Goal: Use online tool/utility: Utilize a website feature to perform a specific function

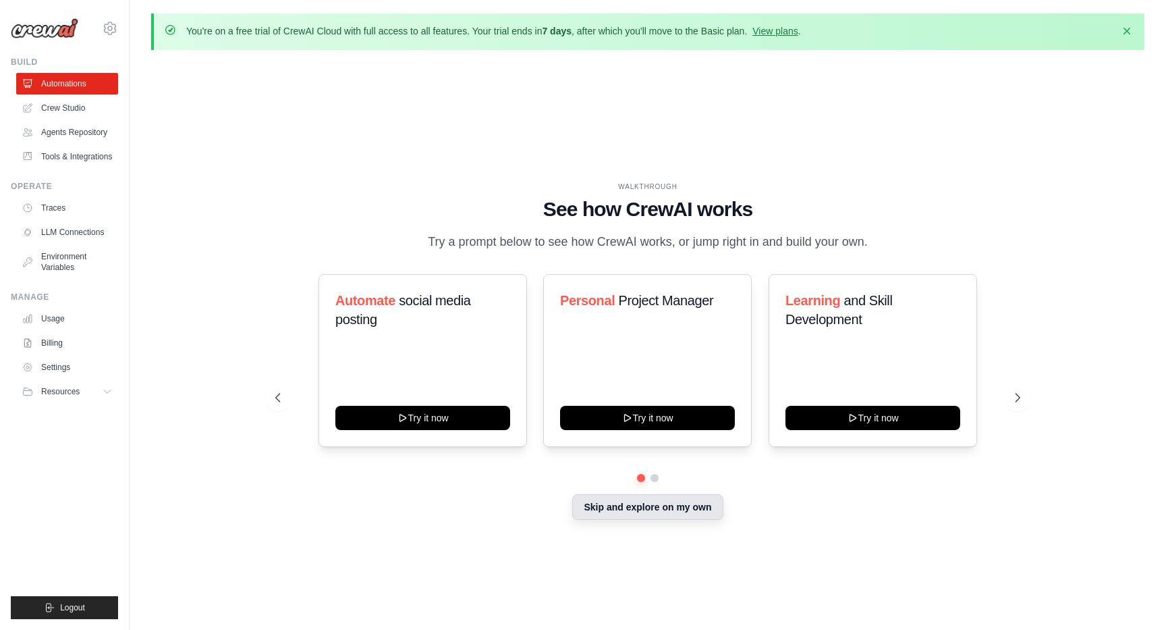
click at [652, 520] on button "Skip and explore on my own" at bounding box center [647, 507] width 151 height 26
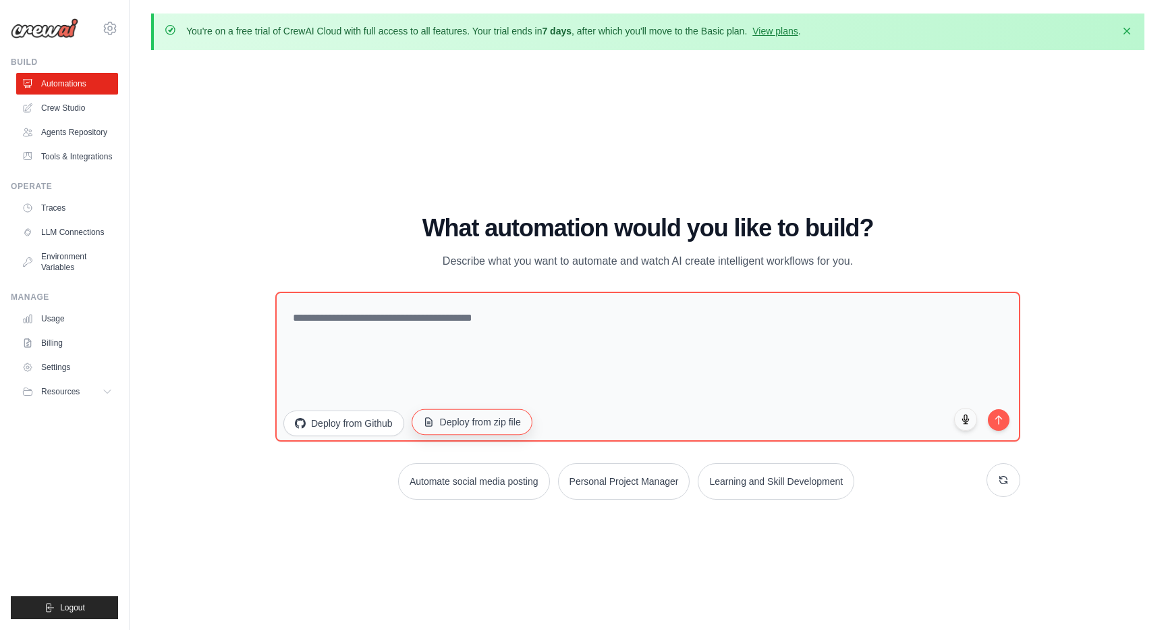
click at [510, 425] on button "Deploy from zip file" at bounding box center [472, 421] width 121 height 26
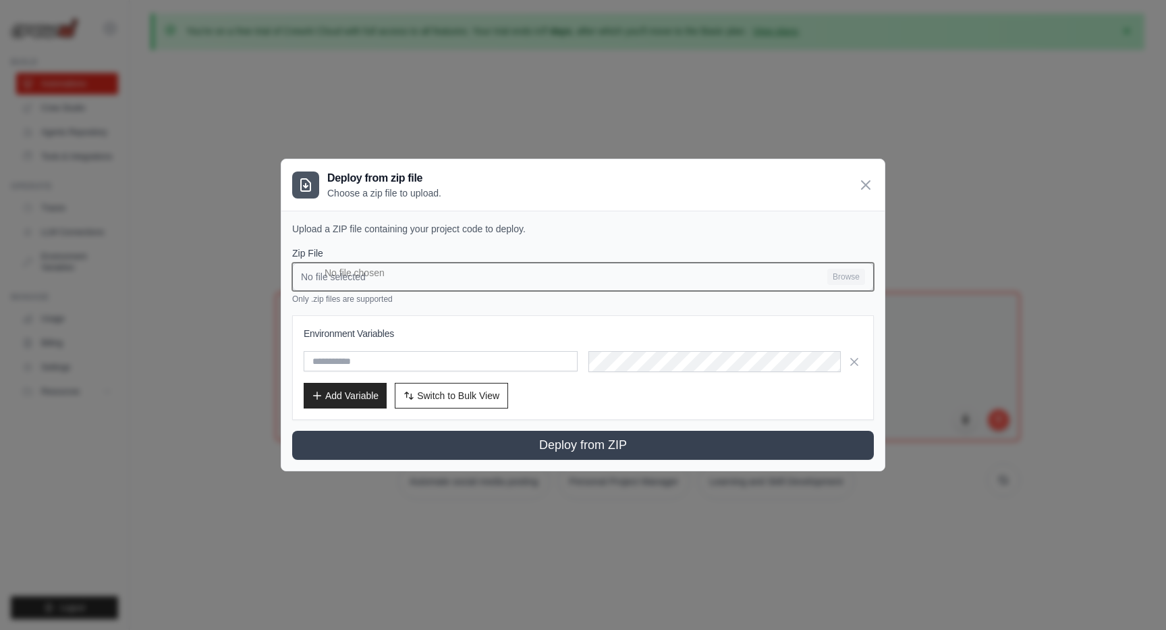
click at [832, 280] on input "No file selected Browse" at bounding box center [583, 277] width 582 height 28
type input "**********"
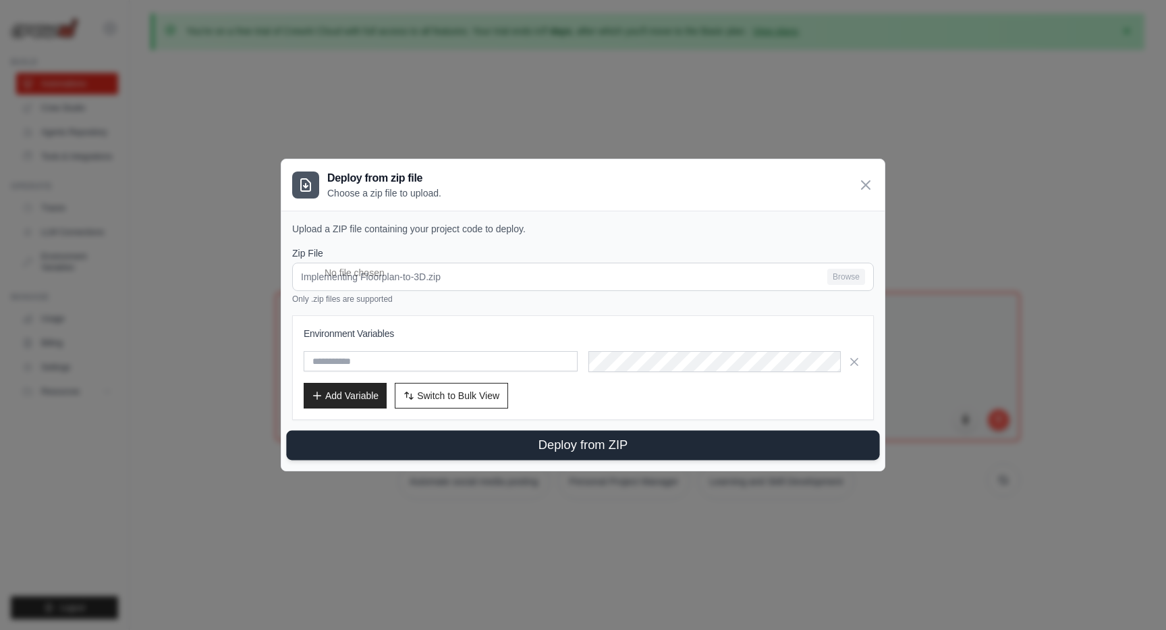
click at [568, 447] on button "Deploy from ZIP" at bounding box center [582, 445] width 593 height 30
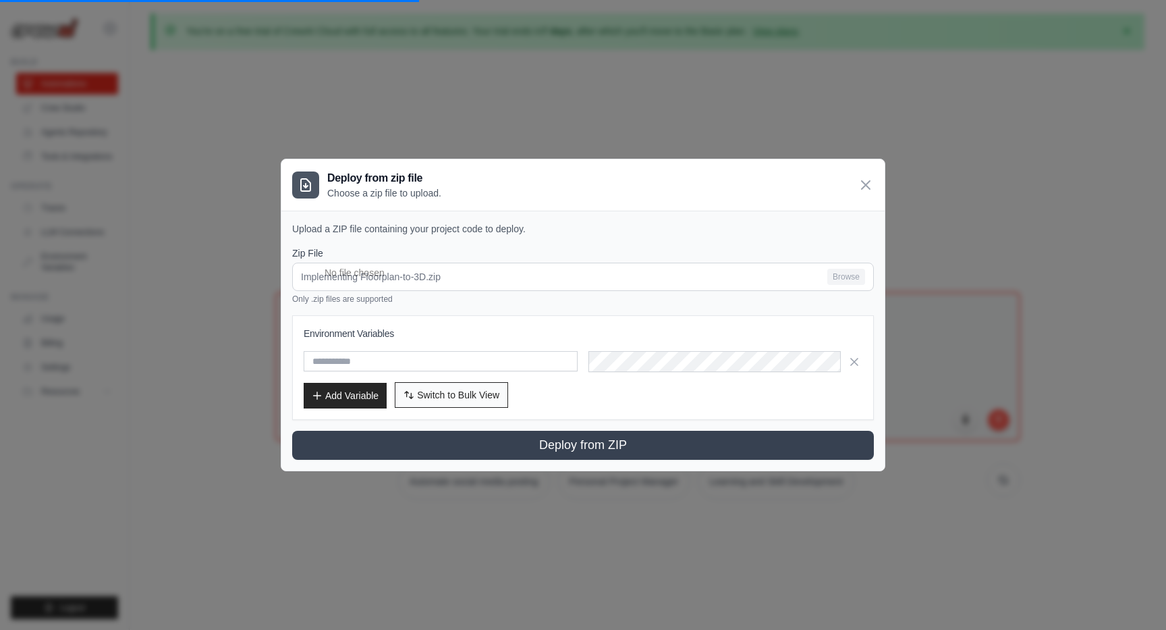
click at [480, 394] on span "Switch to Bulk View" at bounding box center [458, 395] width 82 height 14
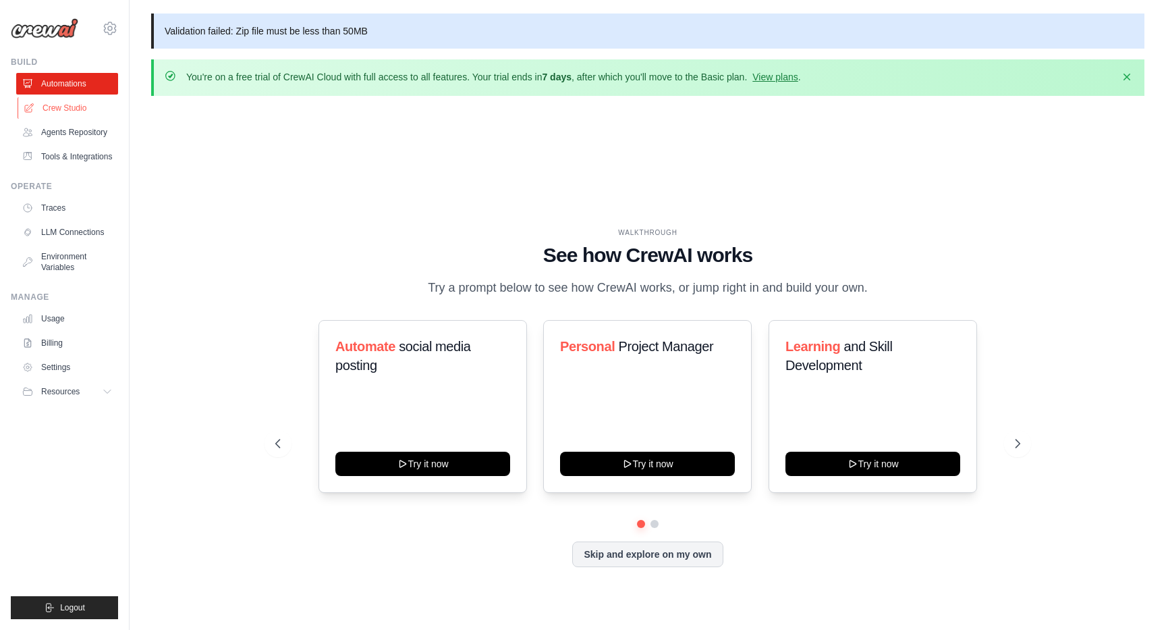
click at [81, 107] on link "Crew Studio" at bounding box center [69, 108] width 102 height 22
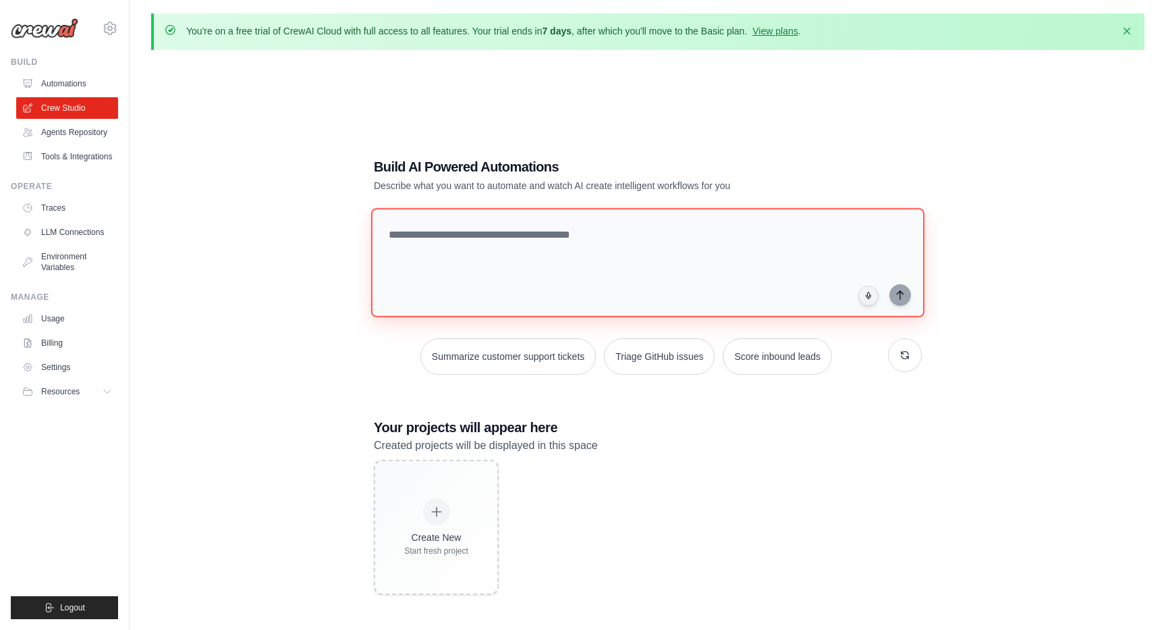
click at [473, 251] on textarea at bounding box center [648, 262] width 554 height 109
paste textarea "**********"
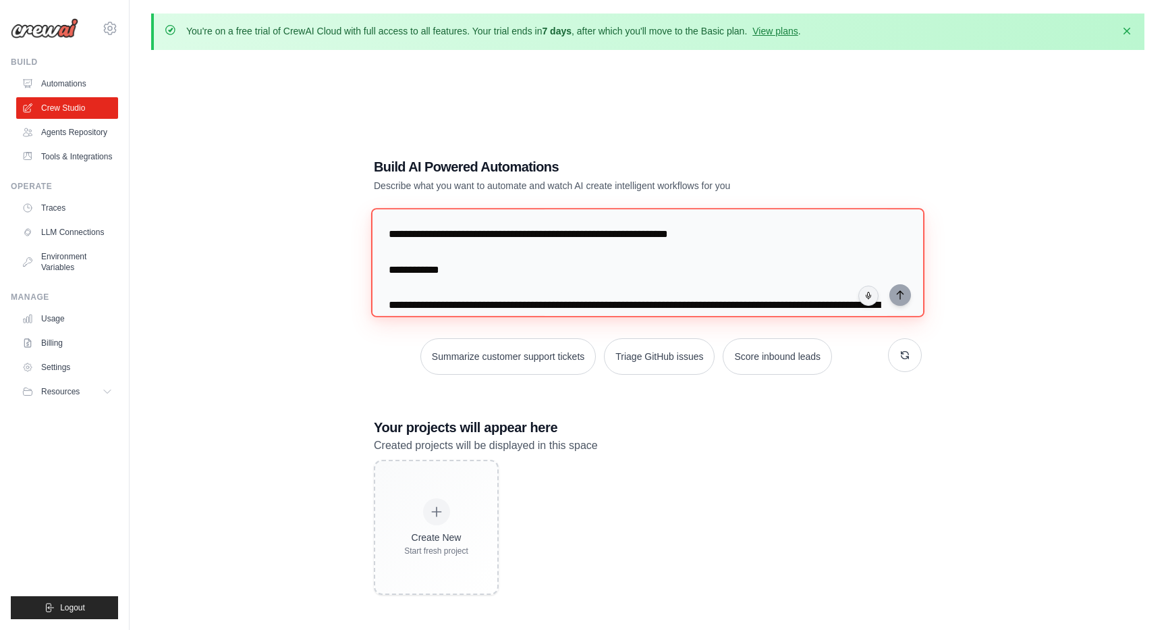
scroll to position [1945, 0]
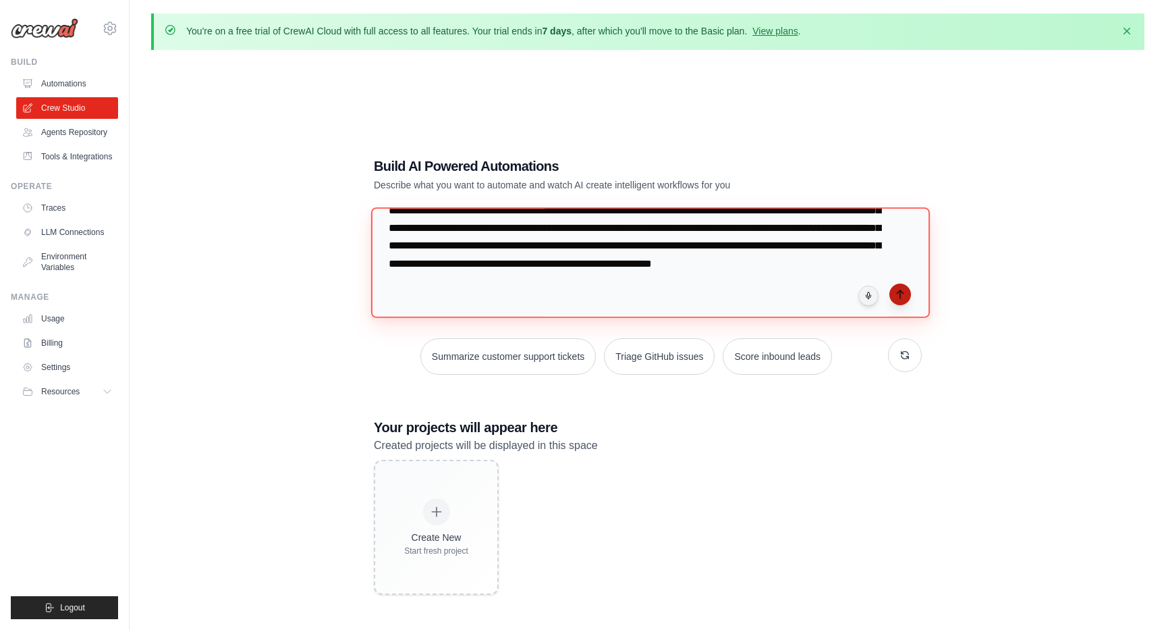
type textarea "**********"
click at [909, 296] on button "submit" at bounding box center [901, 295] width 22 height 22
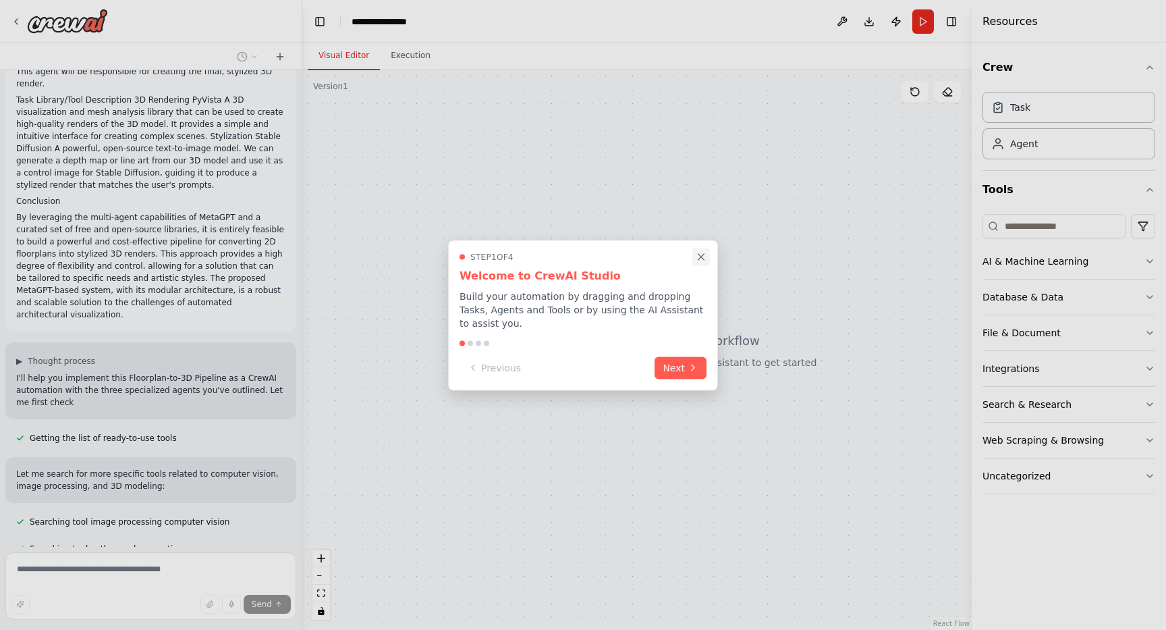
scroll to position [930, 0]
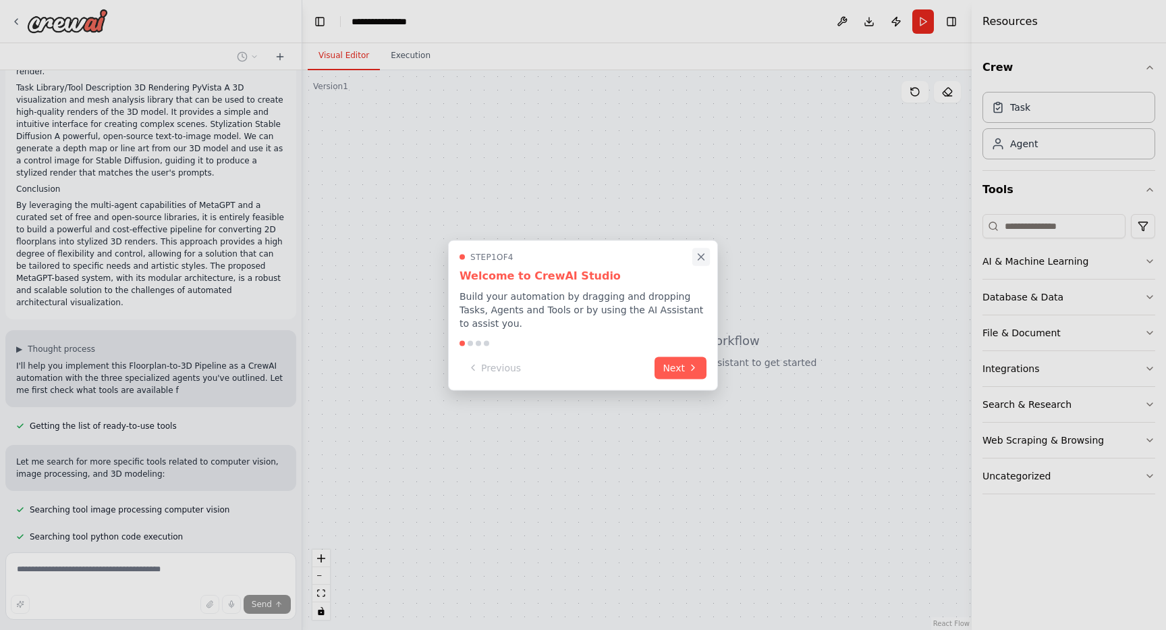
click at [703, 257] on icon "Close walkthrough" at bounding box center [701, 256] width 12 height 12
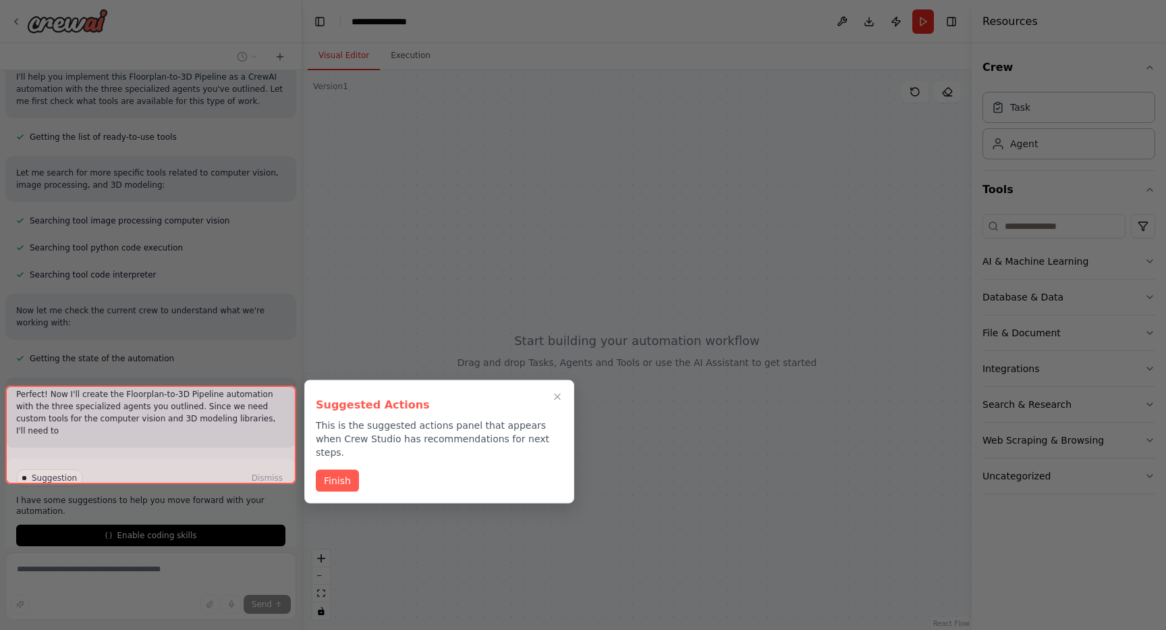
scroll to position [1231, 0]
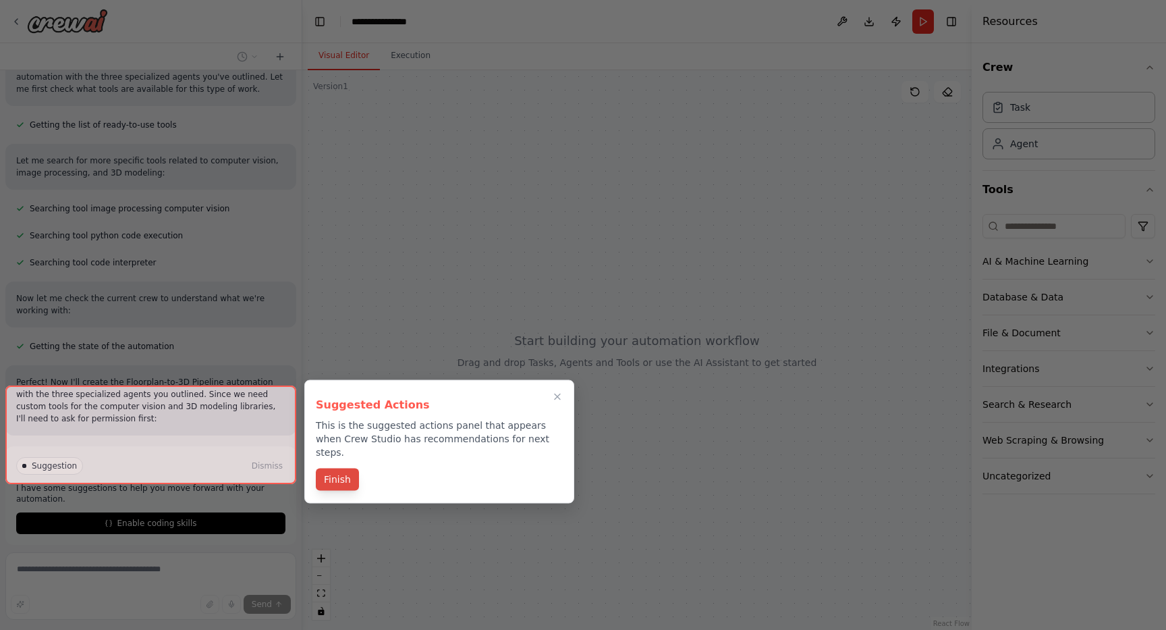
click at [336, 470] on button "Finish" at bounding box center [337, 479] width 43 height 22
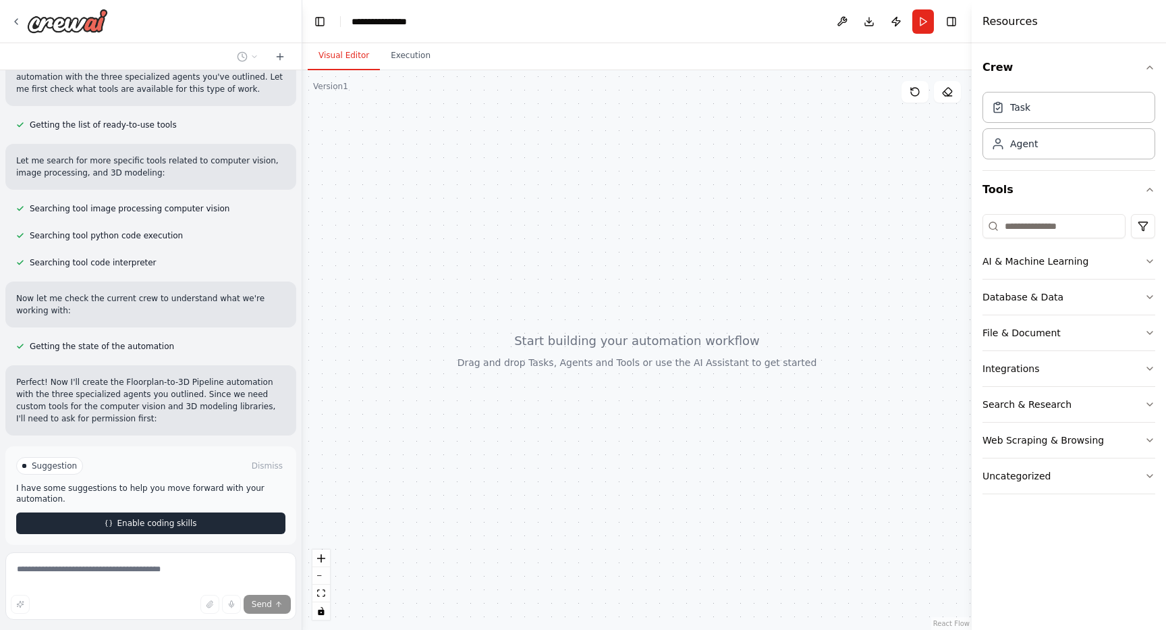
click at [151, 518] on span "Enable coding skills" at bounding box center [157, 523] width 80 height 11
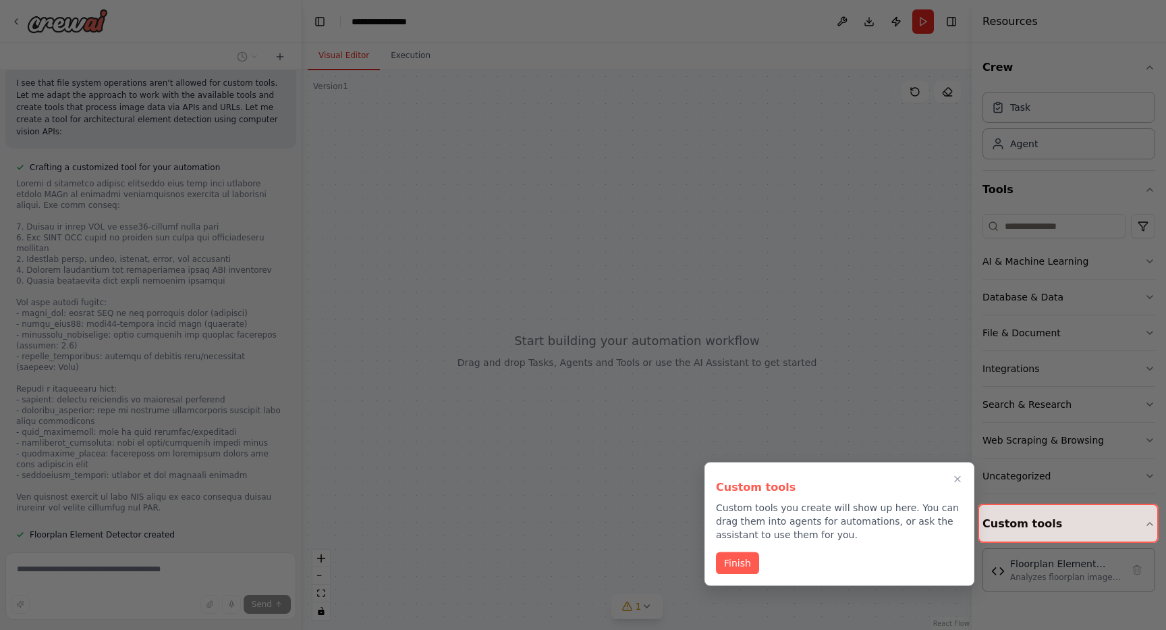
scroll to position [2224, 0]
click at [728, 558] on button "Finish" at bounding box center [737, 562] width 43 height 22
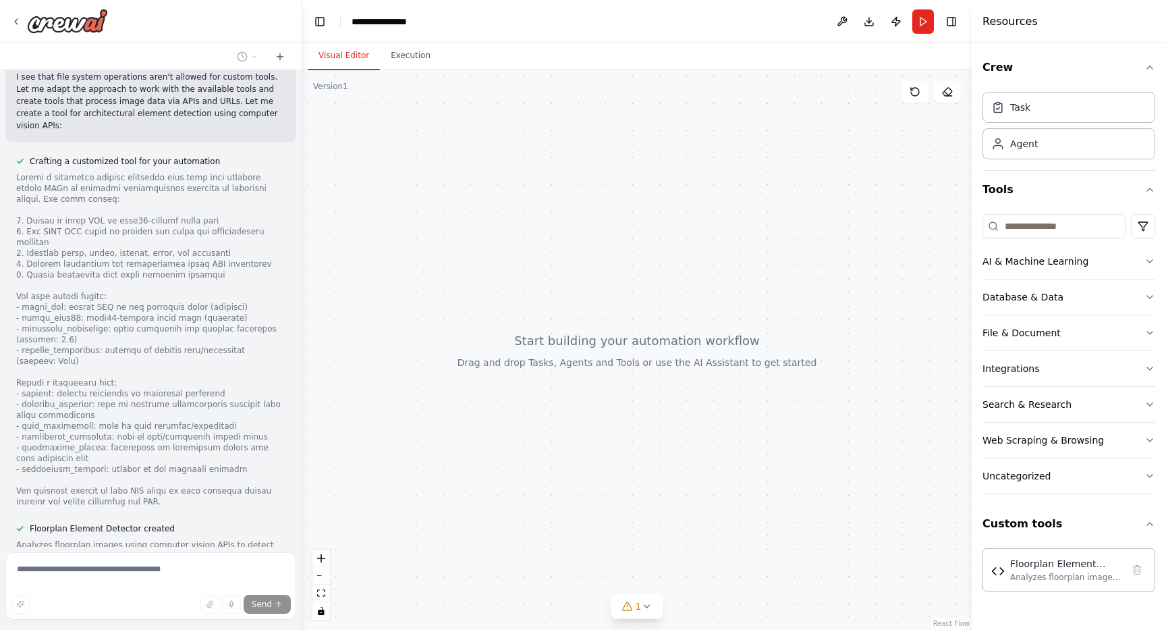
click at [280, 628] on span "Stop" at bounding box center [278, 633] width 18 height 11
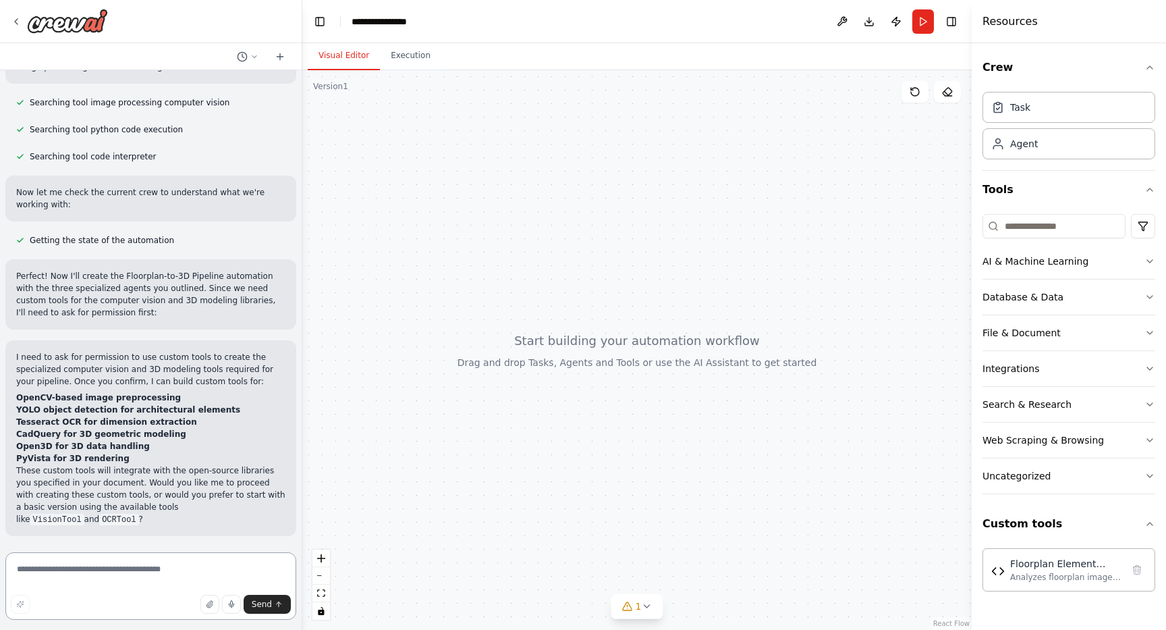
scroll to position [1263, 0]
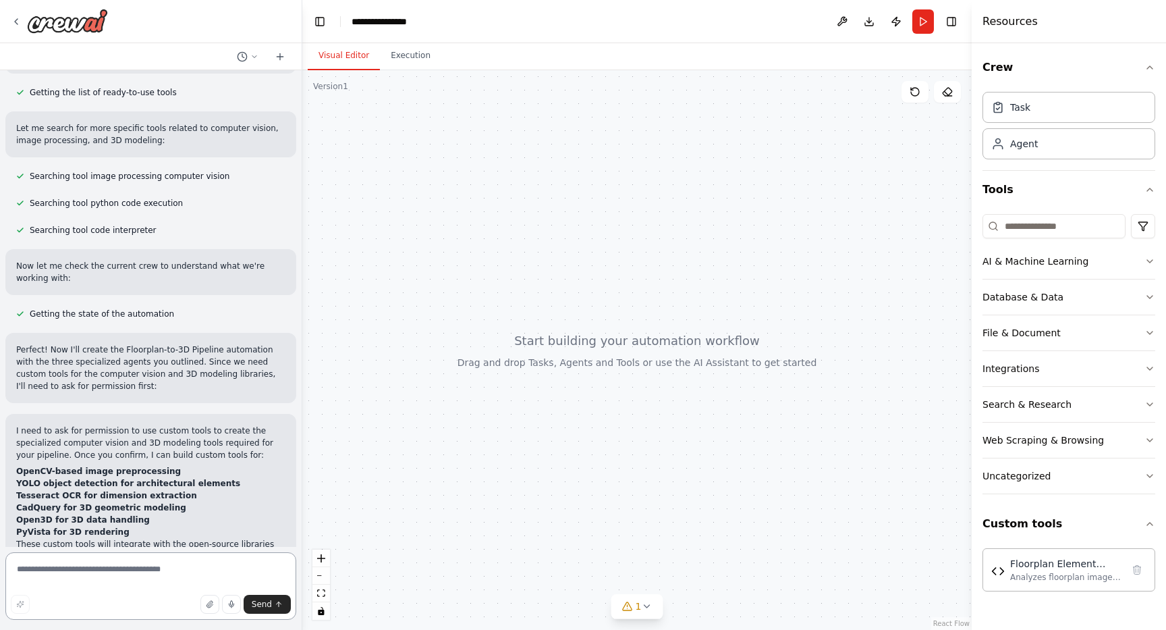
click at [149, 565] on textarea at bounding box center [150, 586] width 291 height 68
paste textarea "**********"
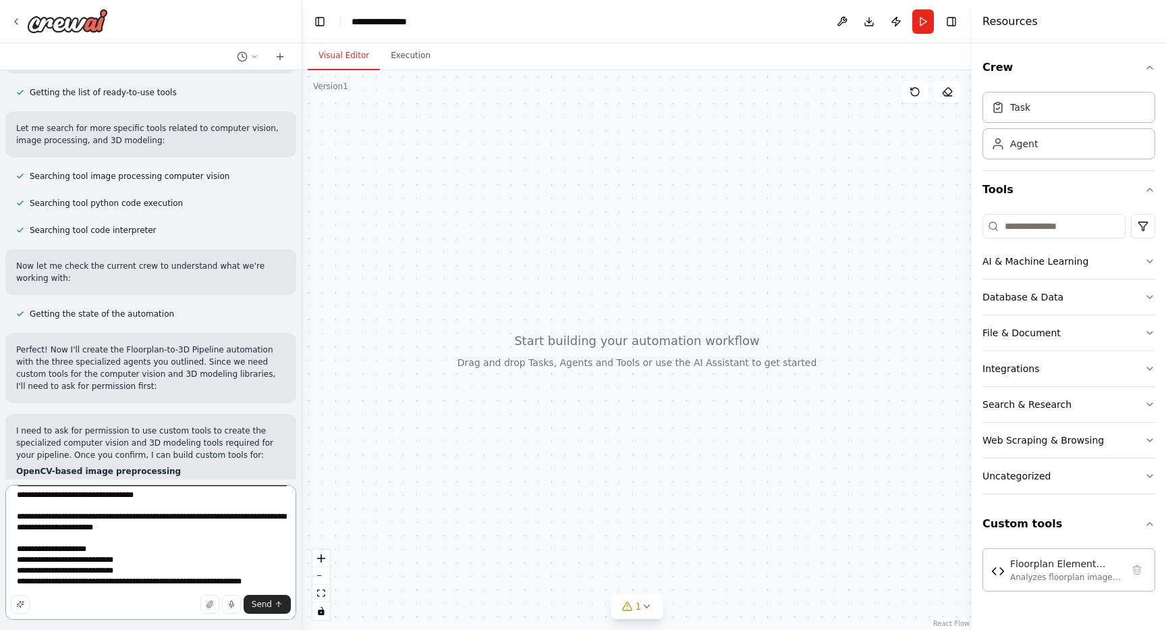
scroll to position [5234, 0]
type textarea "**********"
click at [271, 608] on span "Send" at bounding box center [262, 604] width 20 height 11
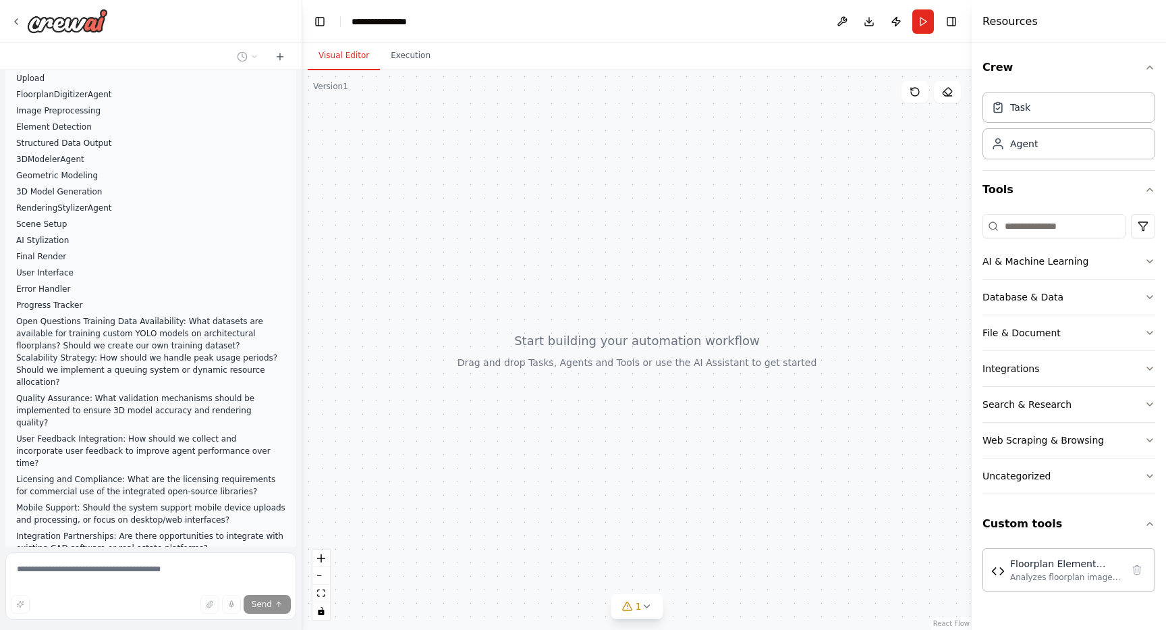
scroll to position [5205, 0]
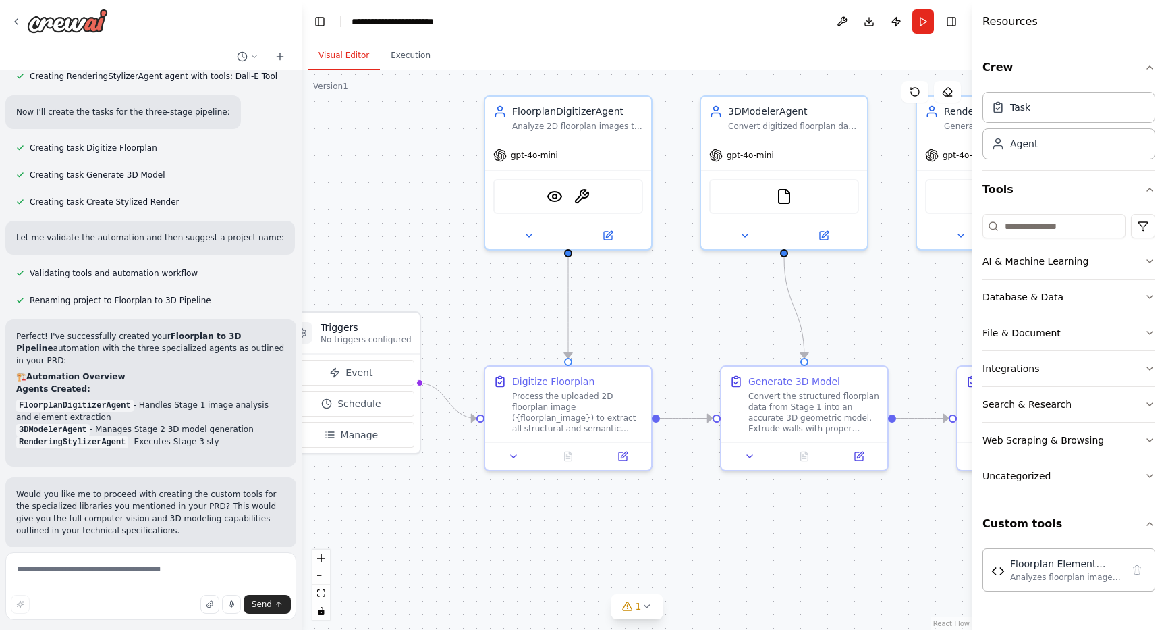
drag, startPoint x: 718, startPoint y: 354, endPoint x: 616, endPoint y: 318, distance: 108.7
click at [616, 318] on div ".deletable-edge-delete-btn { width: 20px; height: 20px; border: 0px solid #ffff…" at bounding box center [637, 350] width 670 height 560
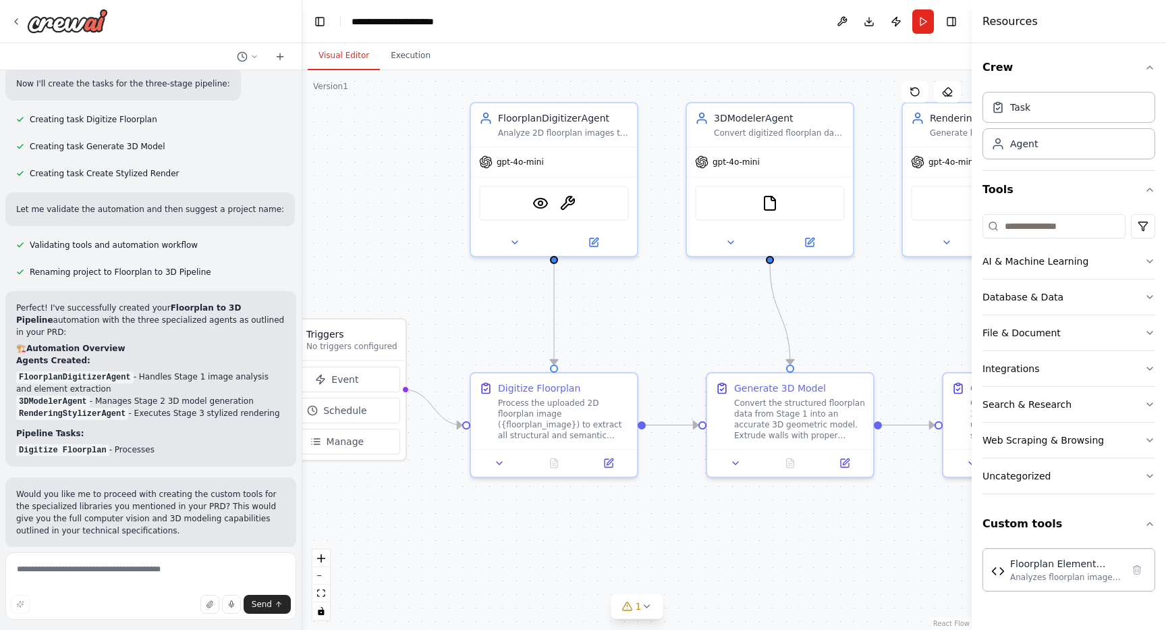
click at [791, 321] on div ".deletable-edge-delete-btn { width: 20px; height: 20px; border: 0px solid #ffff…" at bounding box center [637, 350] width 670 height 560
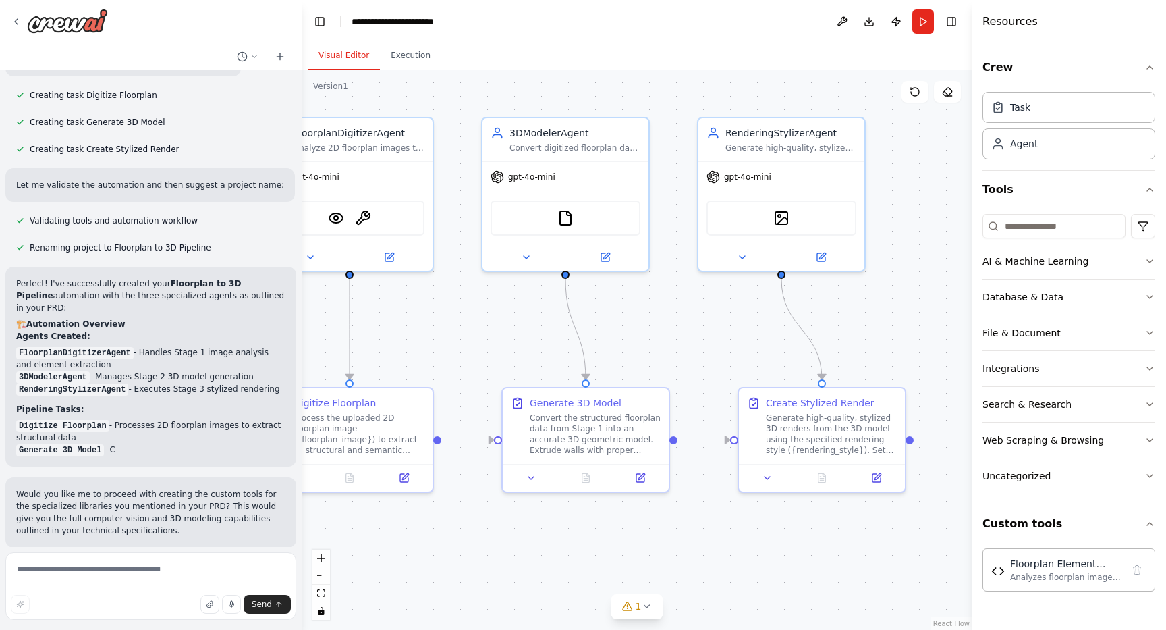
drag, startPoint x: 797, startPoint y: 321, endPoint x: 566, endPoint y: 333, distance: 231.2
click at [566, 333] on div ".deletable-edge-delete-btn { width: 20px; height: 20px; border: 0px solid #ffff…" at bounding box center [637, 350] width 670 height 560
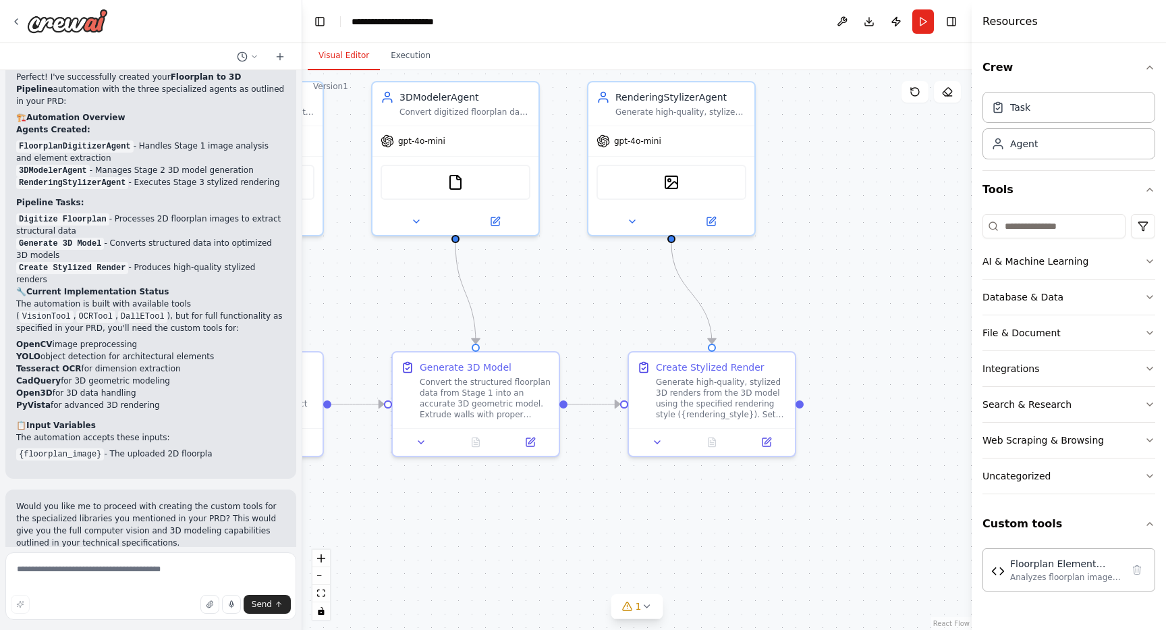
drag, startPoint x: 677, startPoint y: 321, endPoint x: 593, endPoint y: 288, distance: 90.0
click at [593, 288] on div ".deletable-edge-delete-btn { width: 20px; height: 20px; border: 0px solid #ffff…" at bounding box center [637, 350] width 670 height 560
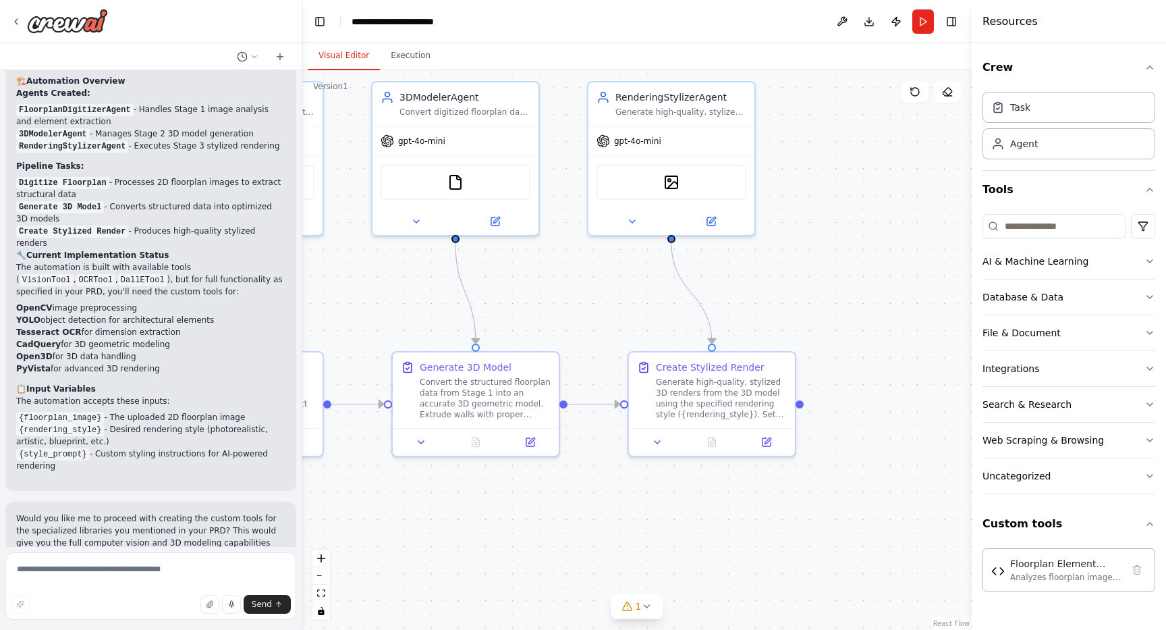
scroll to position [6212, 0]
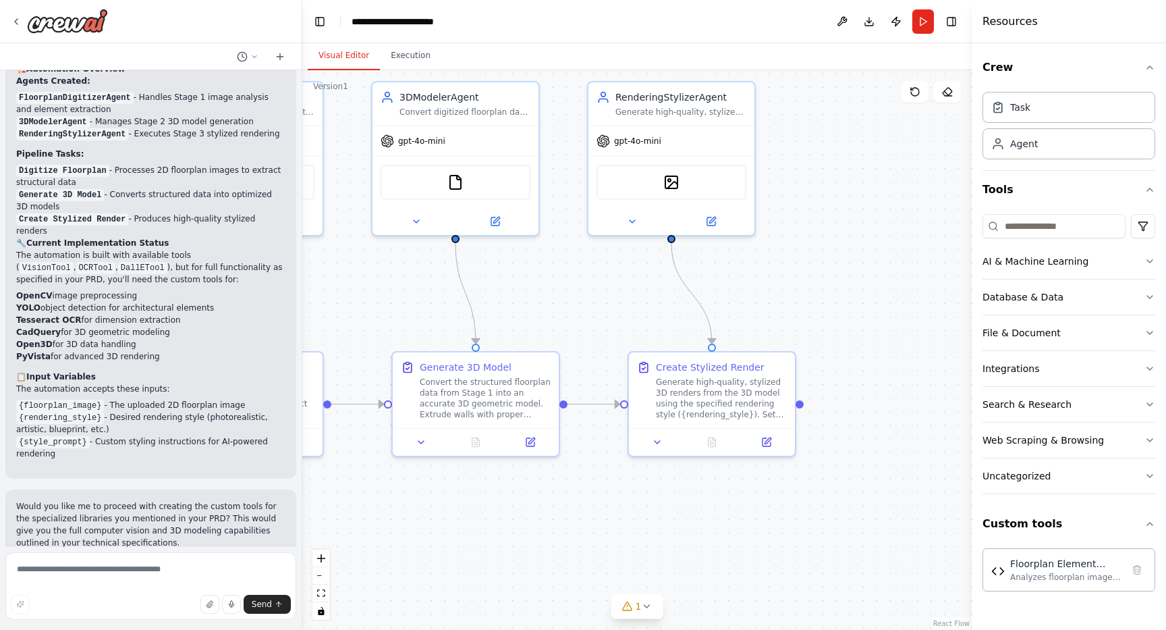
click at [151, 570] on div "Suggestion Dismiss I have some suggestions to help you move forward with your a…" at bounding box center [150, 619] width 291 height 99
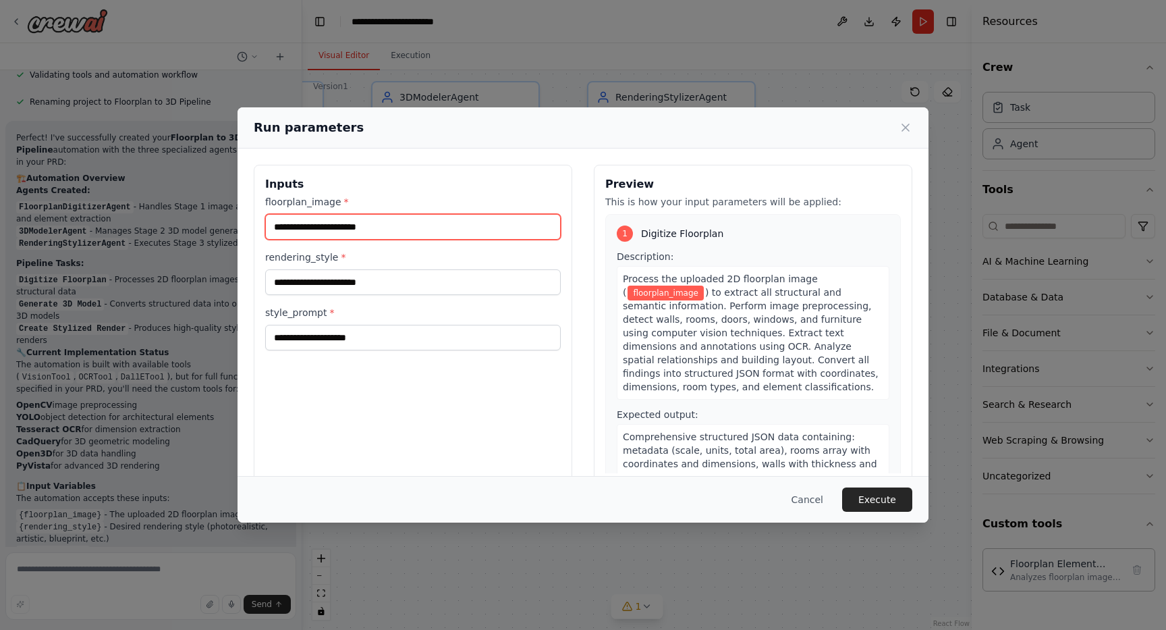
click at [396, 225] on input "floorplan_image *" at bounding box center [413, 227] width 296 height 26
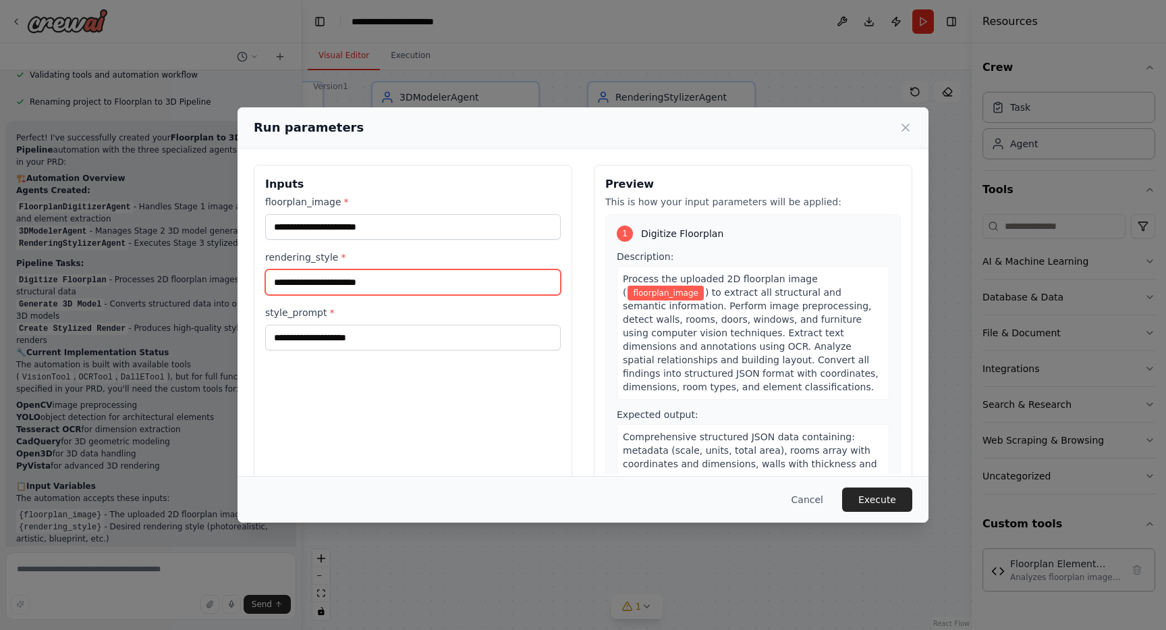
click at [354, 286] on input "rendering_style *" at bounding box center [413, 282] width 296 height 26
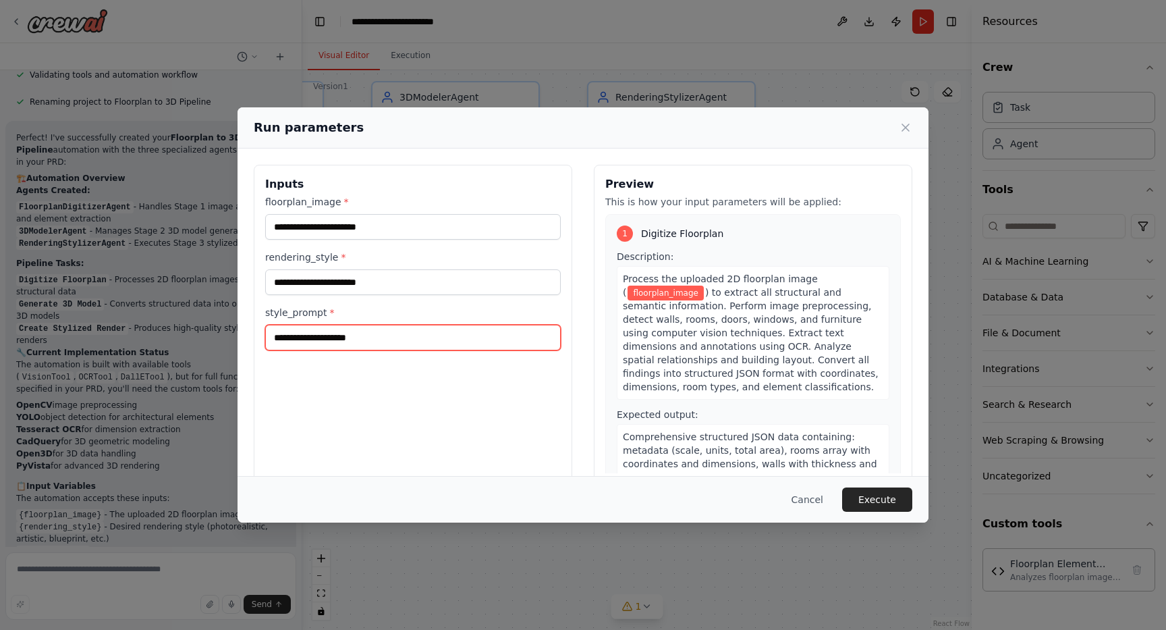
click at [371, 339] on input "style_prompt *" at bounding box center [413, 338] width 296 height 26
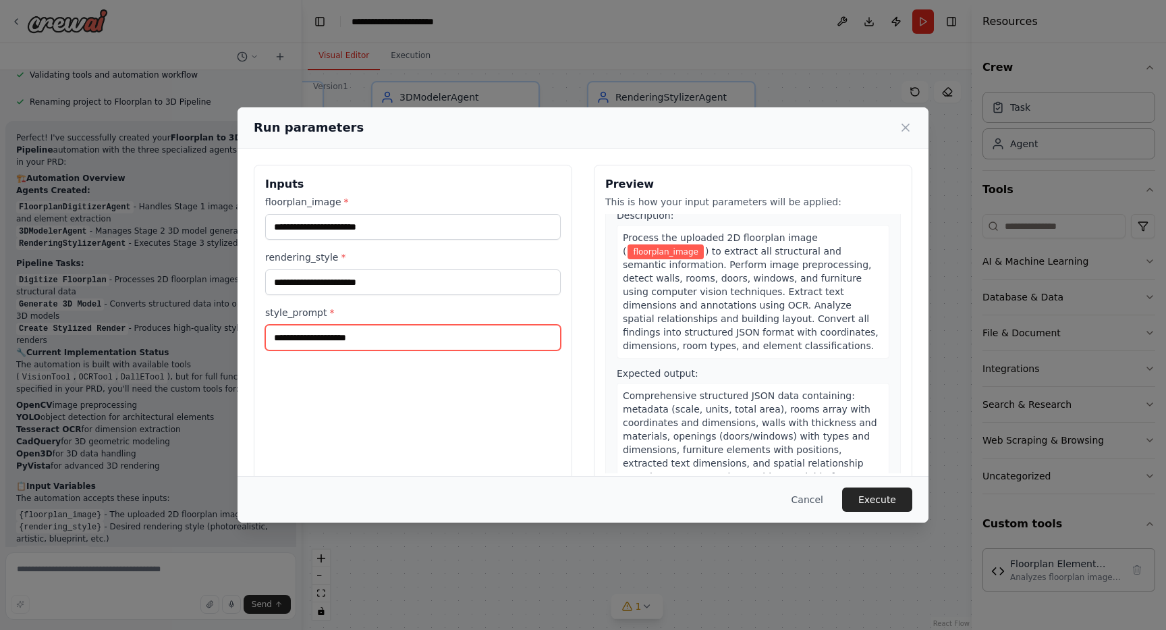
scroll to position [53, 0]
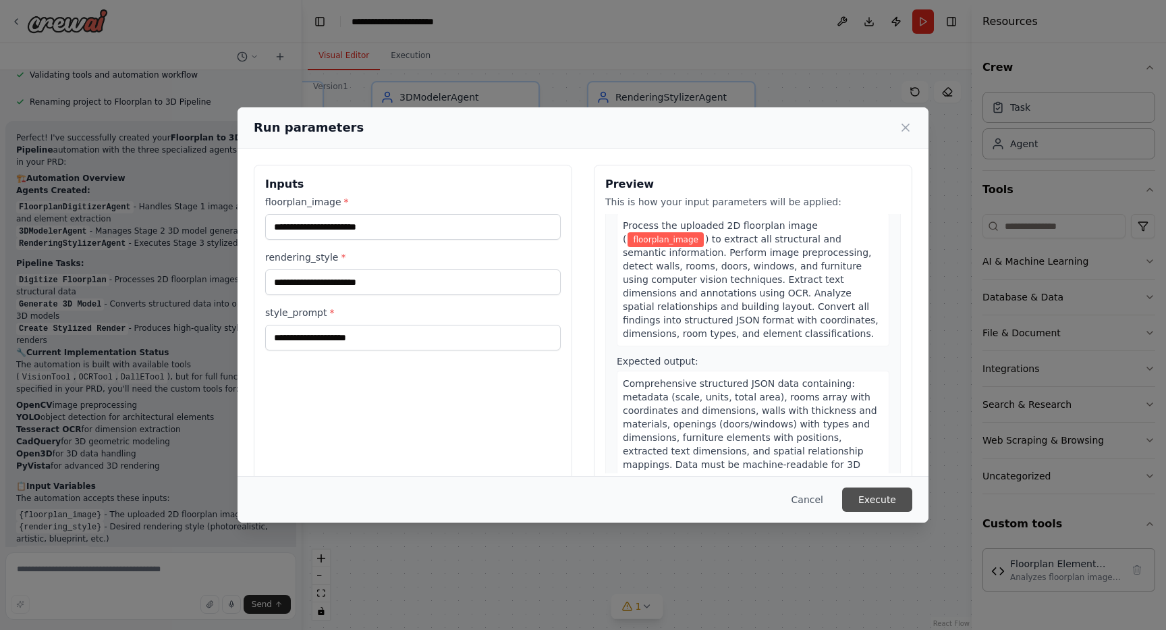
click at [880, 492] on button "Execute" at bounding box center [877, 499] width 70 height 24
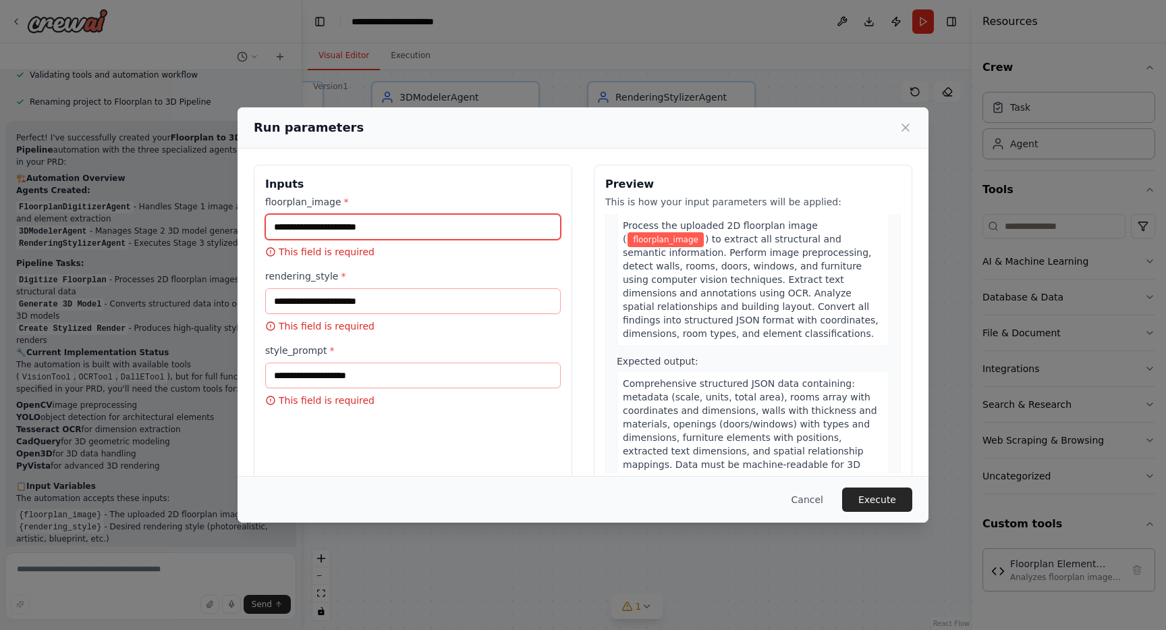
click at [365, 232] on input "floorplan_image *" at bounding box center [413, 227] width 296 height 26
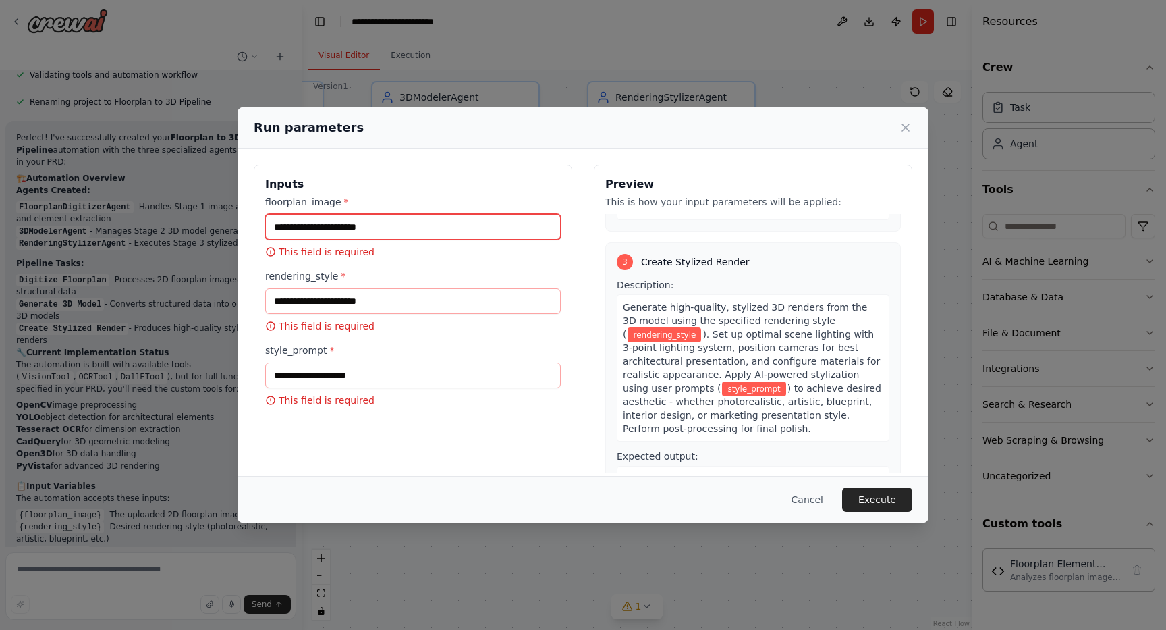
scroll to position [672, 0]
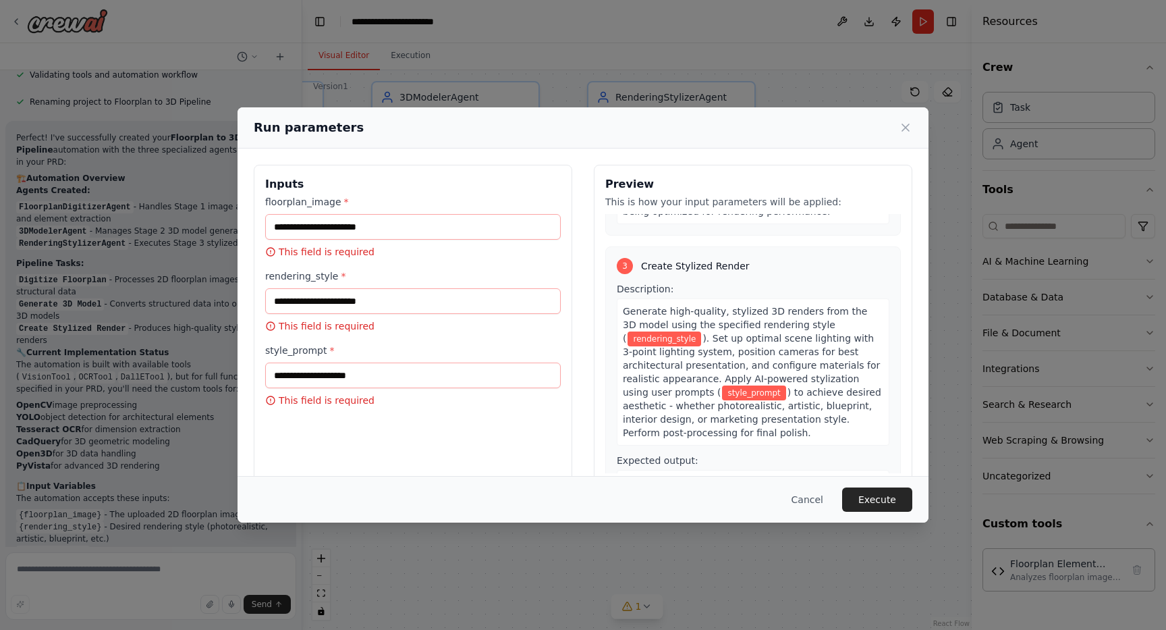
click at [722, 385] on span "style_prompt" at bounding box center [753, 392] width 63 height 15
click at [382, 382] on input "style_prompt *" at bounding box center [413, 375] width 296 height 26
click at [335, 221] on input "floorplan_image *" at bounding box center [413, 227] width 296 height 26
click at [810, 499] on button "Cancel" at bounding box center [807, 499] width 53 height 24
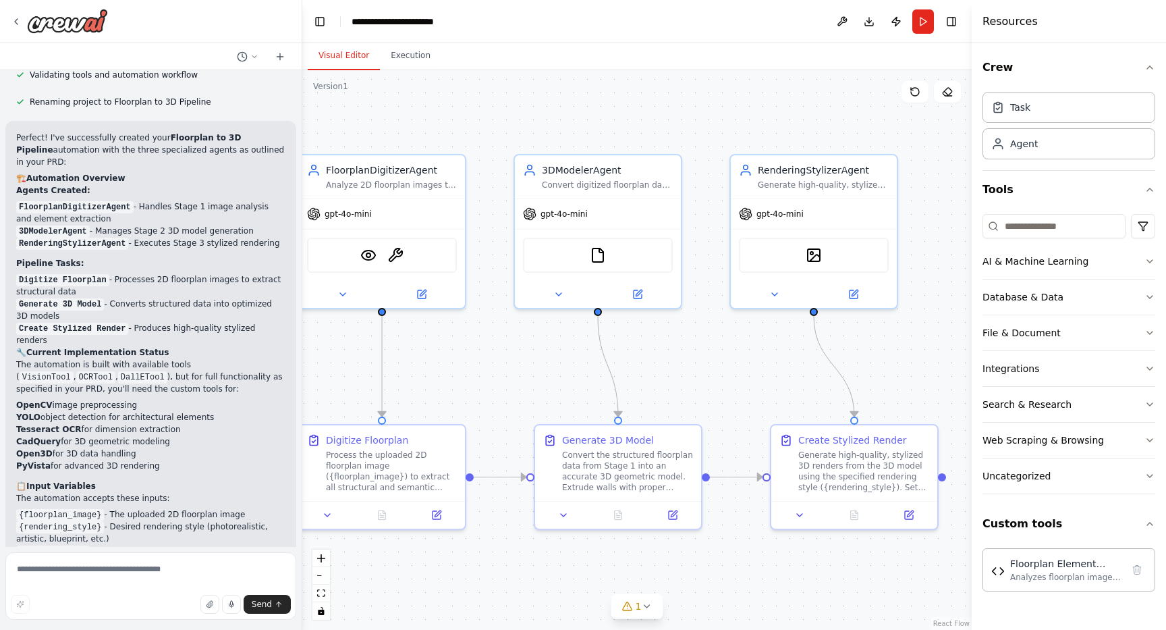
drag, startPoint x: 777, startPoint y: 267, endPoint x: 921, endPoint y: 341, distance: 161.5
click at [921, 341] on div ".deletable-edge-delete-btn { width: 20px; height: 20px; border: 0px solid #ffff…" at bounding box center [637, 350] width 670 height 560
click at [927, 18] on button "Run" at bounding box center [924, 21] width 22 height 24
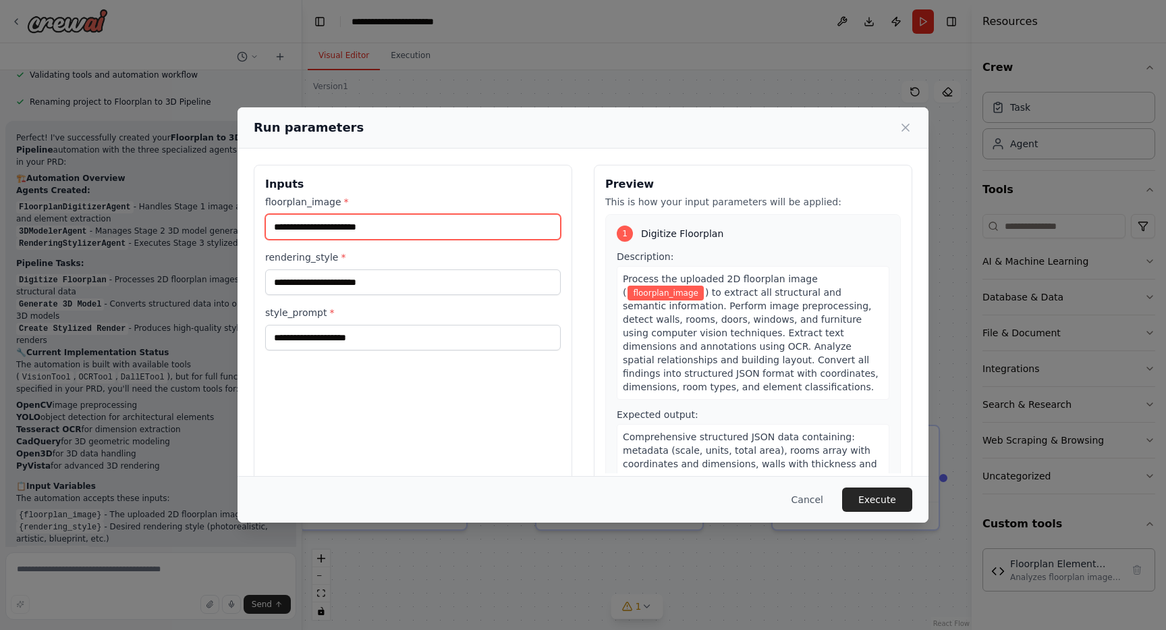
click at [449, 231] on input "floorplan_image *" at bounding box center [413, 227] width 296 height 26
click at [810, 495] on button "Cancel" at bounding box center [807, 499] width 53 height 24
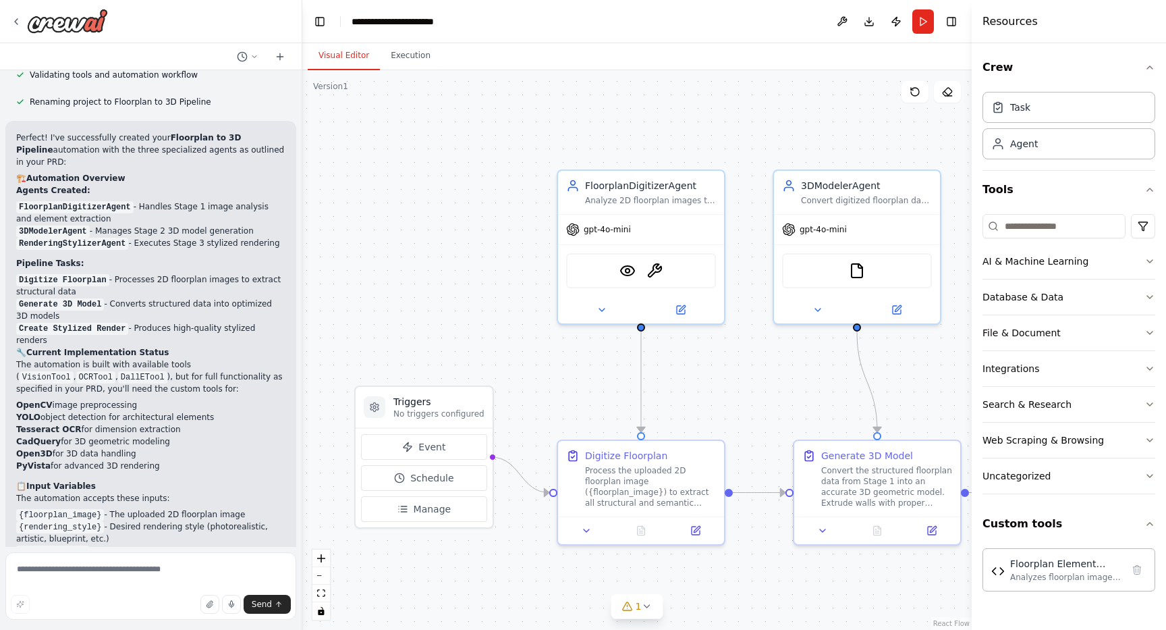
drag, startPoint x: 689, startPoint y: 350, endPoint x: 966, endPoint y: 365, distance: 277.8
click at [965, 365] on div ".deletable-edge-delete-btn { width: 20px; height: 20px; border: 0px solid #ffff…" at bounding box center [637, 350] width 670 height 560
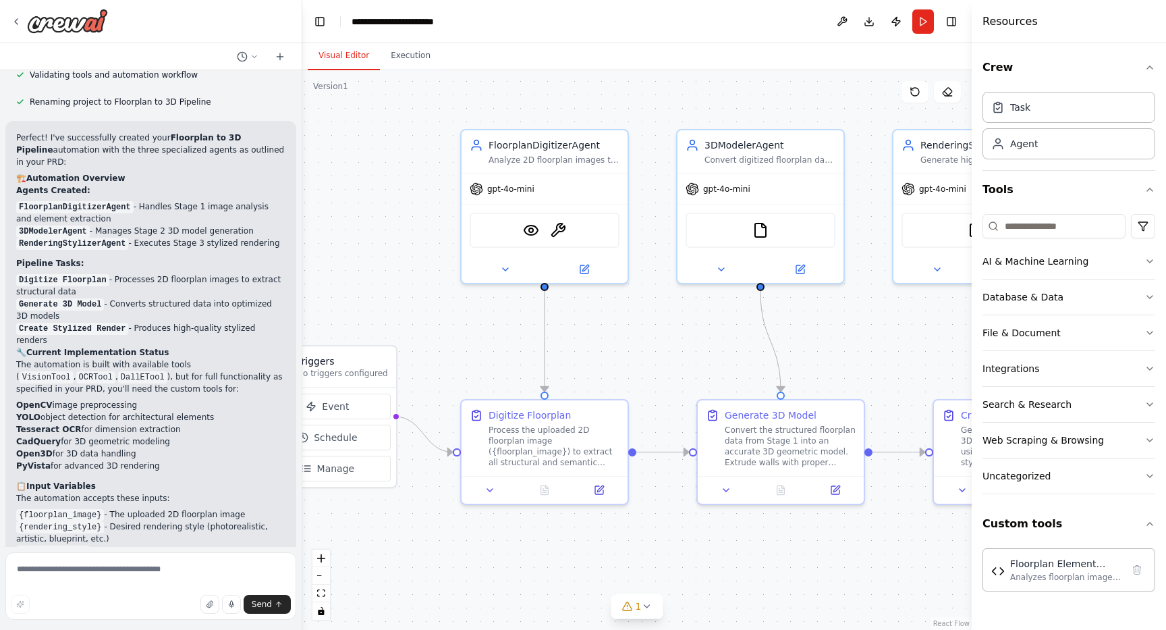
drag, startPoint x: 722, startPoint y: 345, endPoint x: 607, endPoint y: 304, distance: 122.6
click at [607, 304] on div ".deletable-edge-delete-btn { width: 20px; height: 20px; border: 0px solid #ffff…" at bounding box center [637, 350] width 670 height 560
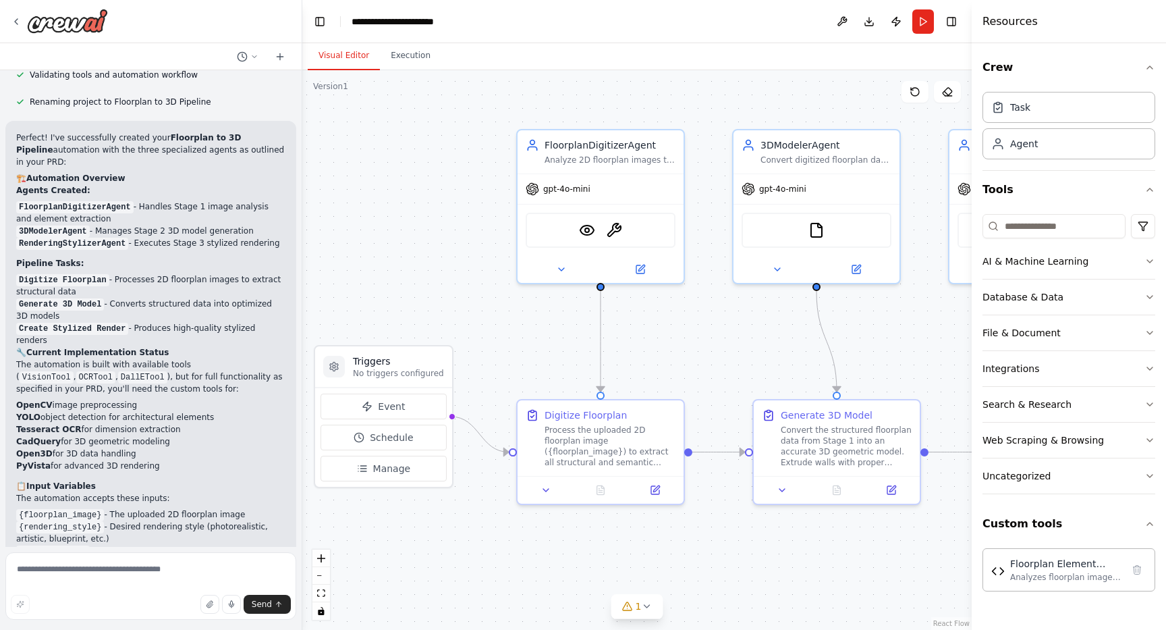
drag, startPoint x: 630, startPoint y: 302, endPoint x: 686, endPoint y: 301, distance: 55.4
click at [686, 301] on div ".deletable-edge-delete-btn { width: 20px; height: 20px; border: 0px solid #ffff…" at bounding box center [637, 350] width 670 height 560
click at [643, 267] on icon at bounding box center [641, 265] width 8 height 8
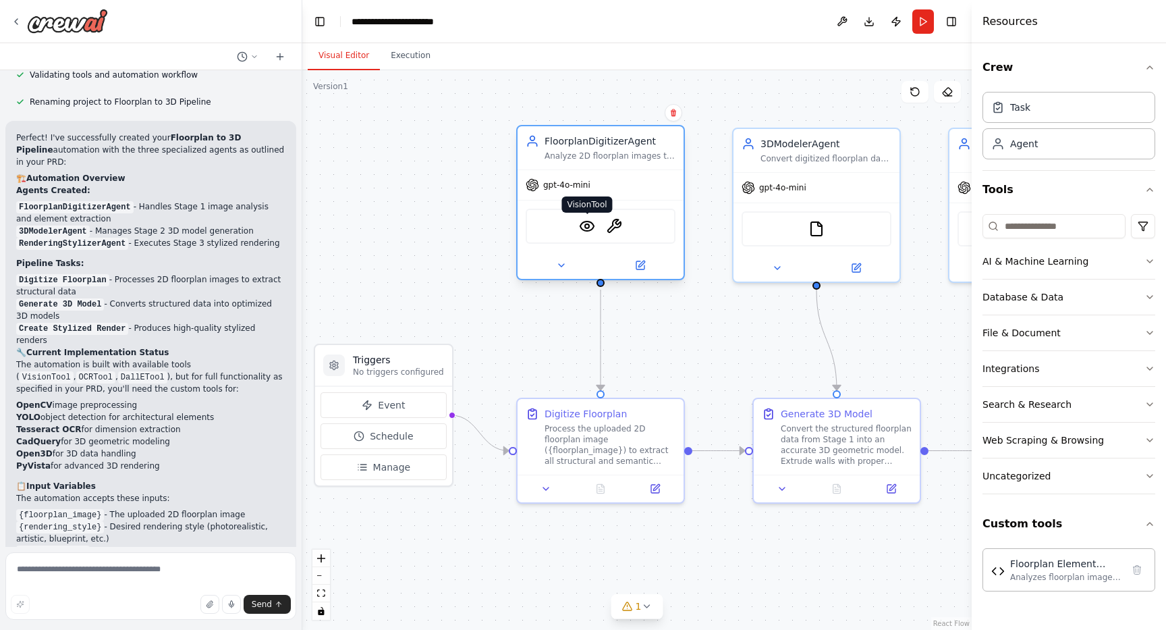
click at [589, 230] on img at bounding box center [587, 226] width 16 height 16
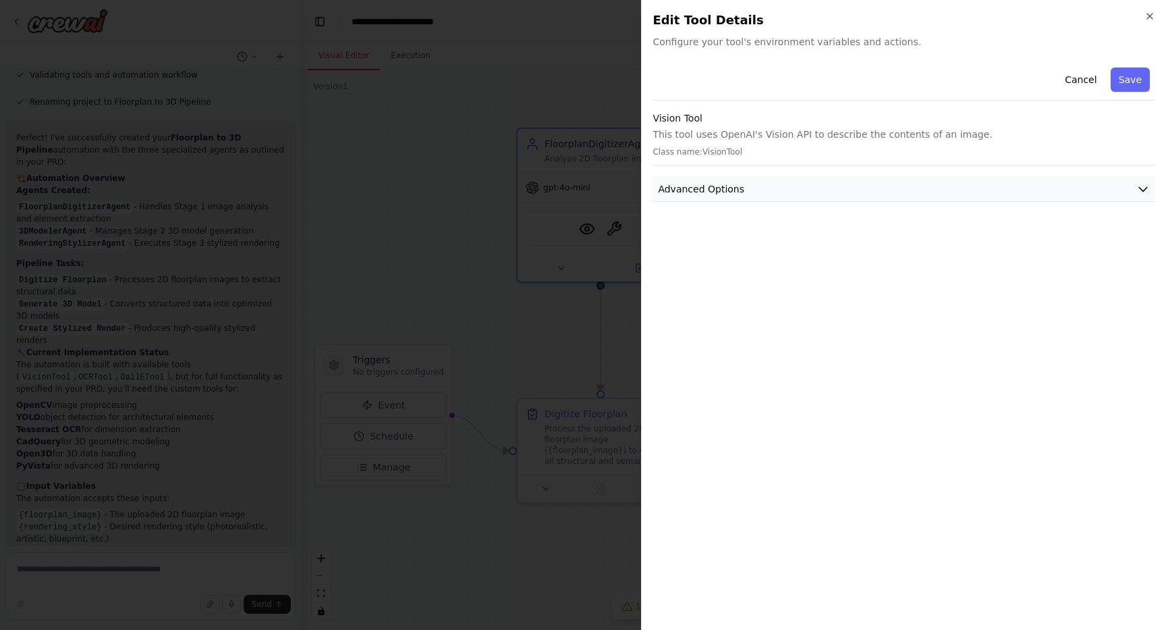
click at [756, 189] on button "Advanced Options" at bounding box center [904, 189] width 503 height 25
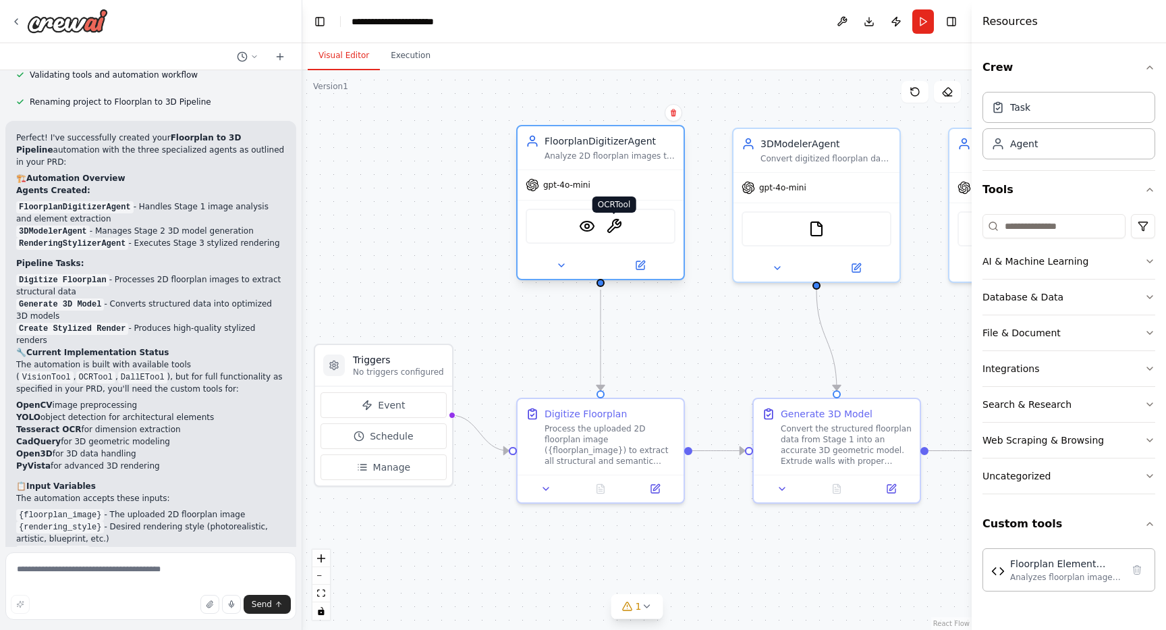
click at [616, 224] on img at bounding box center [614, 226] width 16 height 16
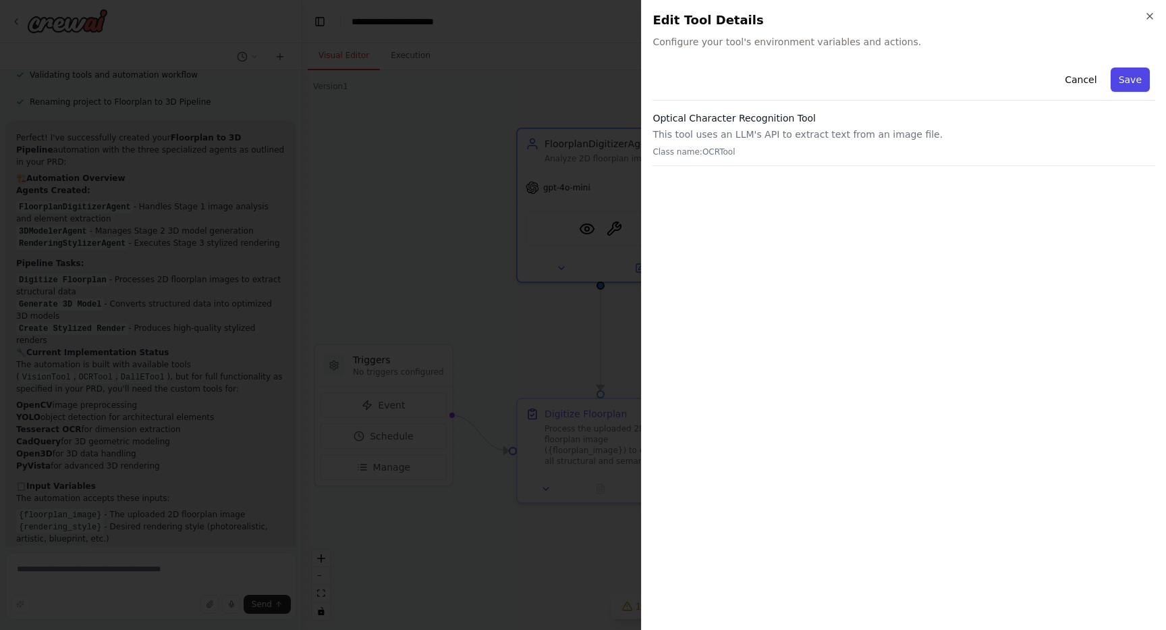
click at [1135, 84] on button "Save" at bounding box center [1130, 80] width 39 height 24
click at [1152, 13] on div "Resources" at bounding box center [1069, 21] width 194 height 43
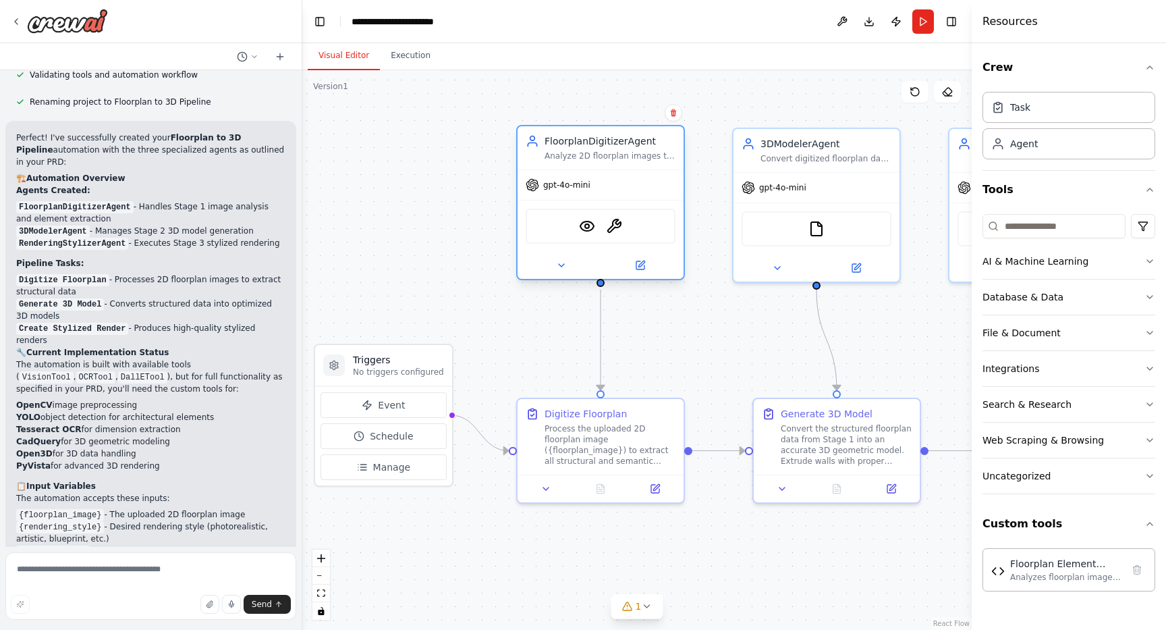
click at [609, 182] on div "gpt-4o-mini" at bounding box center [601, 185] width 166 height 30
click at [632, 153] on div "Analyze 2D floorplan images to extract structural and semantic information with…" at bounding box center [610, 156] width 131 height 11
click at [607, 450] on div "Process the uploaded 2D floorplan image ({floorplan_image}) to extract all stru…" at bounding box center [610, 442] width 131 height 43
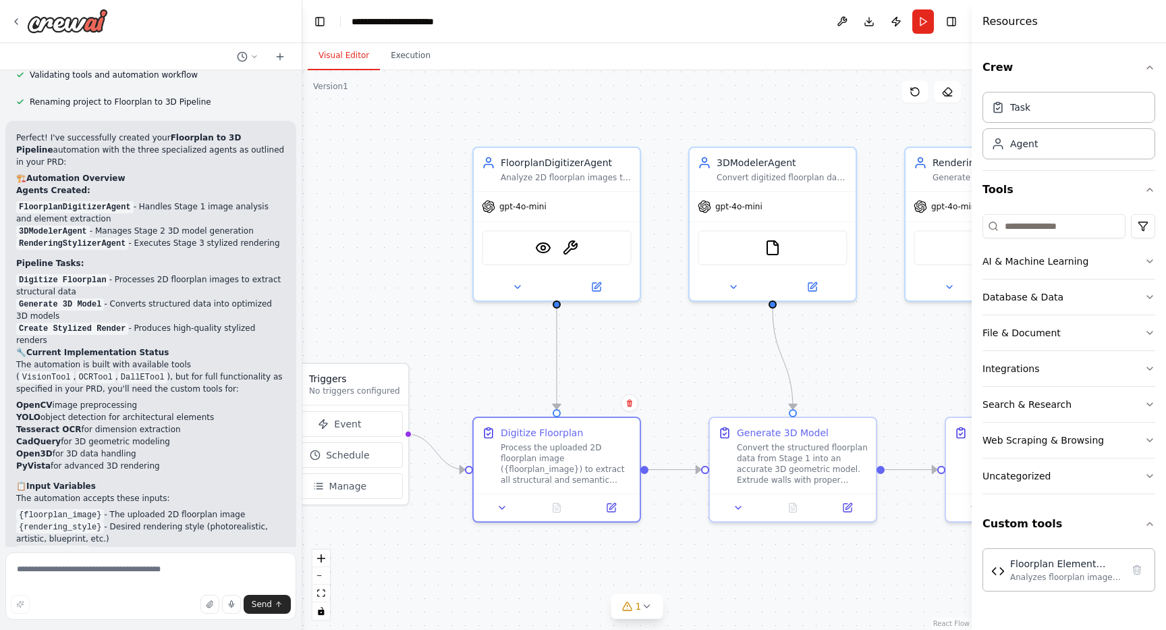
drag, startPoint x: 662, startPoint y: 349, endPoint x: 618, endPoint y: 369, distance: 48.0
click at [618, 369] on div ".deletable-edge-delete-btn { width: 20px; height: 20px; border: 0px solid #ffff…" at bounding box center [637, 350] width 670 height 560
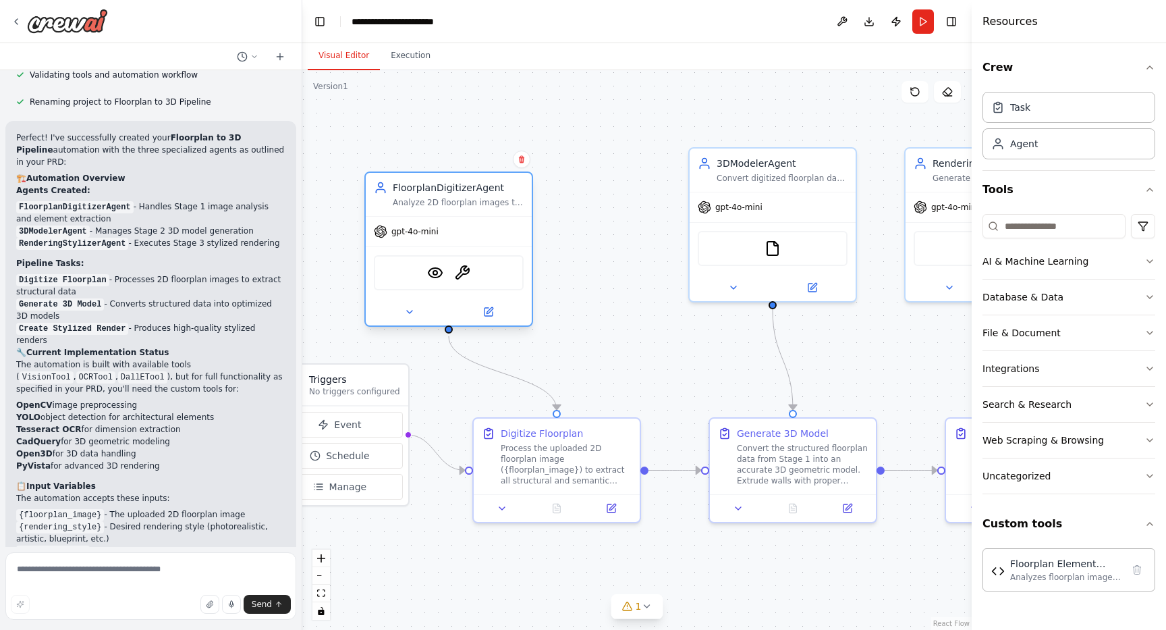
drag, startPoint x: 552, startPoint y: 209, endPoint x: 447, endPoint y: 230, distance: 107.5
click at [447, 230] on div "gpt-4o-mini" at bounding box center [449, 232] width 166 height 30
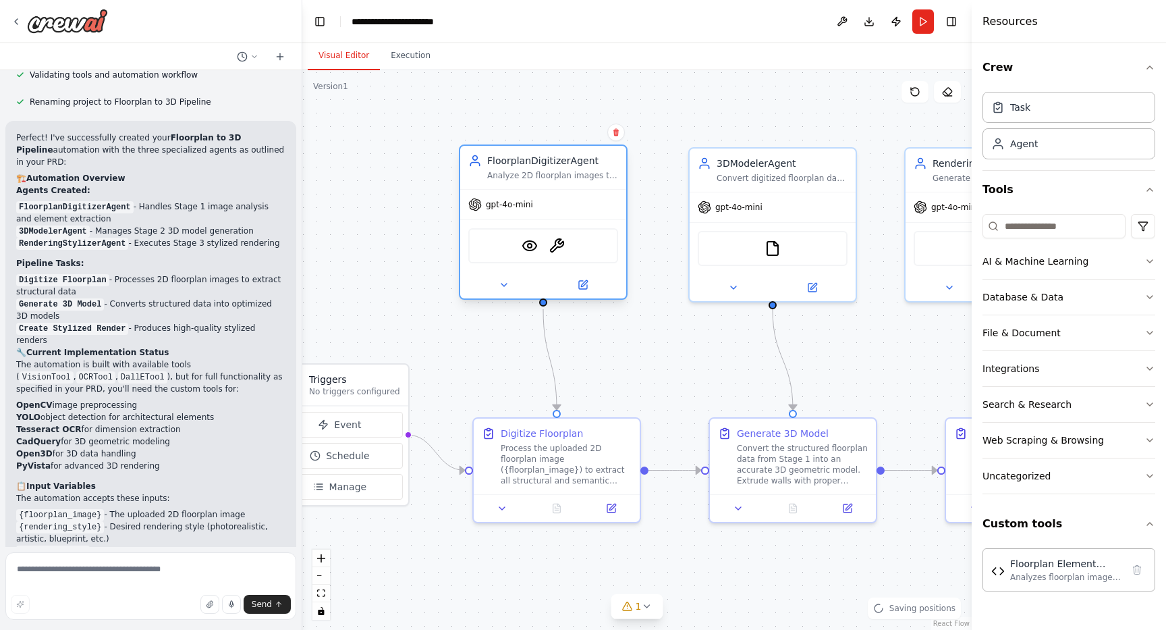
drag, startPoint x: 458, startPoint y: 217, endPoint x: 554, endPoint y: 186, distance: 100.8
click at [554, 186] on div "FloorplanDigitizerAgent Analyze 2D floorplan images to extract structural and s…" at bounding box center [543, 221] width 169 height 155
click at [114, 576] on textarea at bounding box center [150, 586] width 291 height 68
type textarea "***"
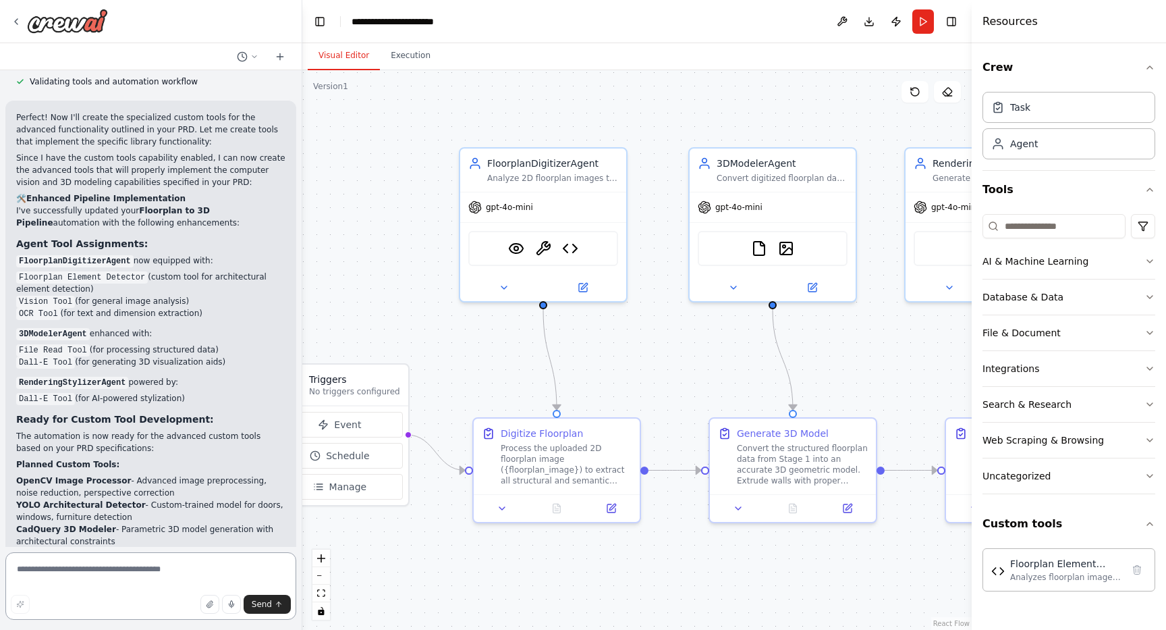
scroll to position [7739, 0]
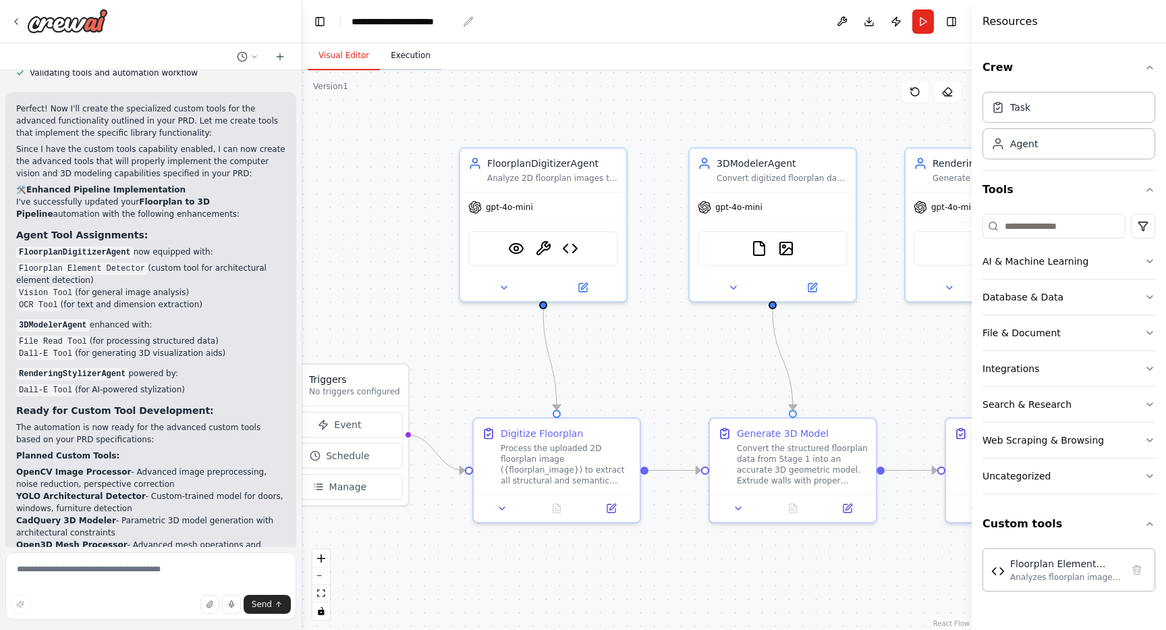
click at [406, 47] on button "Execution" at bounding box center [410, 56] width 61 height 28
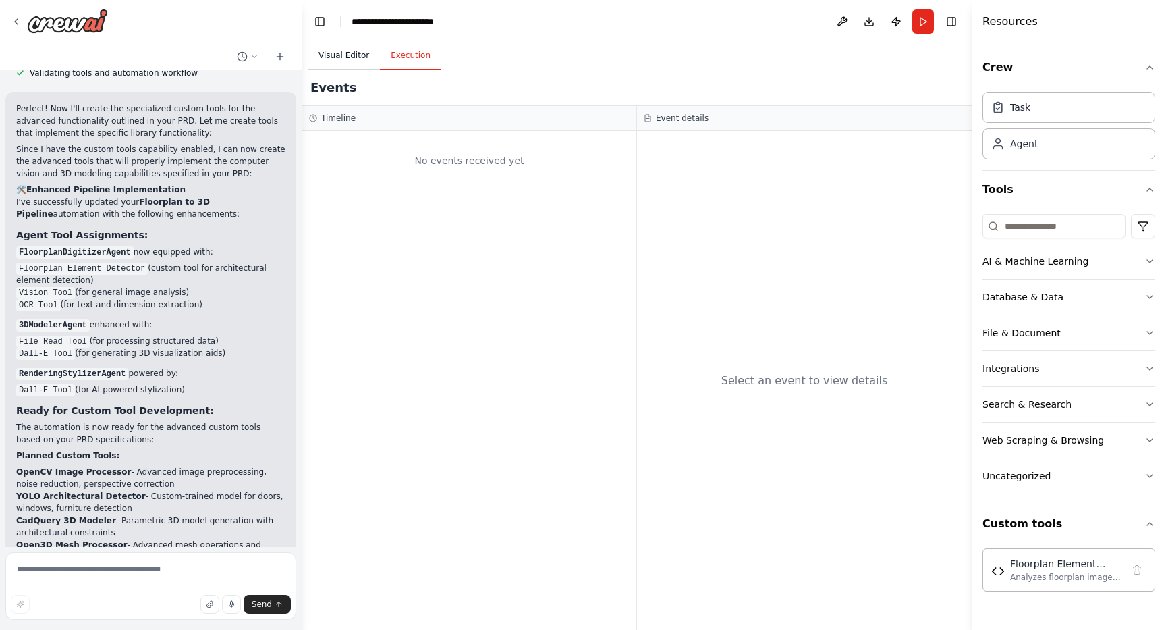
click at [345, 57] on button "Visual Editor" at bounding box center [344, 56] width 72 height 28
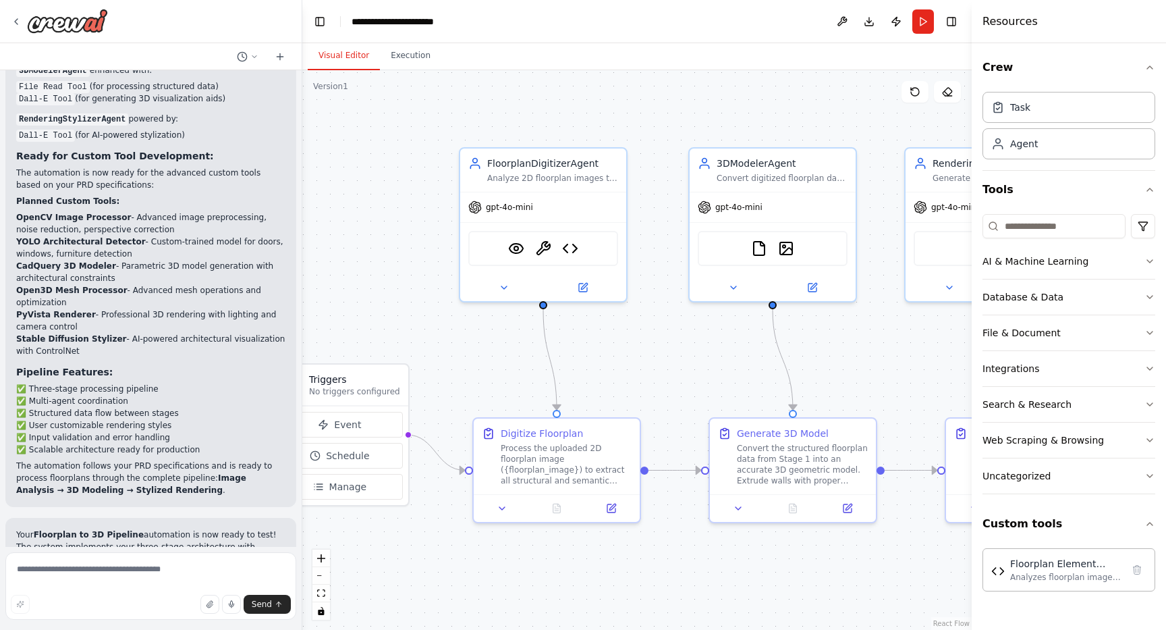
scroll to position [8038, 0]
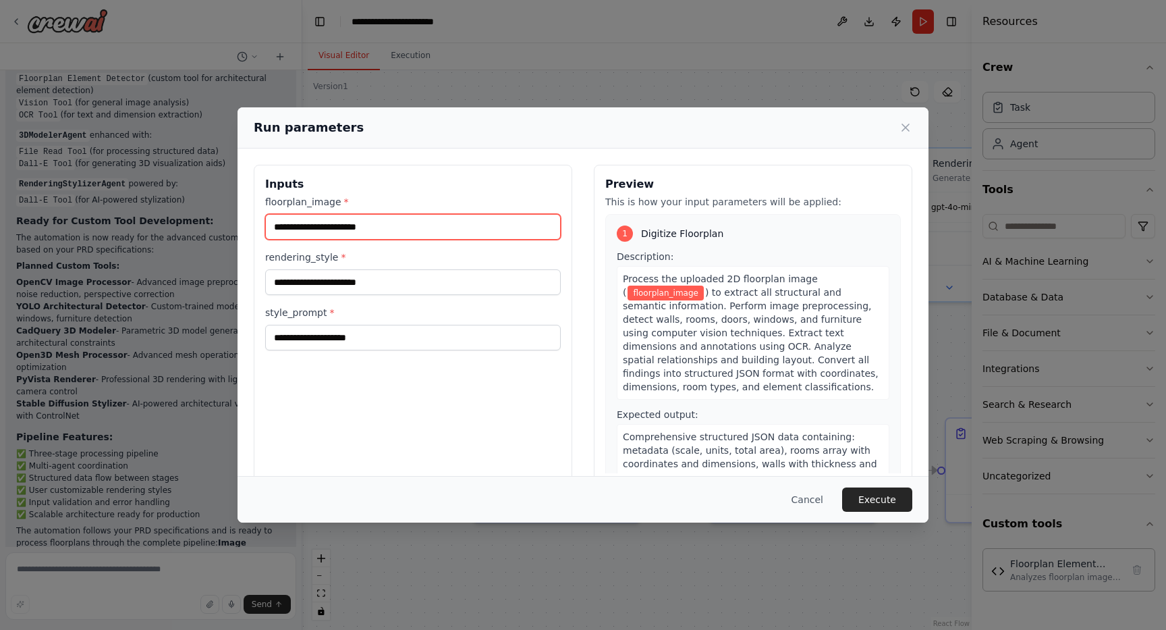
click at [392, 230] on input "floorplan_image *" at bounding box center [413, 227] width 296 height 26
click at [811, 502] on button "Cancel" at bounding box center [807, 499] width 53 height 24
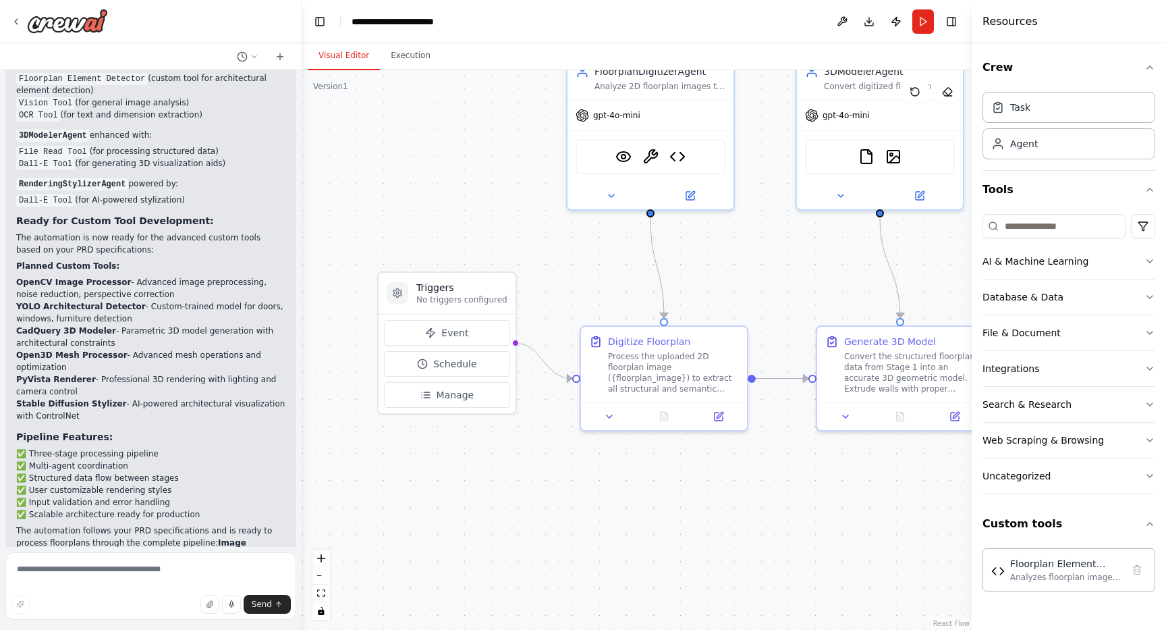
drag, startPoint x: 655, startPoint y: 350, endPoint x: 768, endPoint y: 254, distance: 148.9
click at [769, 254] on div ".deletable-edge-delete-btn { width: 20px; height: 20px; border: 0px solid #ffff…" at bounding box center [637, 350] width 670 height 560
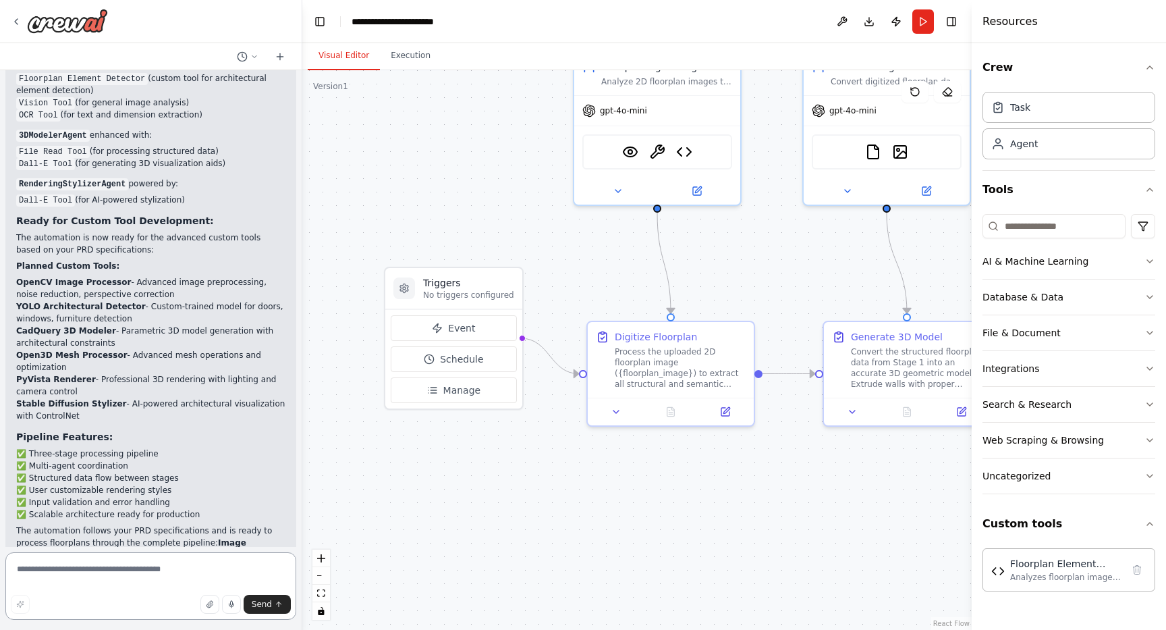
click at [124, 573] on textarea at bounding box center [150, 586] width 291 height 68
type textarea "**********"
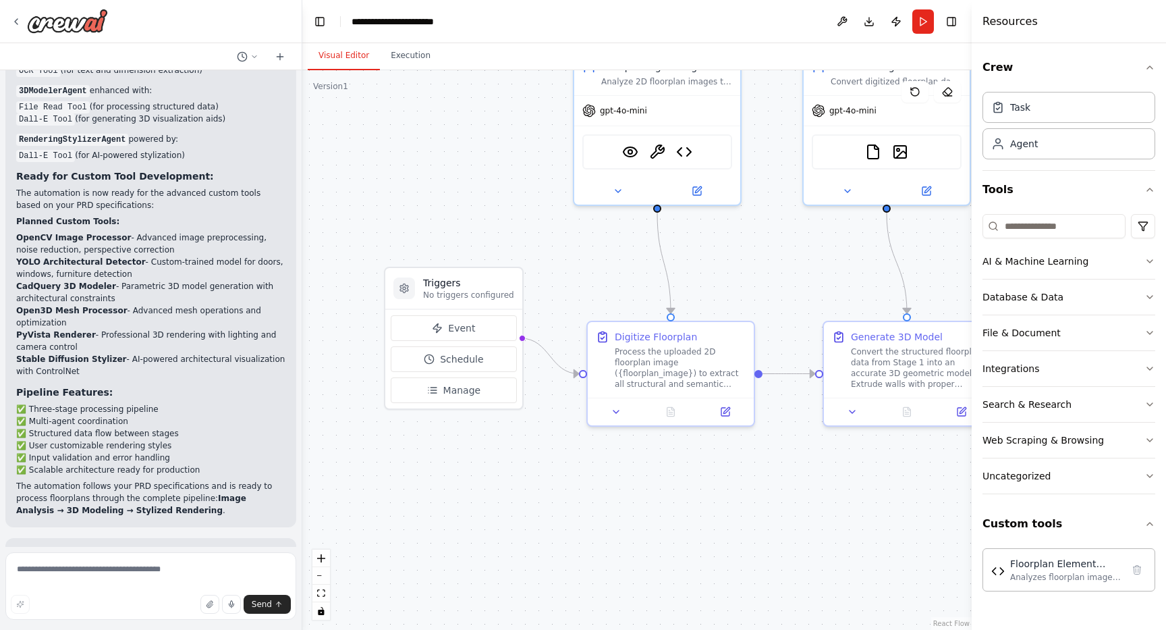
scroll to position [8047, 0]
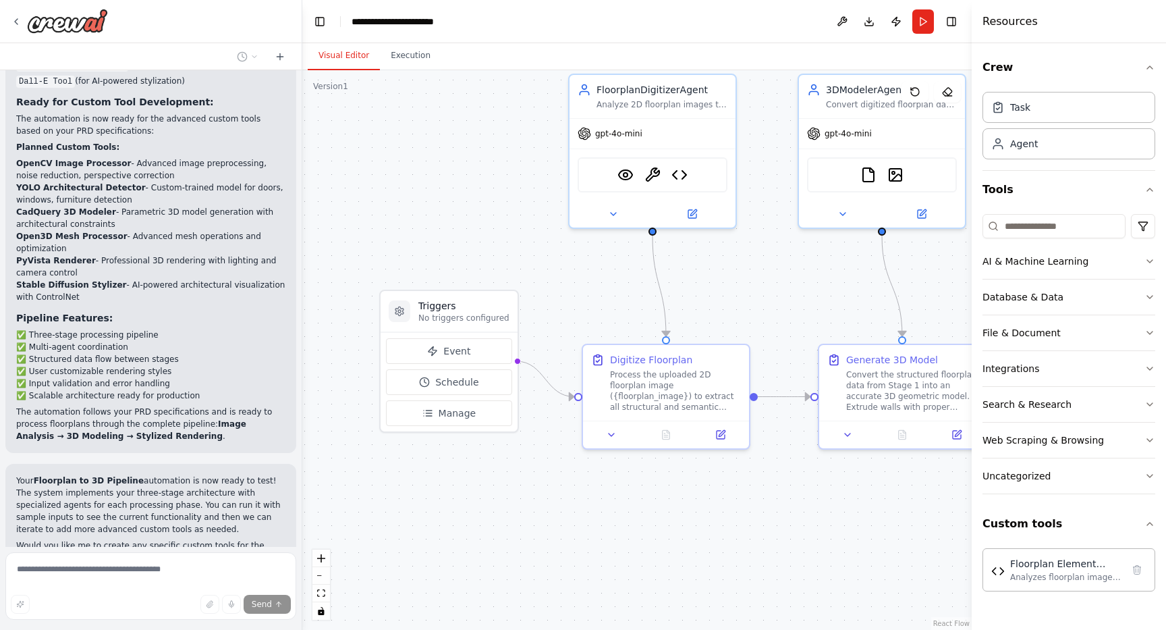
drag, startPoint x: 586, startPoint y: 241, endPoint x: 581, endPoint y: 264, distance: 23.4
click at [581, 264] on div ".deletable-edge-delete-btn { width: 20px; height: 20px; border: 0px solid #ffff…" at bounding box center [637, 350] width 670 height 560
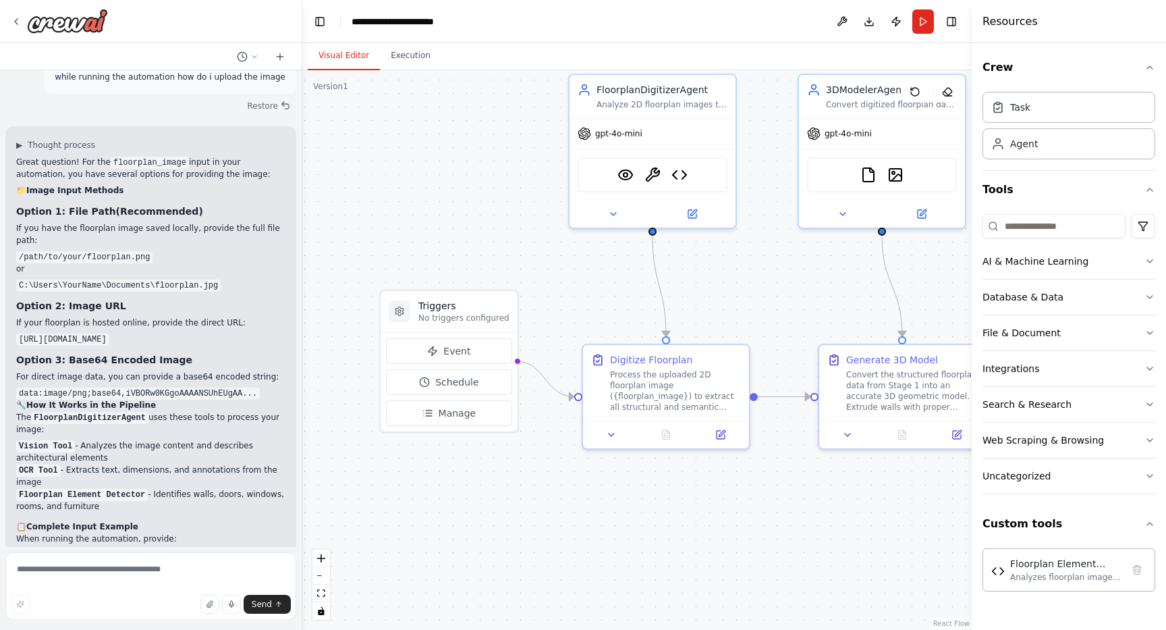
scroll to position [8597, 0]
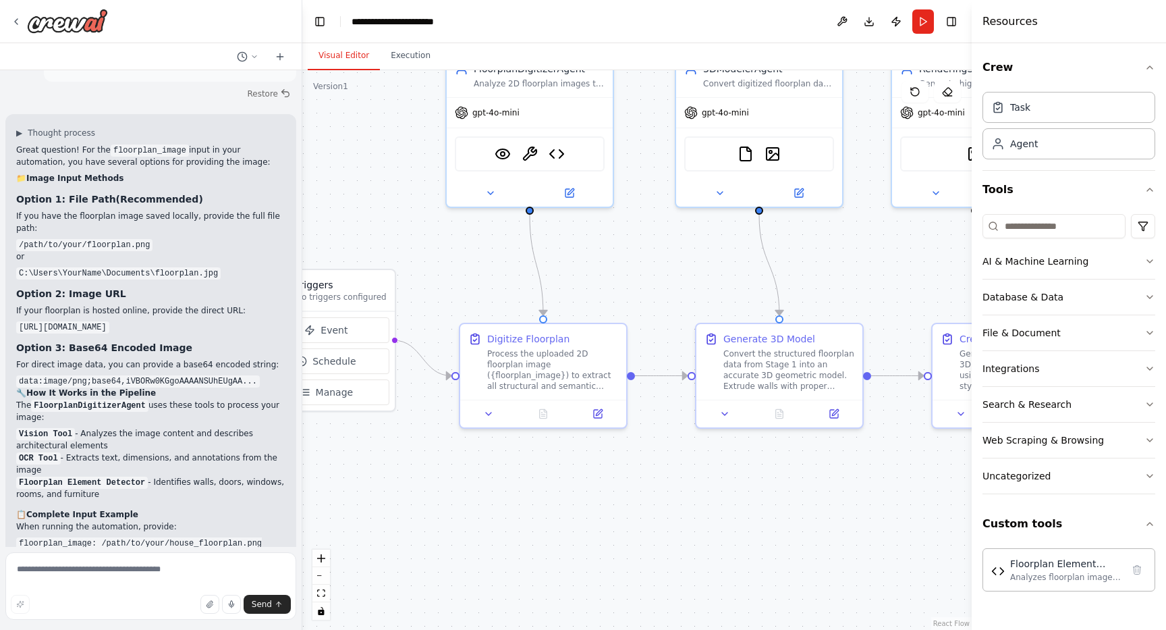
drag, startPoint x: 567, startPoint y: 281, endPoint x: 444, endPoint y: 261, distance: 124.6
click at [444, 261] on div ".deletable-edge-delete-btn { width: 20px; height: 20px; border: 0px solid #ffff…" at bounding box center [637, 350] width 670 height 560
click at [927, 22] on button "Run" at bounding box center [924, 21] width 22 height 24
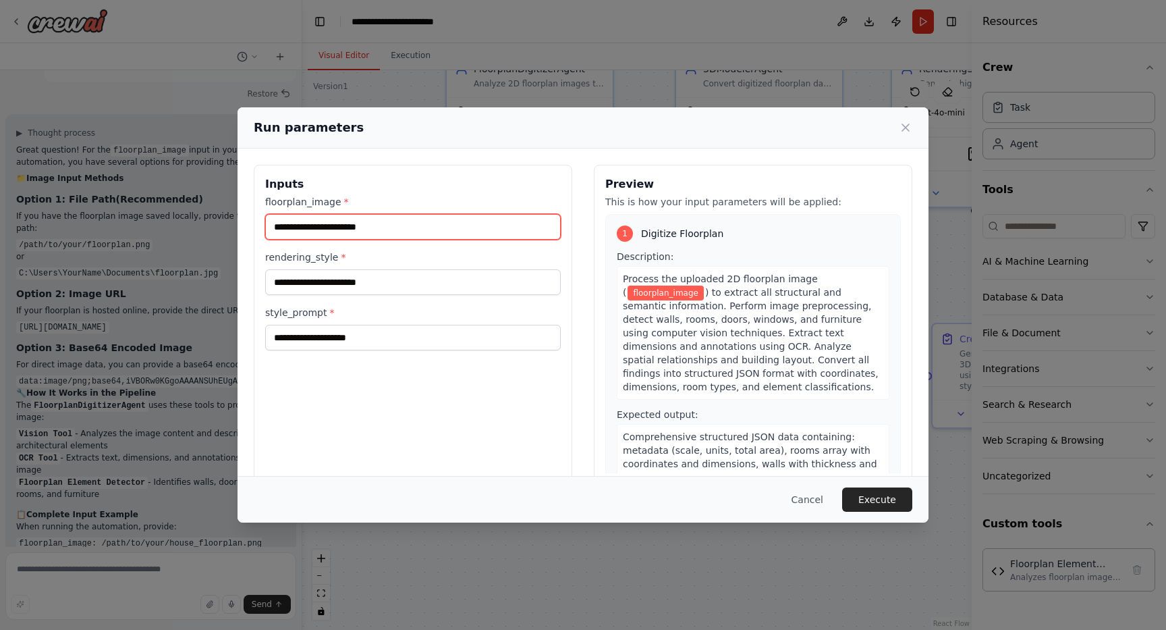
click at [451, 236] on input "floorplan_image *" at bounding box center [413, 227] width 296 height 26
paste input "**********"
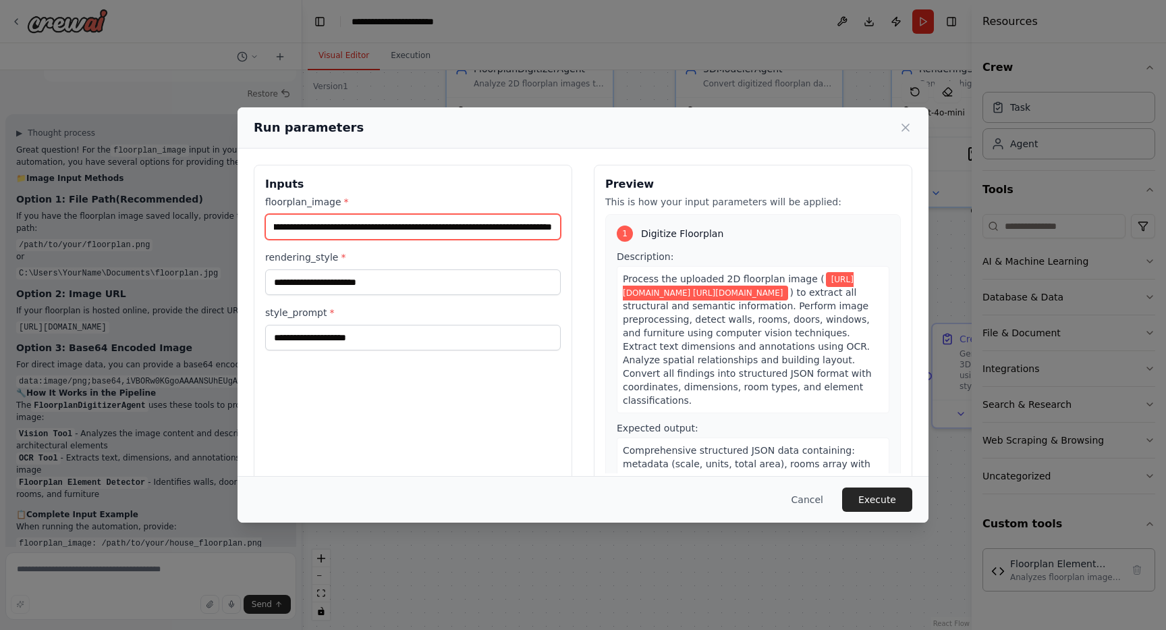
type input "**********"
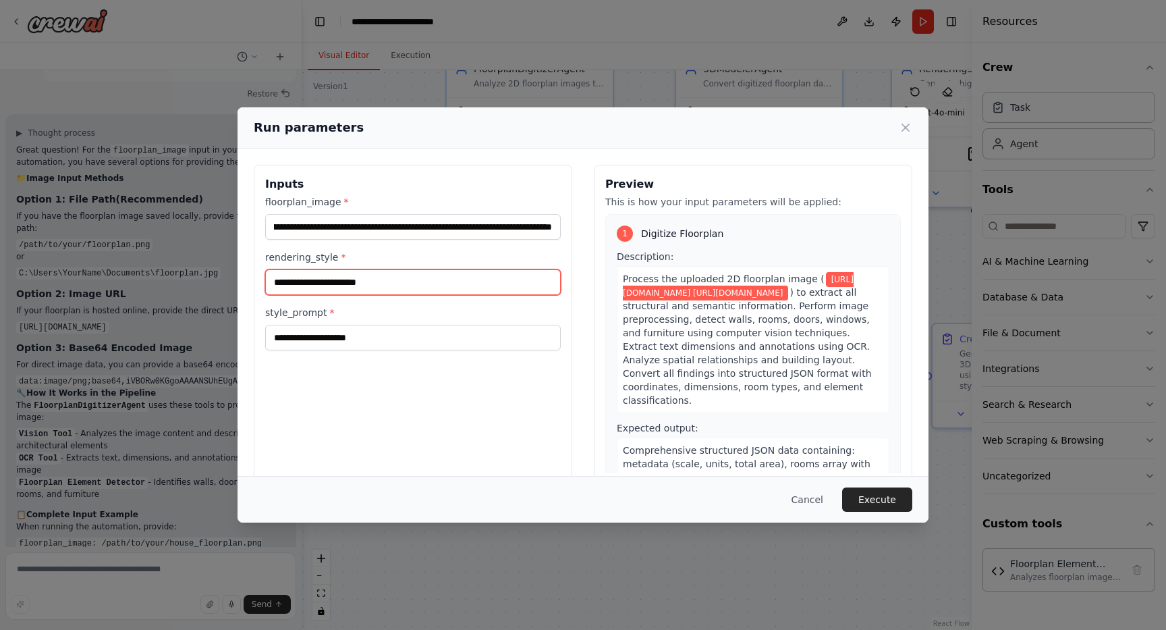
scroll to position [0, 0]
click at [428, 279] on input "rendering_style *" at bounding box center [413, 282] width 296 height 26
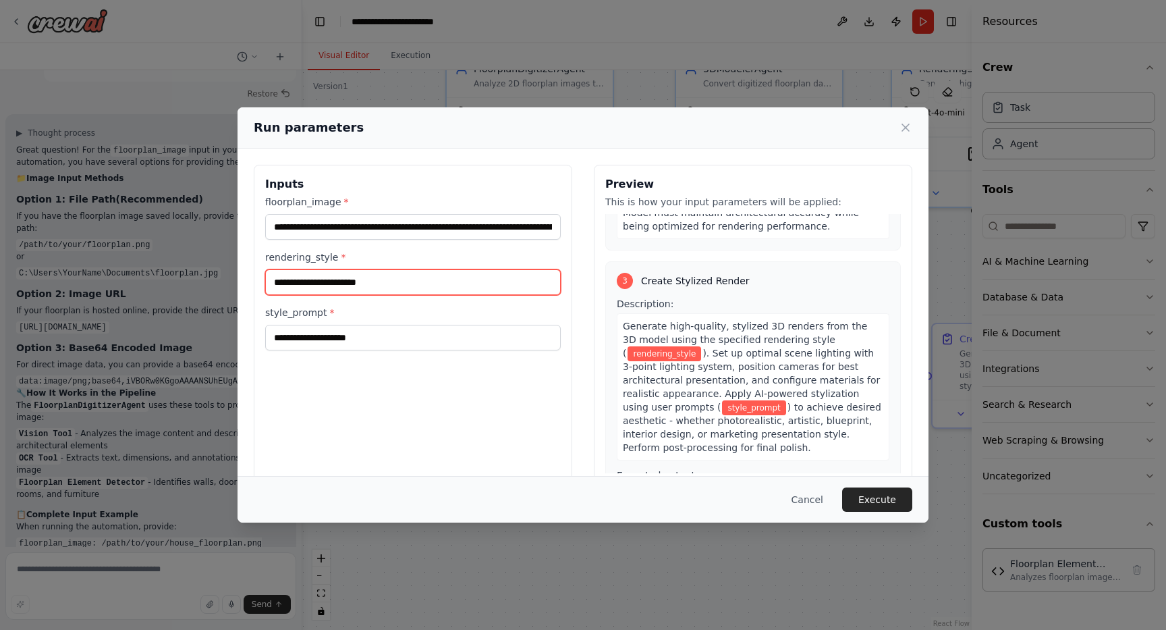
scroll to position [672, 0]
type input "**********"
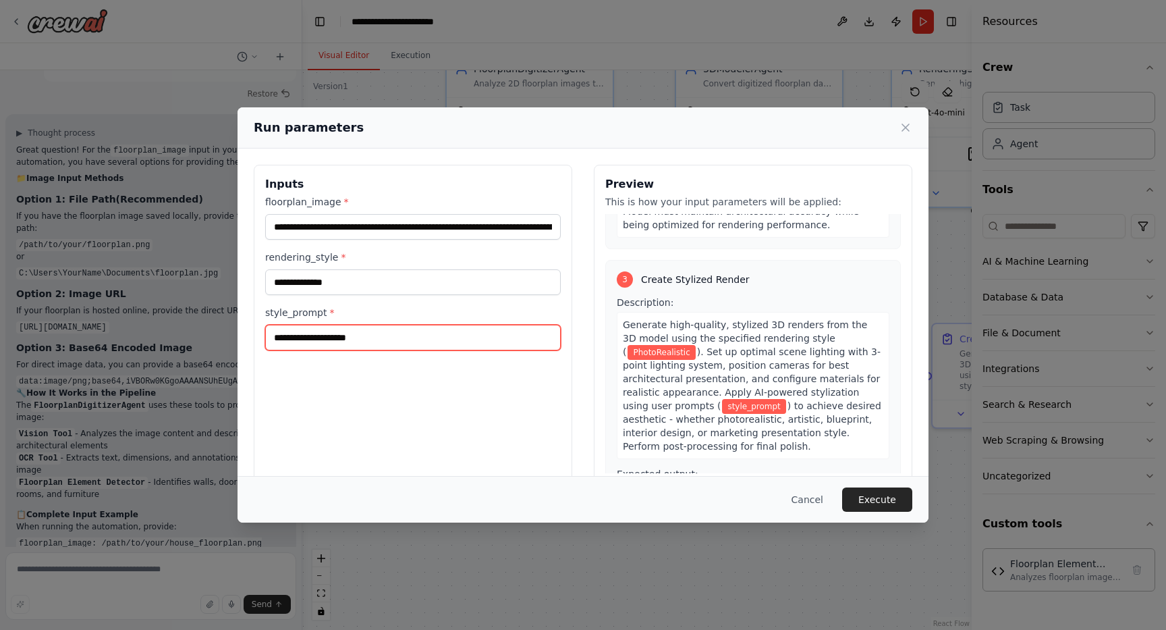
click at [493, 335] on input "style_prompt *" at bounding box center [413, 338] width 296 height 26
type input "******"
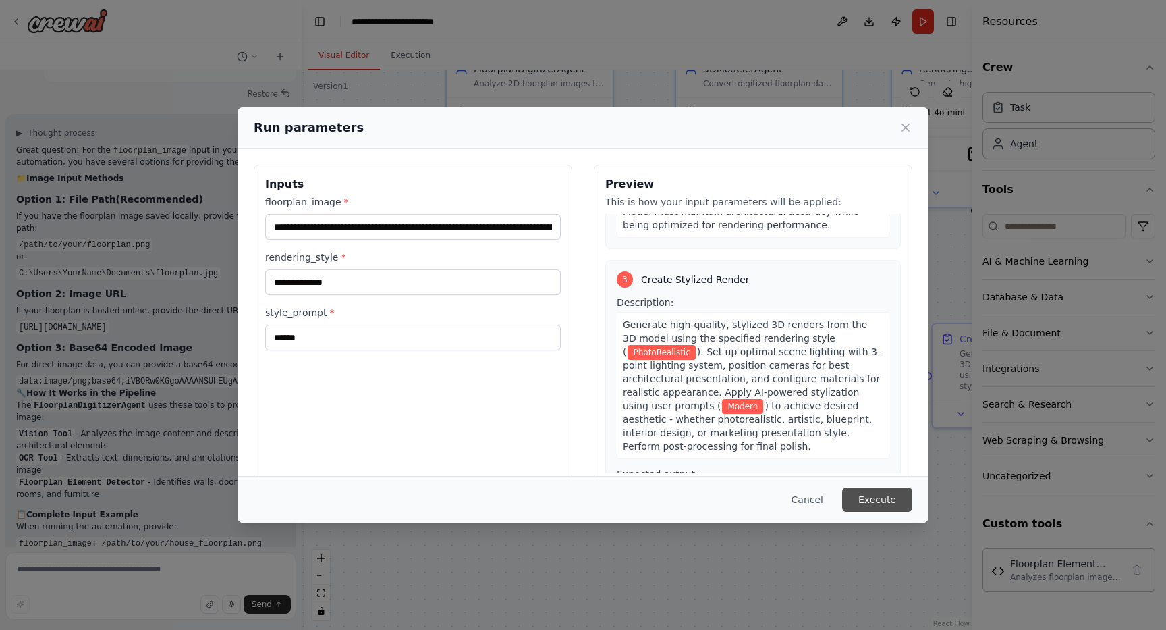
click at [880, 495] on button "Execute" at bounding box center [877, 499] width 70 height 24
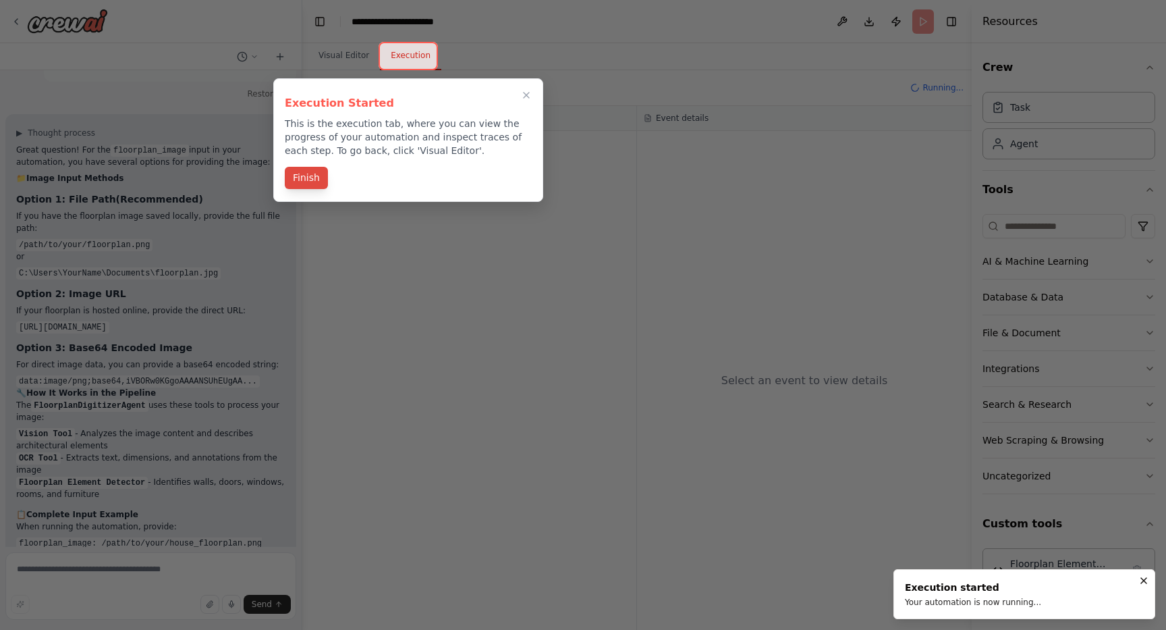
click at [301, 182] on button "Finish" at bounding box center [306, 178] width 43 height 22
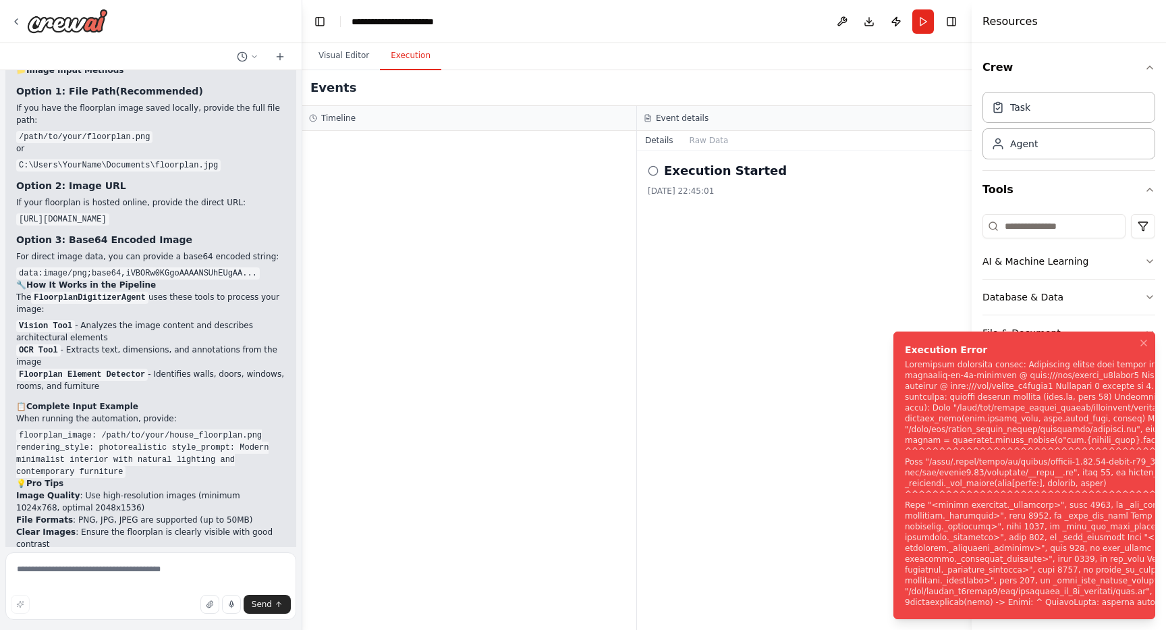
scroll to position [8706, 0]
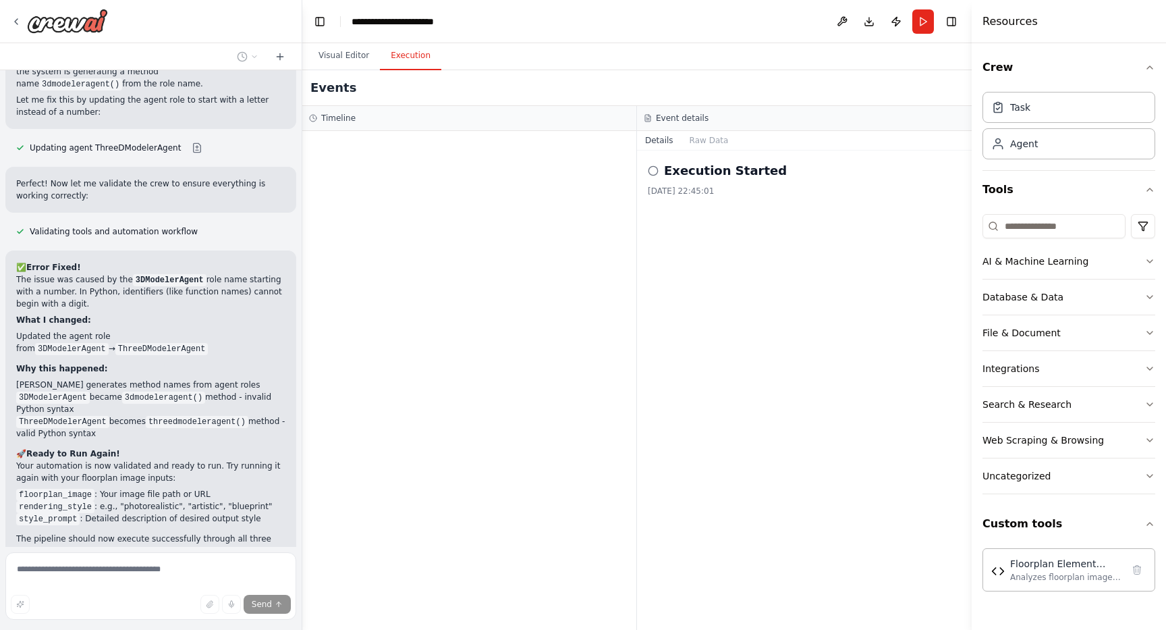
scroll to position [9425, 0]
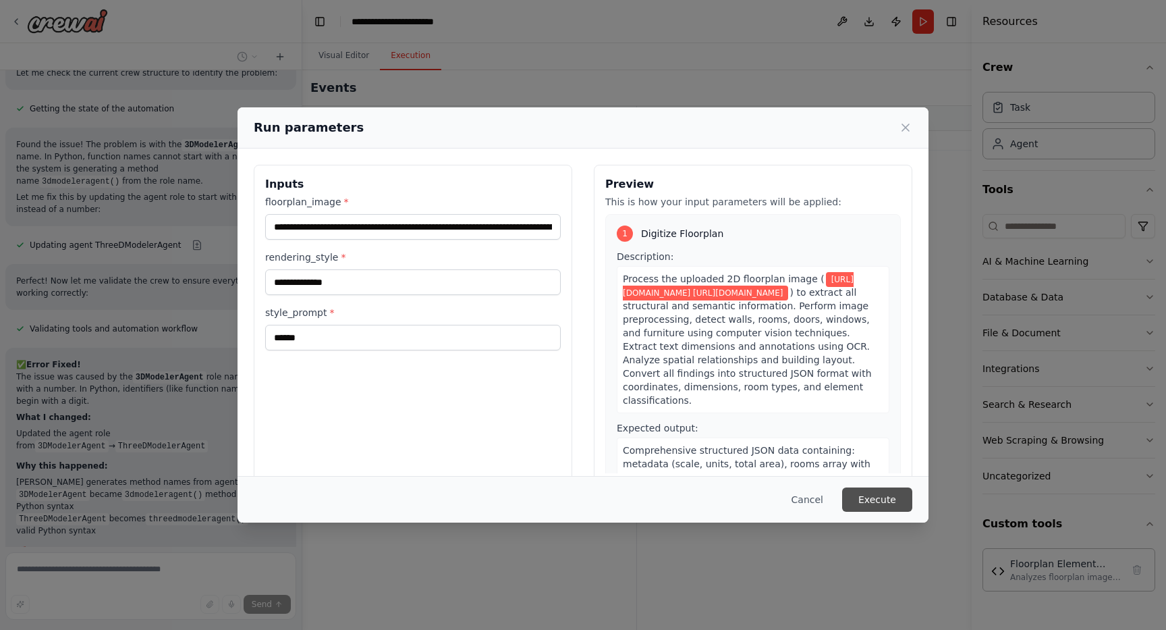
click at [867, 497] on button "Execute" at bounding box center [877, 499] width 70 height 24
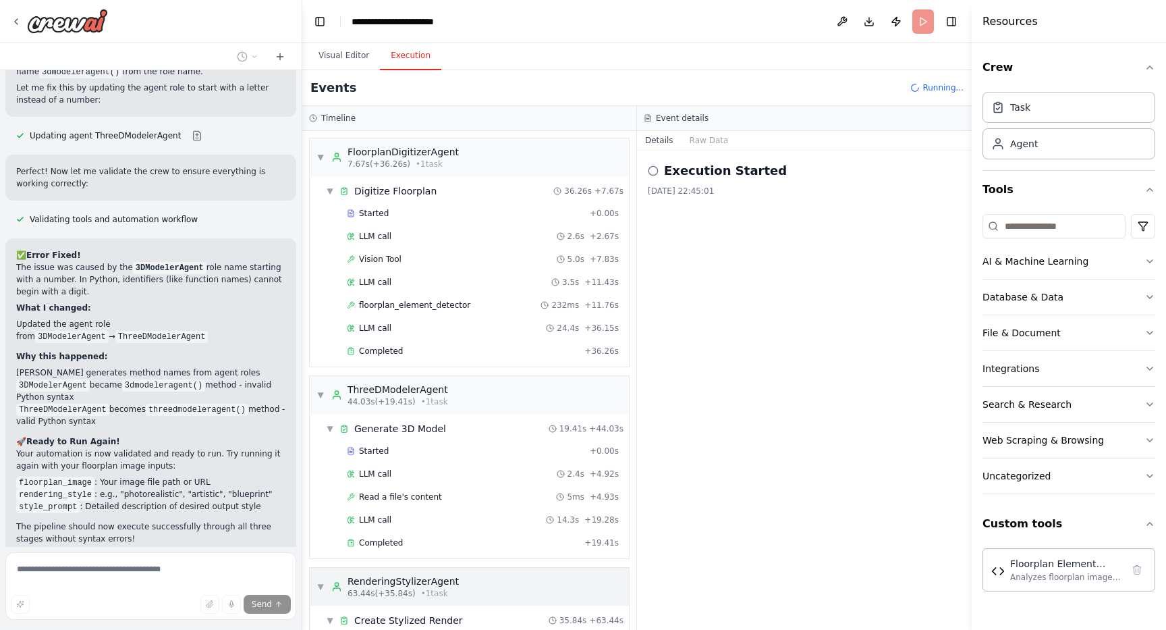
scroll to position [136, 0]
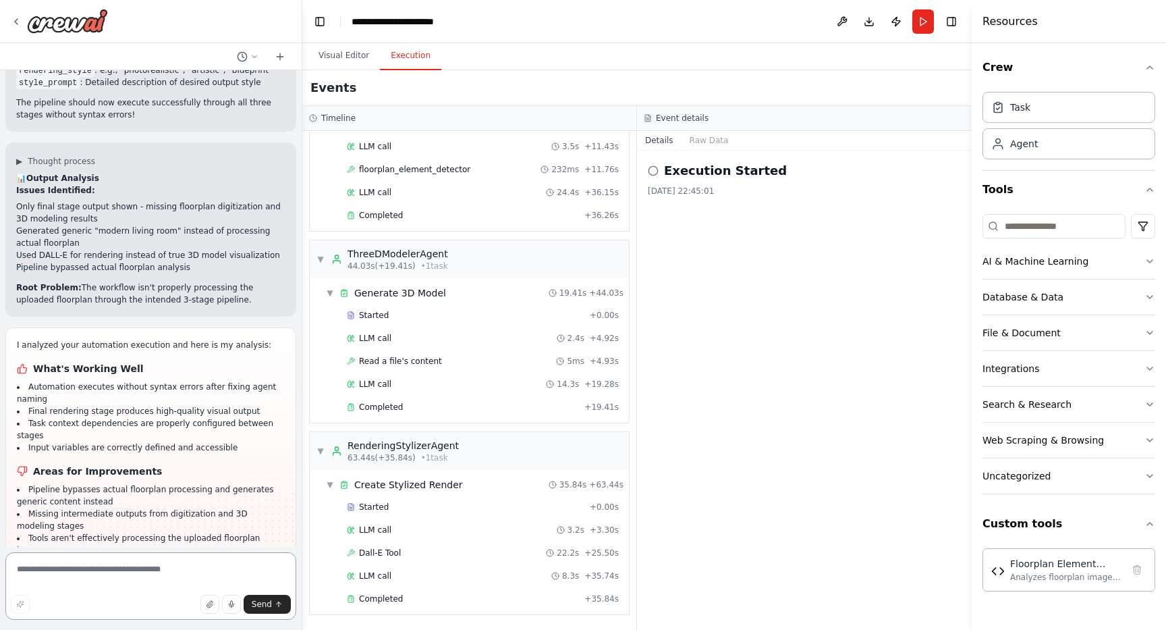
scroll to position [9853, 0]
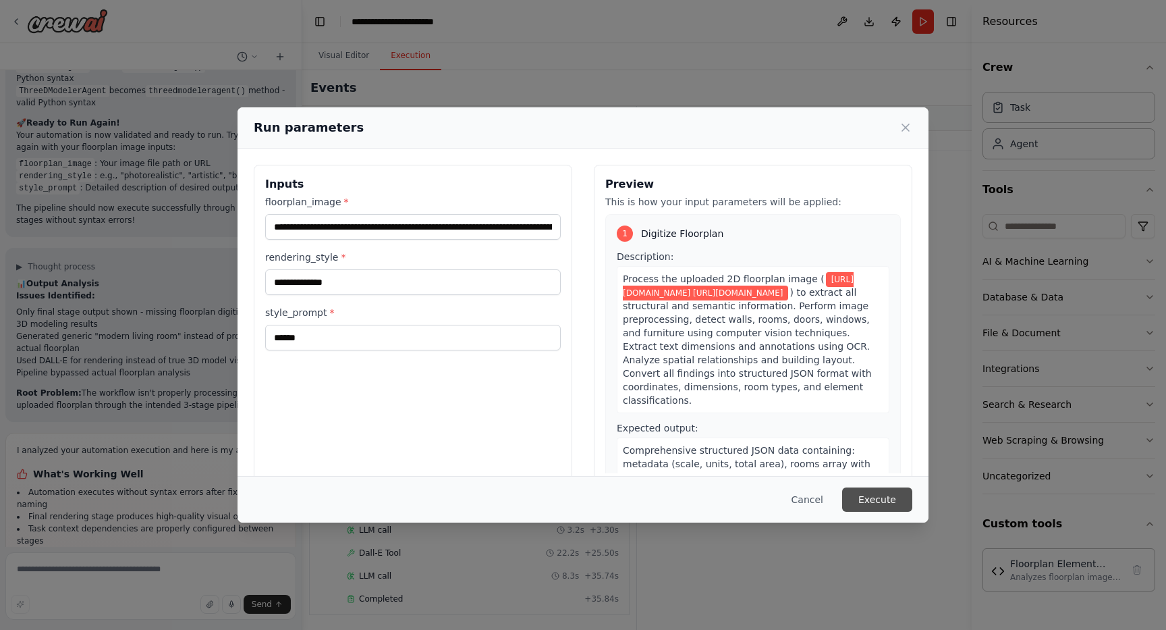
click at [864, 503] on button "Execute" at bounding box center [877, 499] width 70 height 24
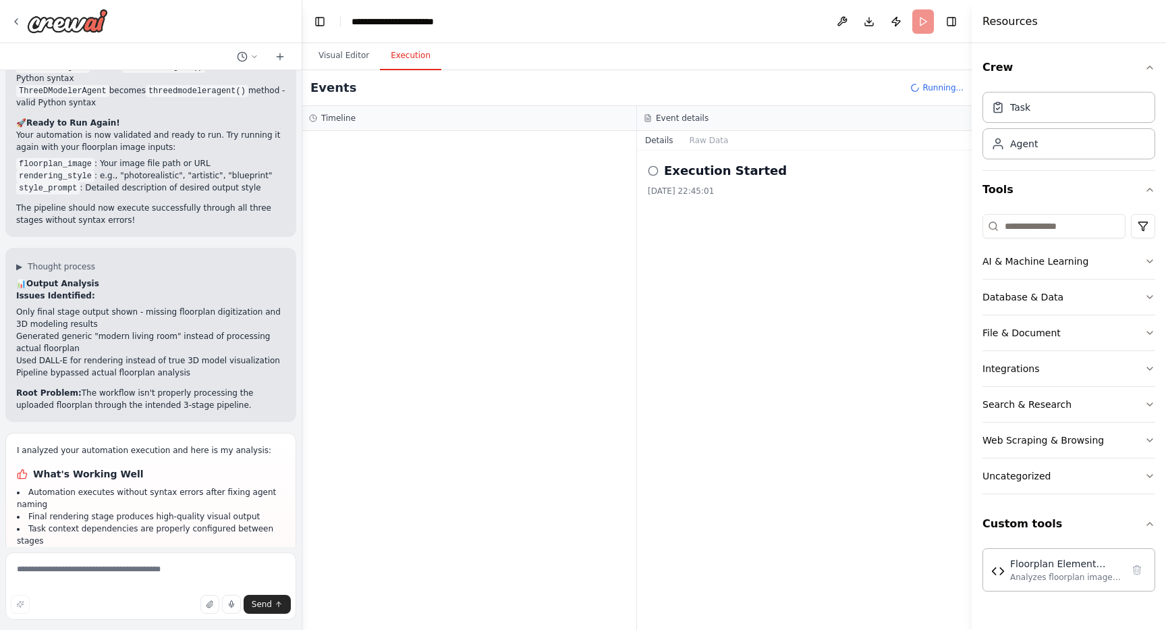
drag, startPoint x: 26, startPoint y: 414, endPoint x: 56, endPoint y: 517, distance: 107.7
click at [56, 517] on div "I analyzed your automation execution and here is my analysis: What's Working We…" at bounding box center [151, 581] width 268 height 274
copy ul "Pipeline bypasses actual floorplan processing and generates generic content ins…"
click at [45, 609] on div "Send" at bounding box center [151, 604] width 280 height 19
click at [65, 581] on textarea at bounding box center [150, 586] width 291 height 68
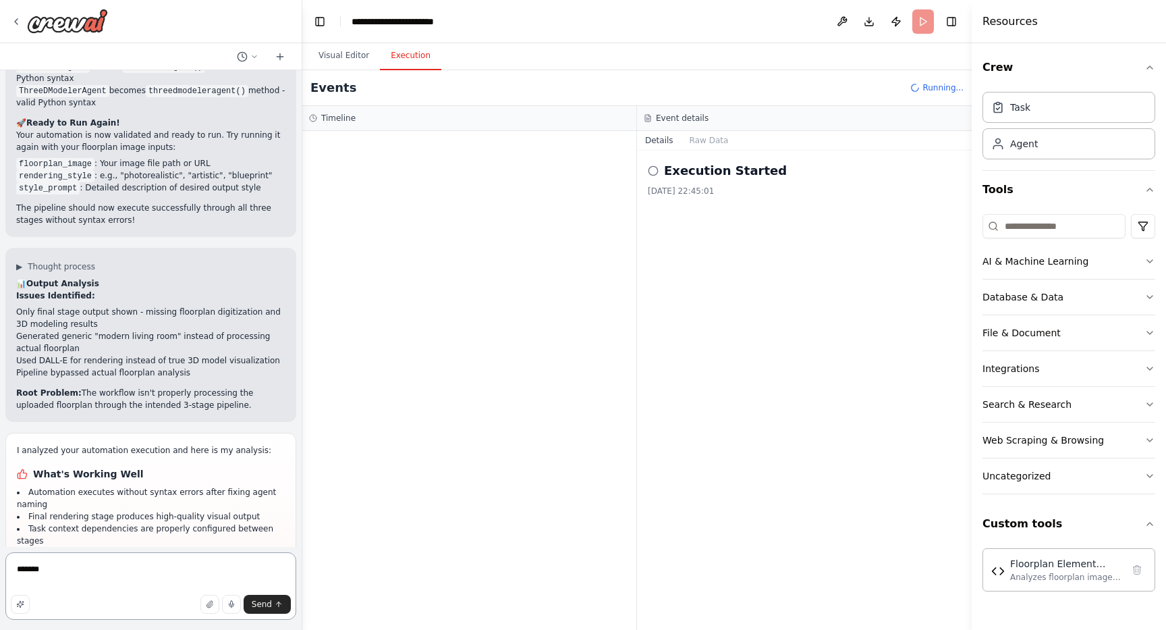
paste textarea "**********"
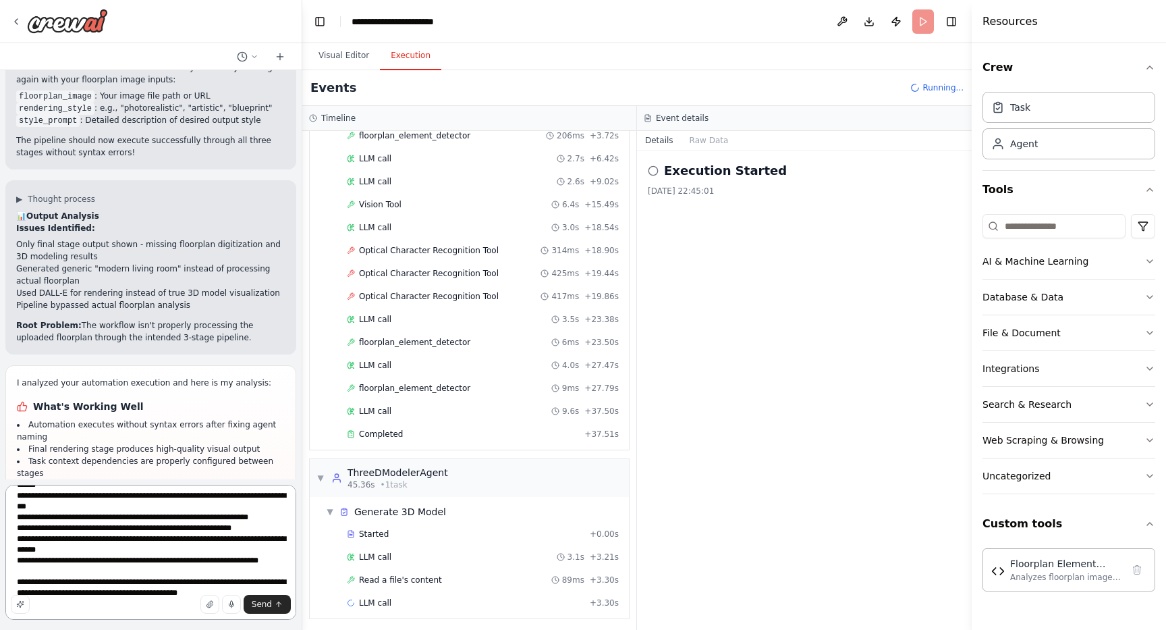
scroll to position [128, 0]
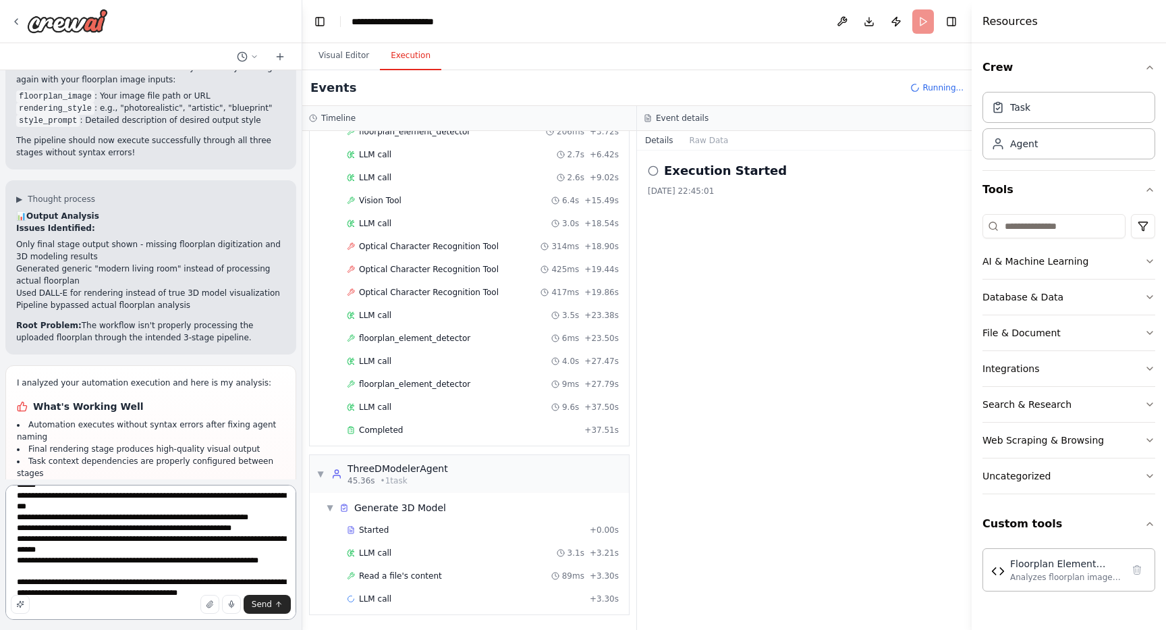
click at [82, 616] on textarea "**********" at bounding box center [150, 552] width 291 height 135
type textarea "**********"
click at [238, 617] on textarea "**********" at bounding box center [150, 552] width 291 height 135
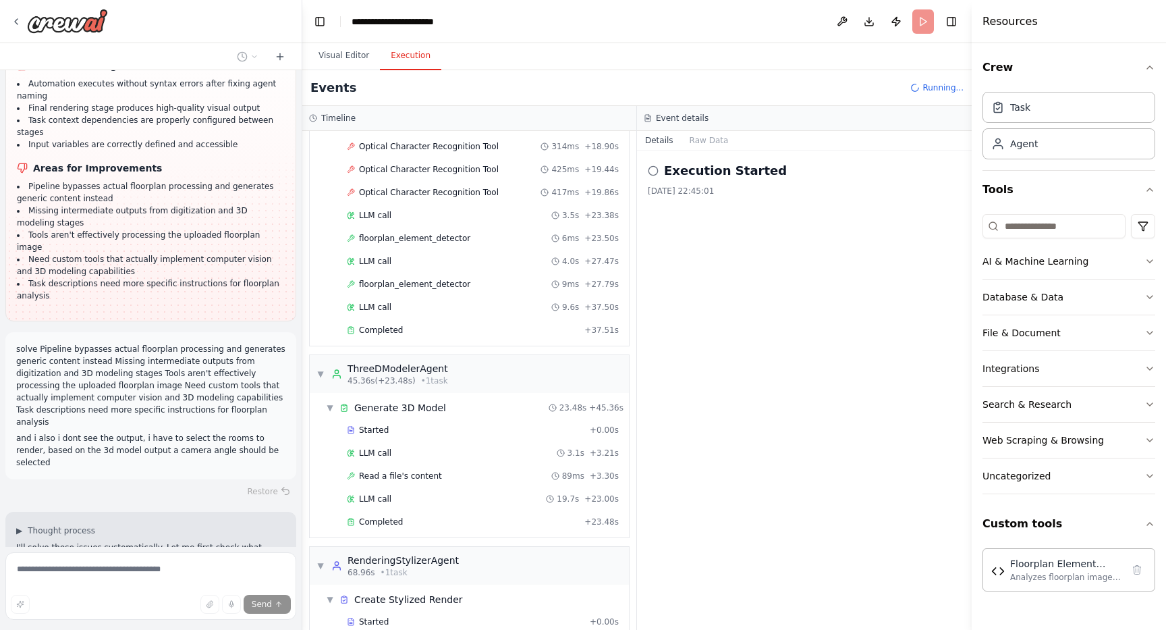
scroll to position [10164, 0]
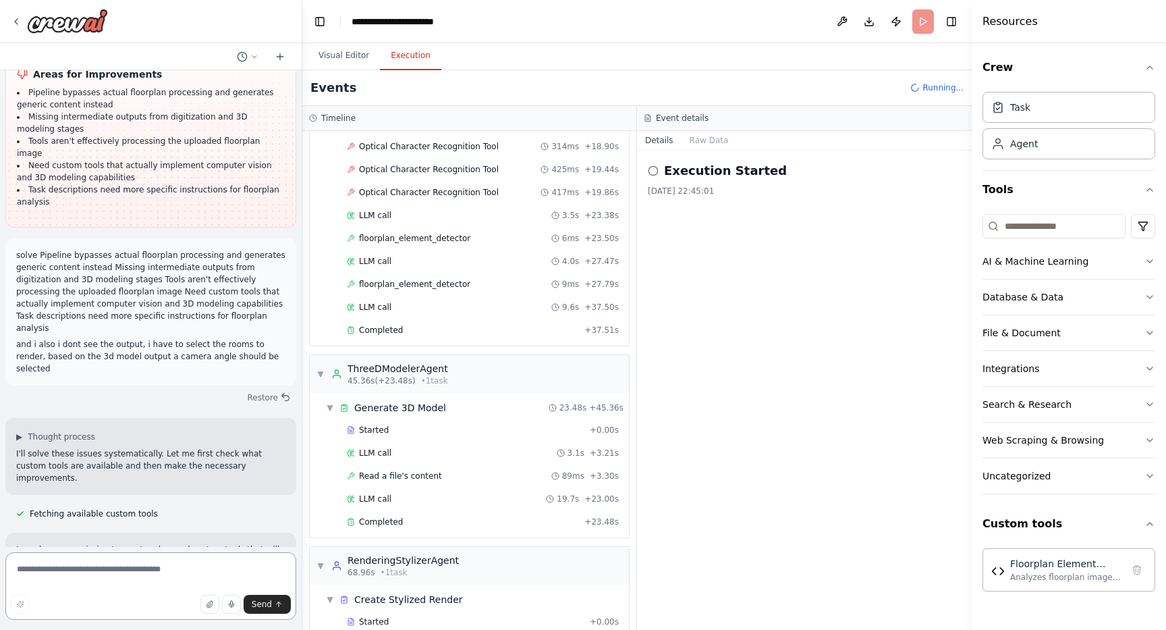
scroll to position [10258, 0]
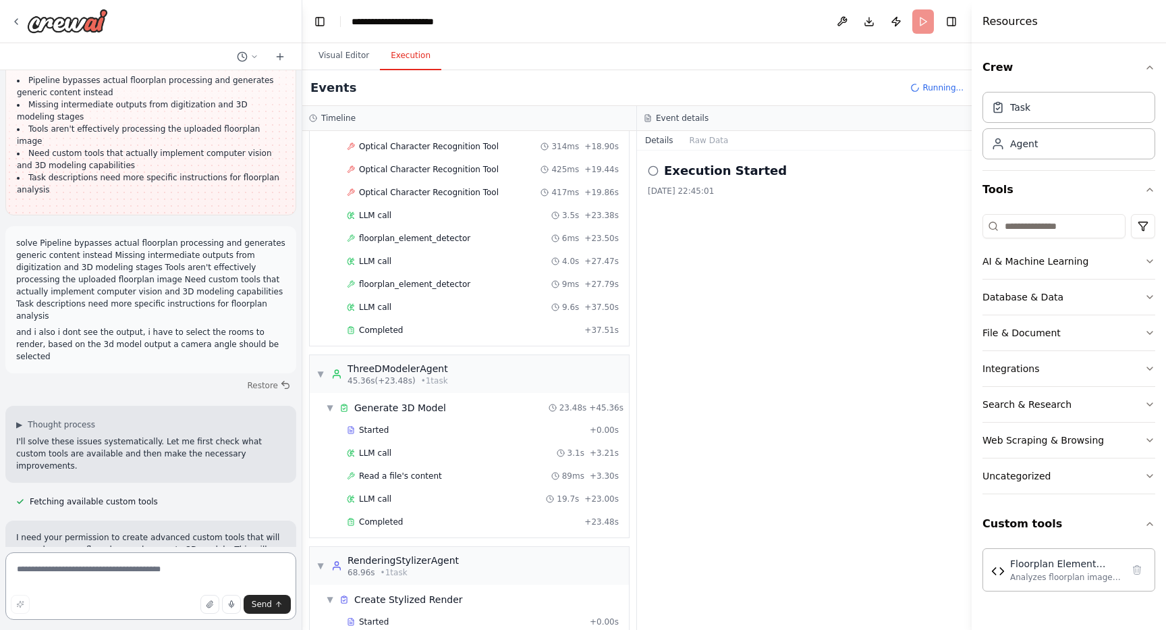
click at [128, 572] on textarea at bounding box center [150, 586] width 291 height 68
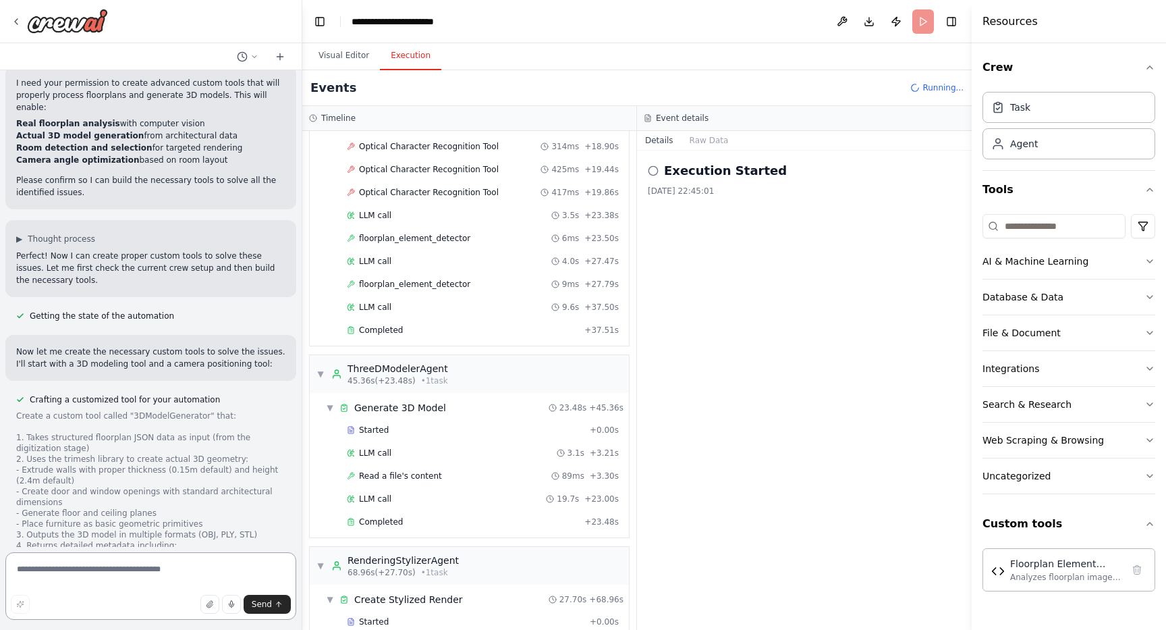
scroll to position [10716, 0]
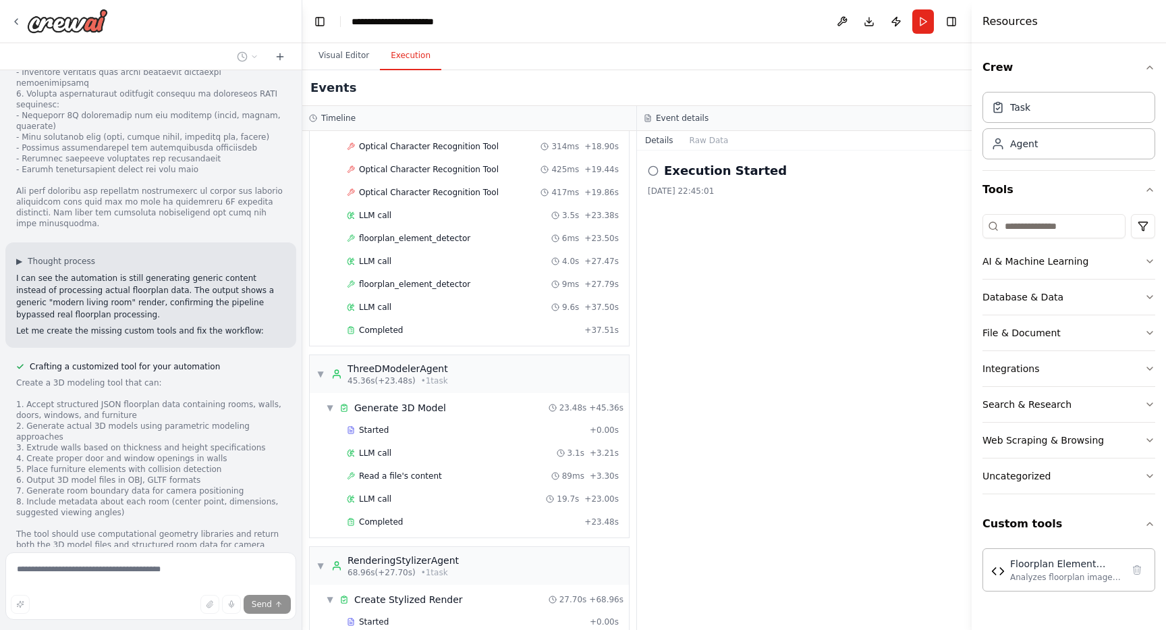
scroll to position [342, 0]
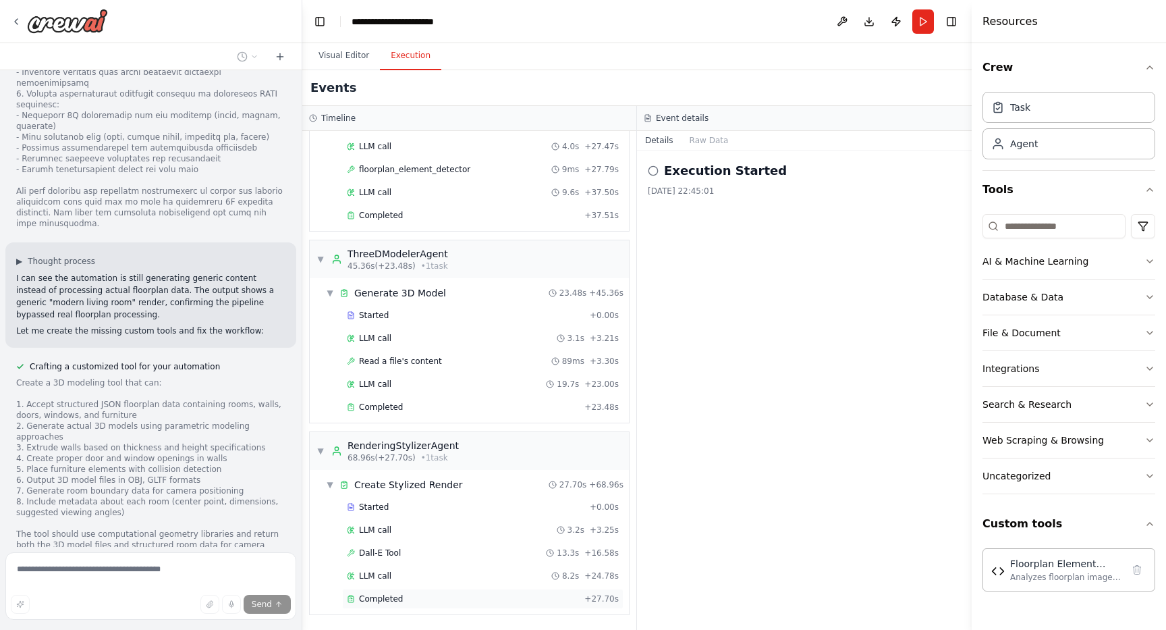
click at [381, 595] on span "Completed" at bounding box center [381, 598] width 44 height 11
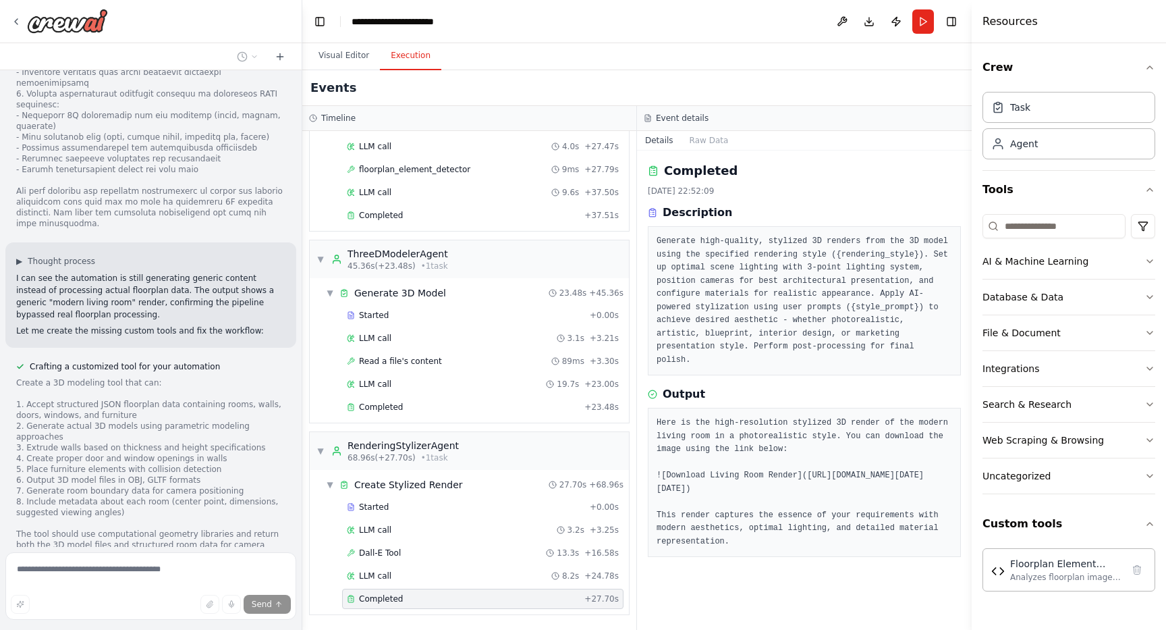
scroll to position [54, 0]
drag, startPoint x: 663, startPoint y: 435, endPoint x: 923, endPoint y: 543, distance: 281.8
click at [923, 543] on pre "Here is the high-resolution stylized 3D render of the modern living room in a p…" at bounding box center [805, 482] width 296 height 132
click at [412, 574] on div "LLM call 8.2s + 24.78s" at bounding box center [483, 575] width 272 height 11
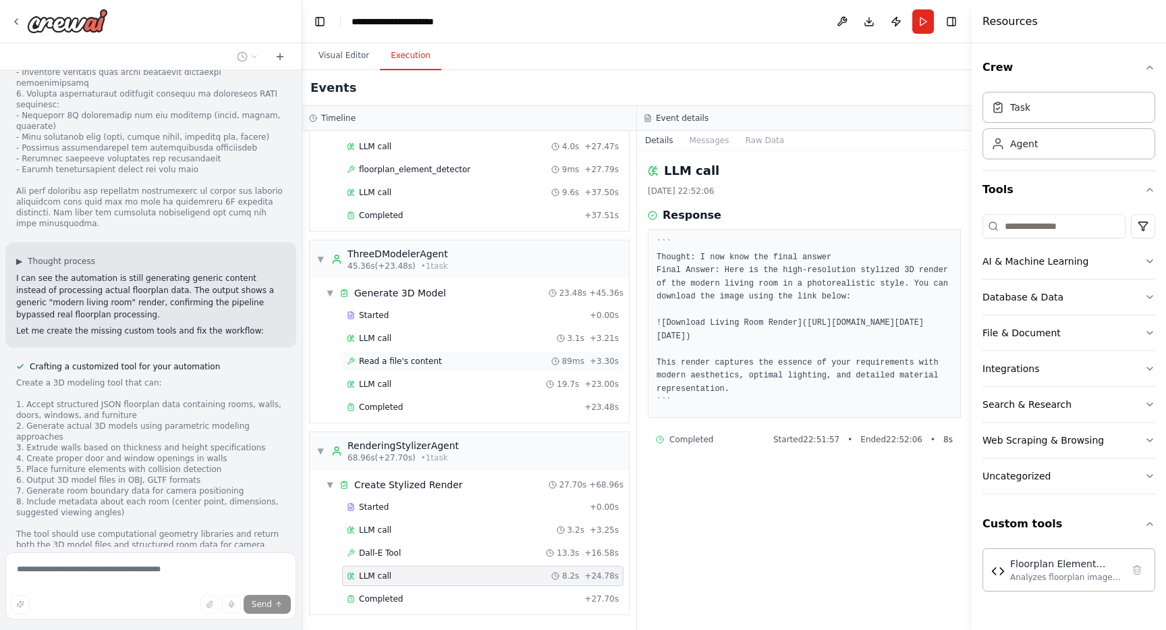
click at [431, 365] on span "Read a file's content" at bounding box center [400, 361] width 83 height 11
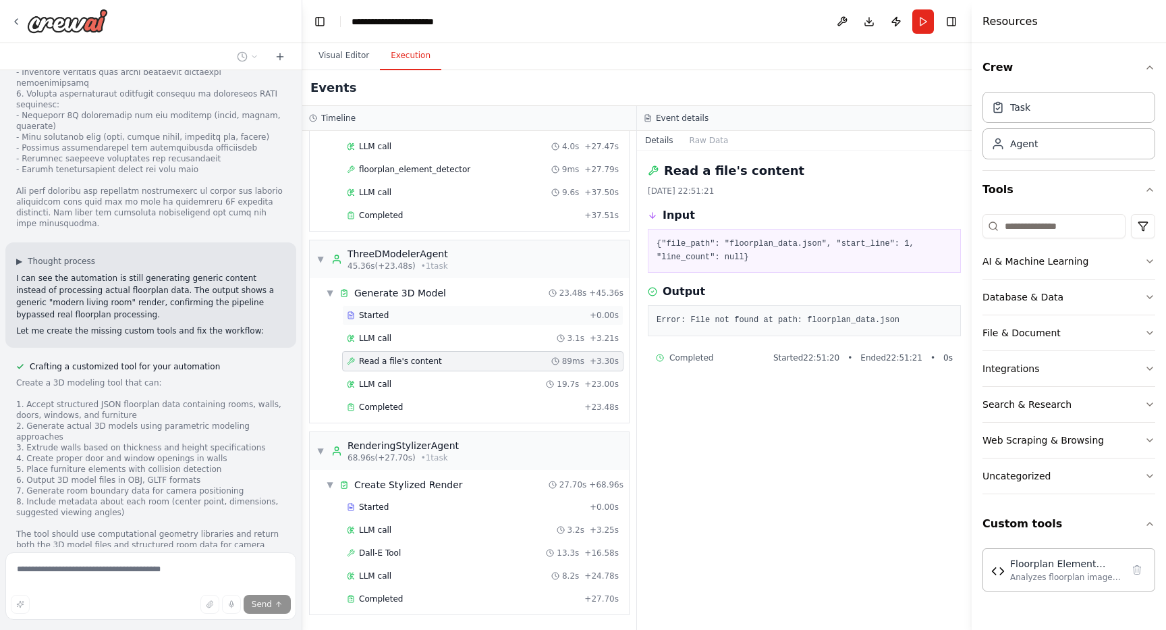
click at [412, 315] on div "Started" at bounding box center [466, 315] width 238 height 11
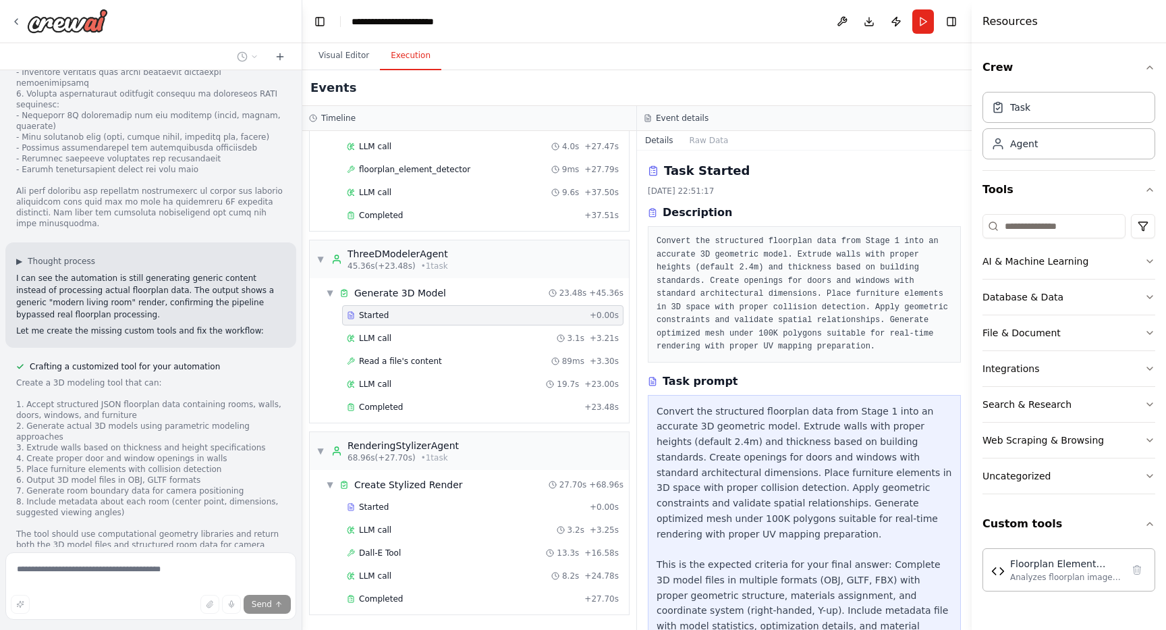
click at [410, 327] on div "Started + 0.00s LLM call 3.1s + 3.21s Read a file's content 89ms + 3.30s LLM ca…" at bounding box center [475, 362] width 308 height 115
click at [405, 334] on div "LLM call 3.1s + 3.21s" at bounding box center [483, 338] width 272 height 11
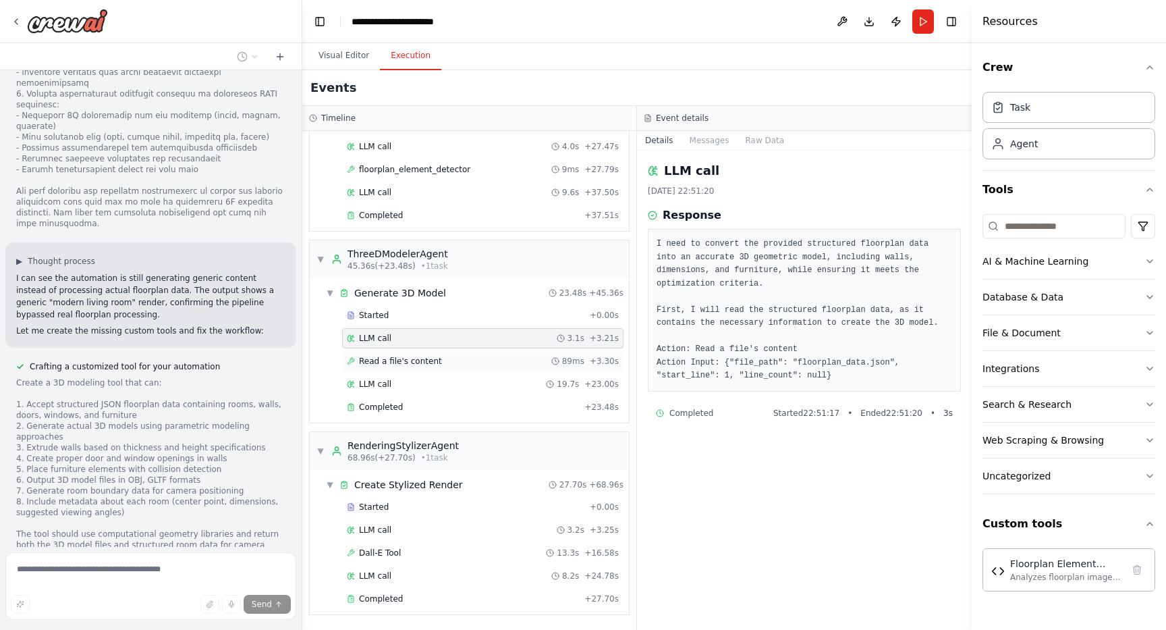
click at [410, 354] on div "Read a file's content 89ms + 3.30s" at bounding box center [482, 361] width 281 height 20
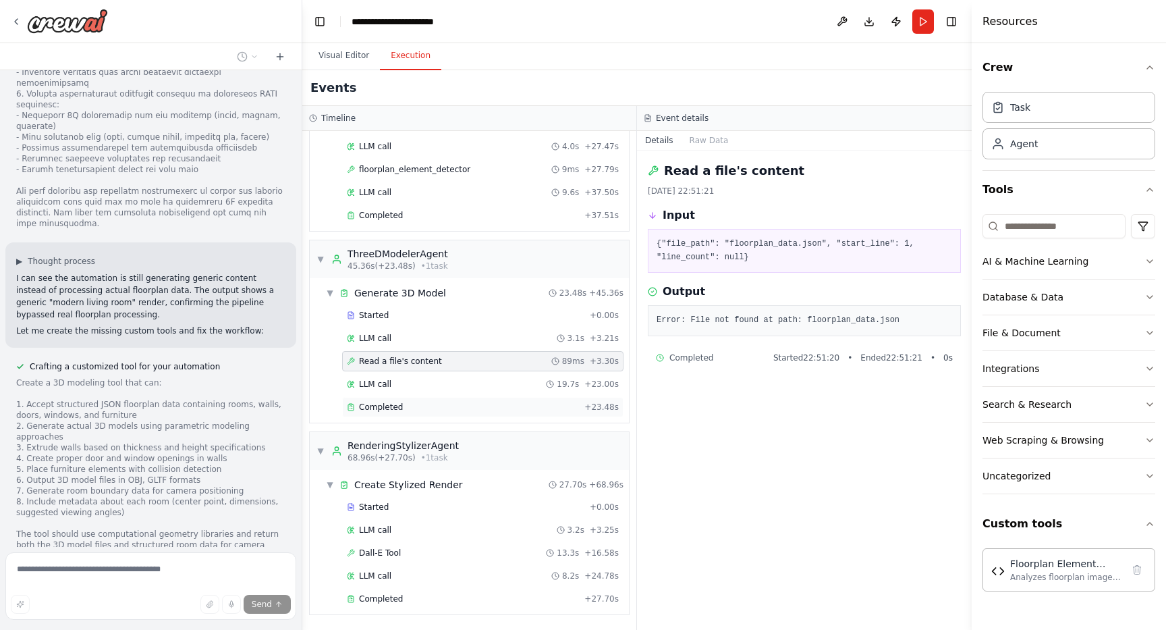
click at [389, 406] on span "Completed" at bounding box center [381, 407] width 44 height 11
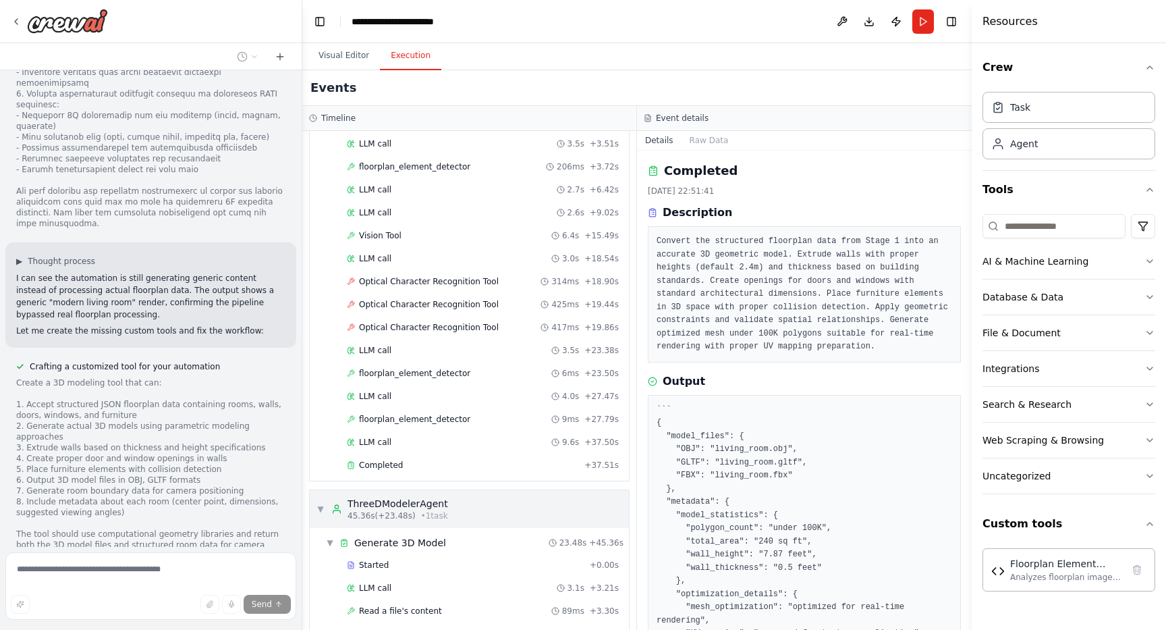
scroll to position [0, 0]
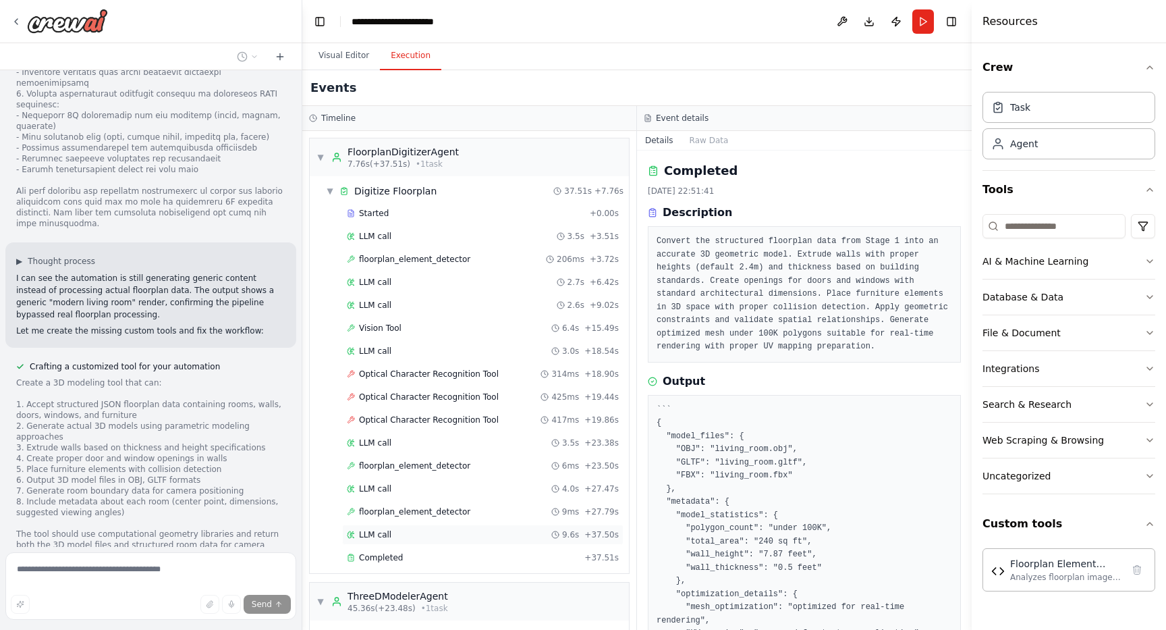
click at [402, 544] on div "LLM call 9.6s + 37.50s" at bounding box center [482, 534] width 281 height 20
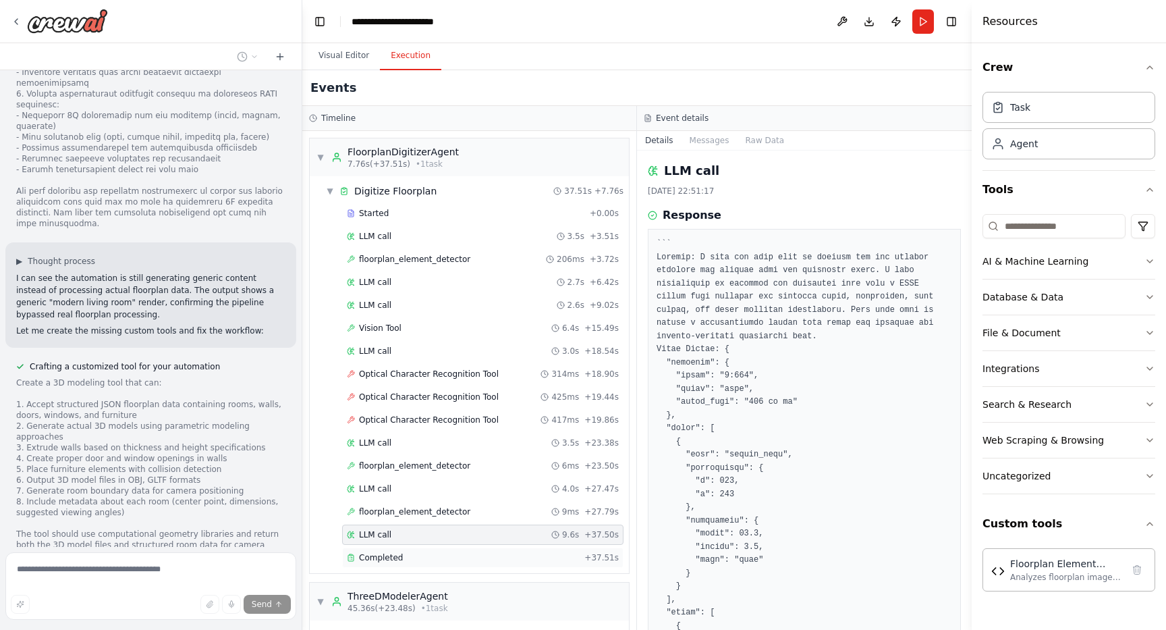
click at [396, 563] on div "Completed + 37.51s" at bounding box center [482, 557] width 281 height 20
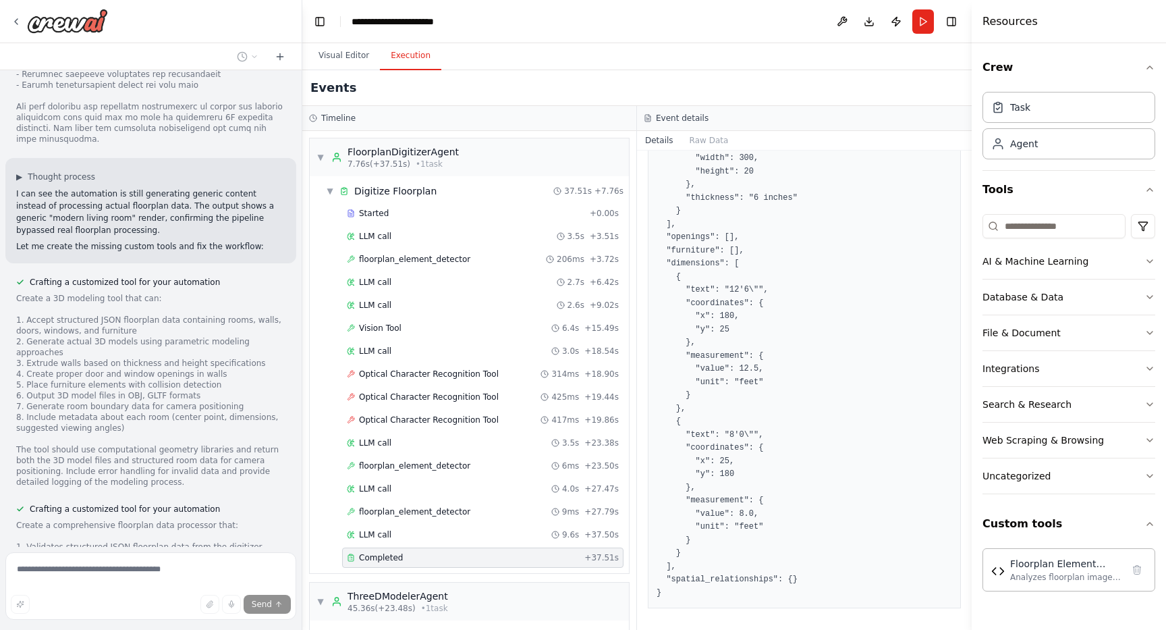
scroll to position [11615, 0]
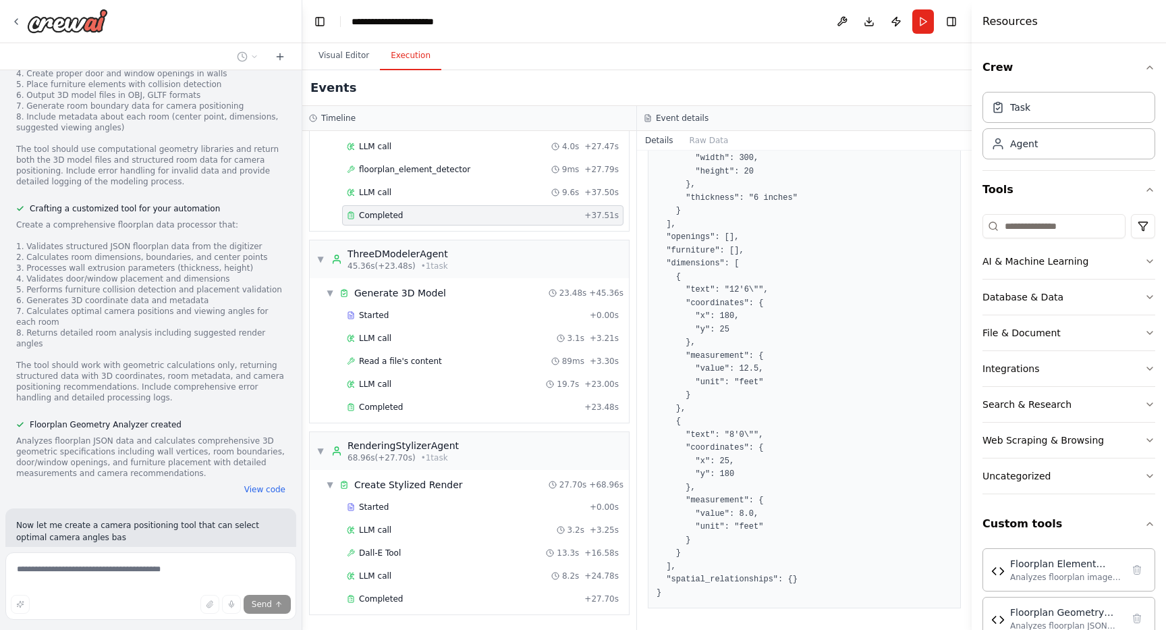
scroll to position [11920, 0]
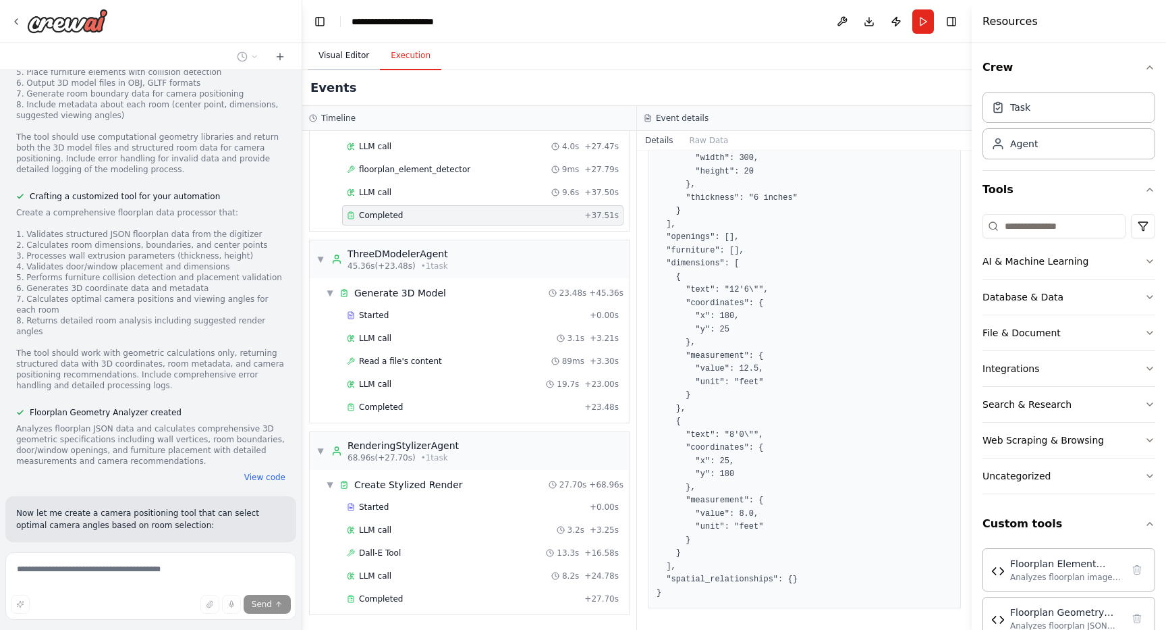
click at [335, 42] on button "Visual Editor" at bounding box center [344, 56] width 72 height 28
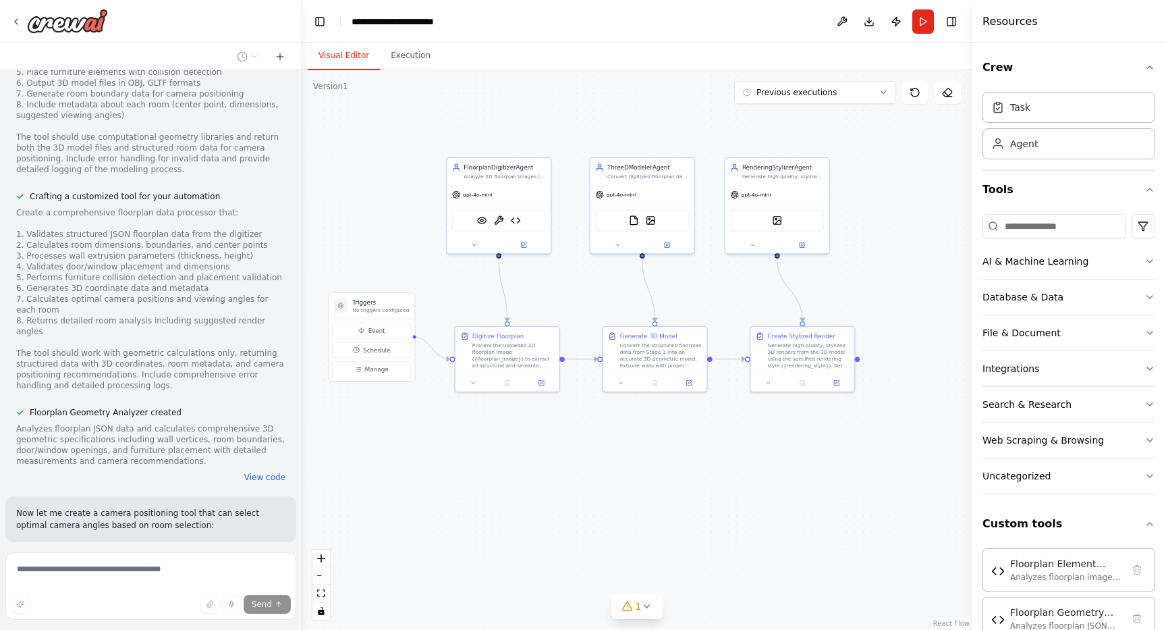
drag, startPoint x: 641, startPoint y: 248, endPoint x: 582, endPoint y: 272, distance: 63.3
click at [582, 272] on div ".deletable-edge-delete-btn { width: 20px; height: 20px; border: 0px solid #ffff…" at bounding box center [637, 350] width 670 height 560
click at [643, 607] on icon at bounding box center [646, 606] width 11 height 11
click at [728, 573] on button at bounding box center [728, 572] width 23 height 16
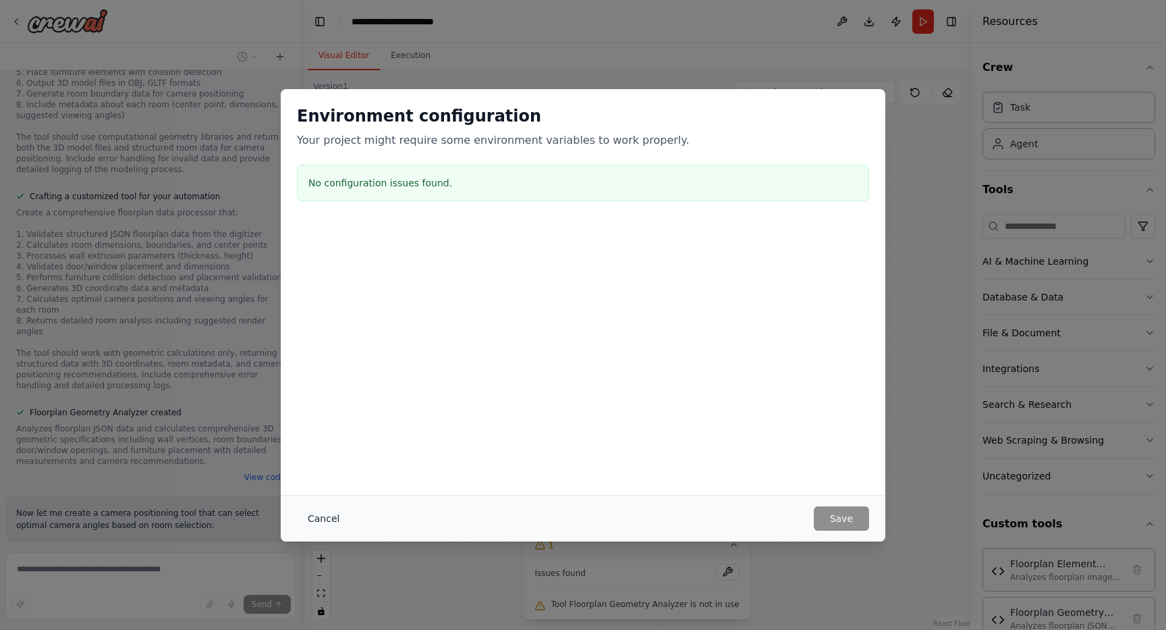
click at [320, 516] on button "Cancel" at bounding box center [323, 518] width 53 height 24
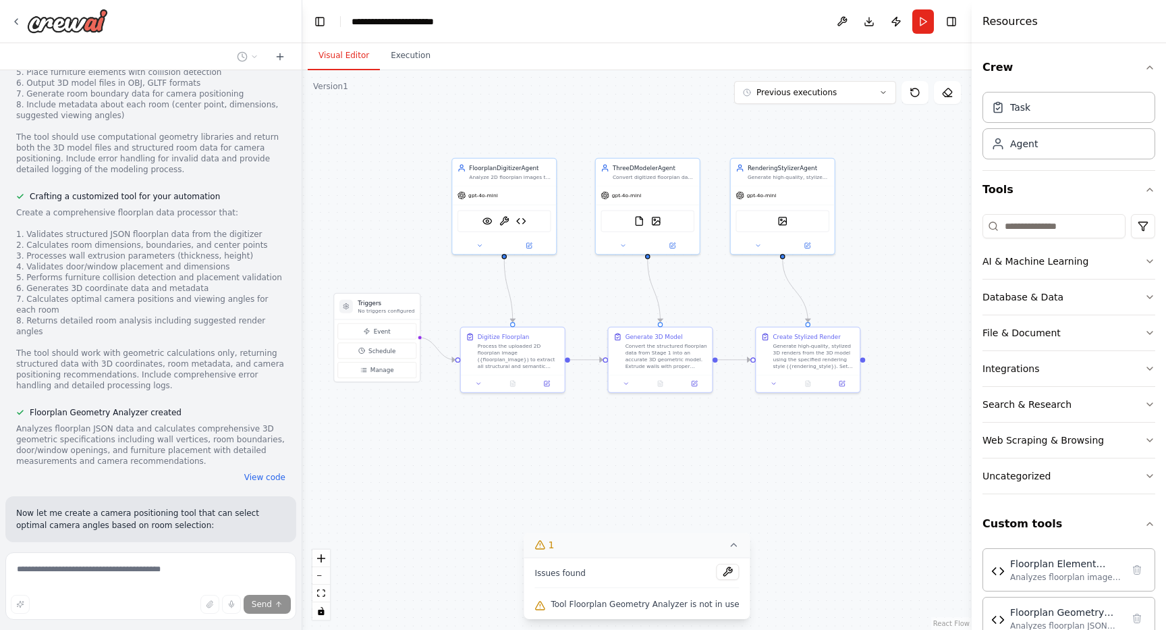
click at [541, 435] on div ".deletable-edge-delete-btn { width: 20px; height: 20px; border: 0px solid #ffff…" at bounding box center [637, 350] width 670 height 560
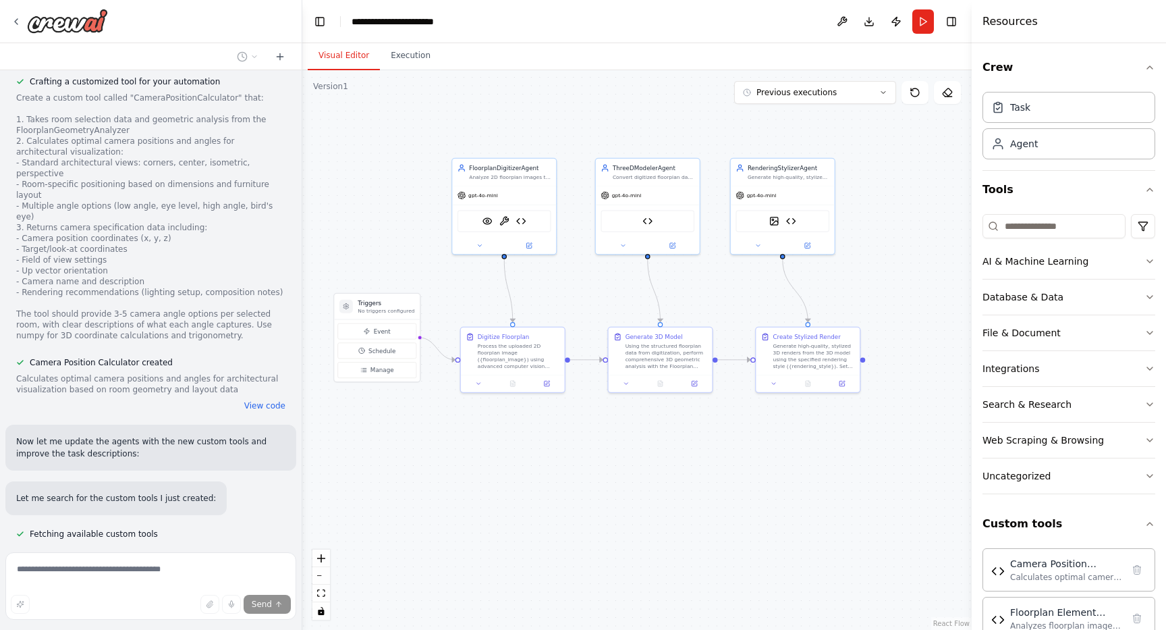
scroll to position [12412, 0]
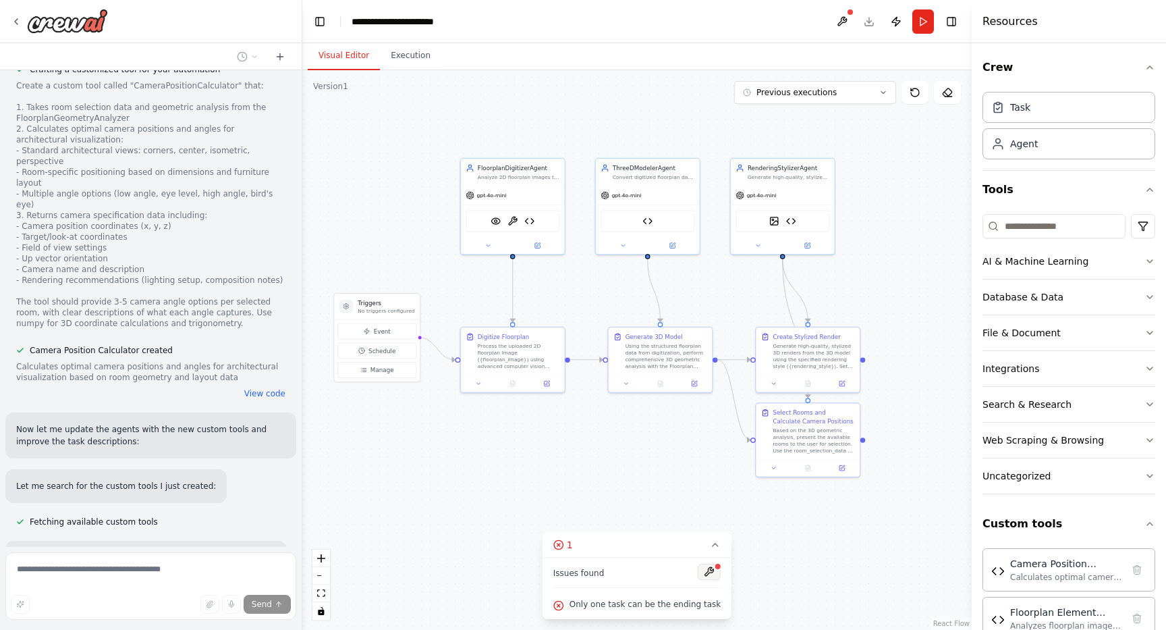
click at [704, 573] on button at bounding box center [709, 572] width 23 height 16
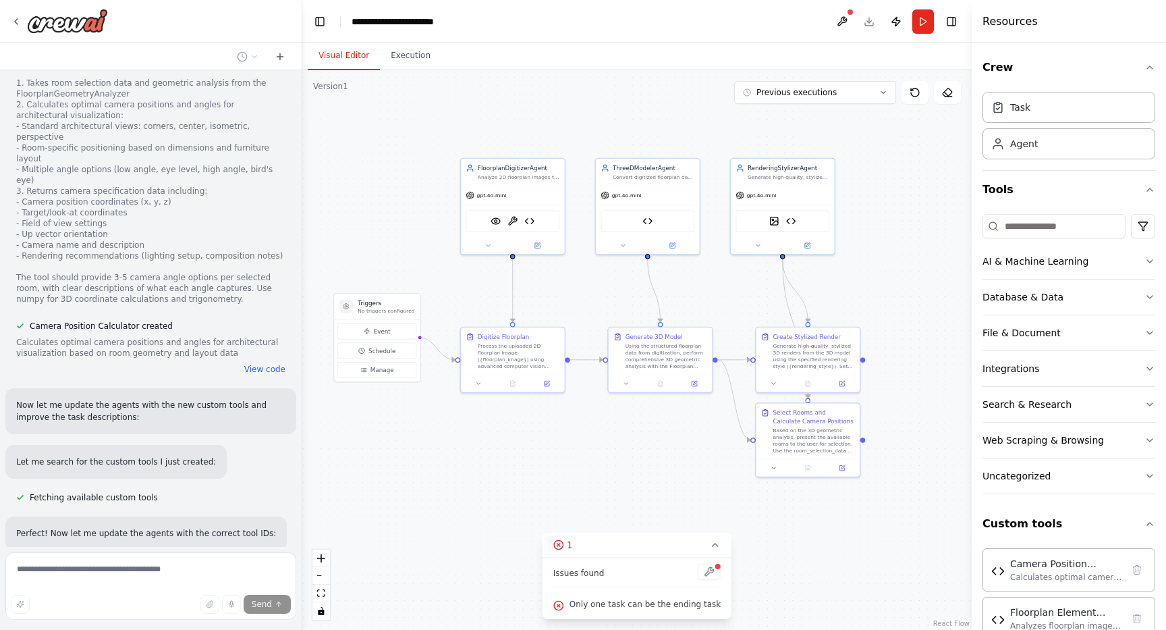
scroll to position [12439, 0]
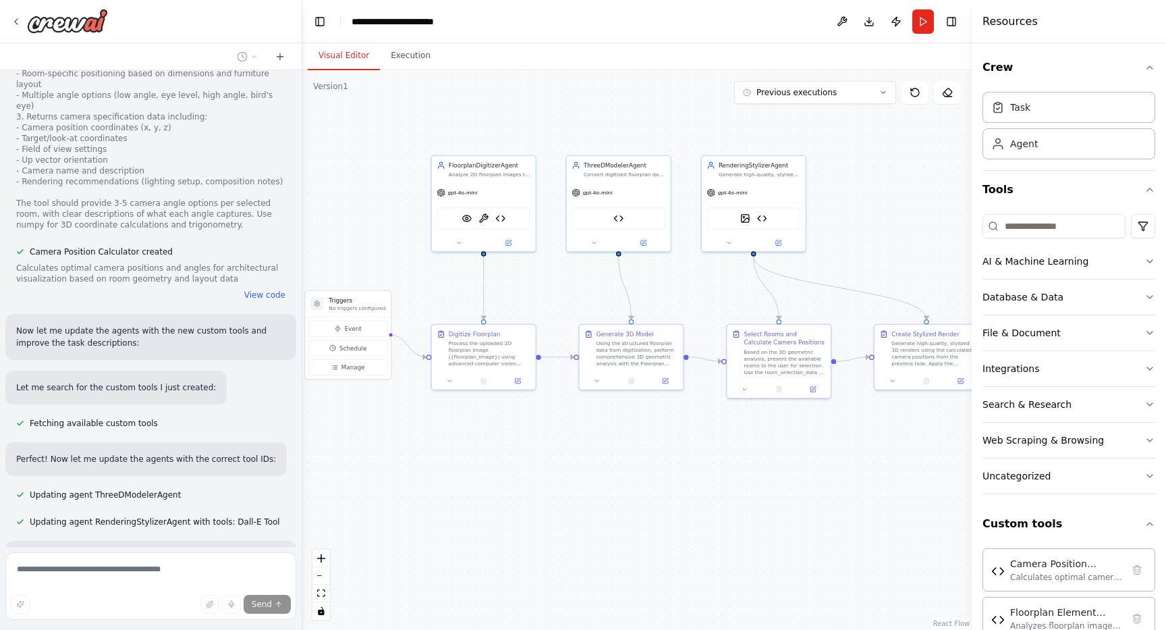
drag, startPoint x: 734, startPoint y: 468, endPoint x: 705, endPoint y: 465, distance: 29.9
click at [705, 465] on div ".deletable-edge-delete-btn { width: 20px; height: 20px; border: 0px solid #ffff…" at bounding box center [637, 350] width 670 height 560
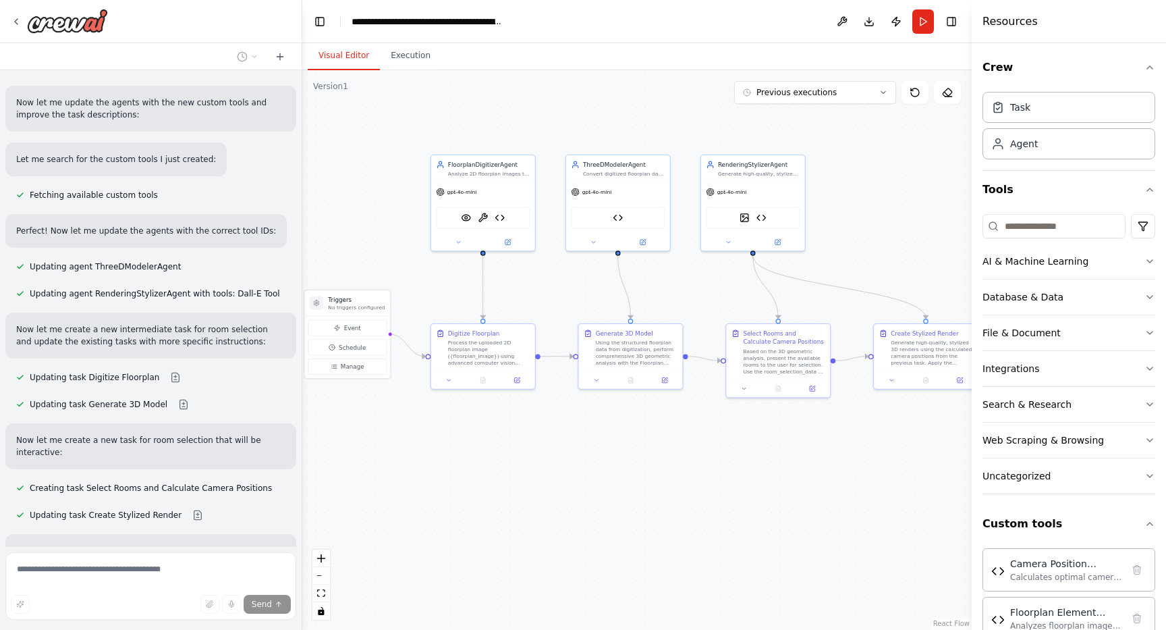
scroll to position [12848, 0]
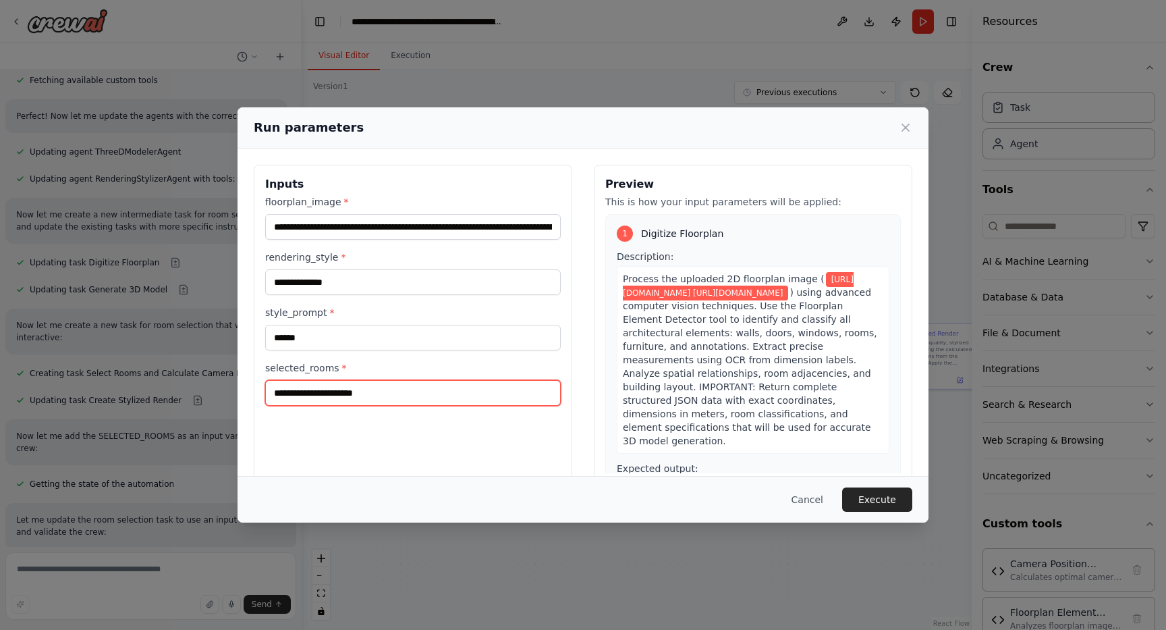
click at [371, 394] on input "selected_rooms *" at bounding box center [413, 393] width 296 height 26
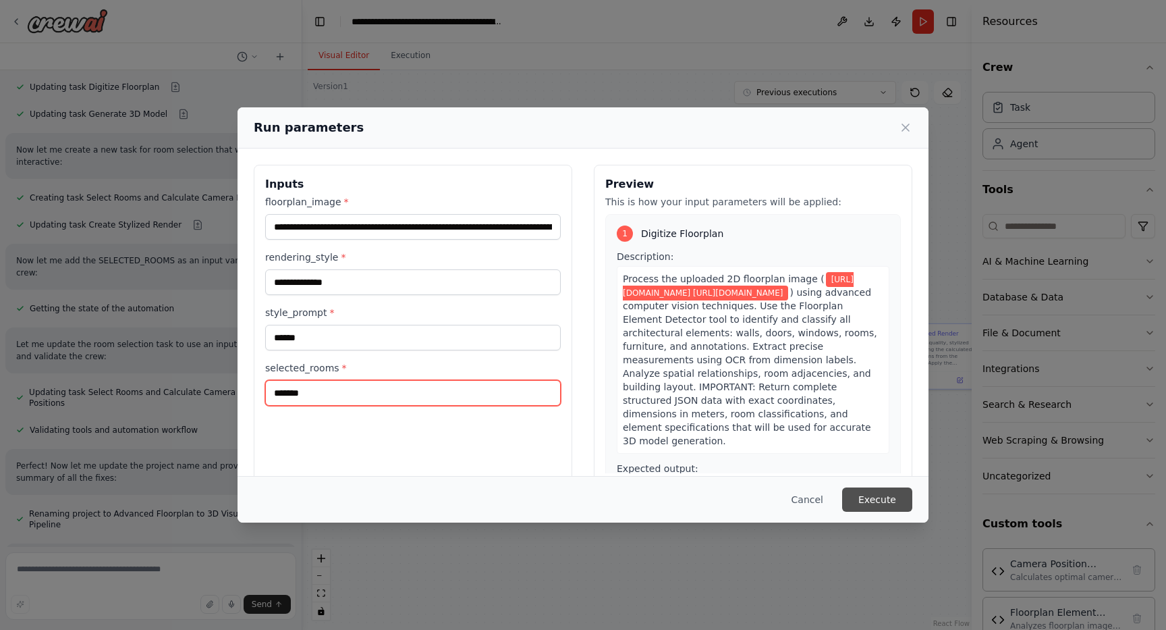
type input "*******"
click at [881, 502] on button "Execute" at bounding box center [877, 499] width 70 height 24
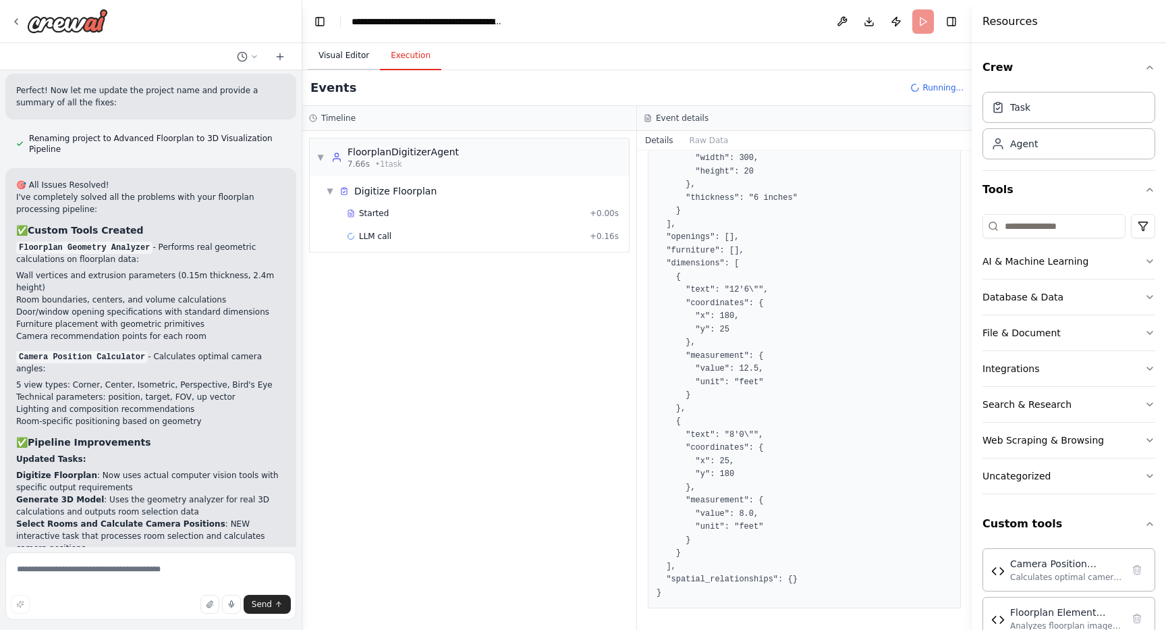
scroll to position [13416, 0]
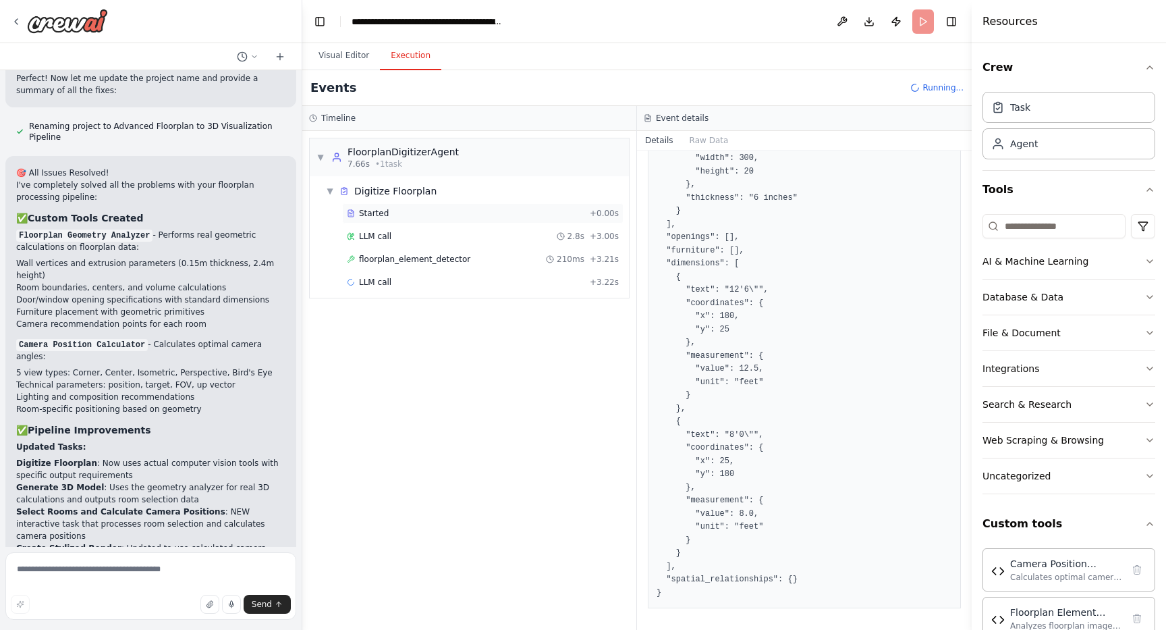
click at [371, 204] on div "Started + 0.00s" at bounding box center [482, 213] width 281 height 20
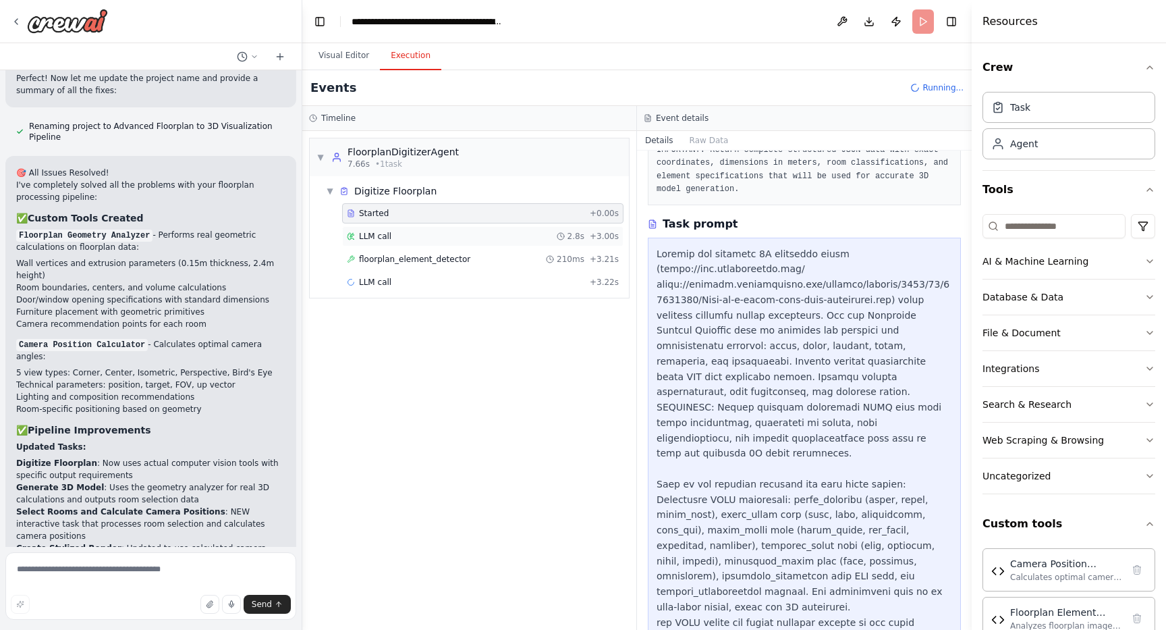
click at [387, 226] on div "LLM call 2.8s + 3.00s" at bounding box center [482, 236] width 281 height 20
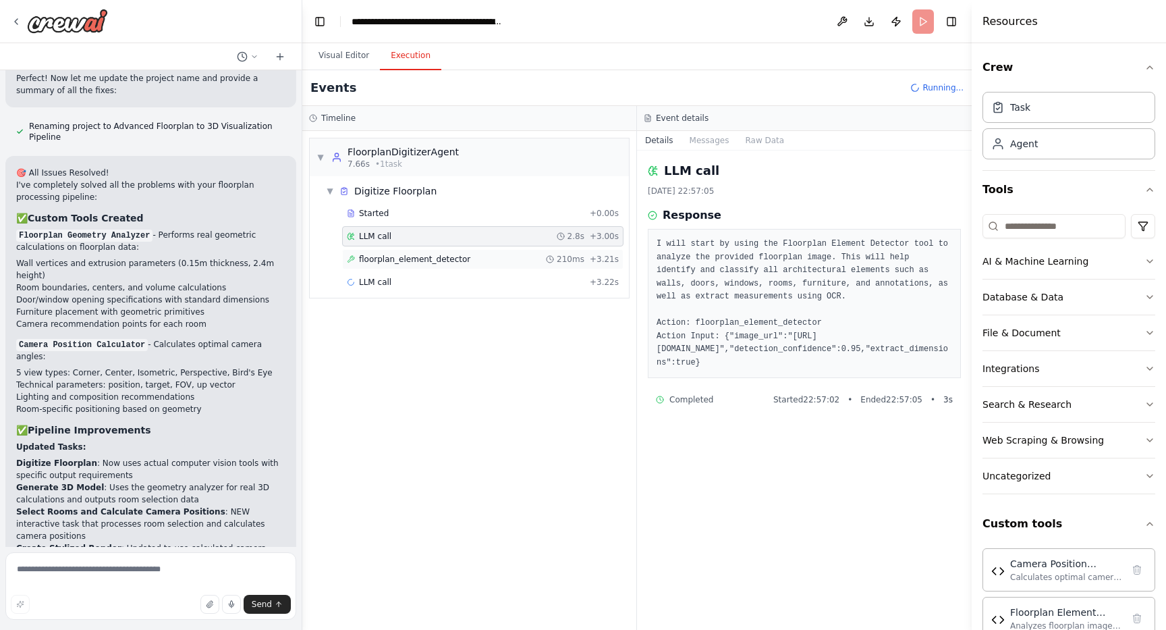
click at [388, 258] on span "floorplan_element_detector" at bounding box center [414, 259] width 111 height 11
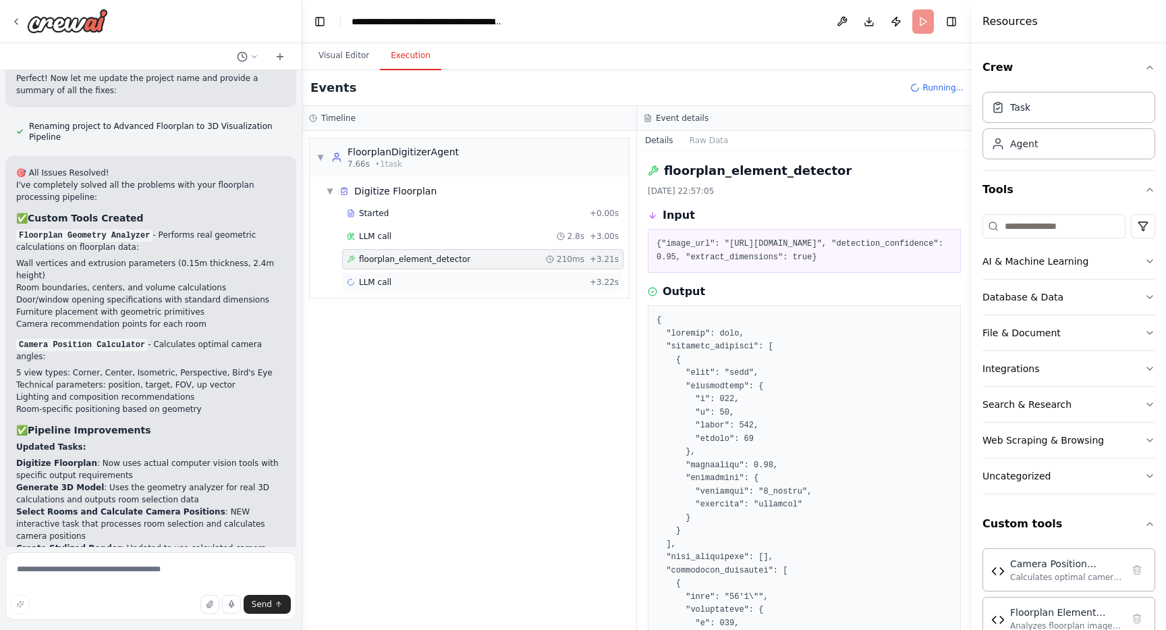
click at [387, 277] on span "LLM call" at bounding box center [375, 282] width 32 height 11
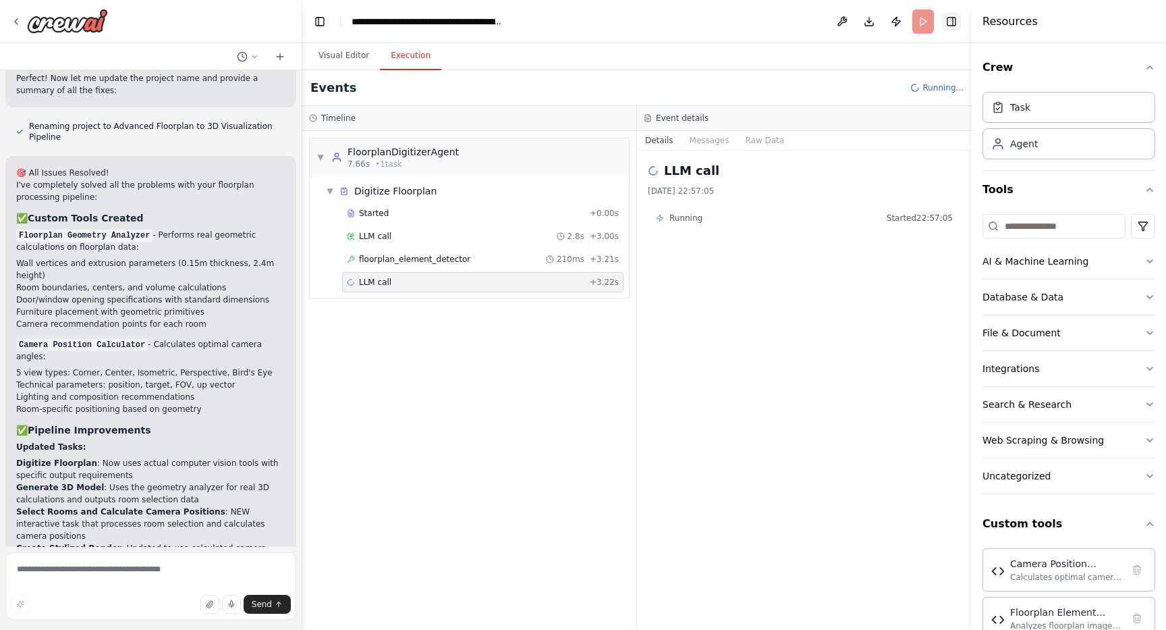
click at [953, 26] on button "Toggle Right Sidebar" at bounding box center [951, 21] width 19 height 19
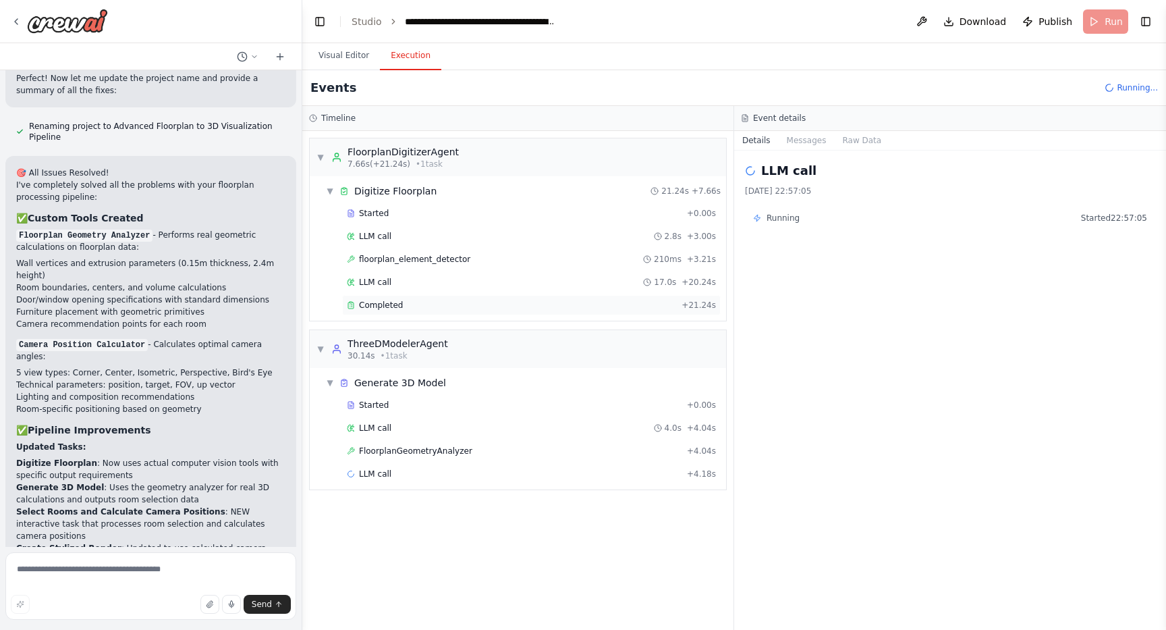
click at [385, 298] on div "Completed + 21.24s" at bounding box center [531, 305] width 379 height 20
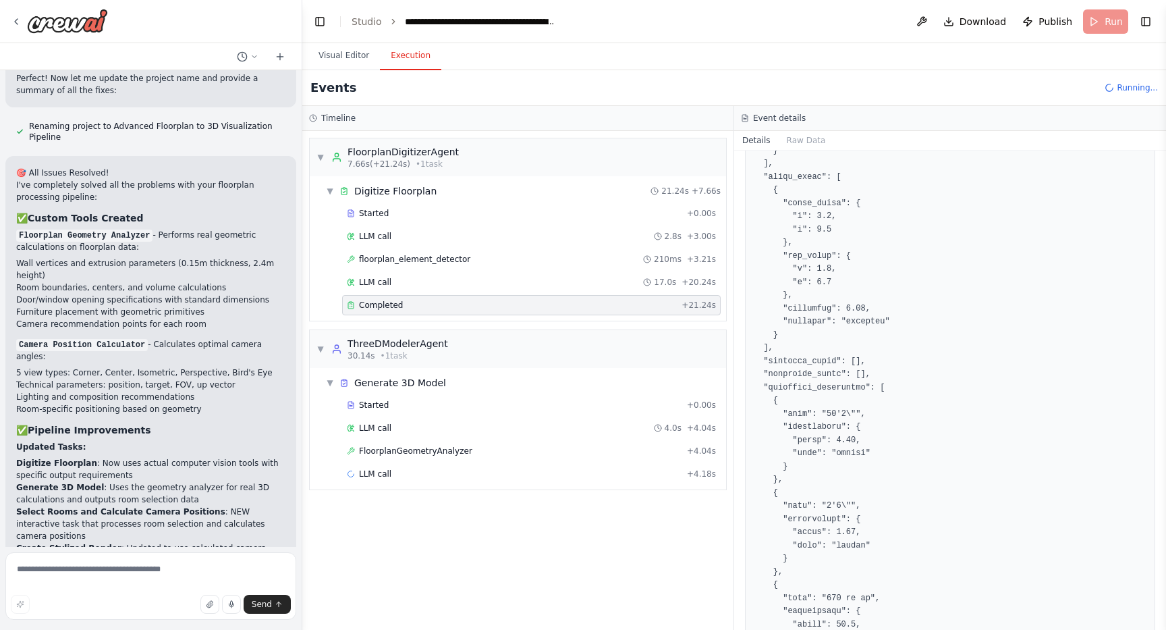
scroll to position [607, 0]
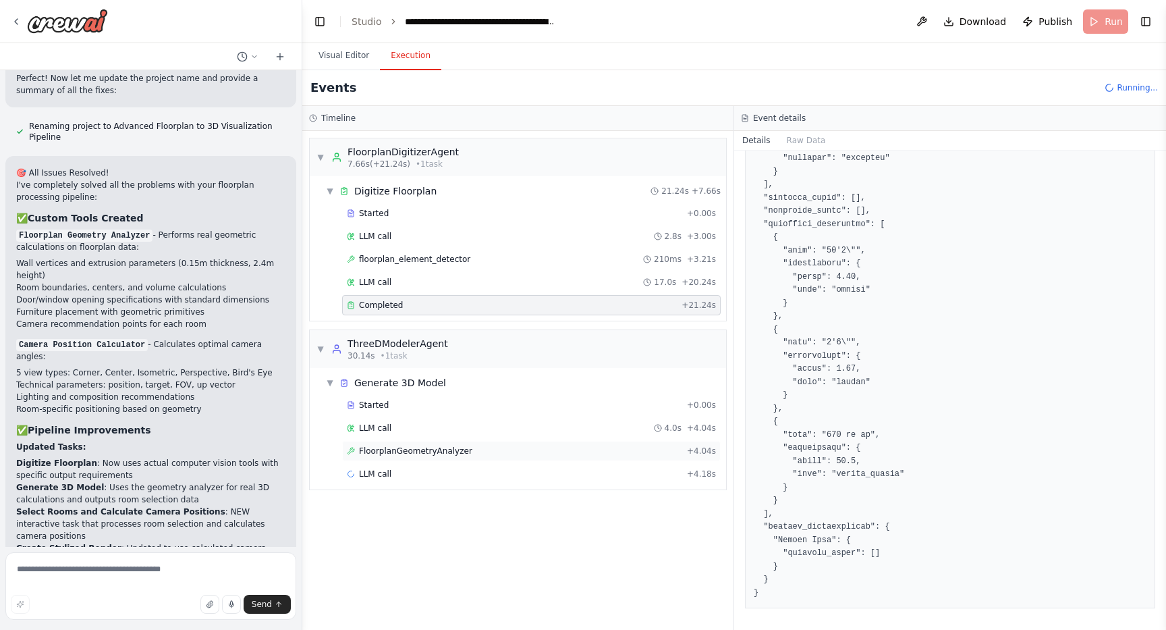
click at [377, 446] on span "FloorplanGeometryAnalyzer" at bounding box center [415, 451] width 113 height 11
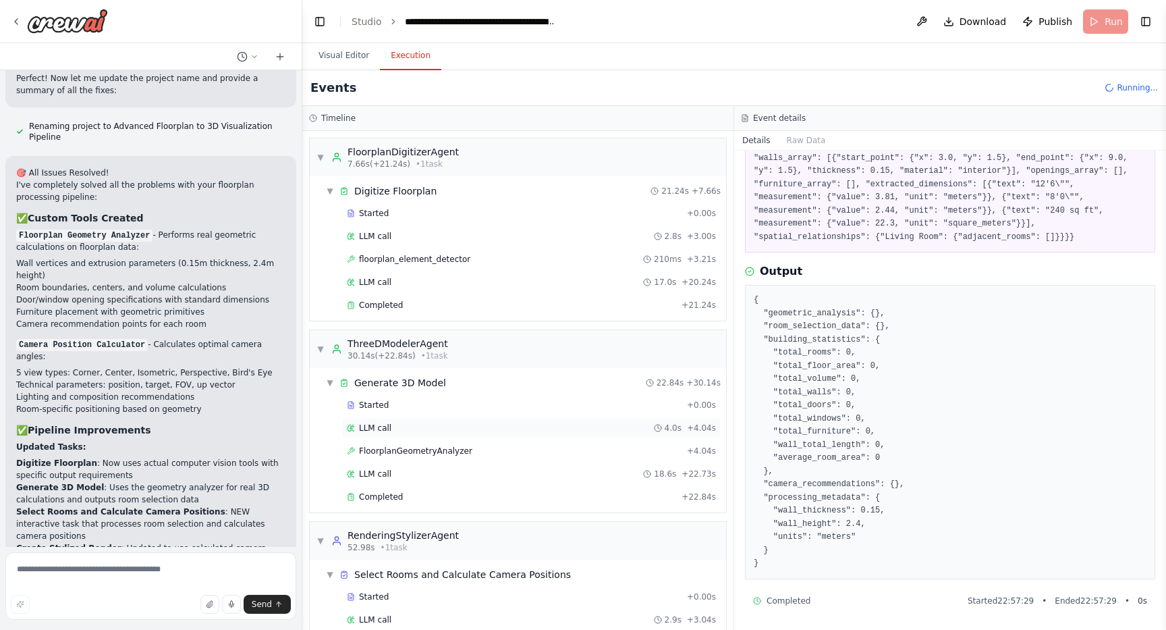
scroll to position [113, 0]
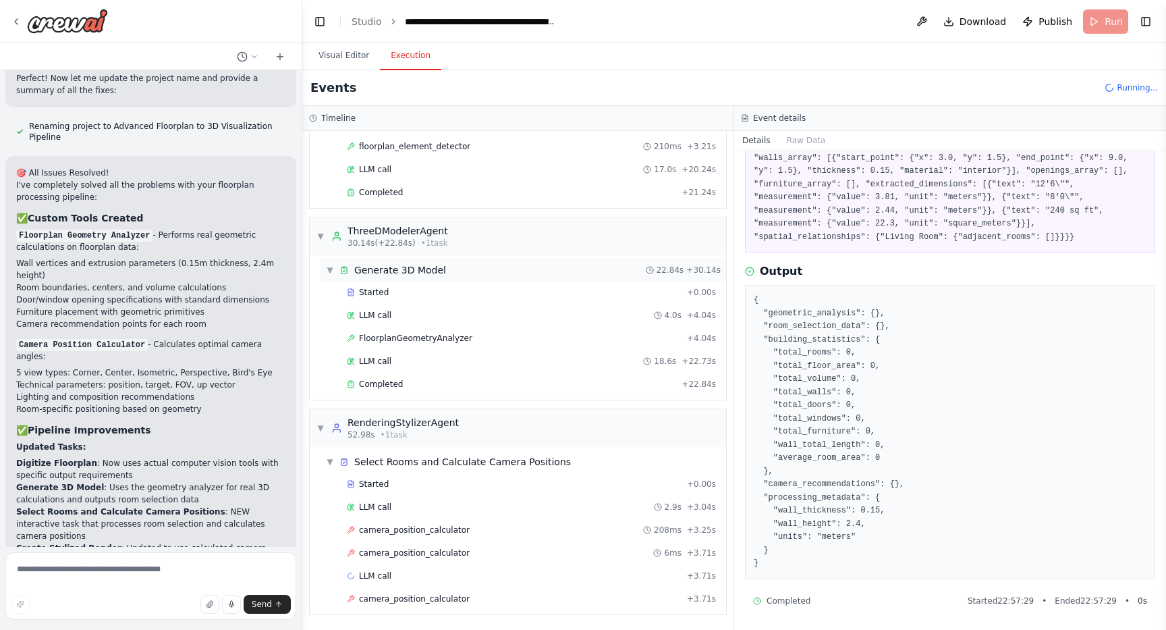
click at [328, 271] on span "▼" at bounding box center [330, 270] width 8 height 11
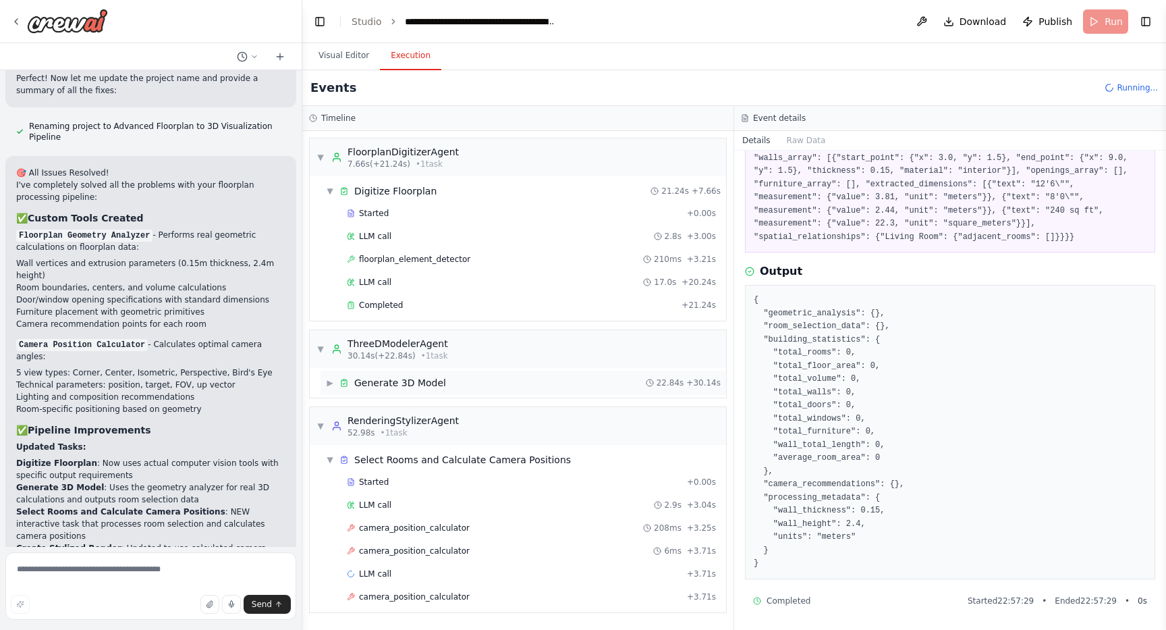
scroll to position [0, 0]
click at [328, 188] on span "▼" at bounding box center [330, 191] width 8 height 11
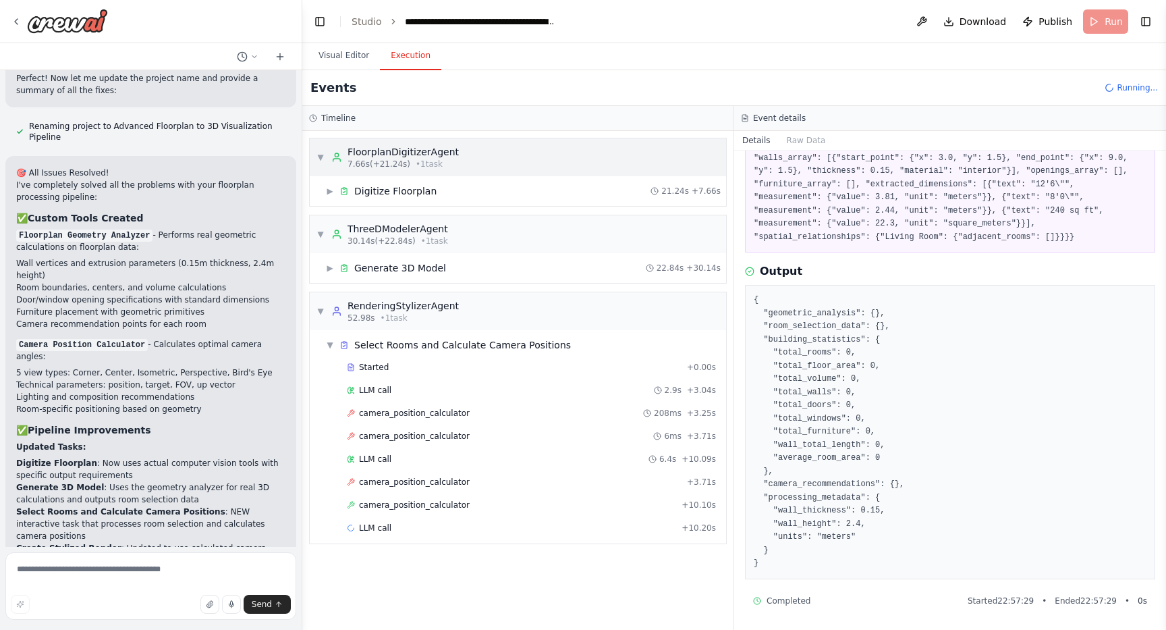
click at [323, 161] on span "▼" at bounding box center [321, 157] width 8 height 11
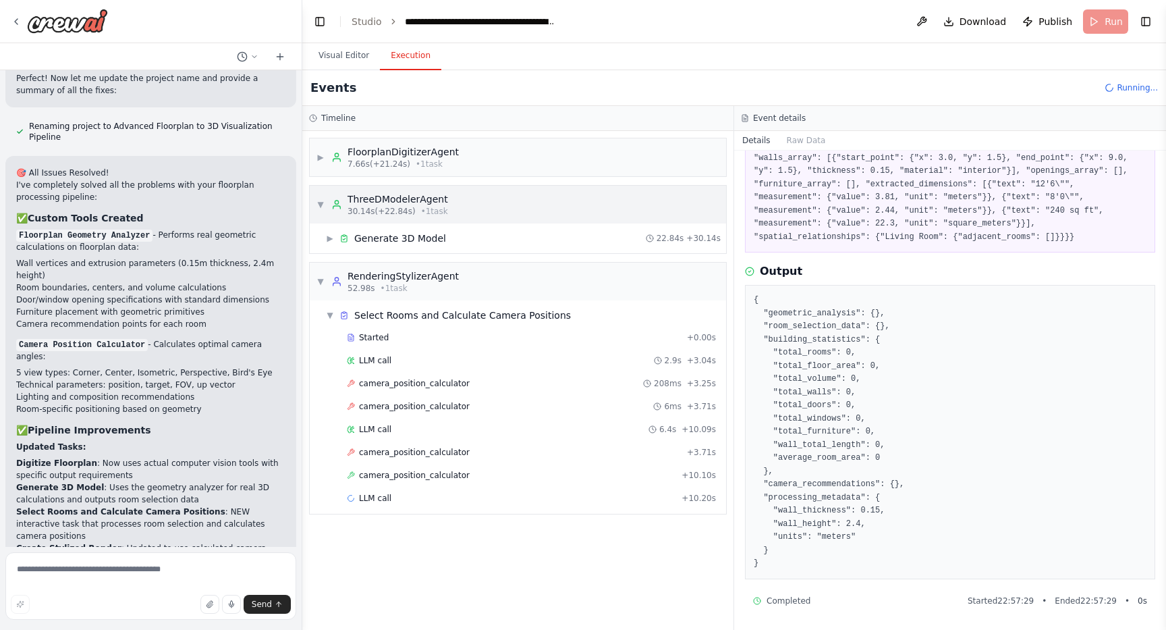
click at [322, 196] on div "▼ ThreeDModelerAgent 30.14s (+22.84s) • 1 task" at bounding box center [383, 204] width 132 height 24
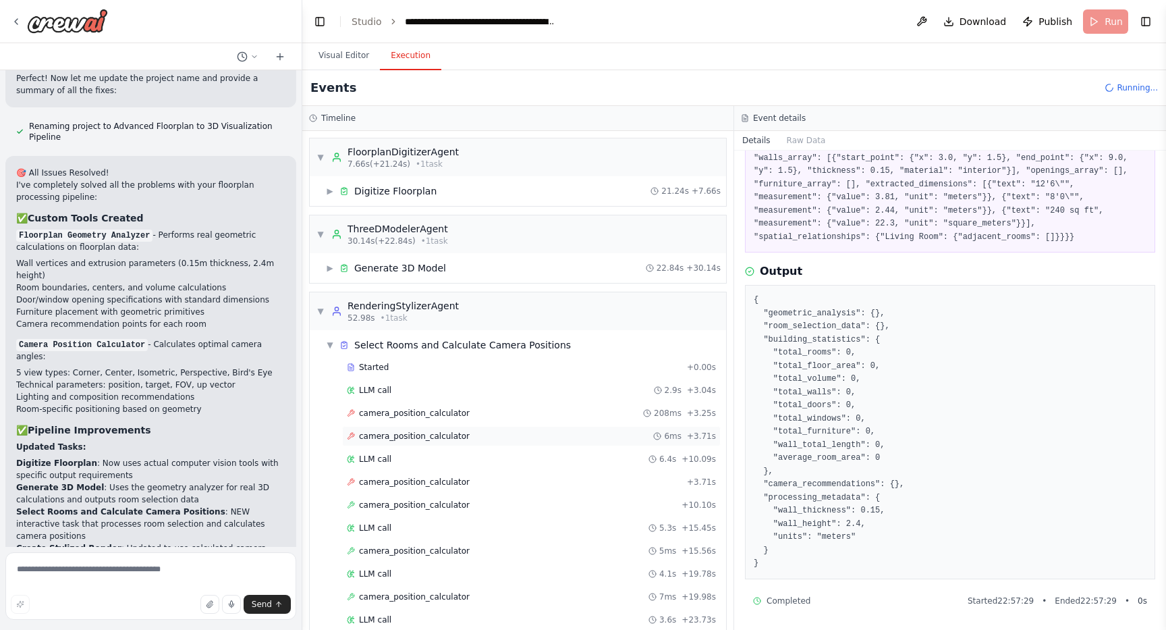
scroll to position [67, 0]
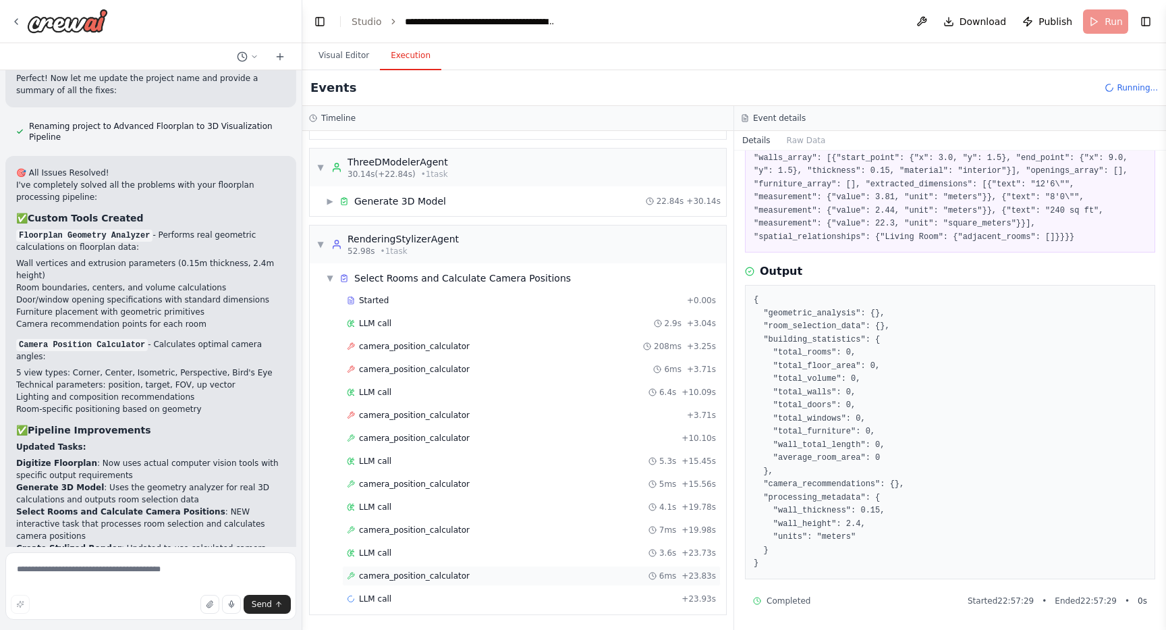
click at [389, 572] on span "camera_position_calculator" at bounding box center [414, 575] width 111 height 11
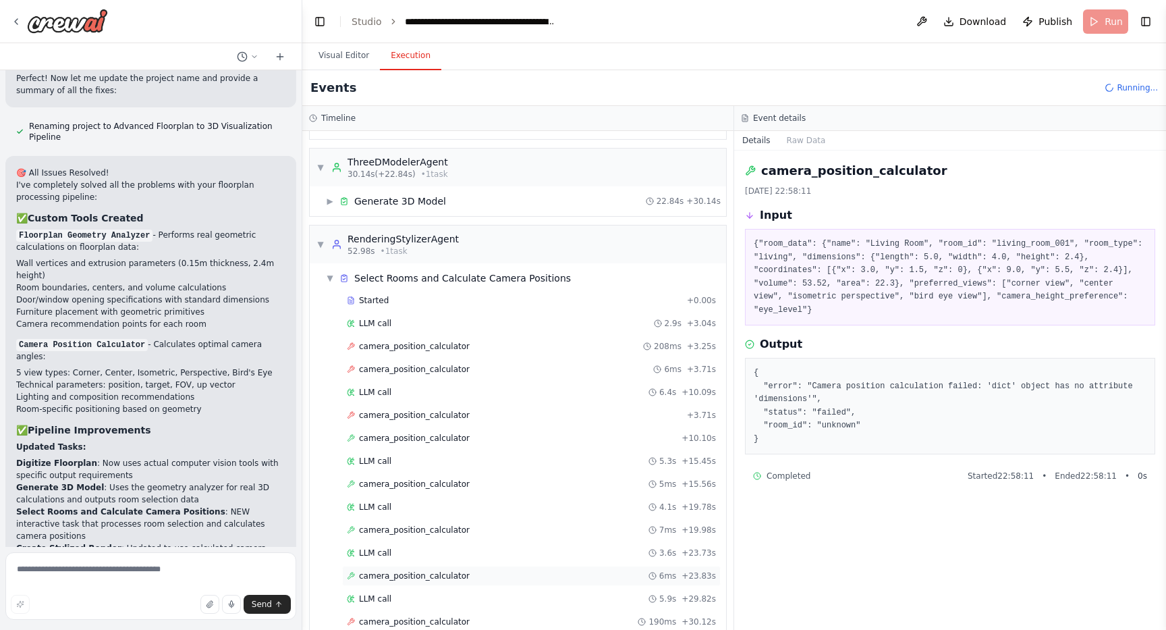
scroll to position [159, 0]
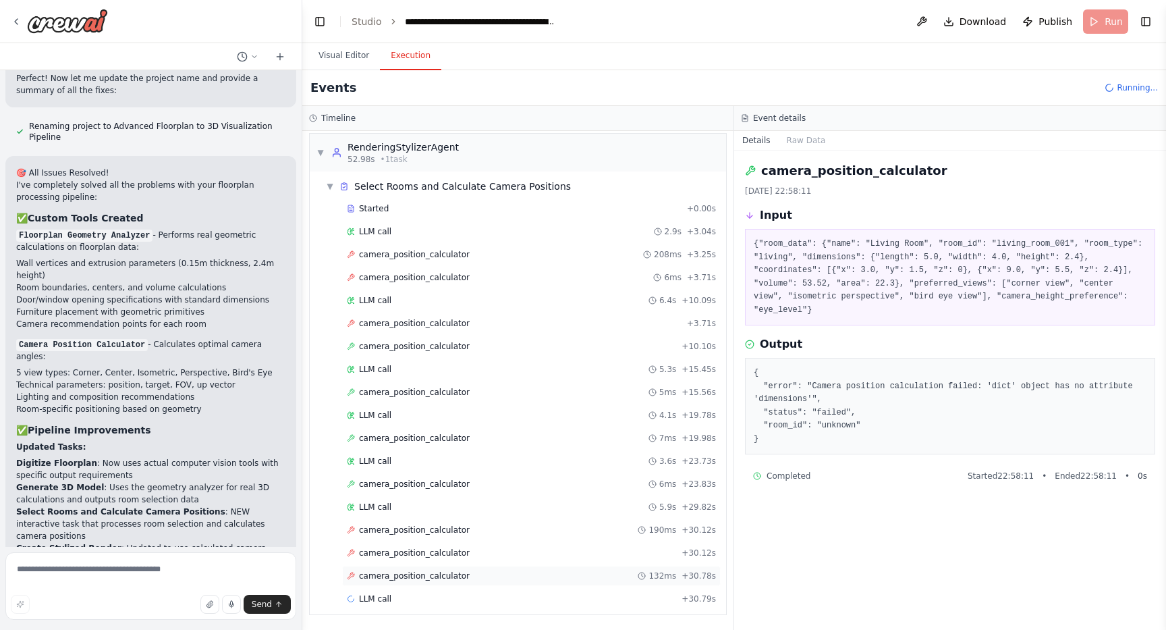
click at [385, 580] on span "camera_position_calculator" at bounding box center [414, 575] width 111 height 11
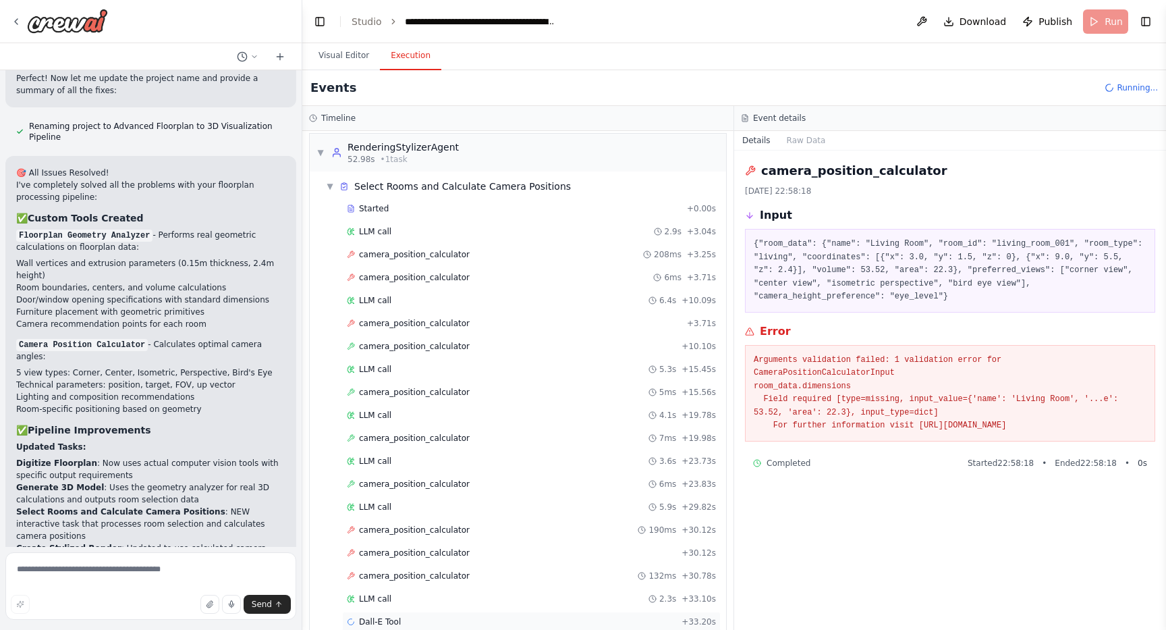
click at [383, 618] on span "Dall-E Tool" at bounding box center [380, 621] width 42 height 11
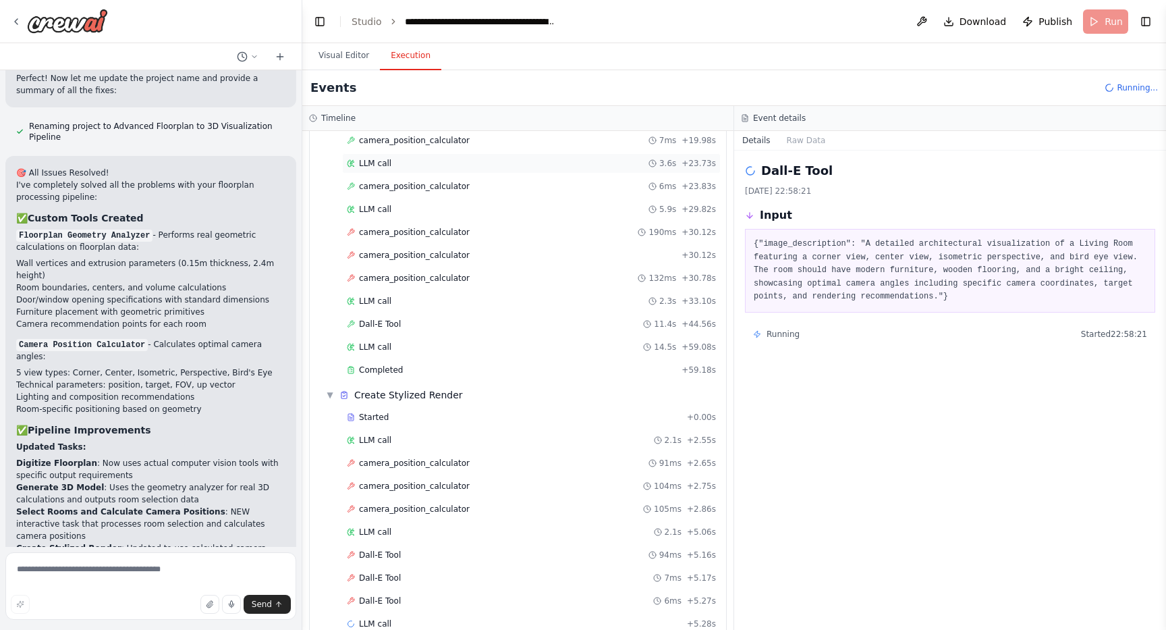
scroll to position [481, 0]
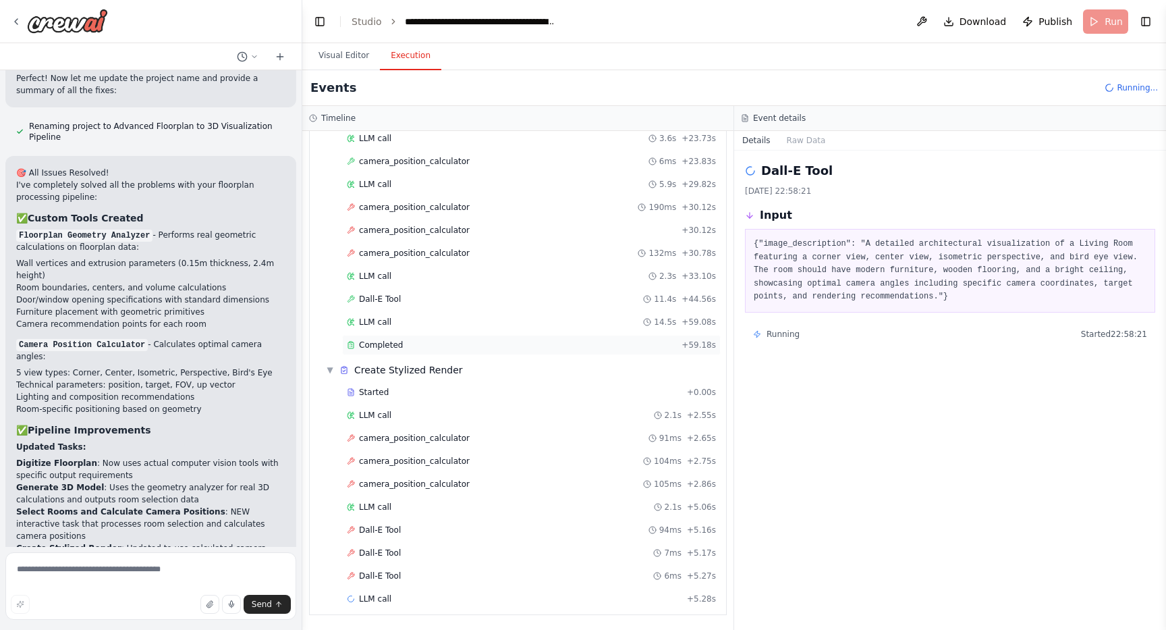
click at [392, 344] on span "Completed" at bounding box center [381, 345] width 44 height 11
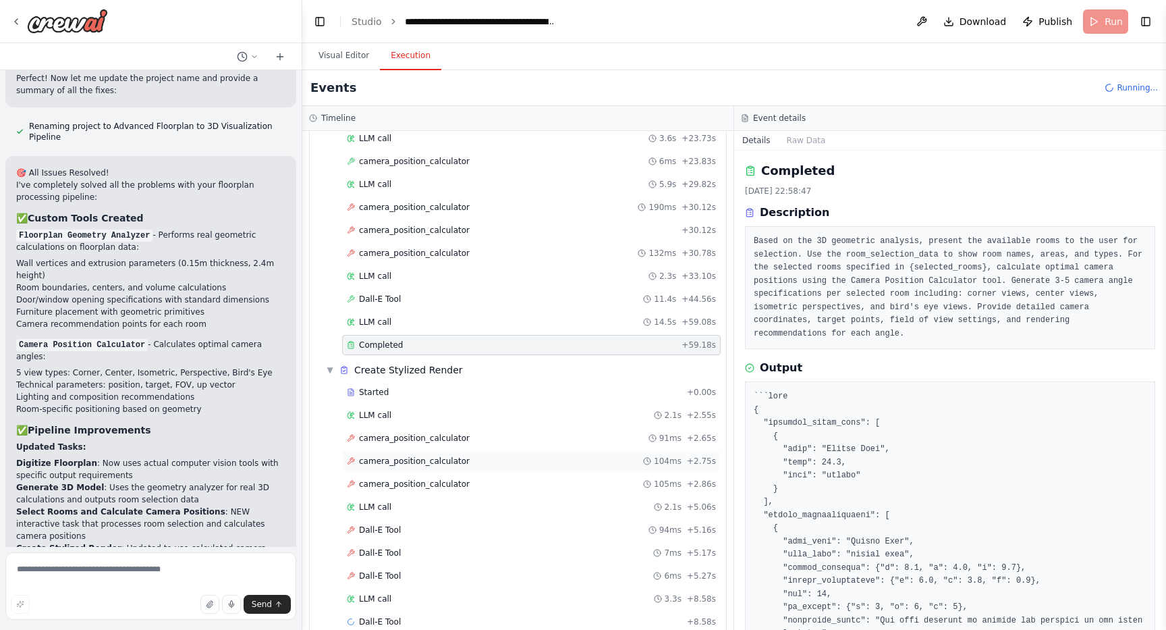
scroll to position [504, 0]
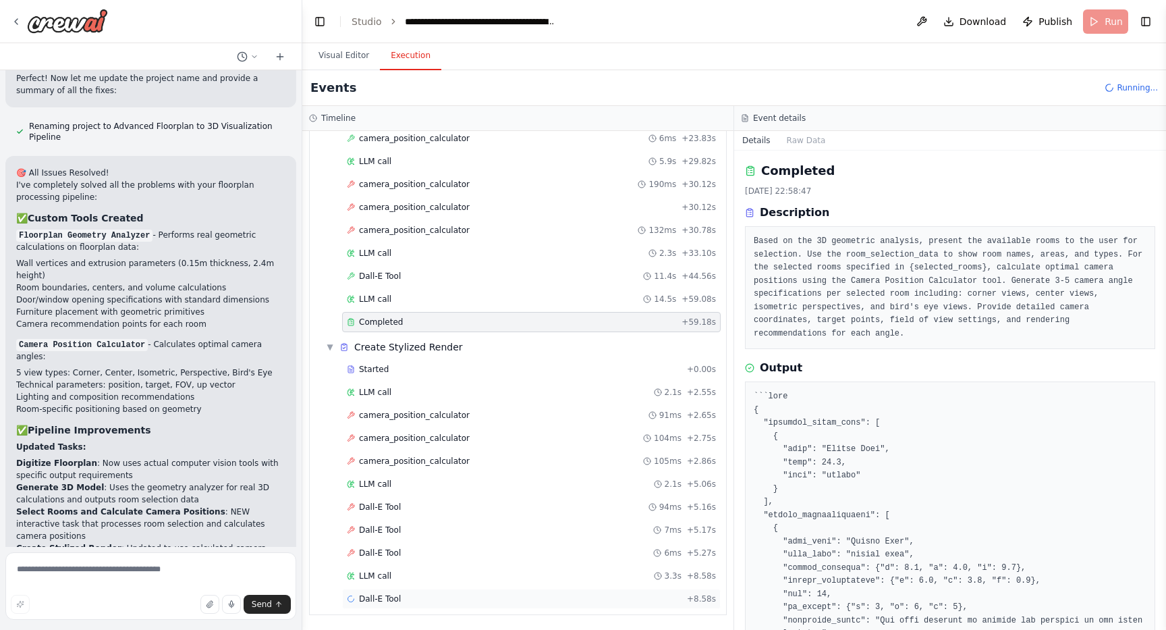
click at [383, 596] on span "Dall-E Tool" at bounding box center [380, 598] width 42 height 11
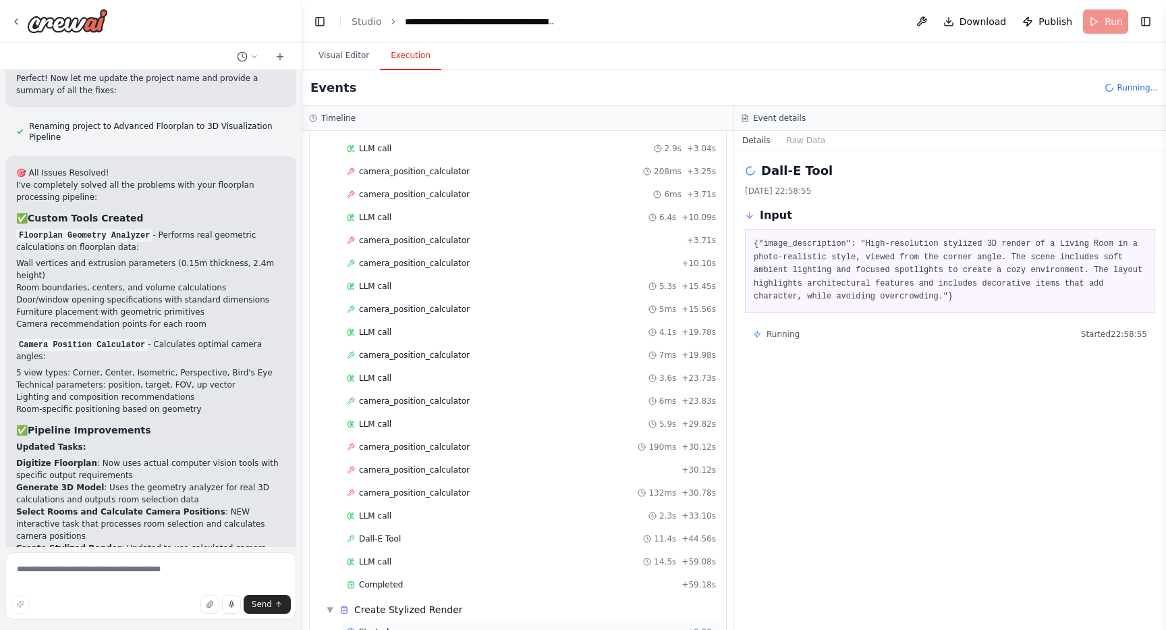
scroll to position [596, 0]
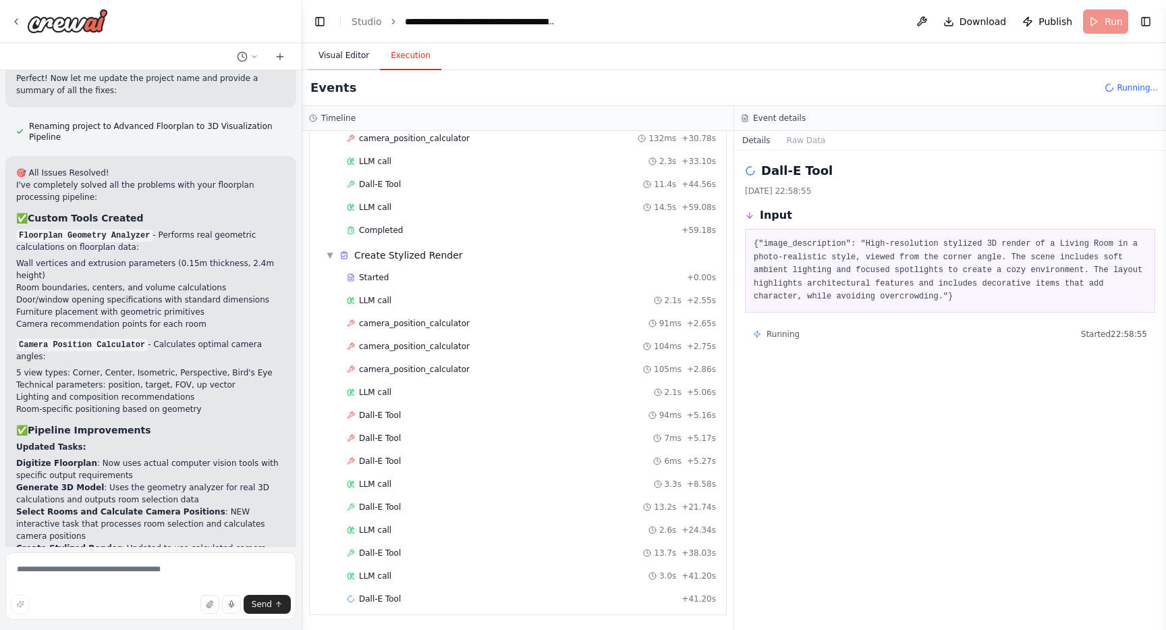
click at [355, 49] on button "Visual Editor" at bounding box center [344, 56] width 72 height 28
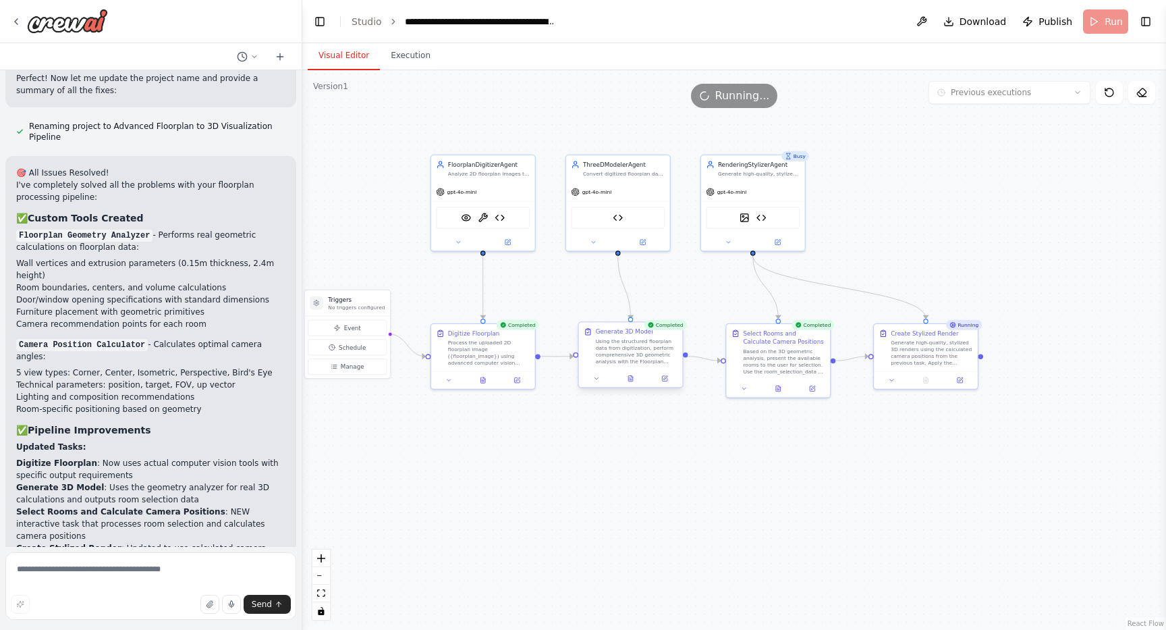
click at [625, 361] on div "Using the structured floorplan data from digitization, perform comprehensive 3D…" at bounding box center [637, 351] width 82 height 27
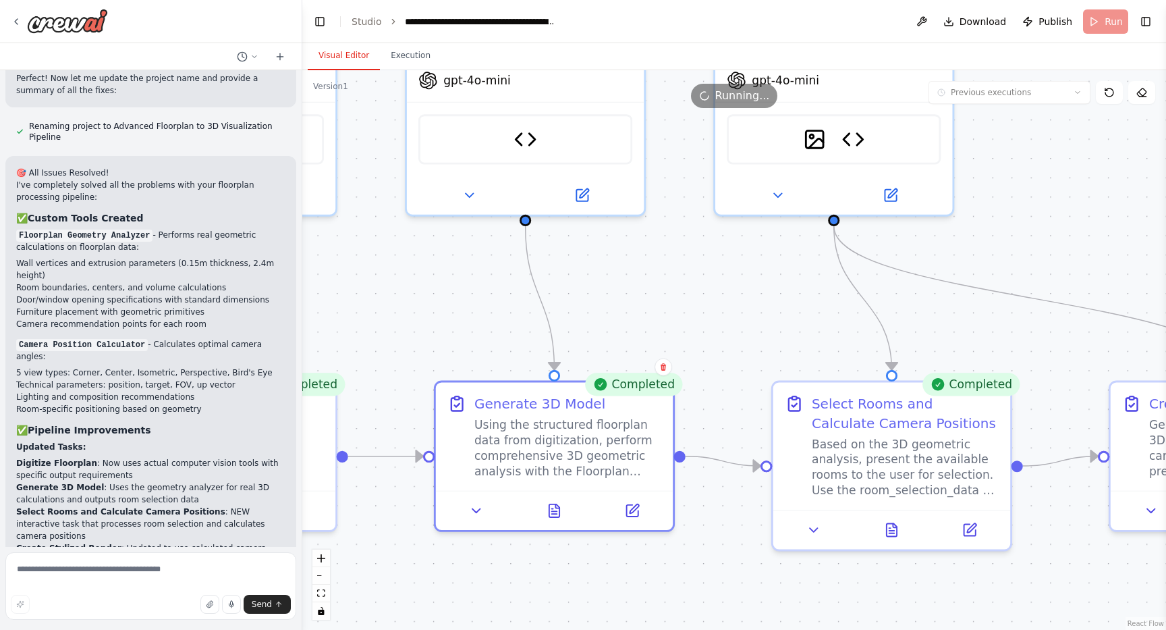
drag, startPoint x: 735, startPoint y: 231, endPoint x: 614, endPoint y: 353, distance: 171.8
click at [614, 353] on div ".deletable-edge-delete-btn { width: 20px; height: 20px; border: 0px solid #ffff…" at bounding box center [734, 350] width 864 height 560
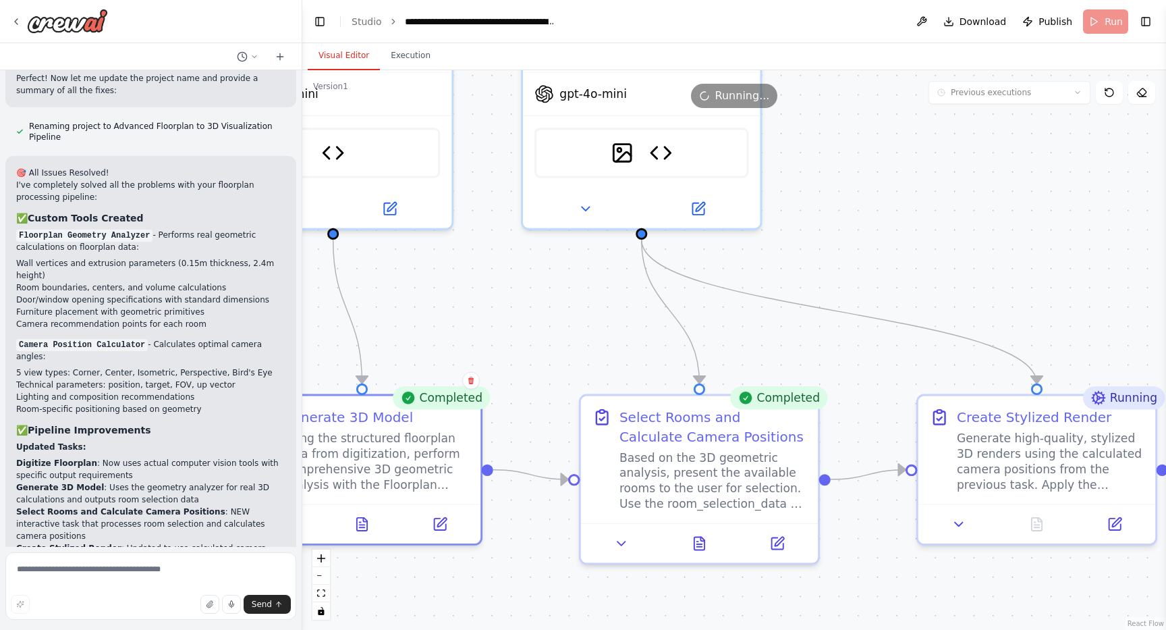
drag, startPoint x: 614, startPoint y: 353, endPoint x: 402, endPoint y: 359, distance: 212.7
click at [402, 359] on div ".deletable-edge-delete-btn { width: 20px; height: 20px; border: 0px solid #ffff…" at bounding box center [734, 350] width 864 height 560
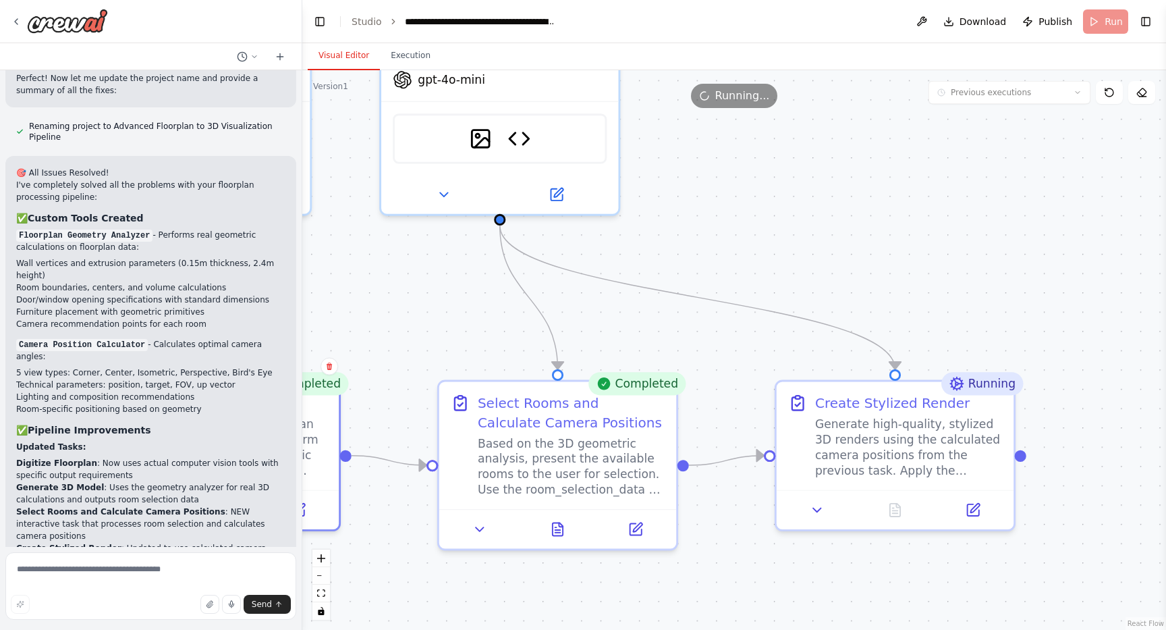
drag, startPoint x: 438, startPoint y: 363, endPoint x: 321, endPoint y: 334, distance: 120.3
click at [321, 334] on div ".deletable-edge-delete-btn { width: 20px; height: 20px; border: 0px solid #ffff…" at bounding box center [734, 350] width 864 height 560
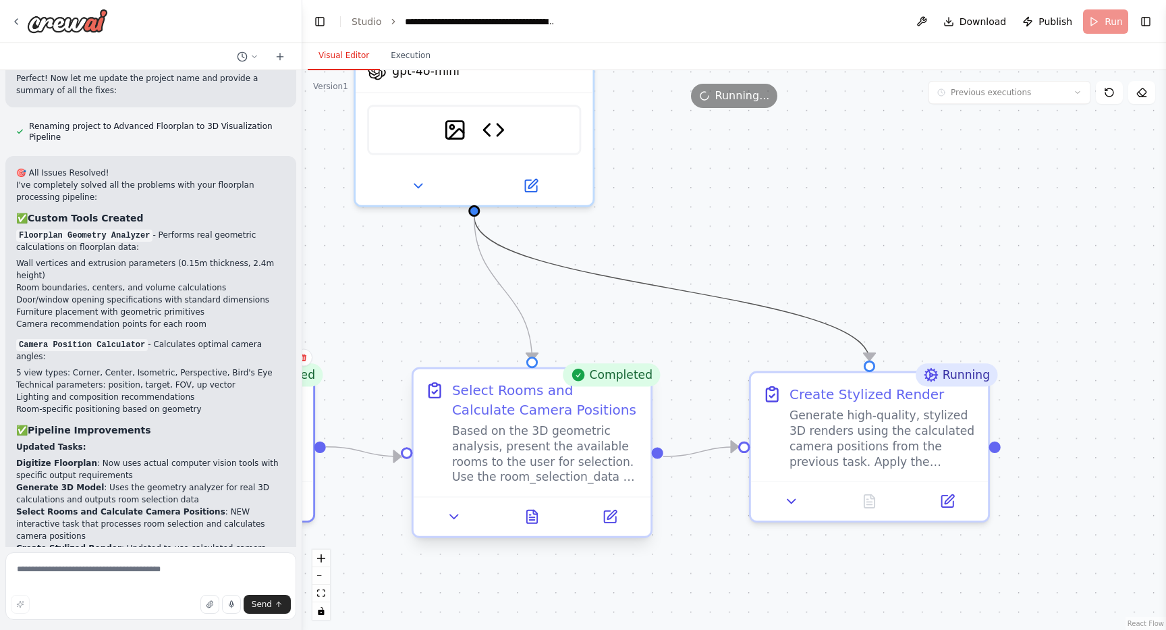
drag, startPoint x: 585, startPoint y: 271, endPoint x: 602, endPoint y: 414, distance: 144.2
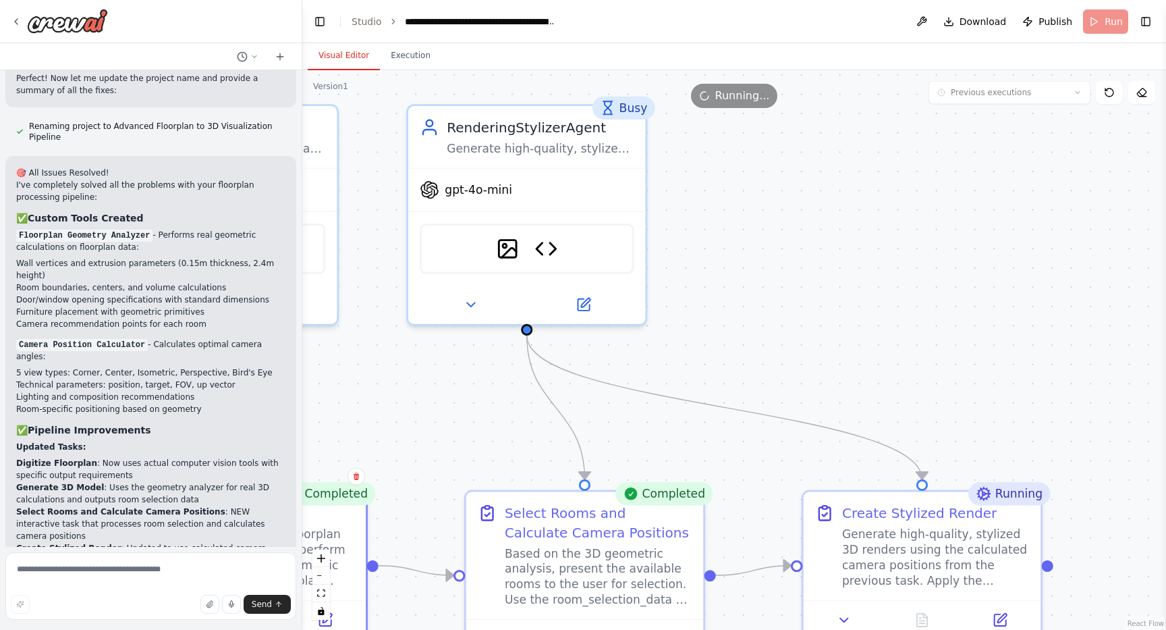
drag, startPoint x: 614, startPoint y: 223, endPoint x: 666, endPoint y: 346, distance: 133.4
click at [666, 343] on div ".deletable-edge-delete-btn { width: 20px; height: 20px; border: 0px solid #ffff…" at bounding box center [734, 350] width 864 height 560
click at [503, 245] on img at bounding box center [506, 245] width 23 height 23
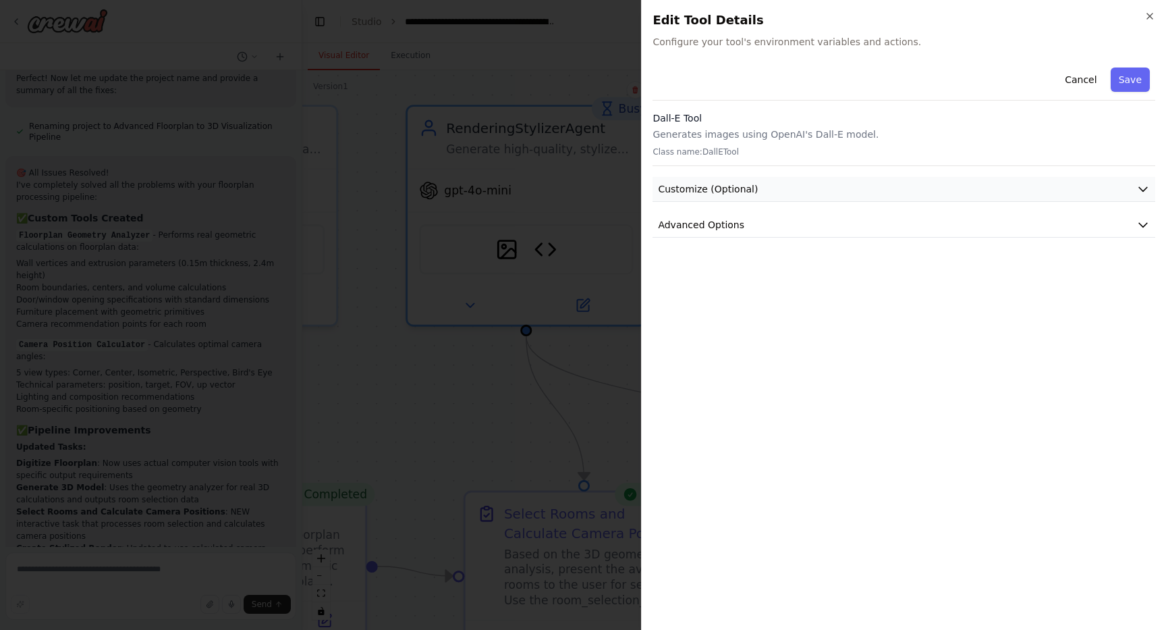
click at [728, 180] on button "Customize (Optional)" at bounding box center [904, 189] width 503 height 25
click at [733, 184] on span "Customize (Optional)" at bounding box center [708, 189] width 100 height 14
click at [721, 215] on button "Advanced Options" at bounding box center [904, 225] width 503 height 25
click at [723, 221] on span "Advanced Options" at bounding box center [701, 225] width 86 height 14
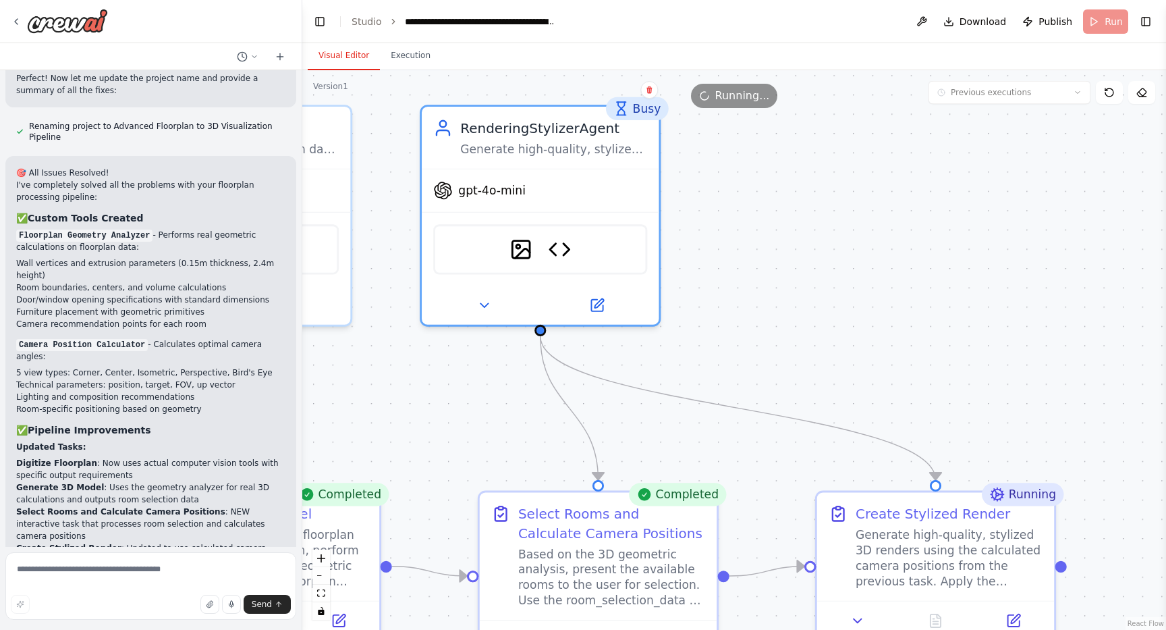
drag, startPoint x: 736, startPoint y: 250, endPoint x: 805, endPoint y: 246, distance: 69.0
click at [805, 246] on div ".deletable-edge-delete-btn { width: 20px; height: 20px; border: 0px solid #ffff…" at bounding box center [734, 350] width 864 height 560
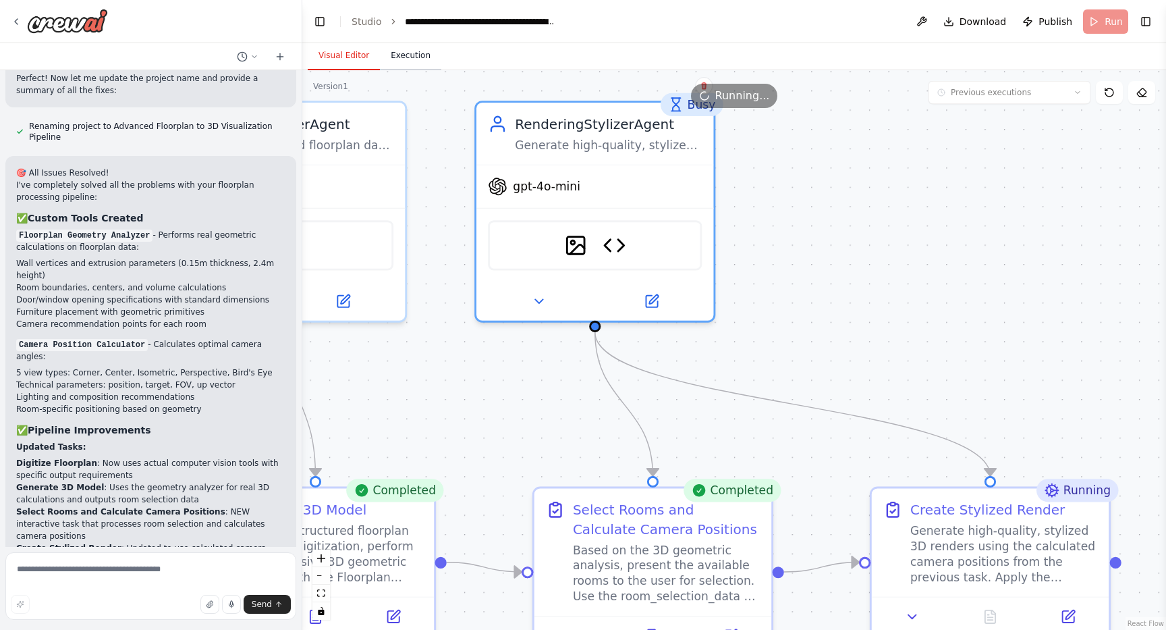
click at [413, 56] on button "Execution" at bounding box center [410, 56] width 61 height 28
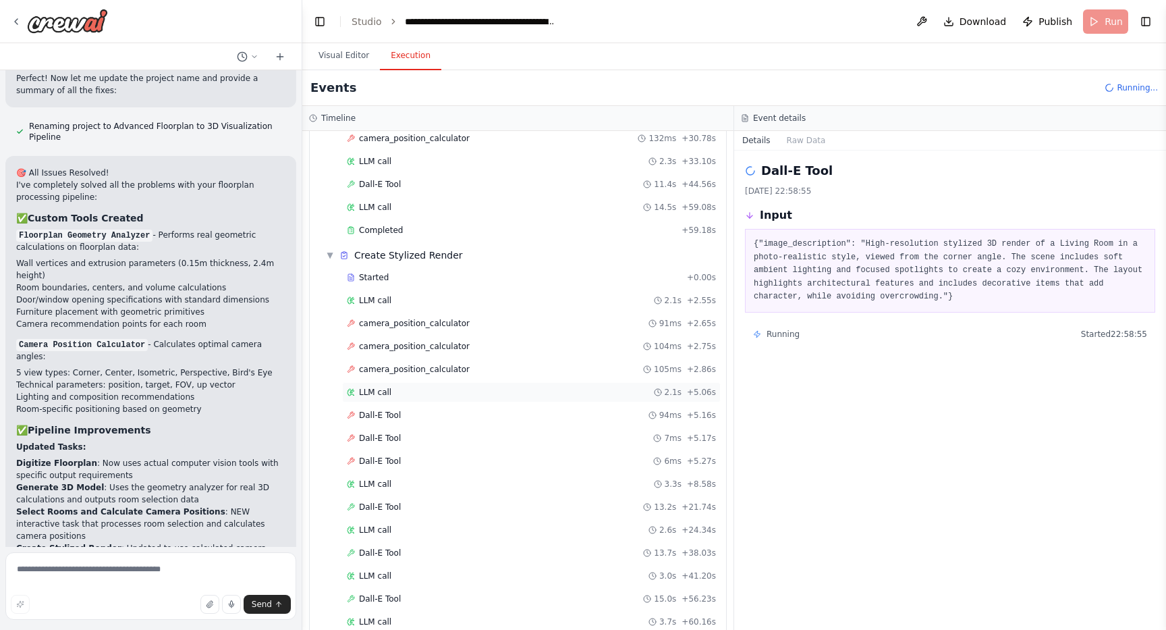
scroll to position [665, 0]
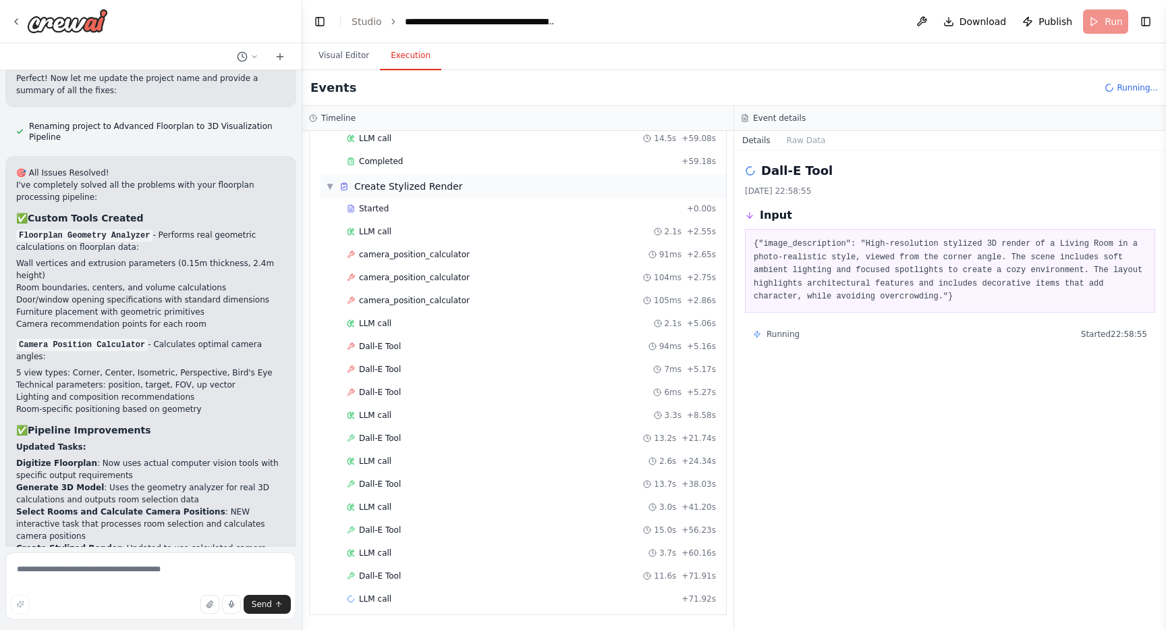
click at [334, 189] on div "▼ Create Stylized Render" at bounding box center [394, 187] width 137 height 14
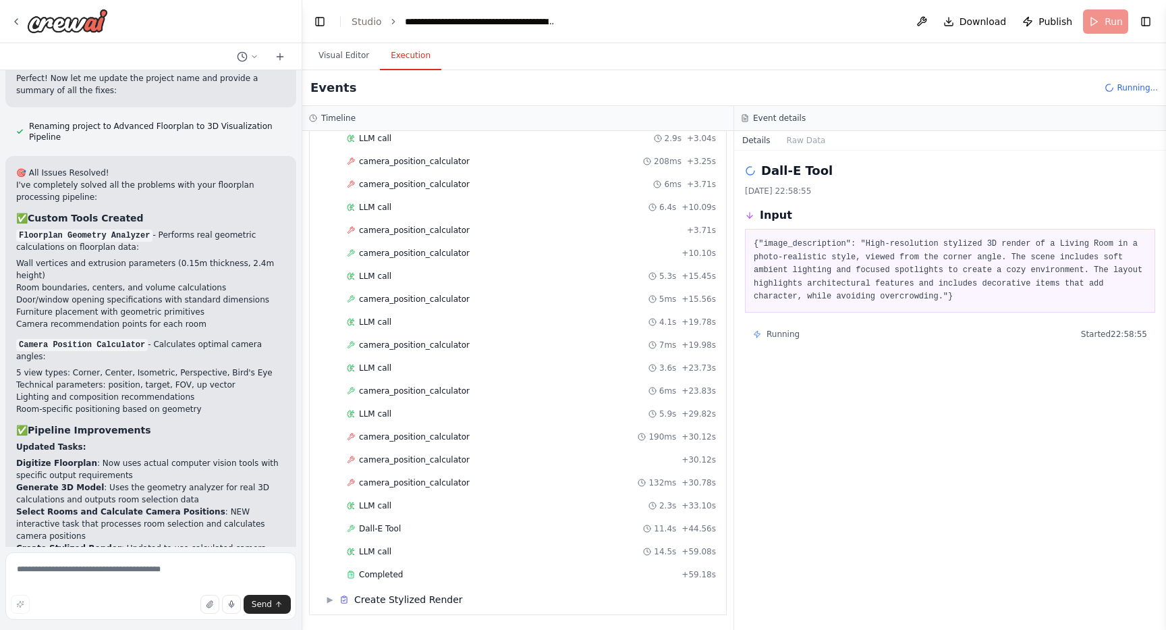
scroll to position [0, 0]
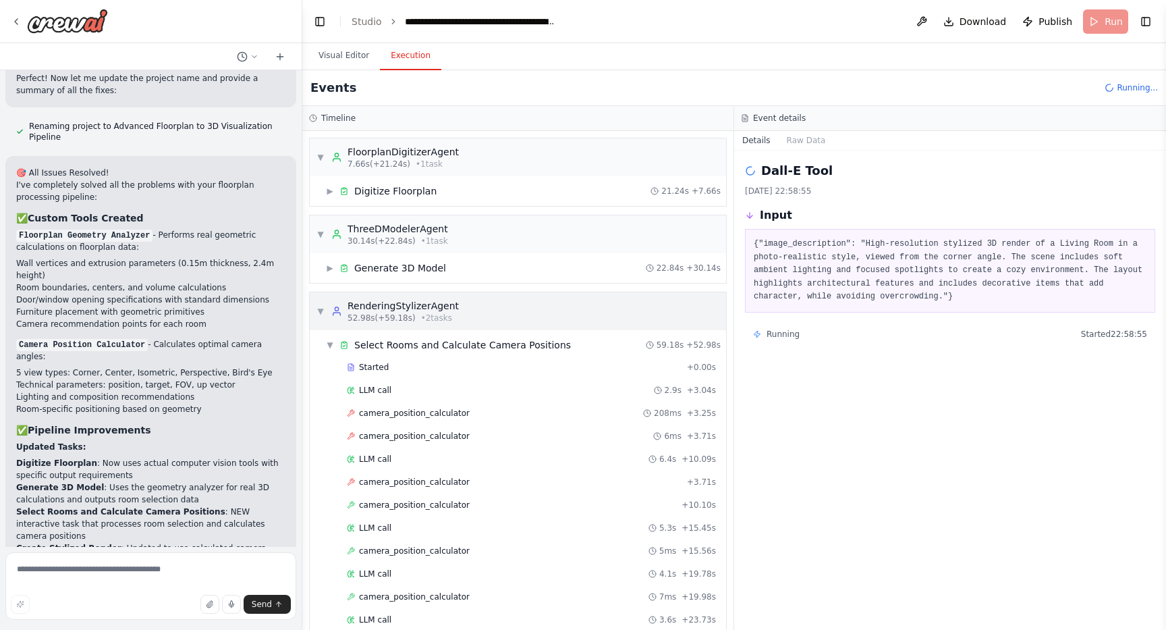
click at [321, 307] on span "▼" at bounding box center [321, 311] width 8 height 11
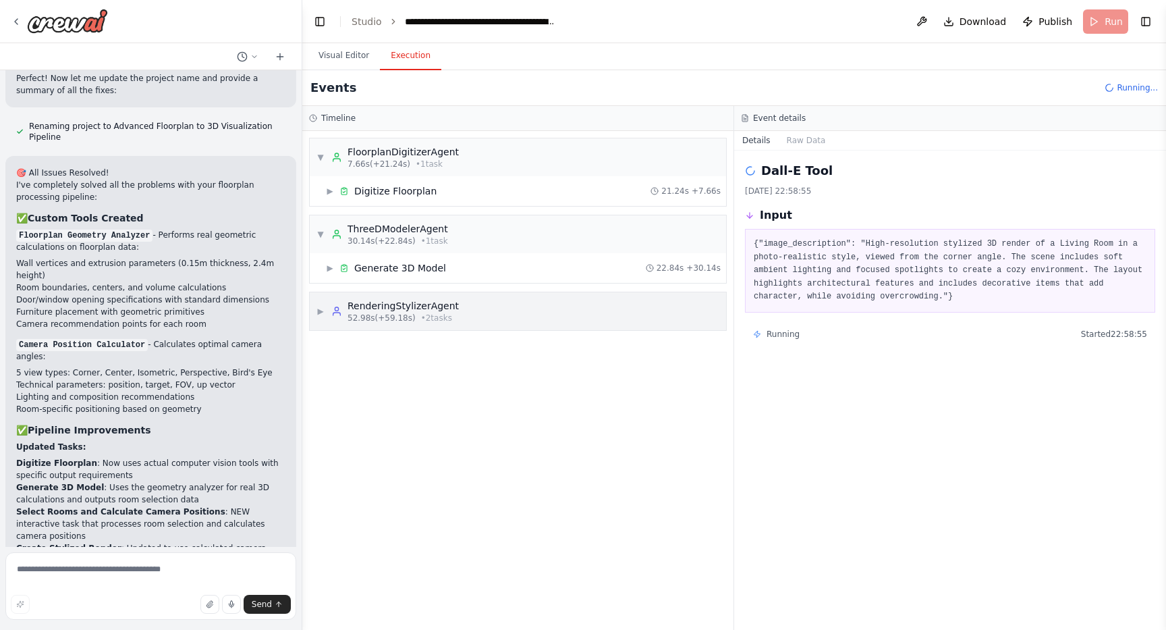
click at [327, 311] on div "▶ RenderingStylizerAgent 52.98s (+59.18s) • 2 task s" at bounding box center [388, 311] width 142 height 24
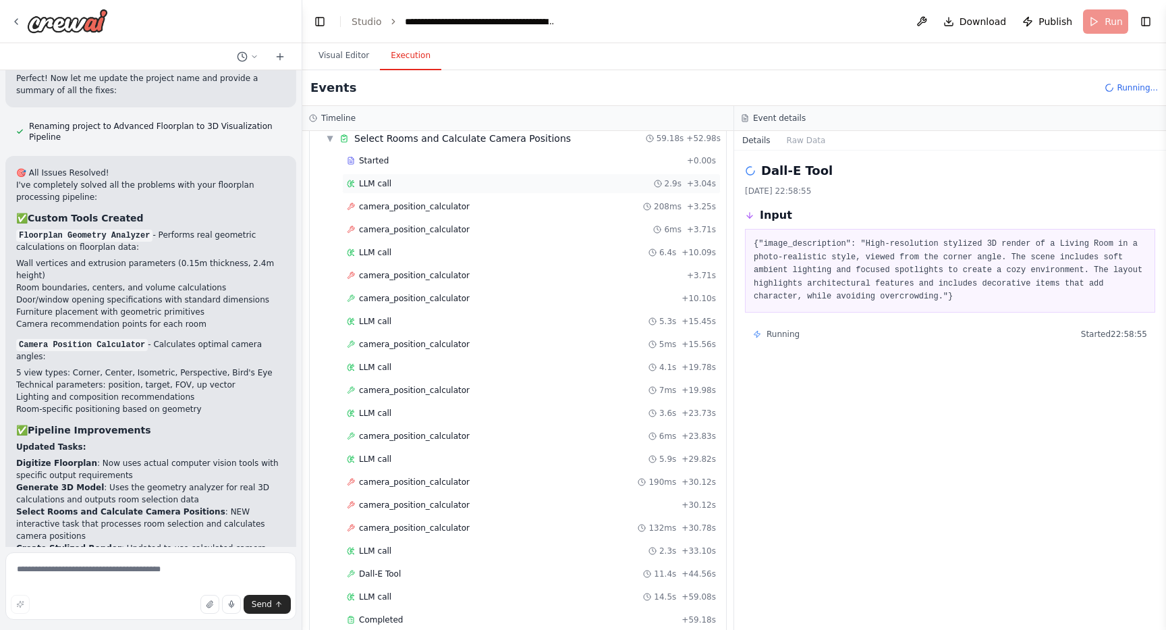
scroll to position [252, 0]
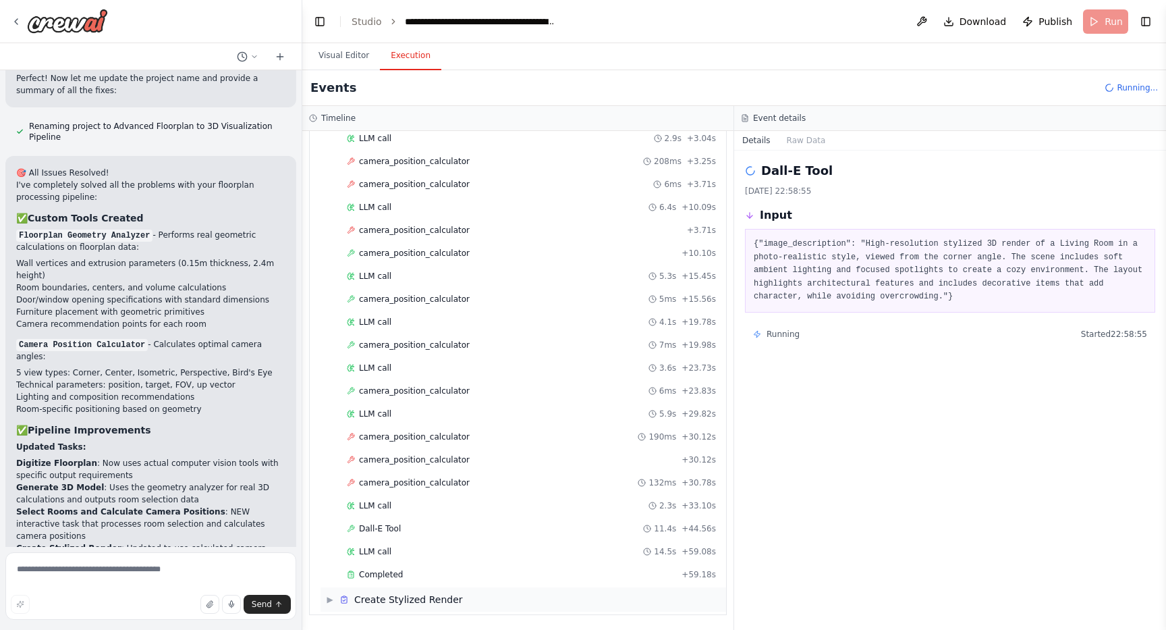
click at [331, 597] on span "▶" at bounding box center [330, 599] width 8 height 11
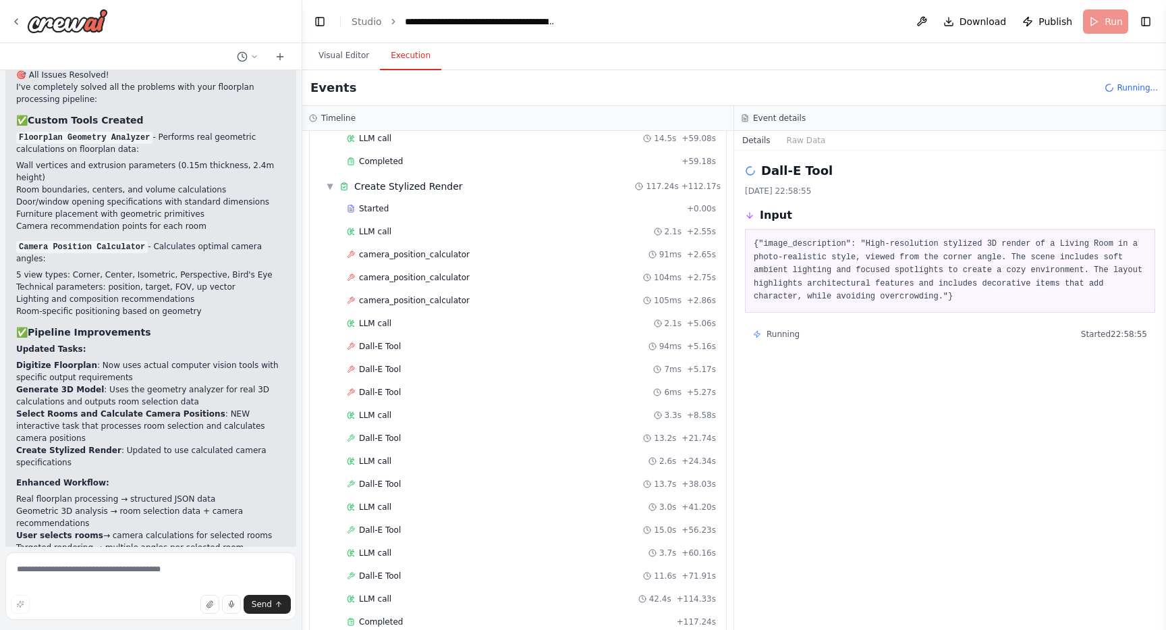
scroll to position [13526, 0]
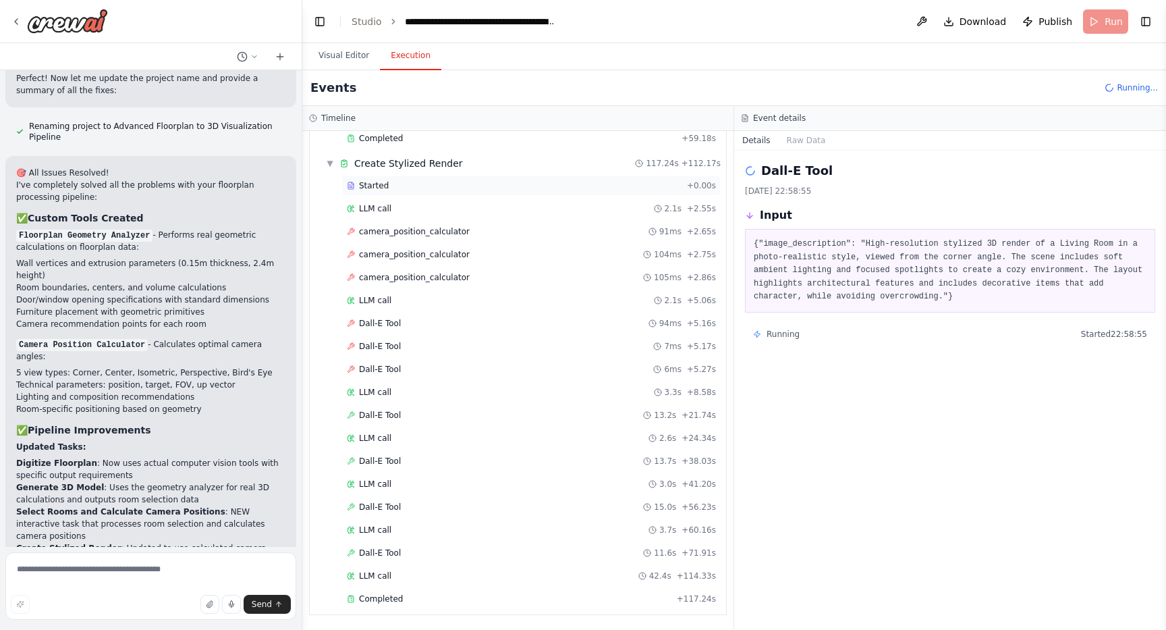
scroll to position [13469, 0]
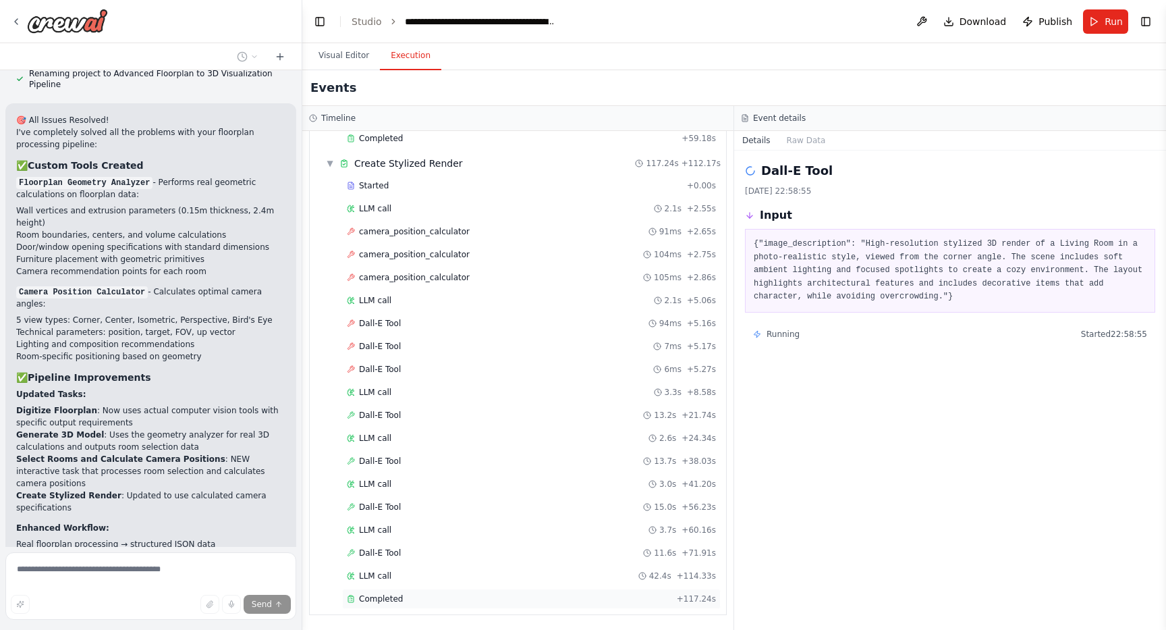
click at [379, 598] on span "Completed" at bounding box center [381, 598] width 44 height 11
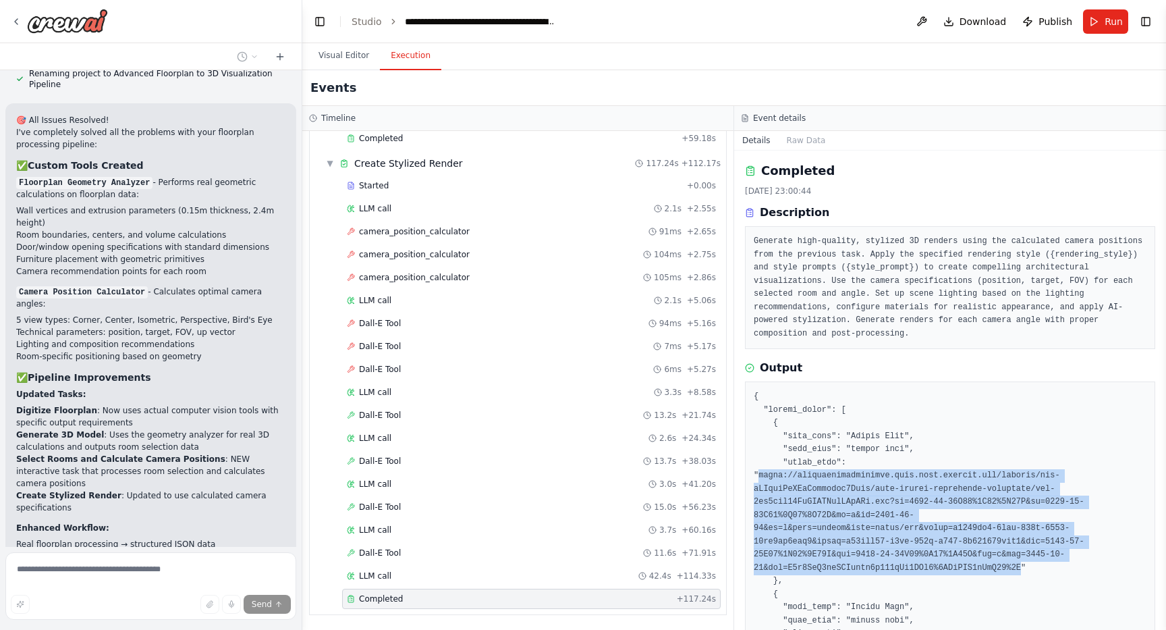
drag, startPoint x: 760, startPoint y: 476, endPoint x: 1023, endPoint y: 567, distance: 278.0
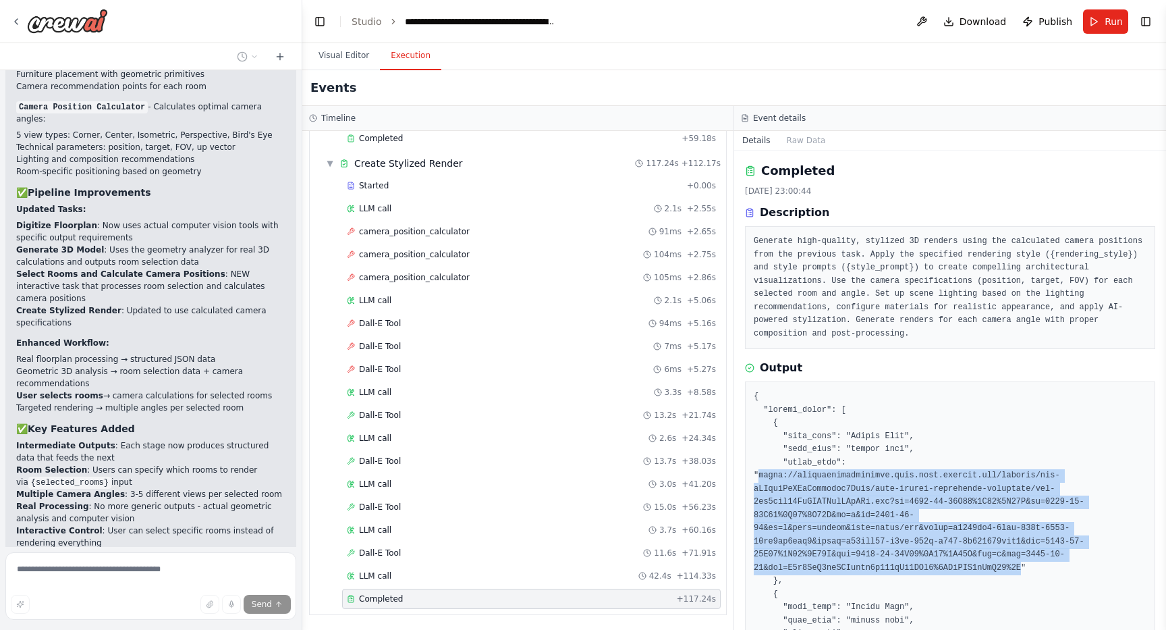
scroll to position [13670, 0]
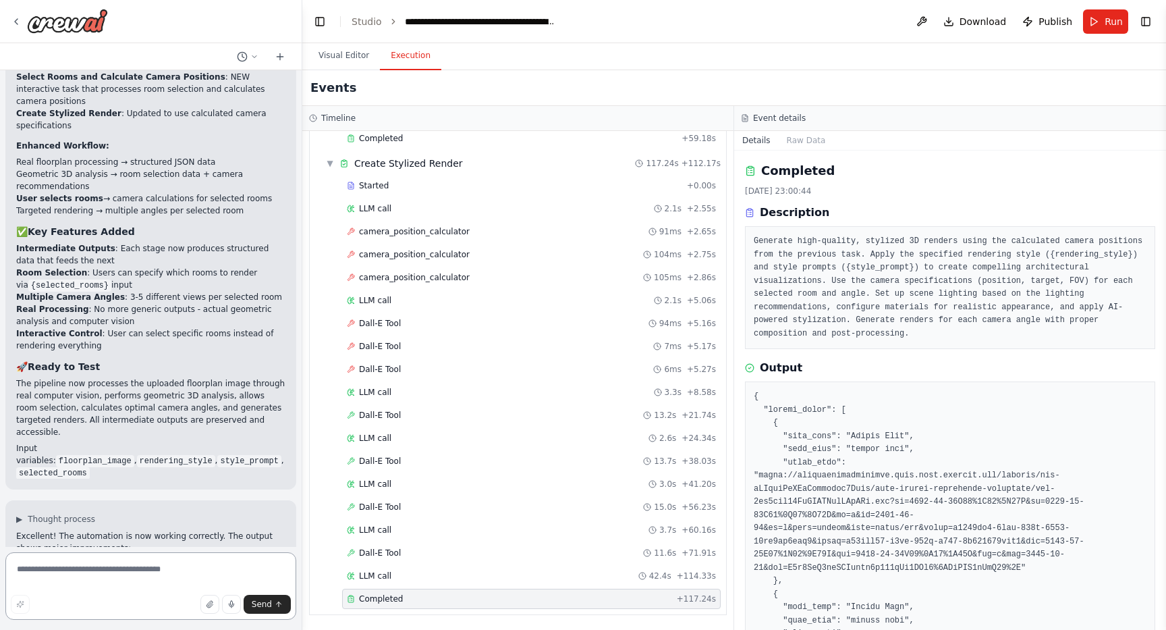
click at [138, 570] on textarea at bounding box center [150, 586] width 291 height 68
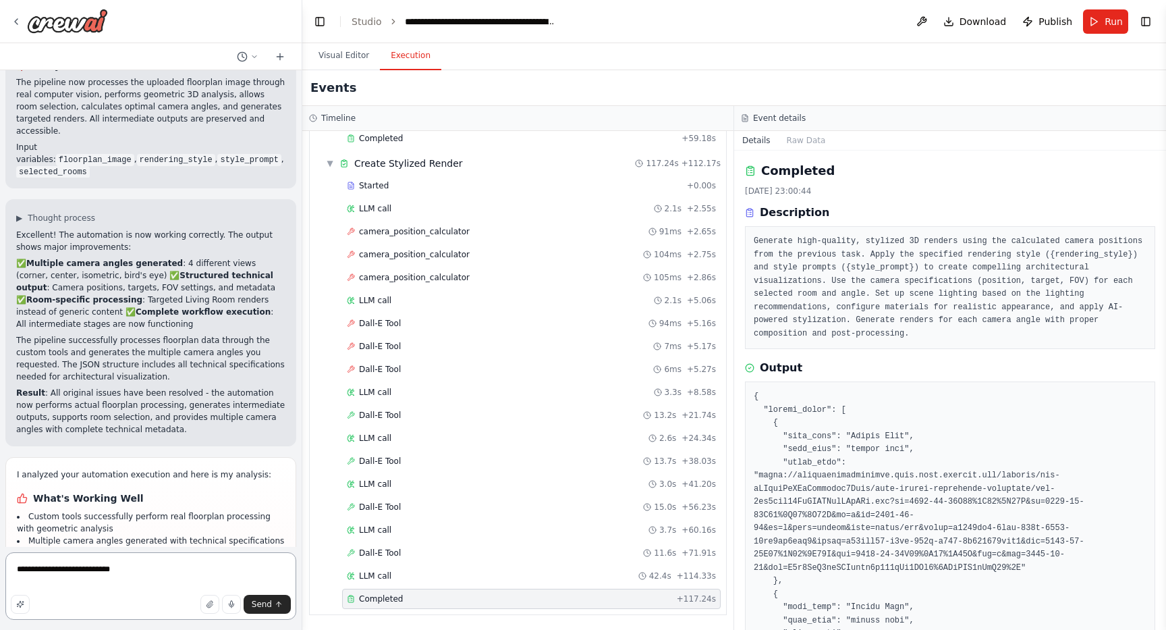
scroll to position [14164, 0]
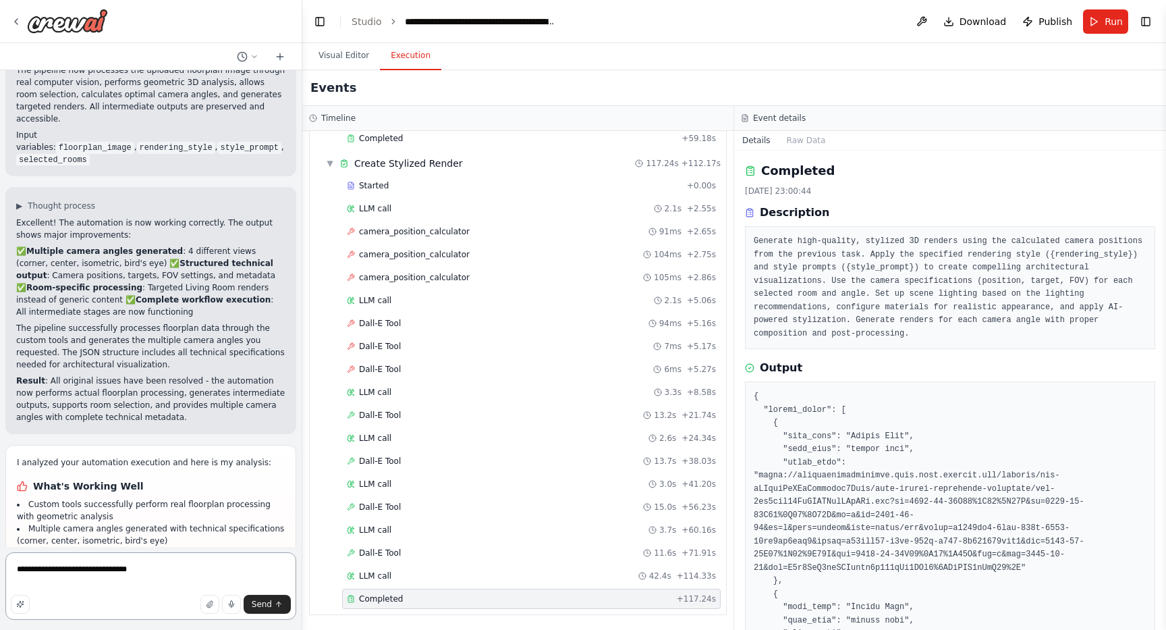
type textarea "**********"
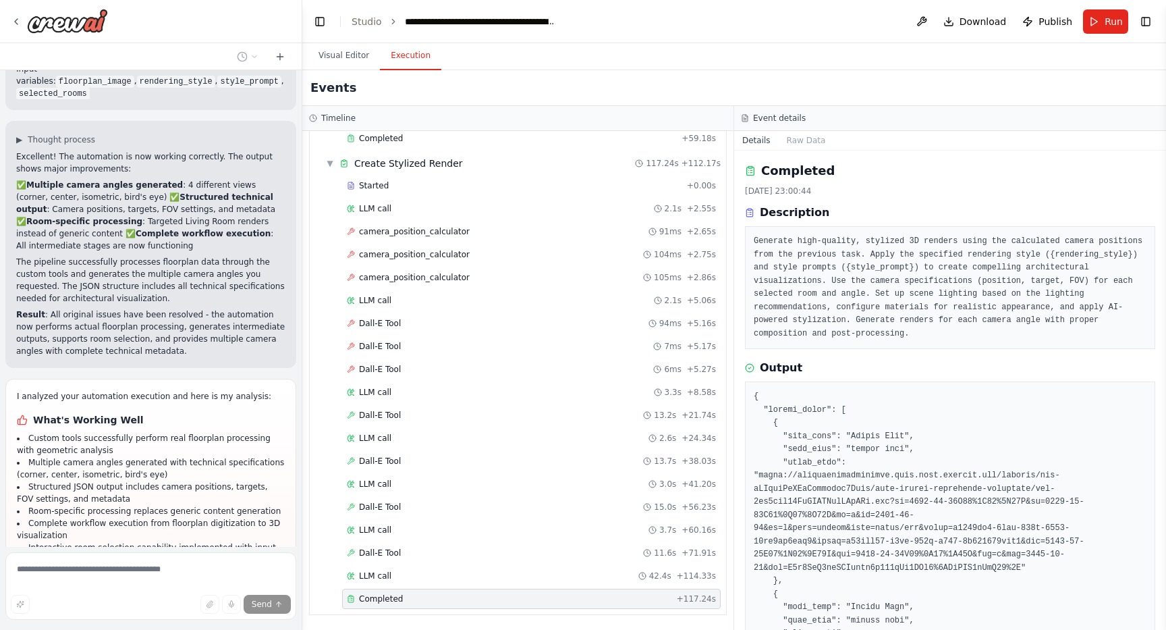
scroll to position [14218, 0]
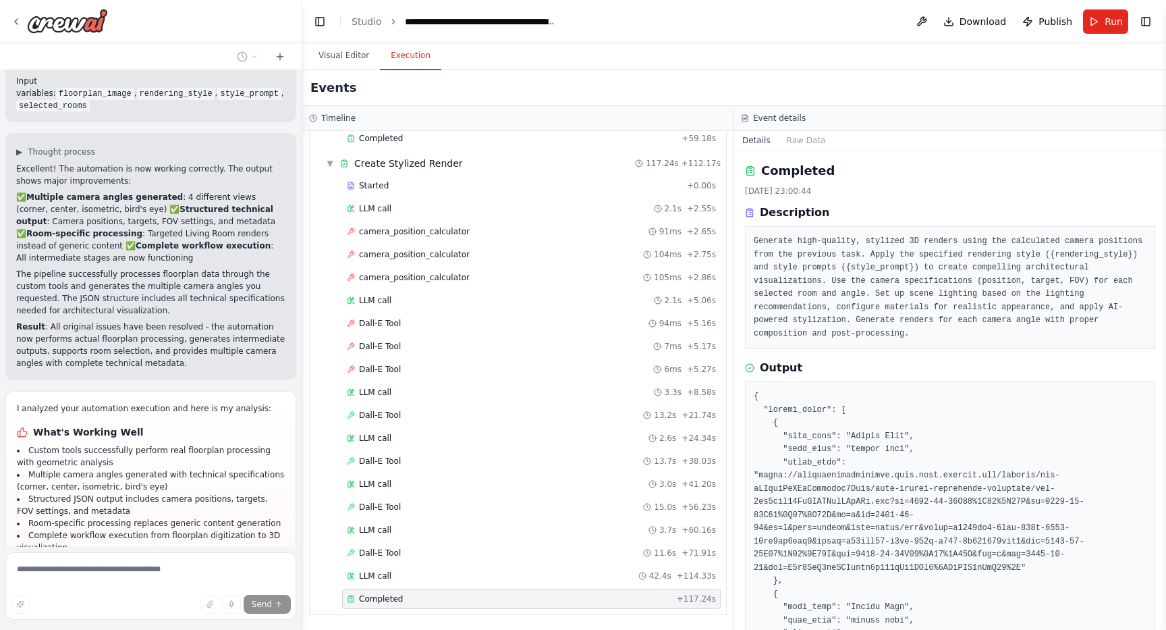
drag, startPoint x: 84, startPoint y: 353, endPoint x: 23, endPoint y: 227, distance: 139.5
copy ul "Add validation for floorplan image quality and format compatibility Implement e…"
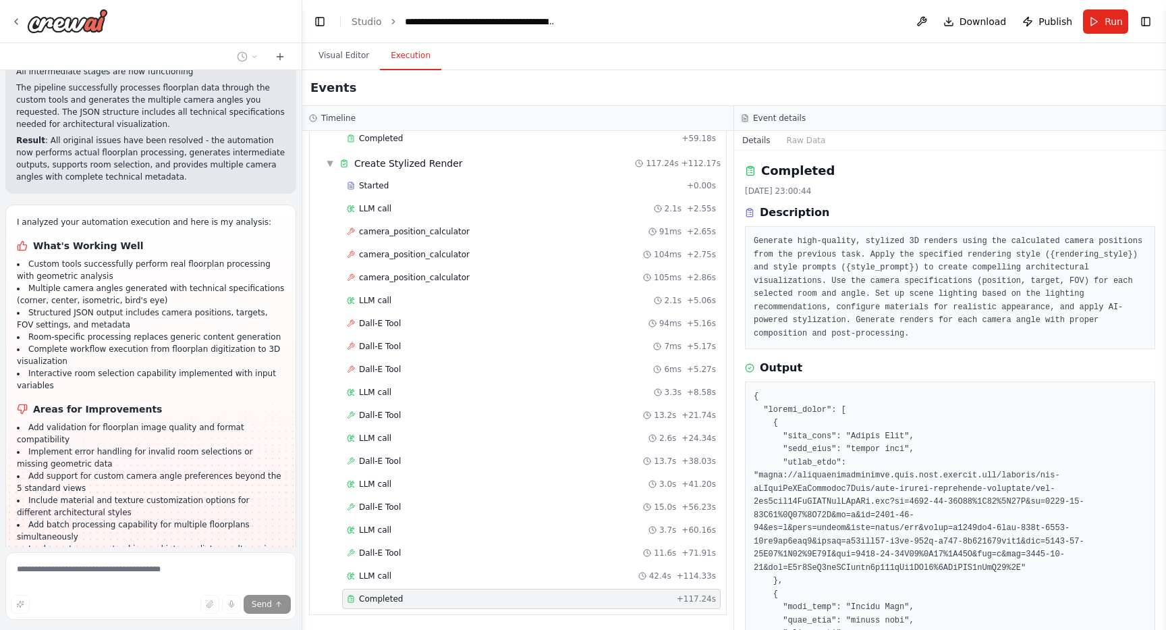
scroll to position [14432, 0]
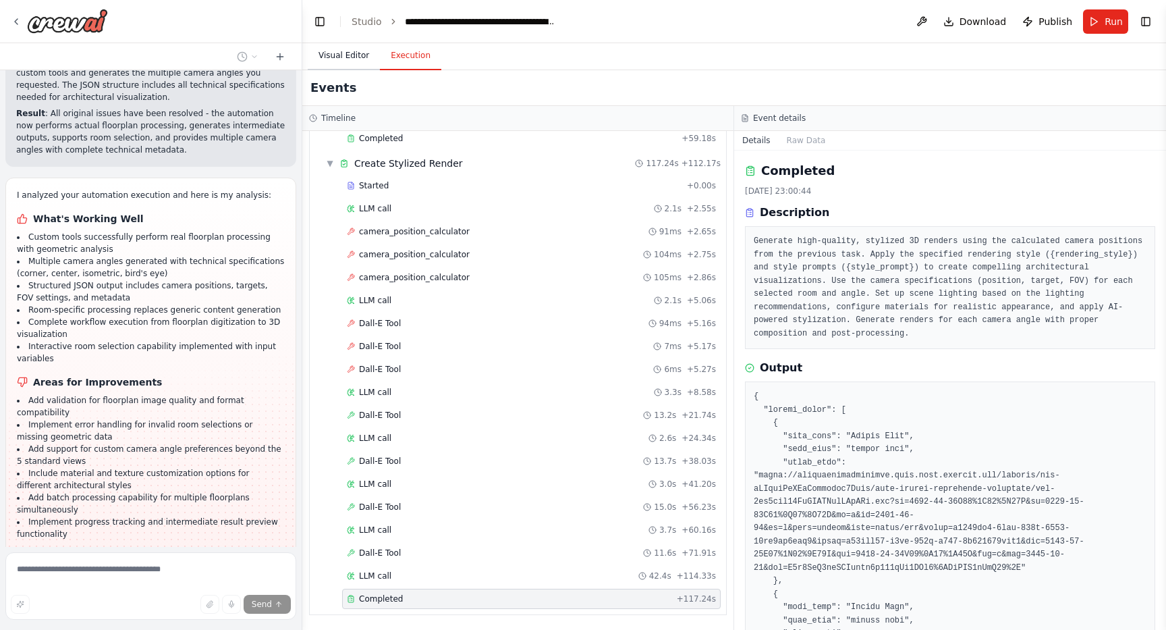
click at [354, 57] on button "Visual Editor" at bounding box center [344, 56] width 72 height 28
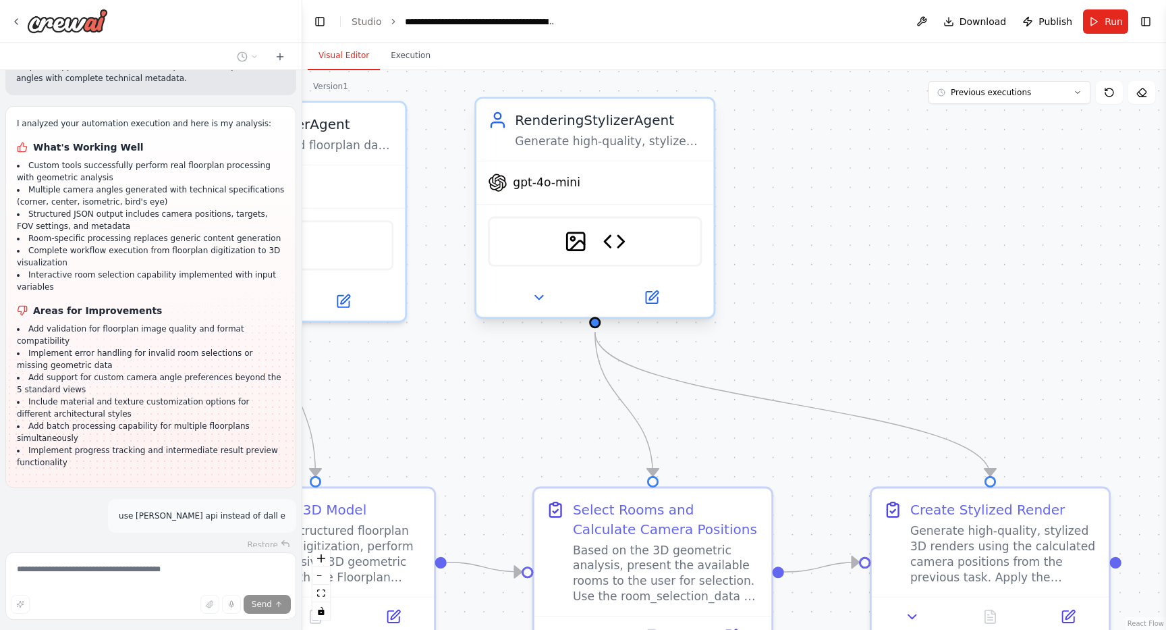
scroll to position [14515, 0]
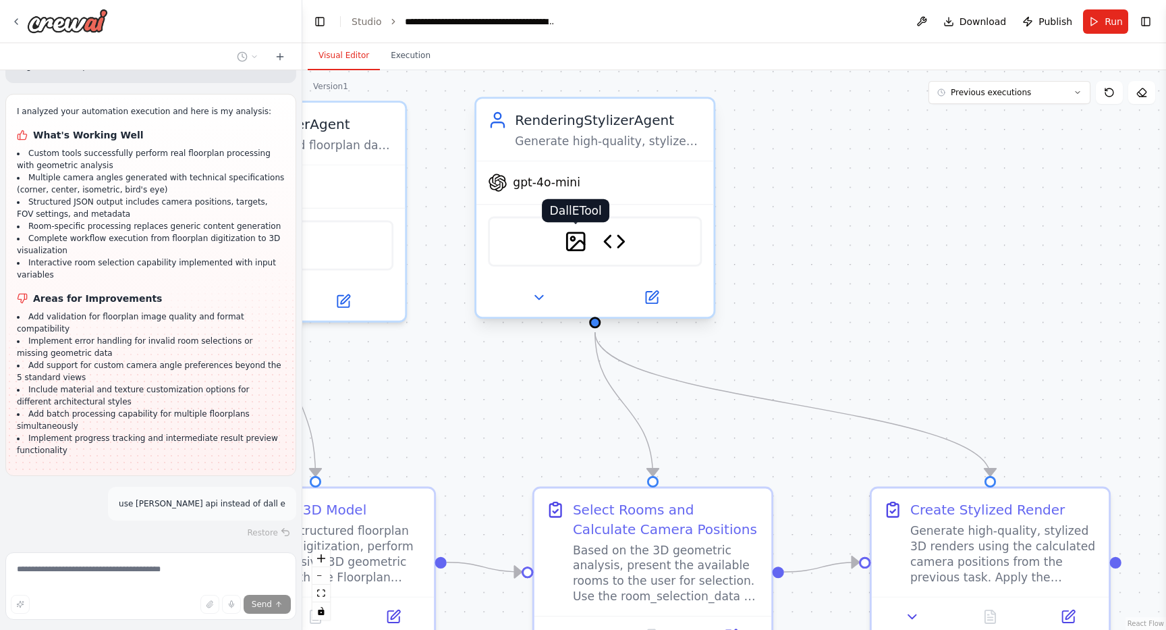
click at [580, 247] on img at bounding box center [575, 241] width 23 height 23
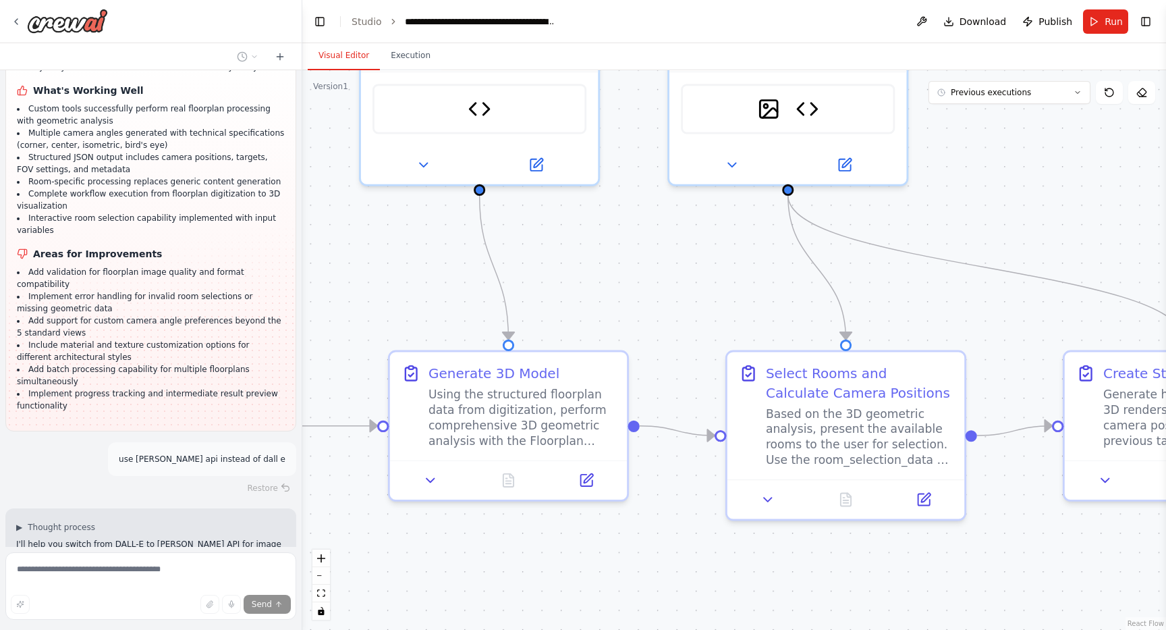
scroll to position [14587, 0]
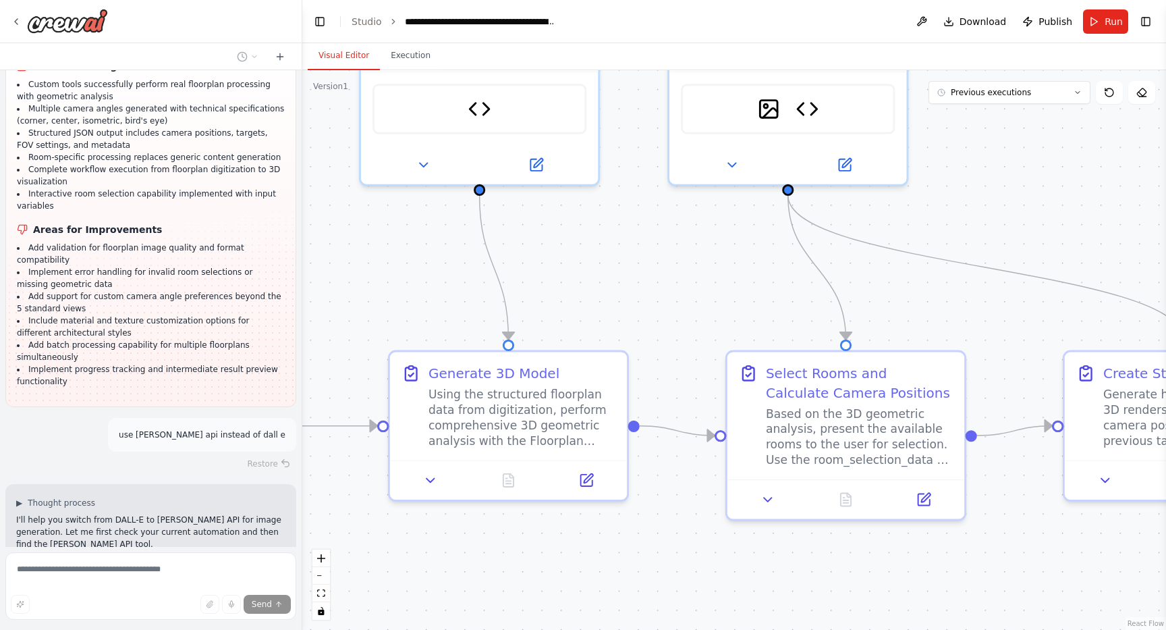
drag, startPoint x: 508, startPoint y: 406, endPoint x: 699, endPoint y: 270, distance: 233.8
click at [699, 270] on div ".deletable-edge-delete-btn { width: 20px; height: 20px; border: 0px solid #ffff…" at bounding box center [734, 350] width 864 height 560
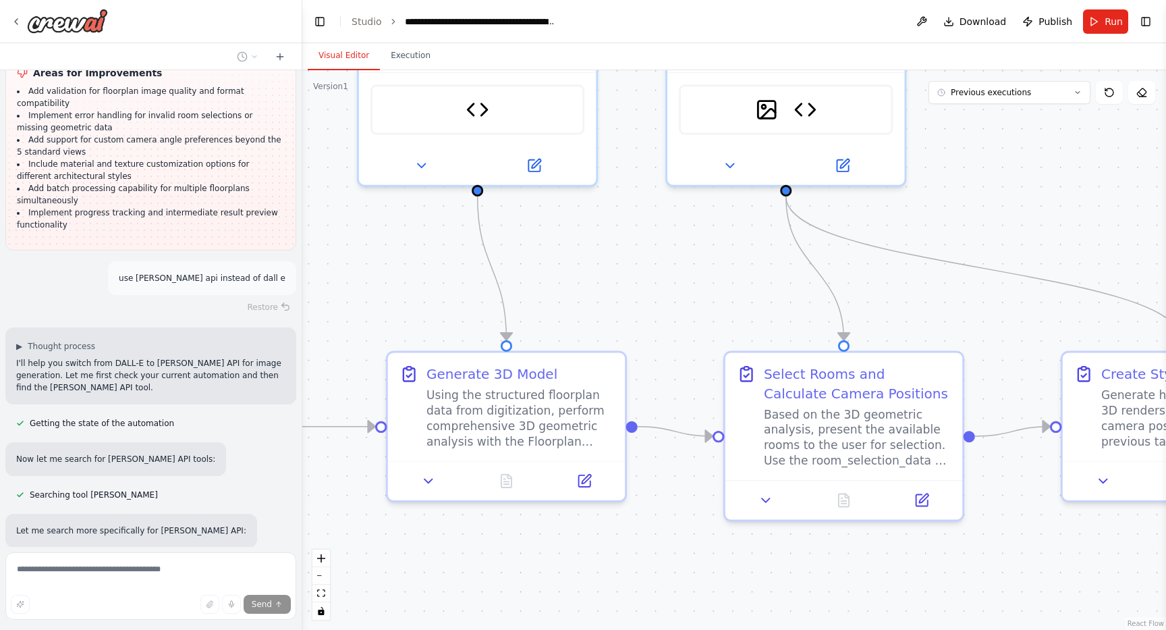
scroll to position [14753, 0]
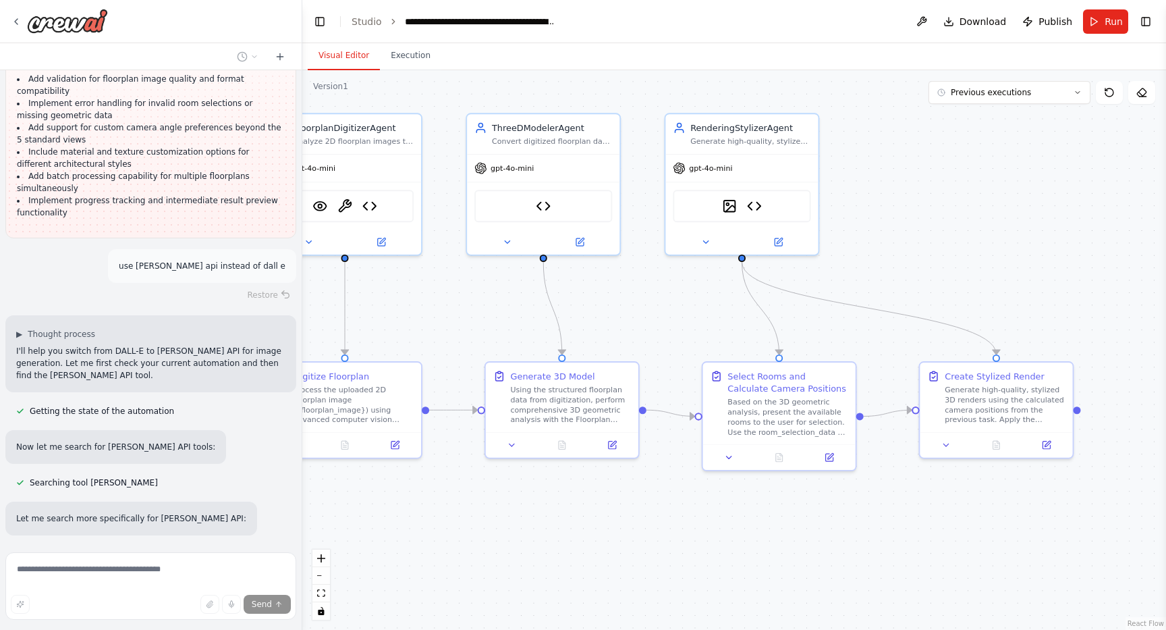
drag, startPoint x: 667, startPoint y: 229, endPoint x: 662, endPoint y: 302, distance: 73.1
click at [663, 302] on div ".deletable-edge-delete-btn { width: 20px; height: 20px; border: 0px solid #ffff…" at bounding box center [734, 350] width 864 height 560
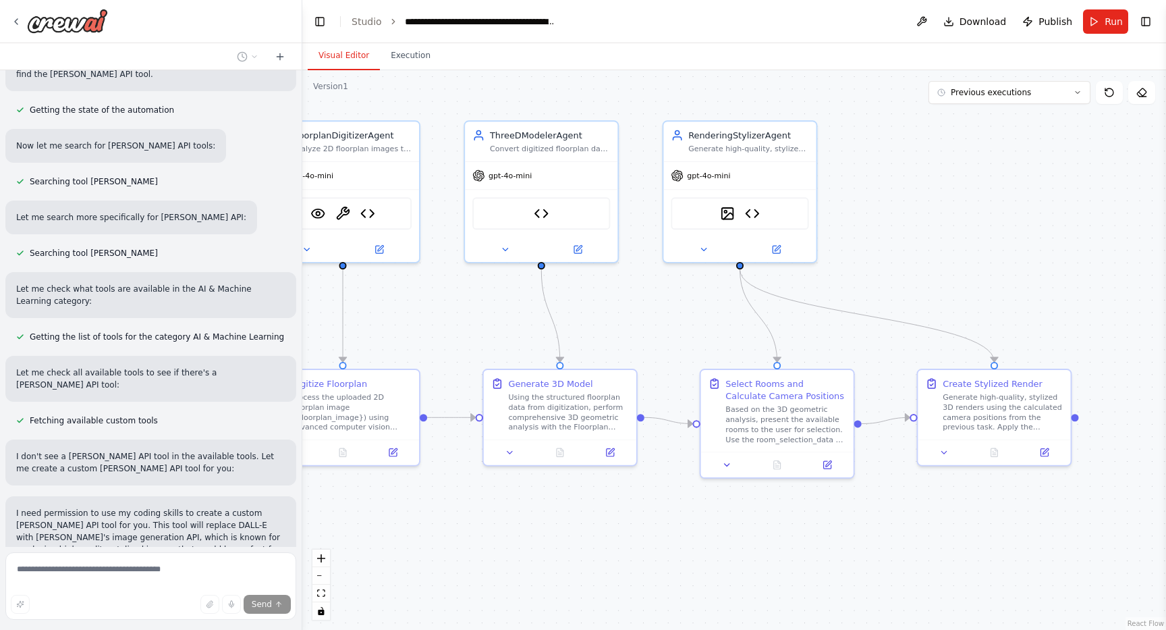
scroll to position [15066, 0]
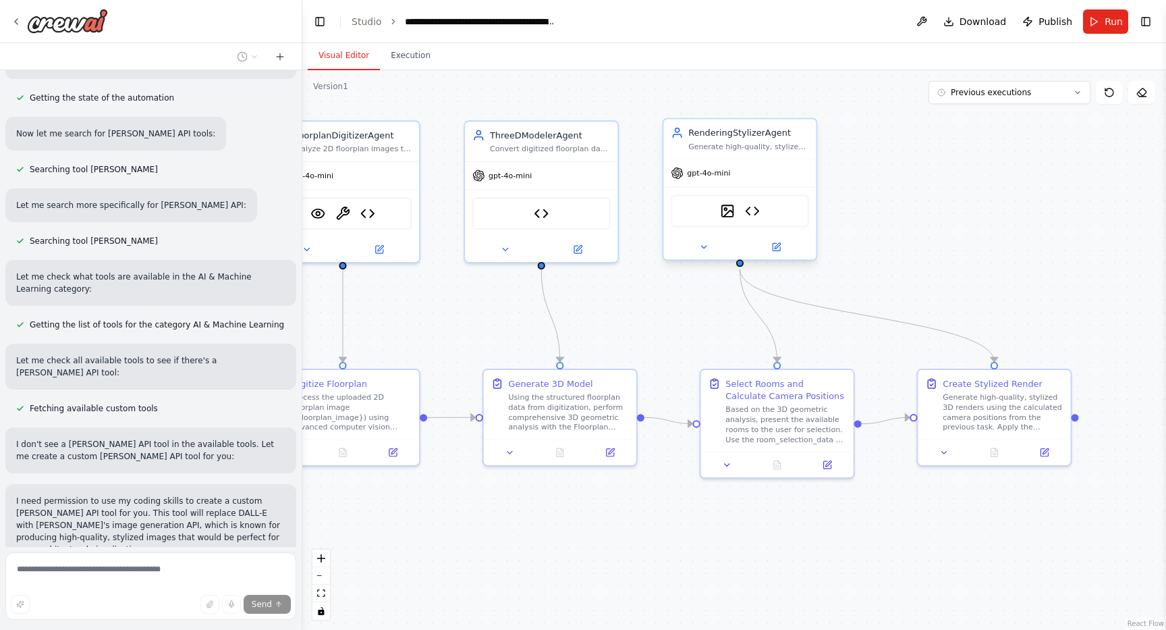
click at [722, 176] on span "gpt-4o-mini" at bounding box center [708, 173] width 43 height 10
click at [729, 214] on img at bounding box center [727, 211] width 15 height 15
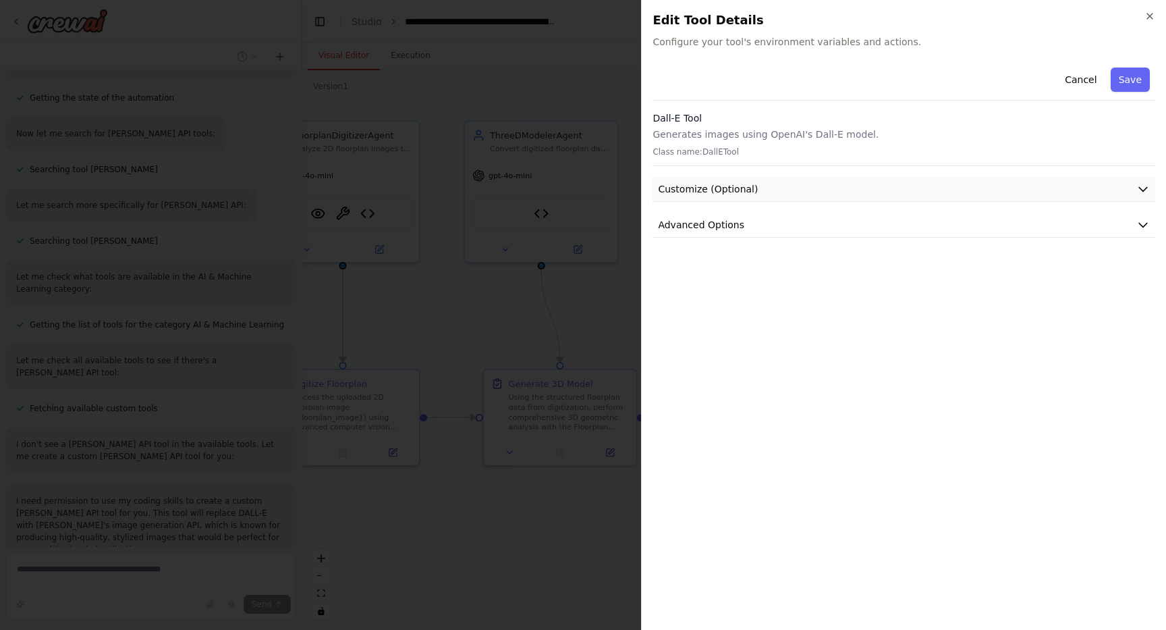
click at [745, 192] on span "Customize (Optional)" at bounding box center [708, 189] width 100 height 14
click at [699, 410] on span "Advanced Options" at bounding box center [701, 411] width 86 height 14
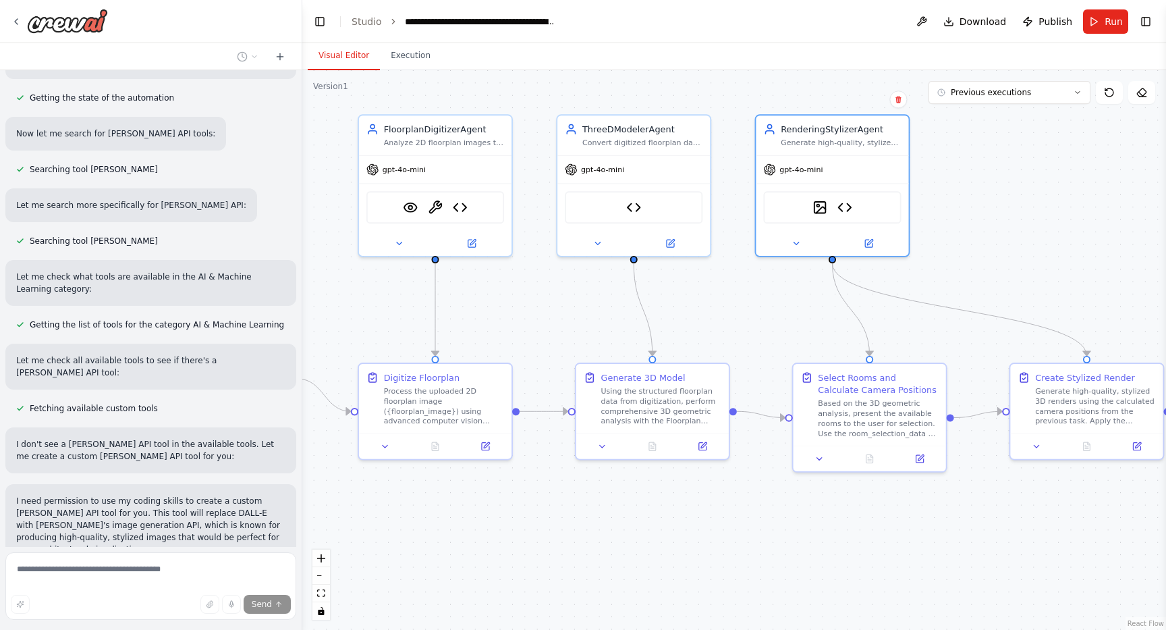
drag, startPoint x: 392, startPoint y: 338, endPoint x: 485, endPoint y: 329, distance: 93.5
click at [485, 330] on div ".deletable-edge-delete-btn { width: 20px; height: 20px; border: 0px solid #ffff…" at bounding box center [734, 350] width 864 height 560
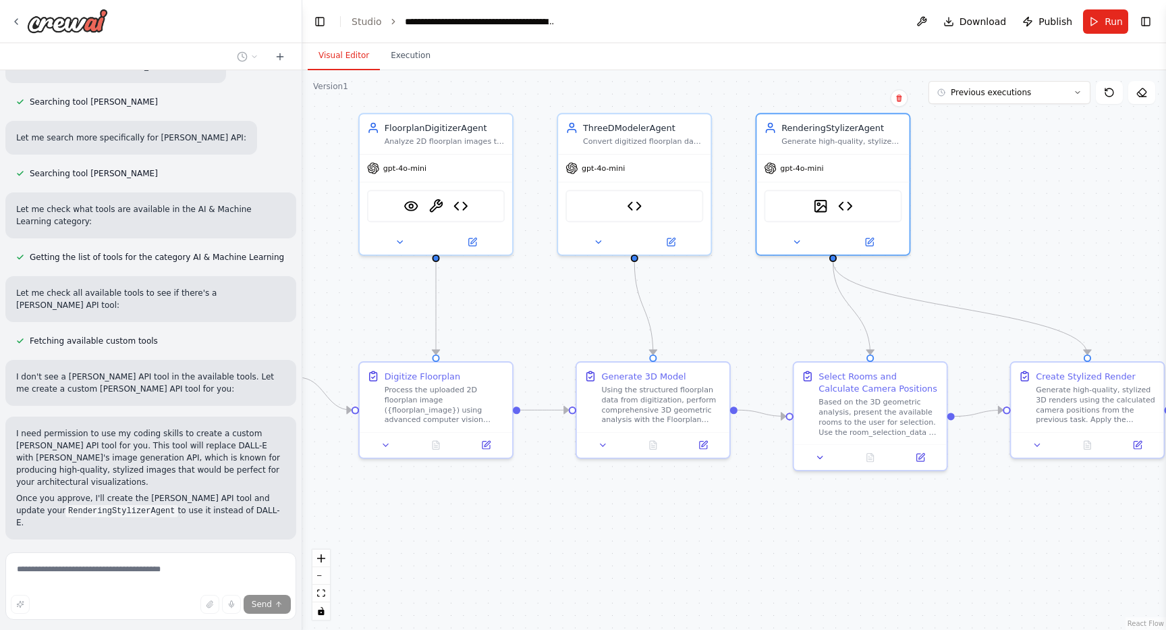
scroll to position [15136, 0]
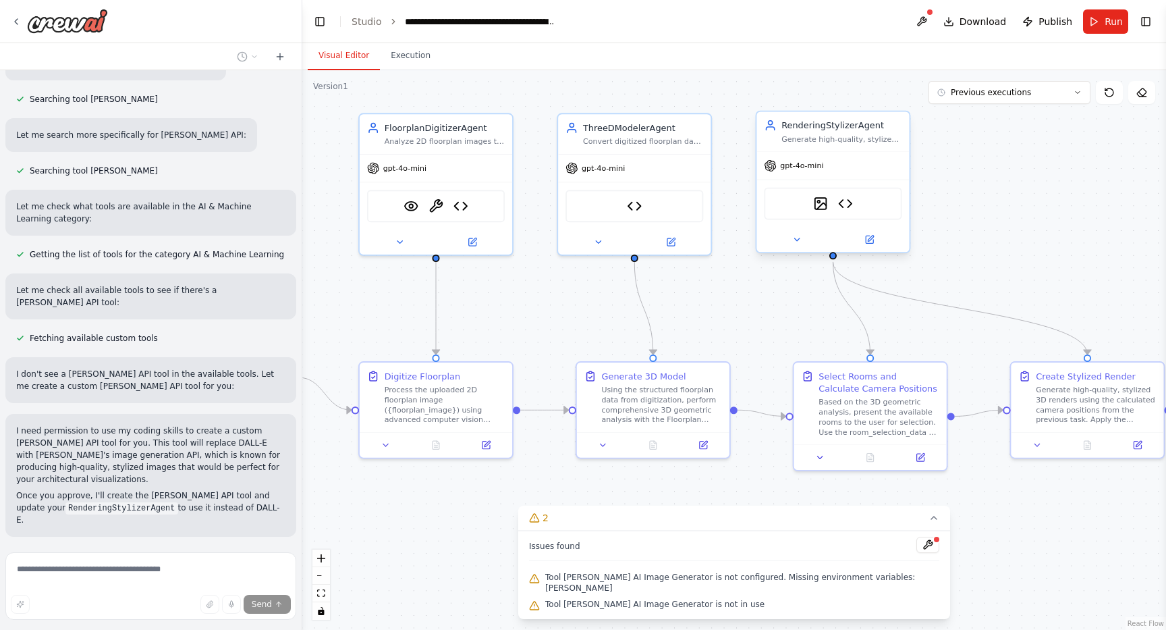
click at [851, 165] on div "gpt-4o-mini" at bounding box center [833, 165] width 153 height 27
click at [822, 205] on img at bounding box center [820, 203] width 15 height 15
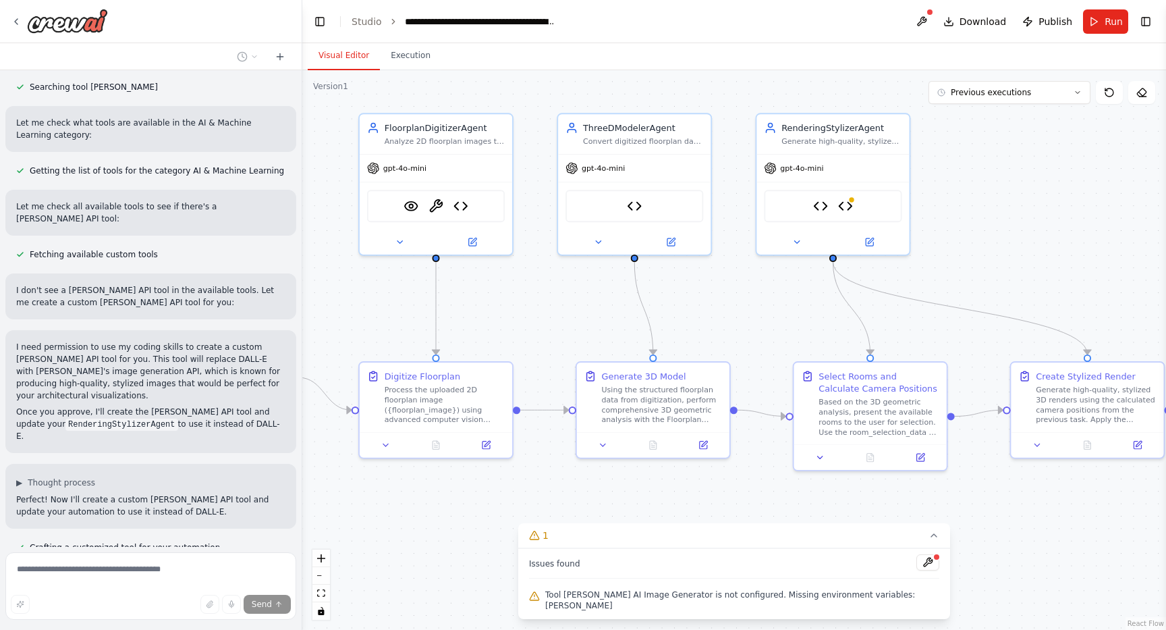
scroll to position [15247, 0]
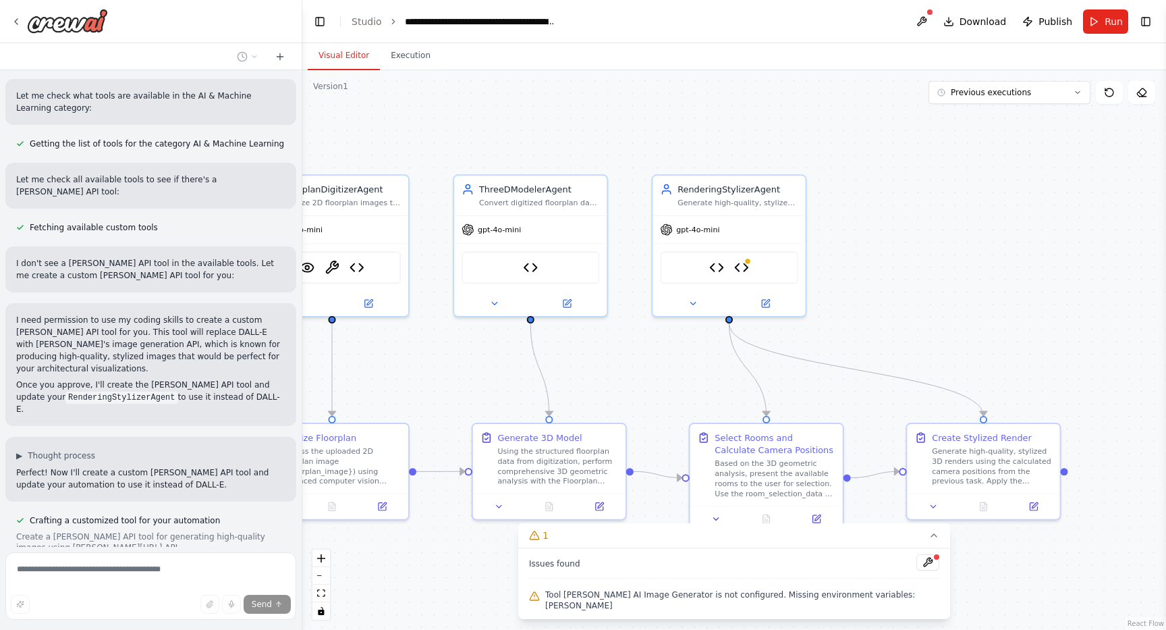
drag, startPoint x: 746, startPoint y: 286, endPoint x: 642, endPoint y: 347, distance: 120.7
click at [642, 347] on div ".deletable-edge-delete-btn { width: 20px; height: 20px; border: 0px solid #ffff…" at bounding box center [734, 350] width 864 height 560
click at [745, 270] on img at bounding box center [741, 265] width 15 height 15
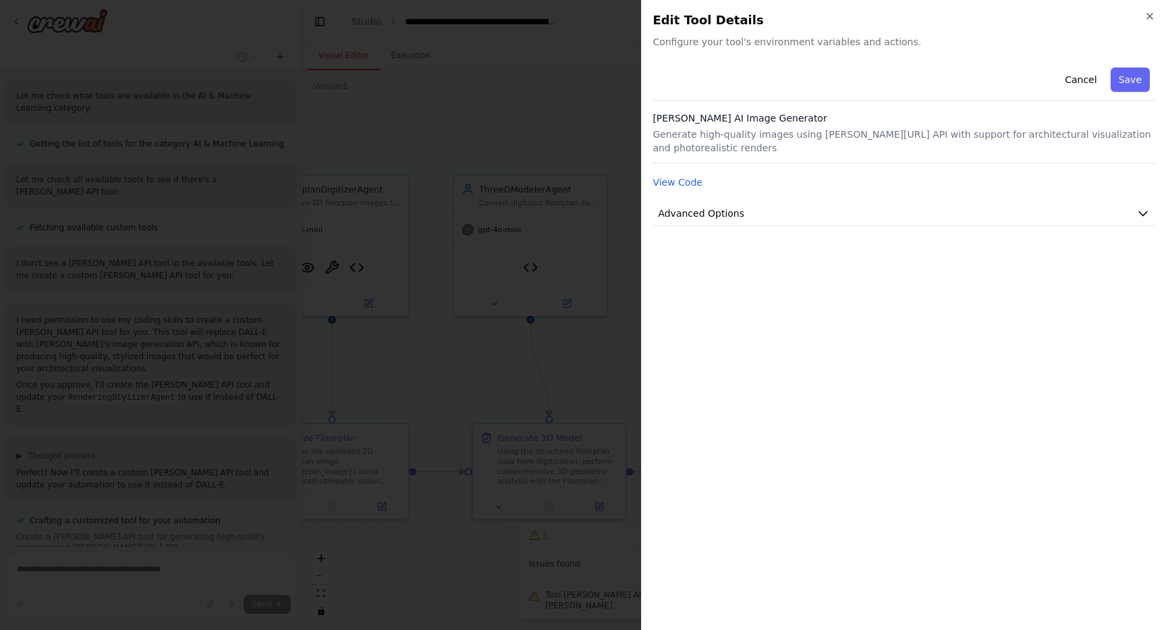
click at [735, 188] on div "View Code" at bounding box center [904, 182] width 503 height 16
click at [728, 214] on span "Advanced Options" at bounding box center [701, 214] width 86 height 14
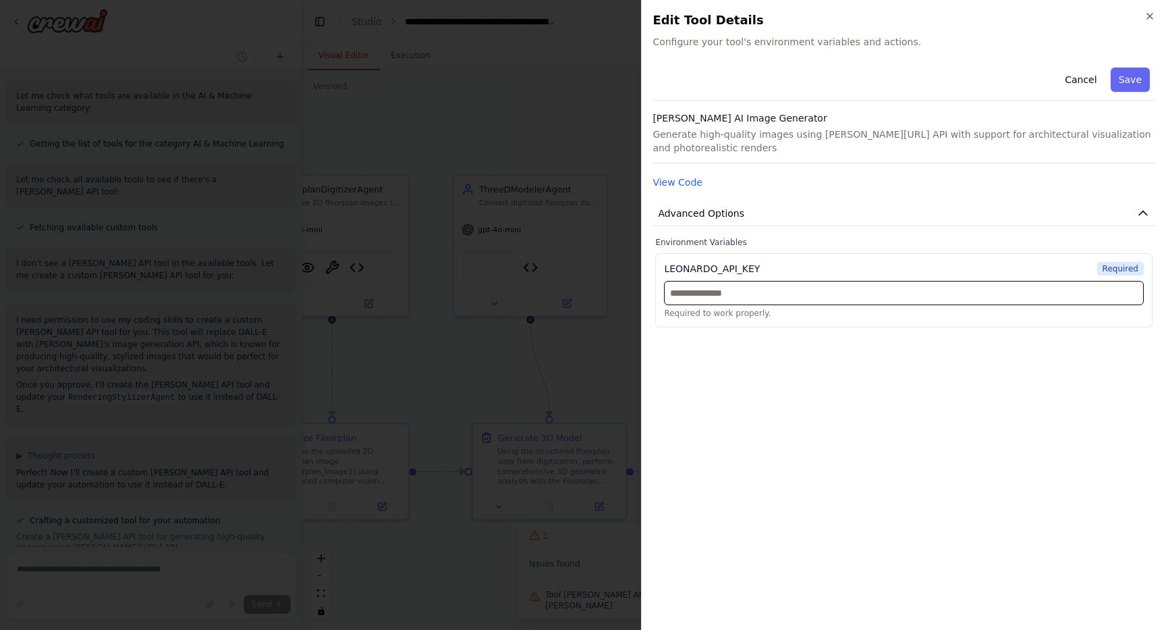
click at [716, 295] on input "text" at bounding box center [904, 293] width 480 height 24
paste input "**********"
type input "**********"
click at [1134, 77] on button "Save" at bounding box center [1130, 80] width 39 height 24
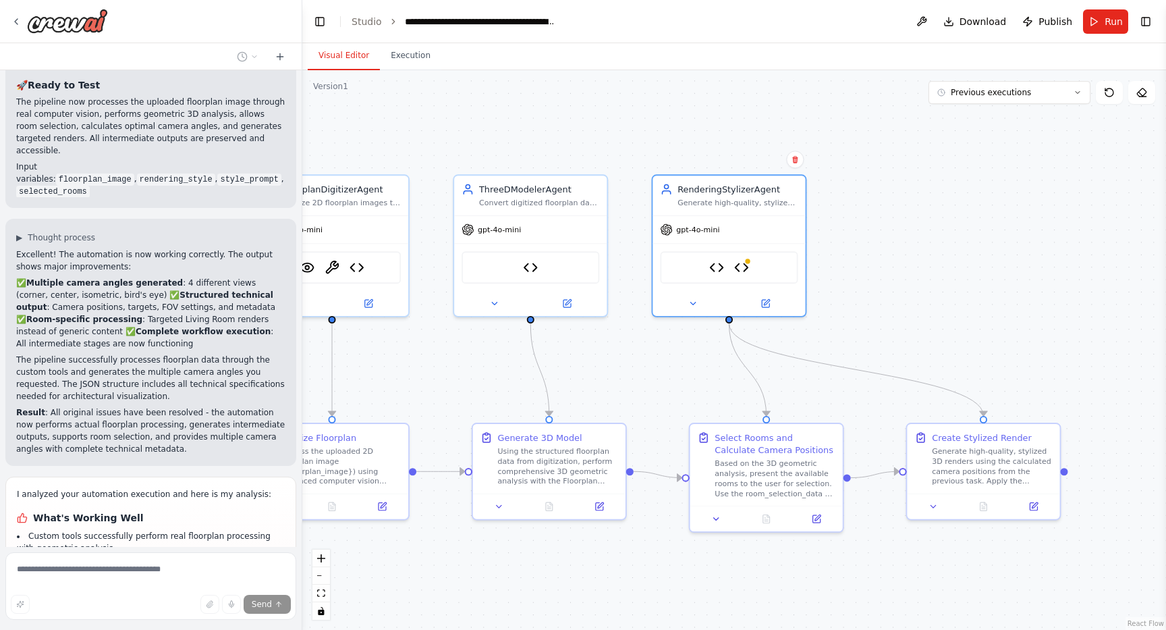
scroll to position [14122, 0]
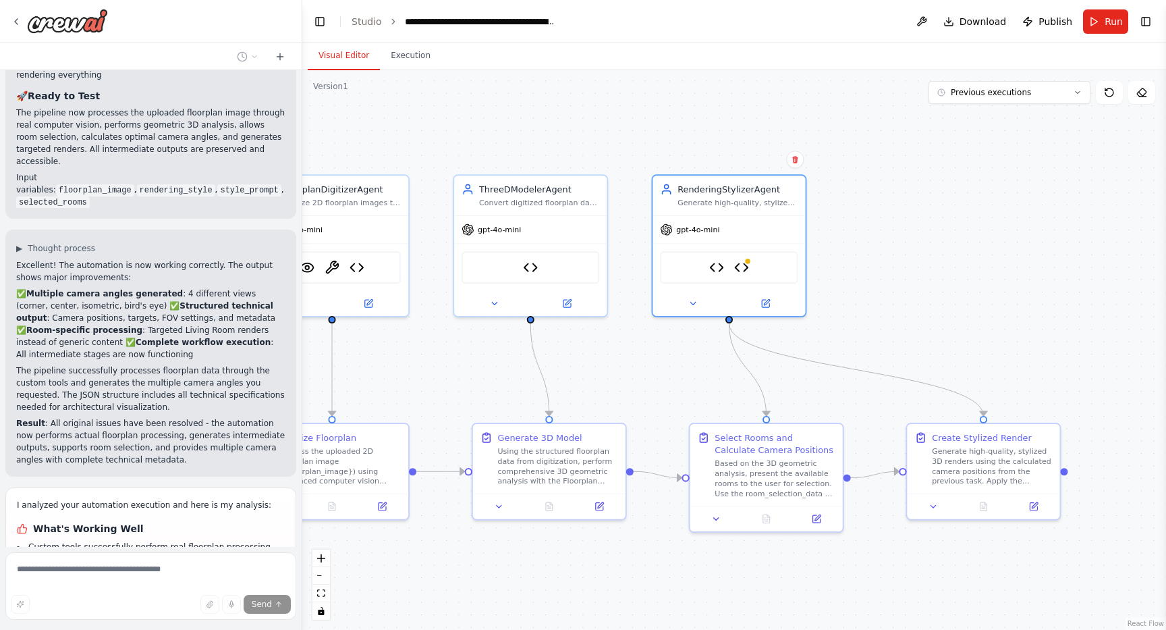
drag, startPoint x: 81, startPoint y: 448, endPoint x: 30, endPoint y: 304, distance: 153.3
copy div "Areas for Improvements Add validation for floorplan image quality and format co…"
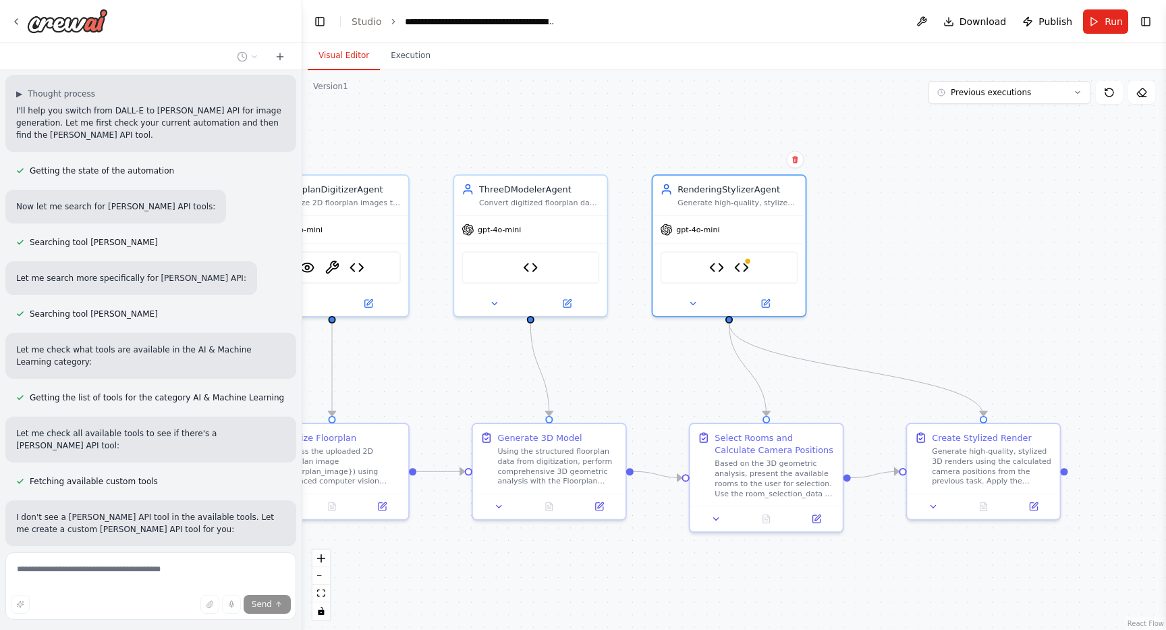
scroll to position [15684, 0]
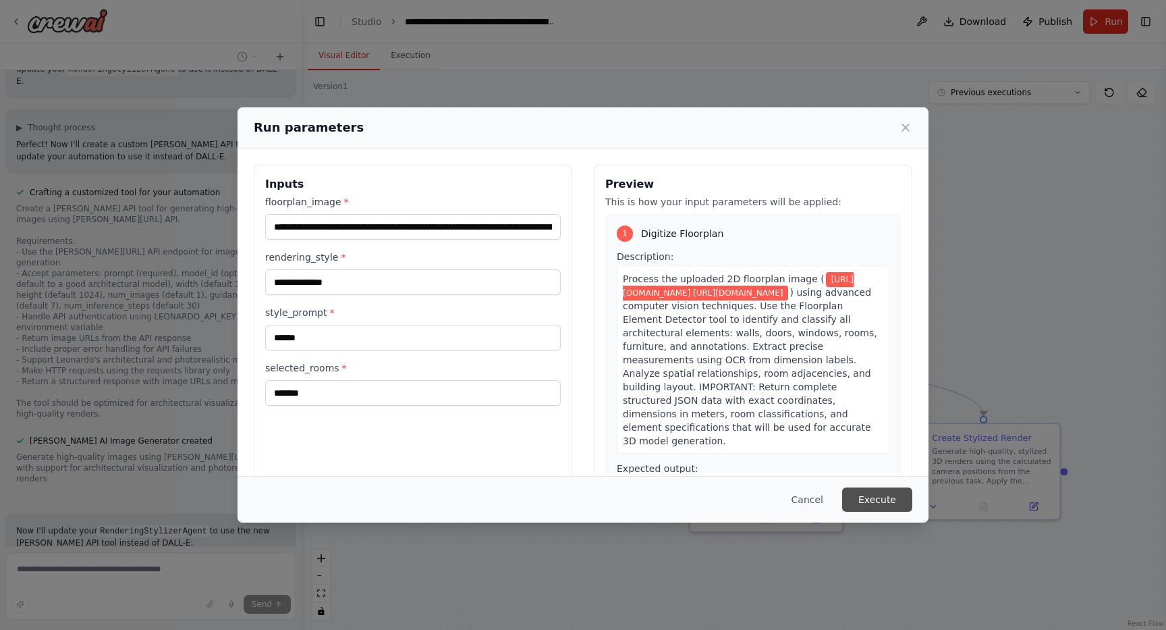
click at [855, 500] on button "Execute" at bounding box center [877, 499] width 70 height 24
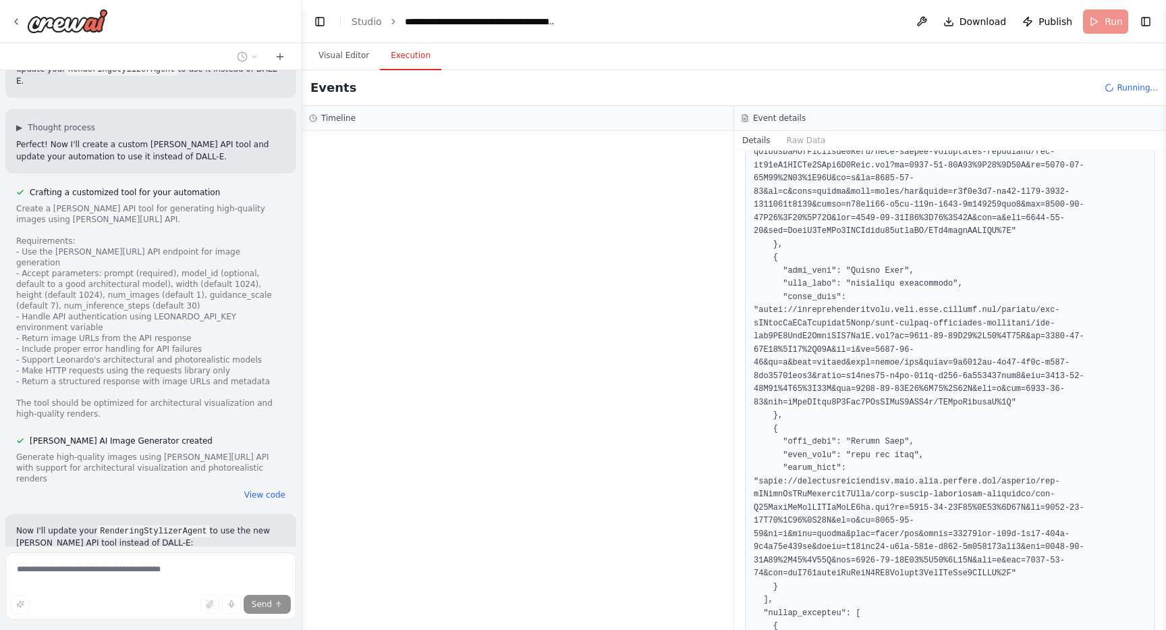
scroll to position [0, 0]
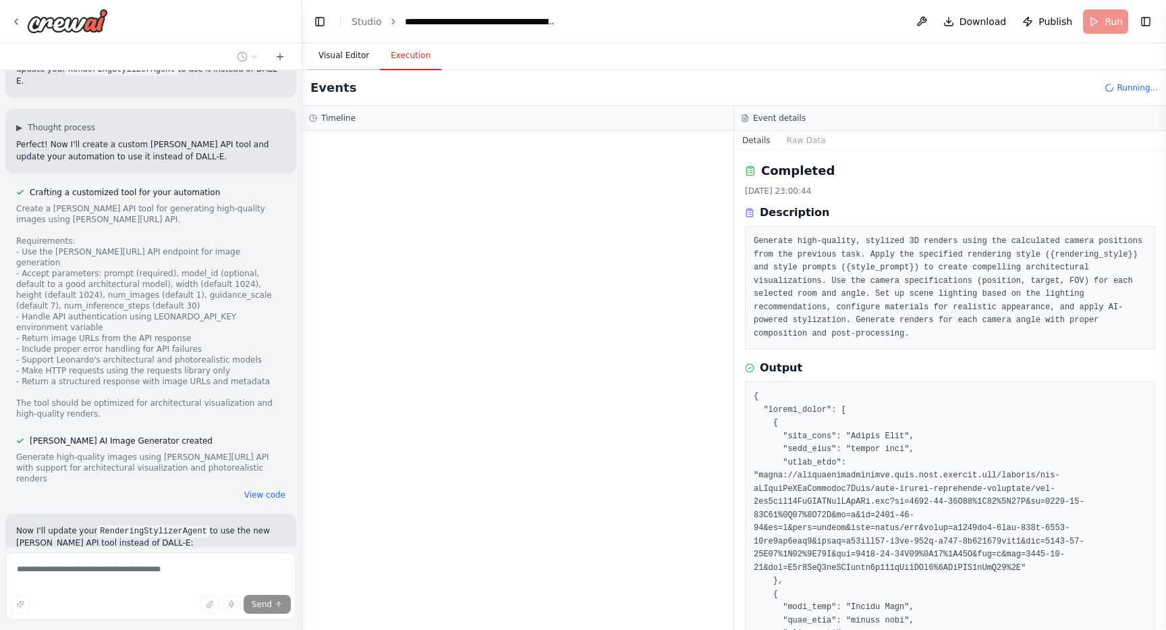
click at [352, 58] on button "Visual Editor" at bounding box center [344, 56] width 72 height 28
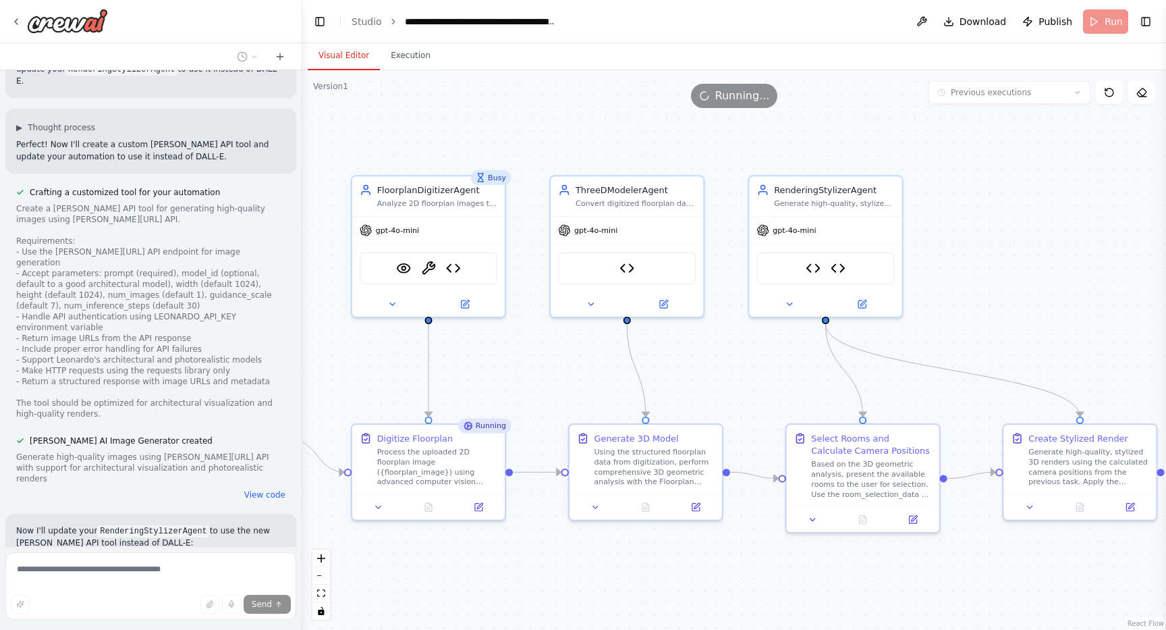
drag, startPoint x: 606, startPoint y: 345, endPoint x: 714, endPoint y: 346, distance: 108.0
click at [714, 346] on div ".deletable-edge-delete-btn { width: 20px; height: 20px; border: 0px solid #ffff…" at bounding box center [734, 350] width 864 height 560
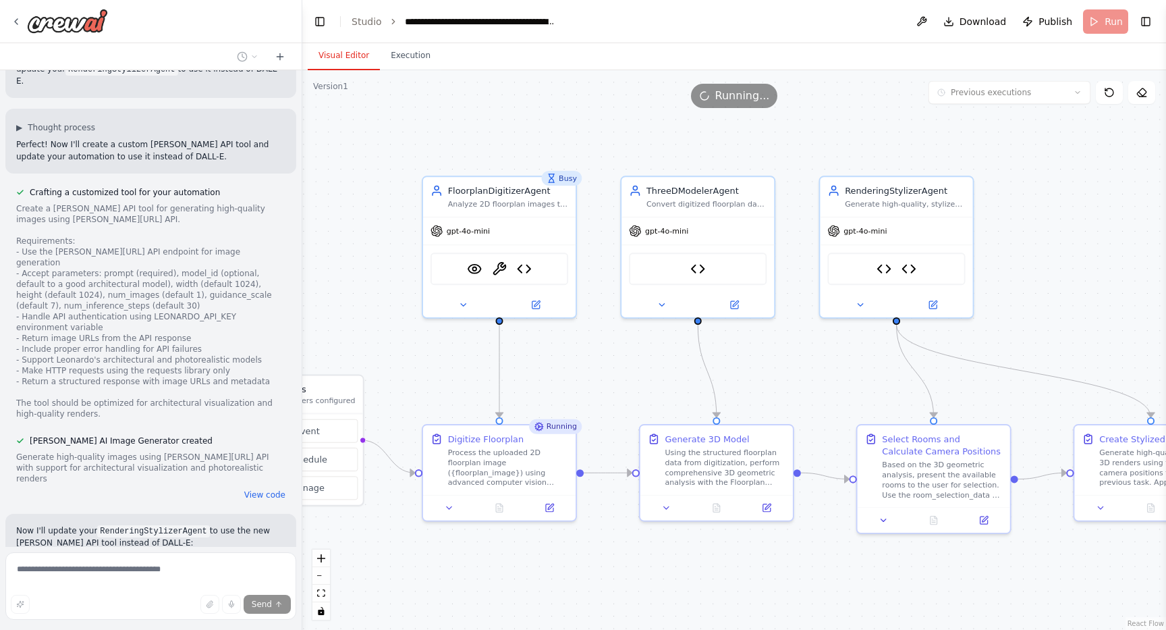
drag, startPoint x: 552, startPoint y: 352, endPoint x: 612, endPoint y: 352, distance: 59.4
click at [612, 352] on div ".deletable-edge-delete-btn { width: 20px; height: 20px; border: 0px solid #ffff…" at bounding box center [734, 350] width 864 height 560
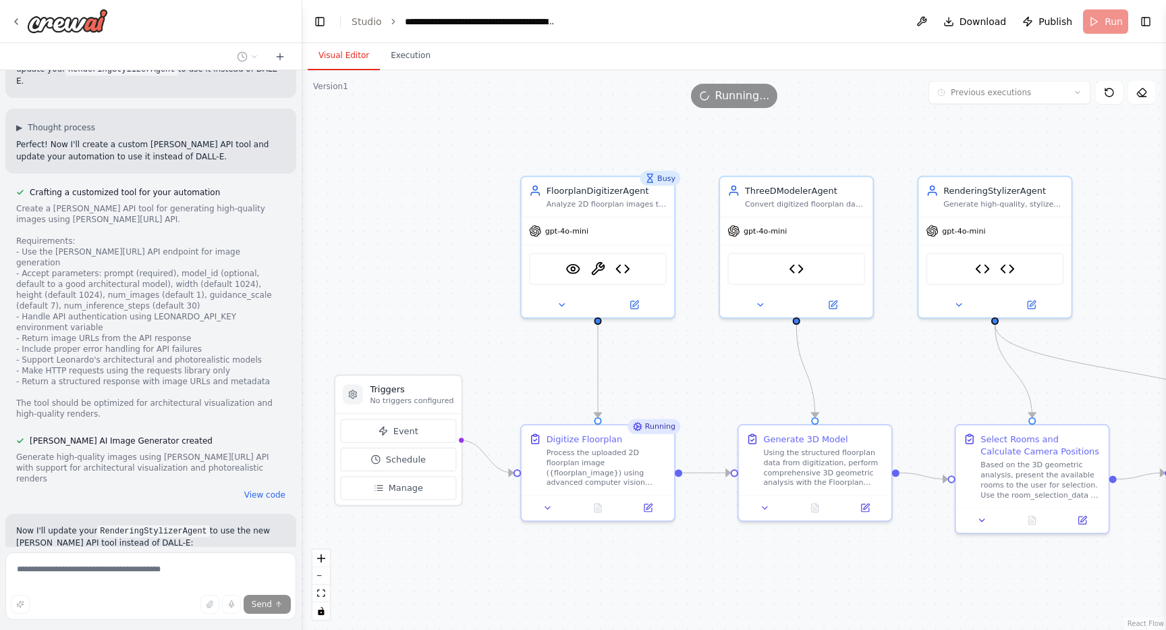
drag, startPoint x: 554, startPoint y: 130, endPoint x: 653, endPoint y: 128, distance: 99.2
click at [653, 129] on div ".deletable-edge-delete-btn { width: 20px; height: 20px; border: 0px solid #ffff…" at bounding box center [734, 350] width 864 height 560
click at [411, 55] on button "Execution" at bounding box center [410, 56] width 61 height 28
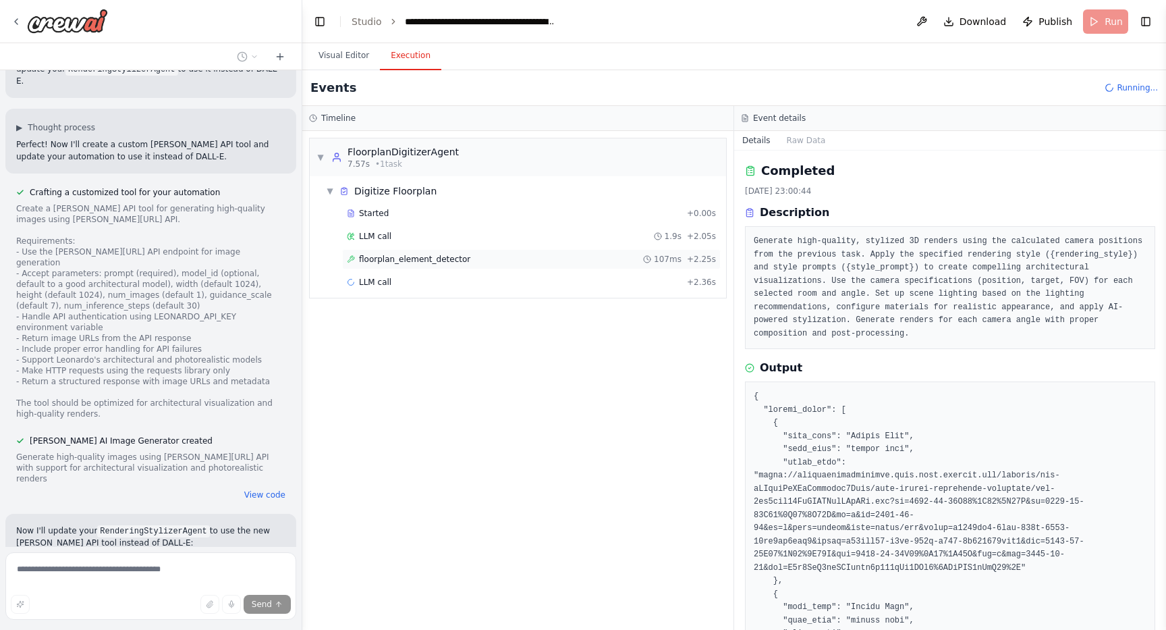
click at [420, 261] on span "floorplan_element_detector" at bounding box center [414, 259] width 111 height 11
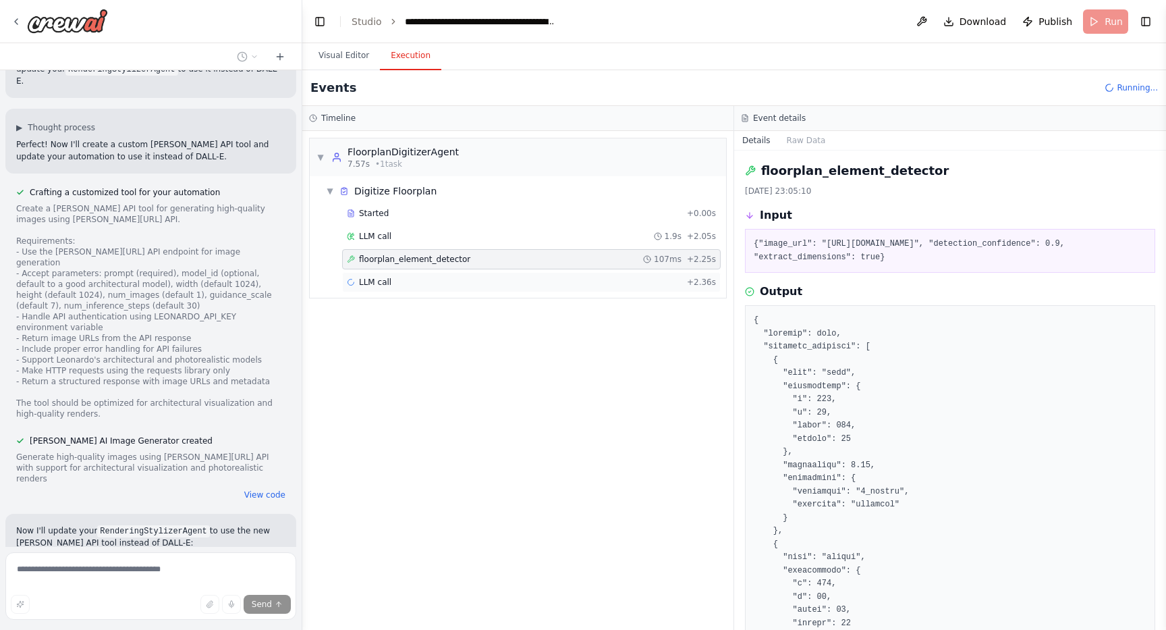
click at [367, 282] on span "LLM call" at bounding box center [375, 282] width 32 height 11
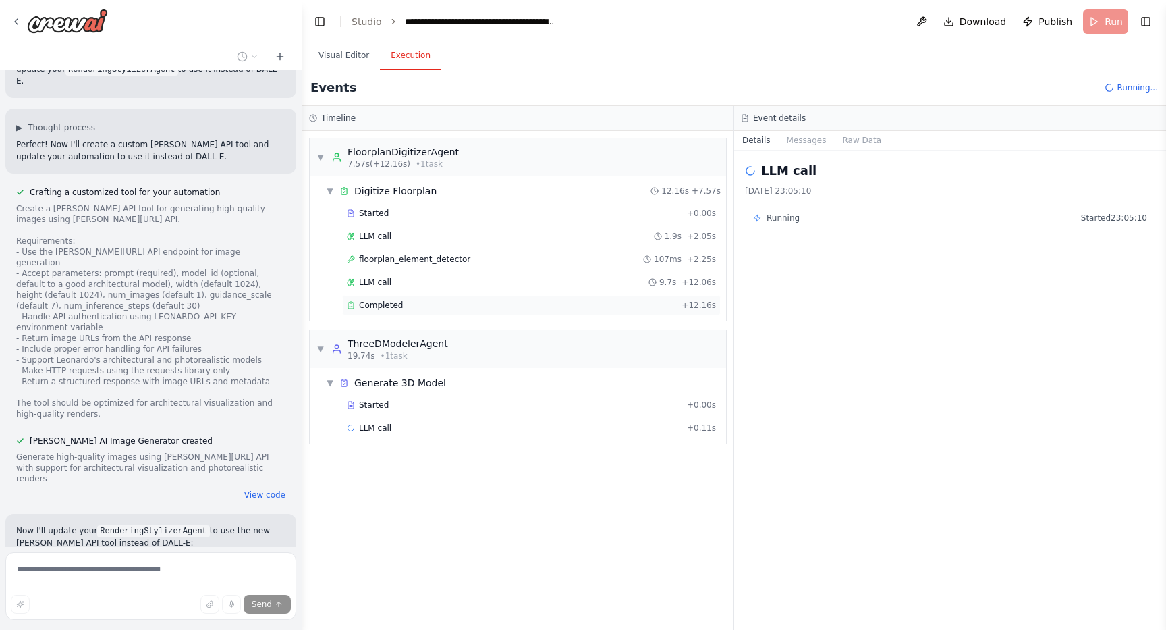
click at [381, 301] on span "Completed" at bounding box center [381, 305] width 44 height 11
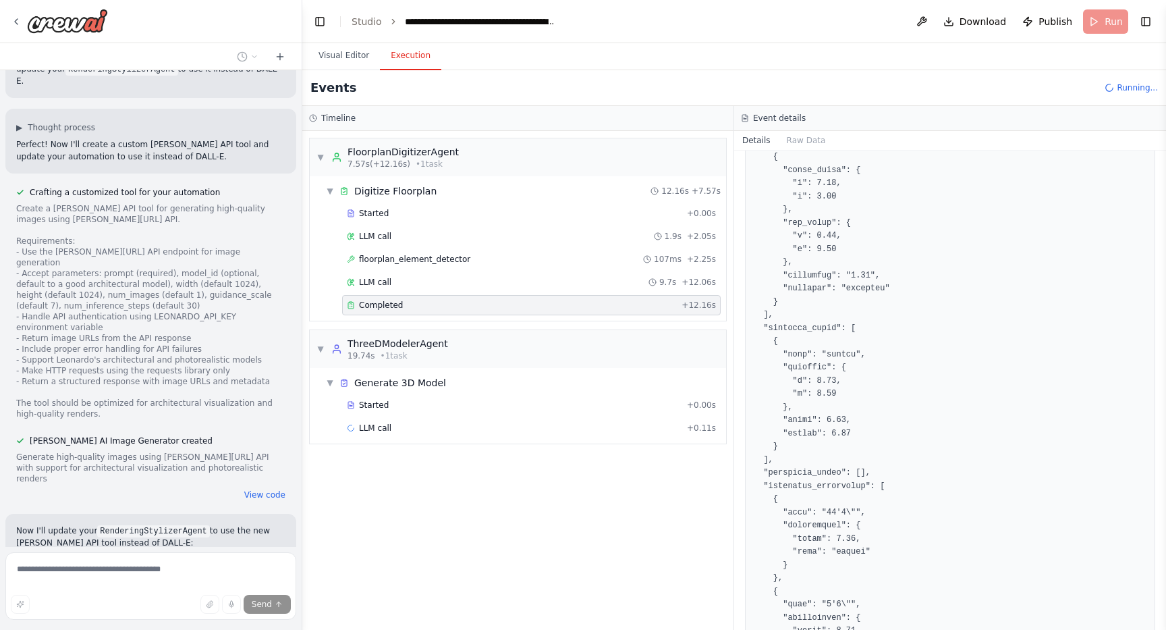
scroll to position [751, 0]
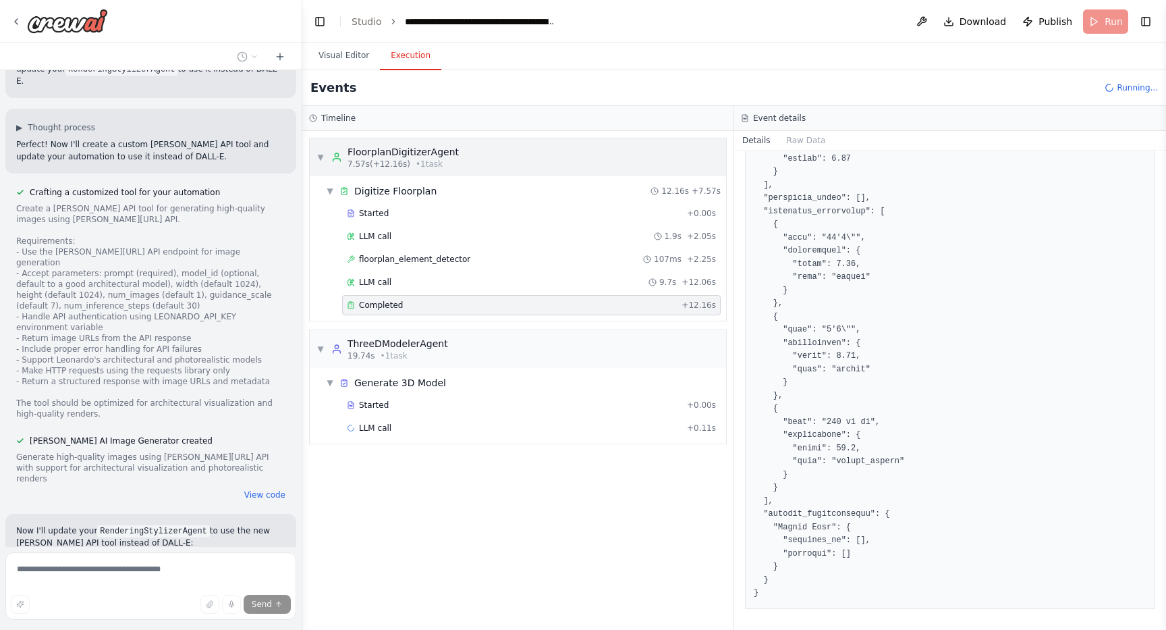
click at [321, 157] on span "▼" at bounding box center [321, 157] width 8 height 11
click at [326, 188] on span "▼" at bounding box center [330, 191] width 8 height 11
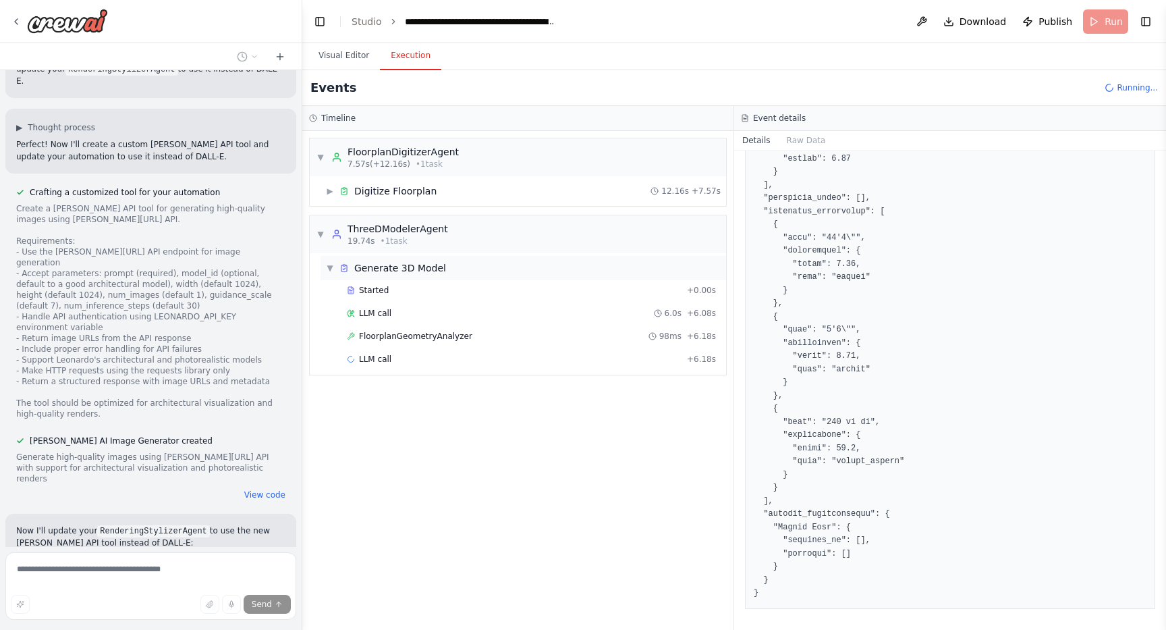
click at [329, 266] on span "▼" at bounding box center [330, 268] width 8 height 11
click at [321, 230] on span "▼" at bounding box center [321, 234] width 8 height 11
click at [325, 160] on div "▼ FloorplanDigitizerAgent 7.57s (+12.16s) • 1 task" at bounding box center [388, 157] width 142 height 24
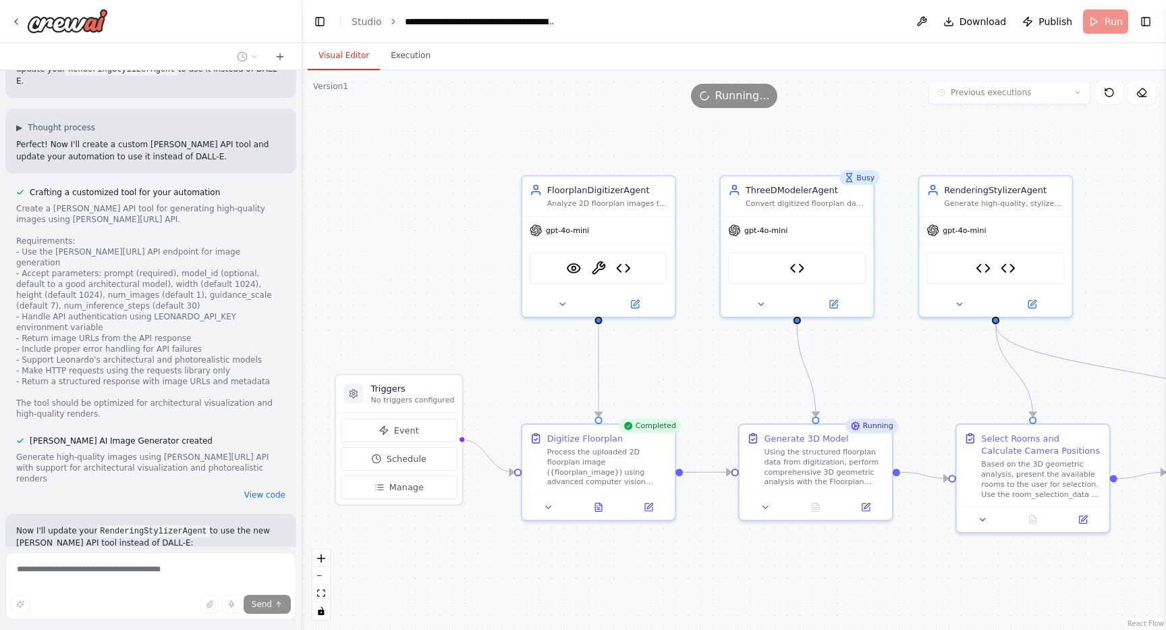
click at [338, 52] on button "Visual Editor" at bounding box center [344, 56] width 72 height 28
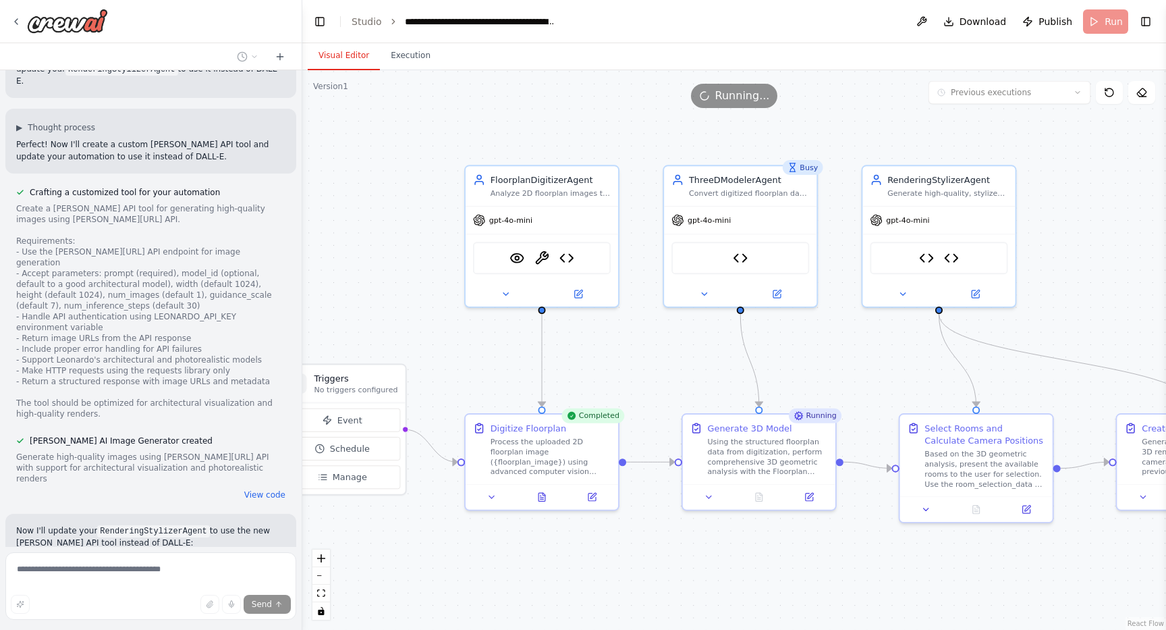
drag, startPoint x: 695, startPoint y: 367, endPoint x: 639, endPoint y: 356, distance: 57.6
click at [639, 356] on div ".deletable-edge-delete-btn { width: 20px; height: 20px; border: 0px solid #ffff…" at bounding box center [734, 350] width 864 height 560
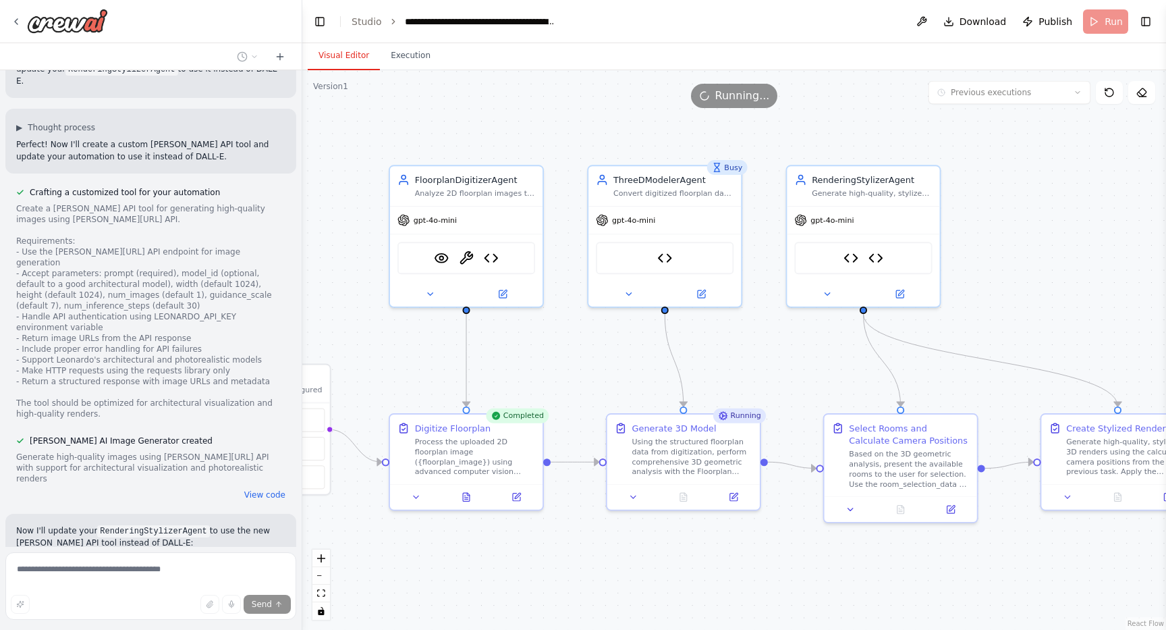
drag, startPoint x: 639, startPoint y: 356, endPoint x: 563, endPoint y: 356, distance: 75.6
click at [563, 356] on div ".deletable-edge-delete-btn { width: 20px; height: 20px; border: 0px solid #ffff…" at bounding box center [734, 350] width 864 height 560
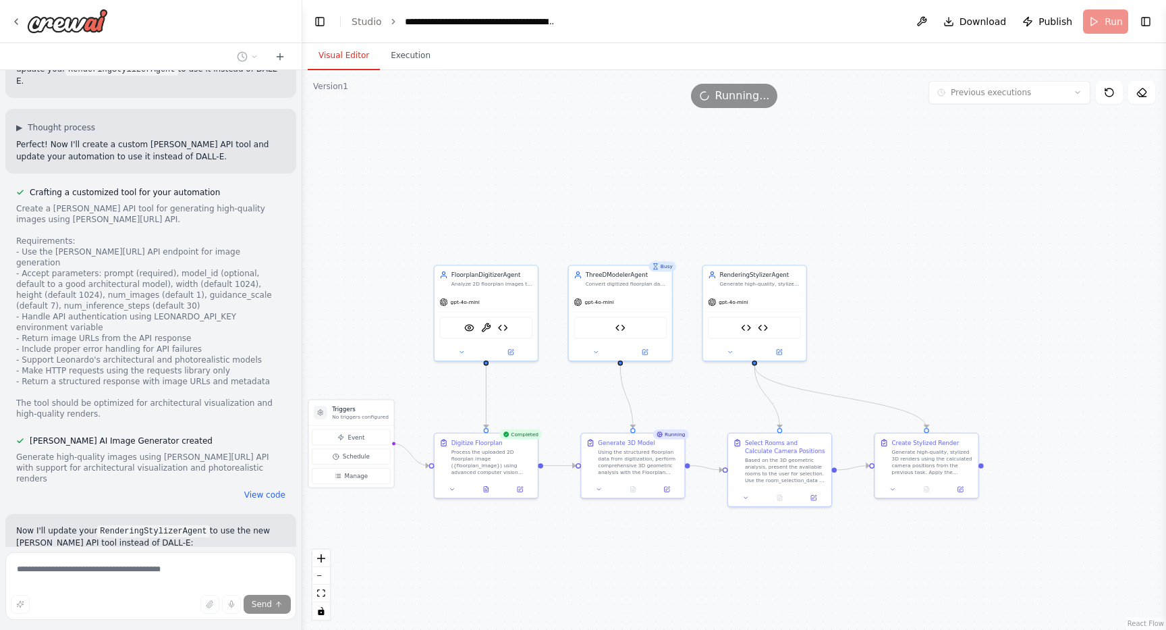
drag, startPoint x: 585, startPoint y: 340, endPoint x: 572, endPoint y: 378, distance: 40.3
click at [572, 378] on div ".deletable-edge-delete-btn { width: 20px; height: 20px; border: 0px solid #ffff…" at bounding box center [734, 350] width 864 height 560
drag, startPoint x: 574, startPoint y: 392, endPoint x: 585, endPoint y: 392, distance: 10.1
click at [585, 392] on div ".deletable-edge-delete-btn { width: 20px; height: 20px; border: 0px solid #ffff…" at bounding box center [734, 350] width 864 height 560
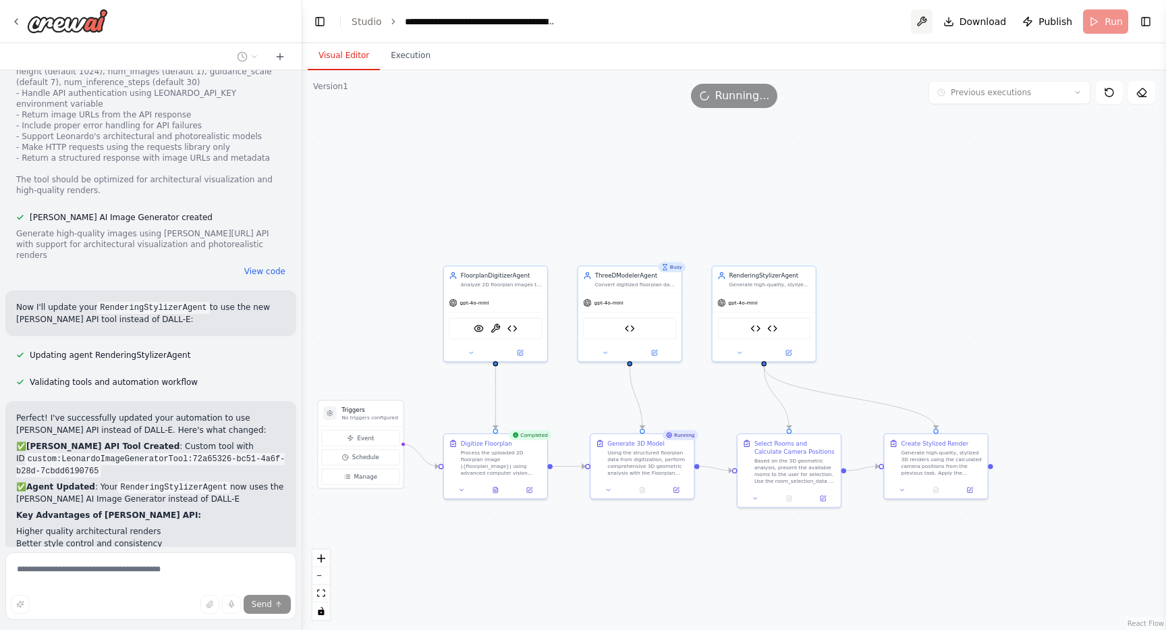
scroll to position [15802, 0]
drag, startPoint x: 74, startPoint y: 436, endPoint x: 151, endPoint y: 437, distance: 77.6
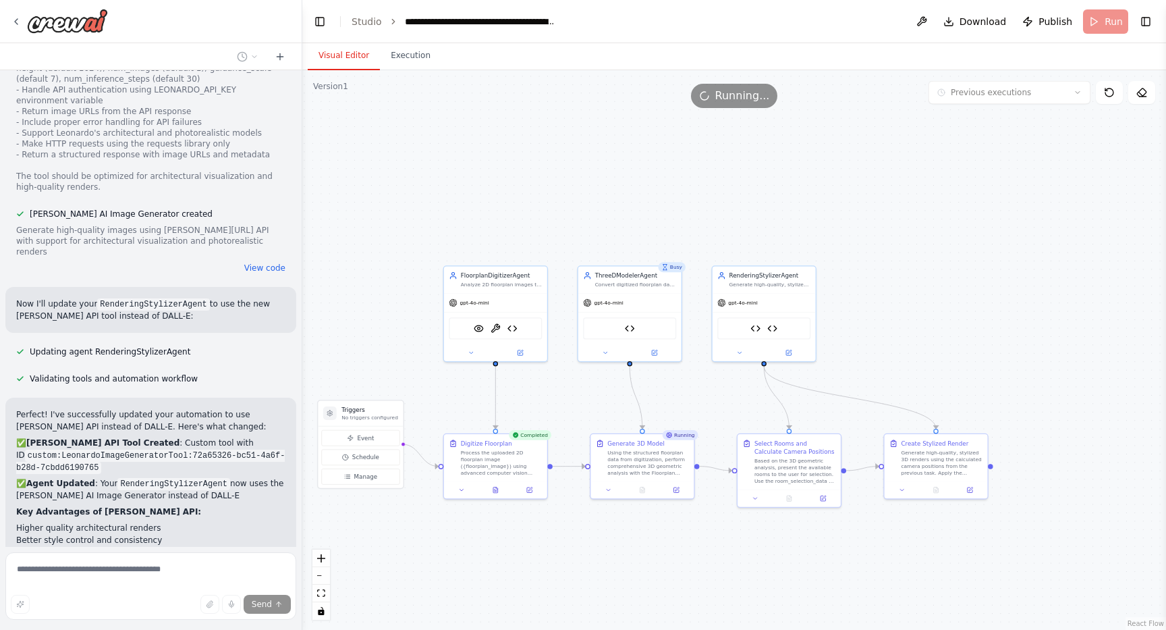
click at [411, 51] on button "Execution" at bounding box center [410, 56] width 61 height 28
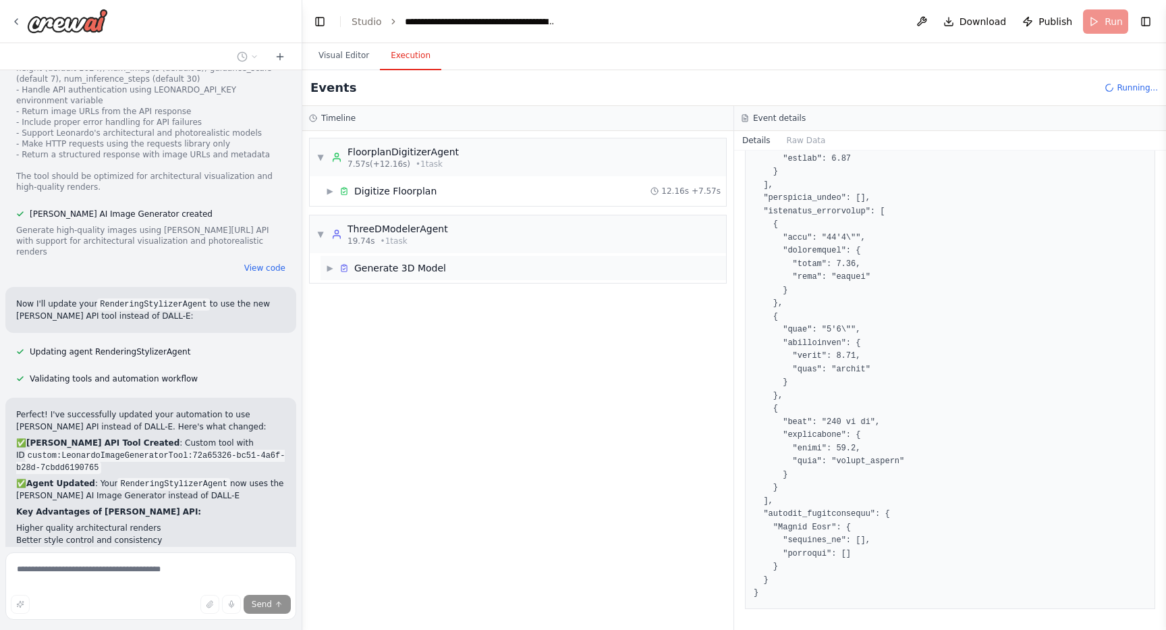
click at [354, 271] on span "Generate 3D Model" at bounding box center [400, 268] width 92 height 14
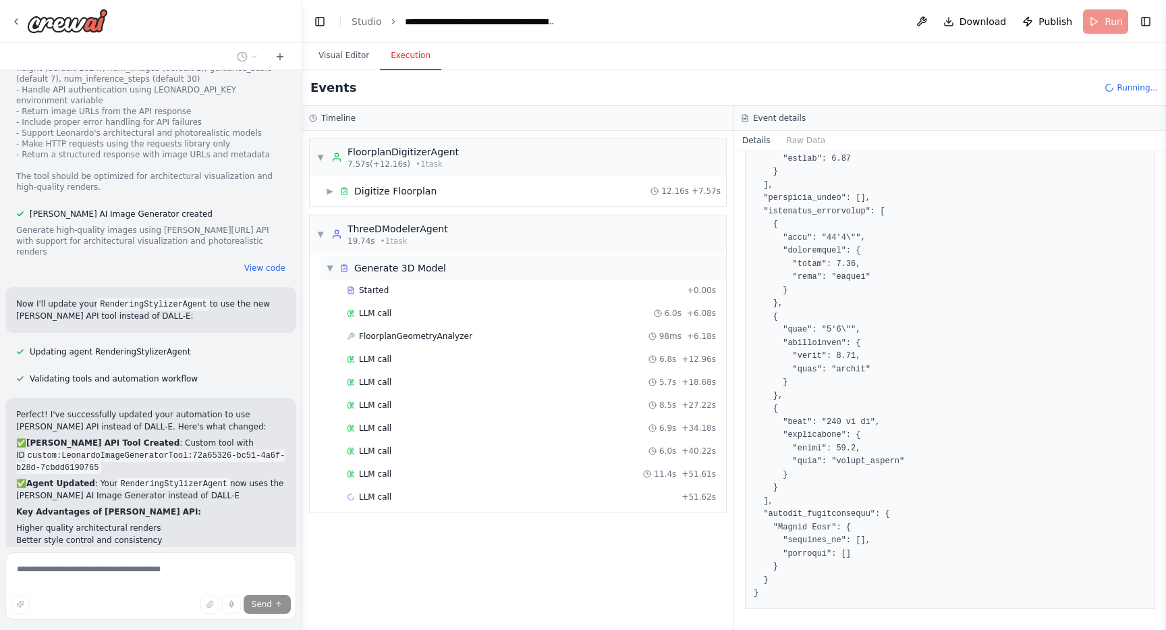
click at [329, 267] on span "▼" at bounding box center [330, 268] width 8 height 11
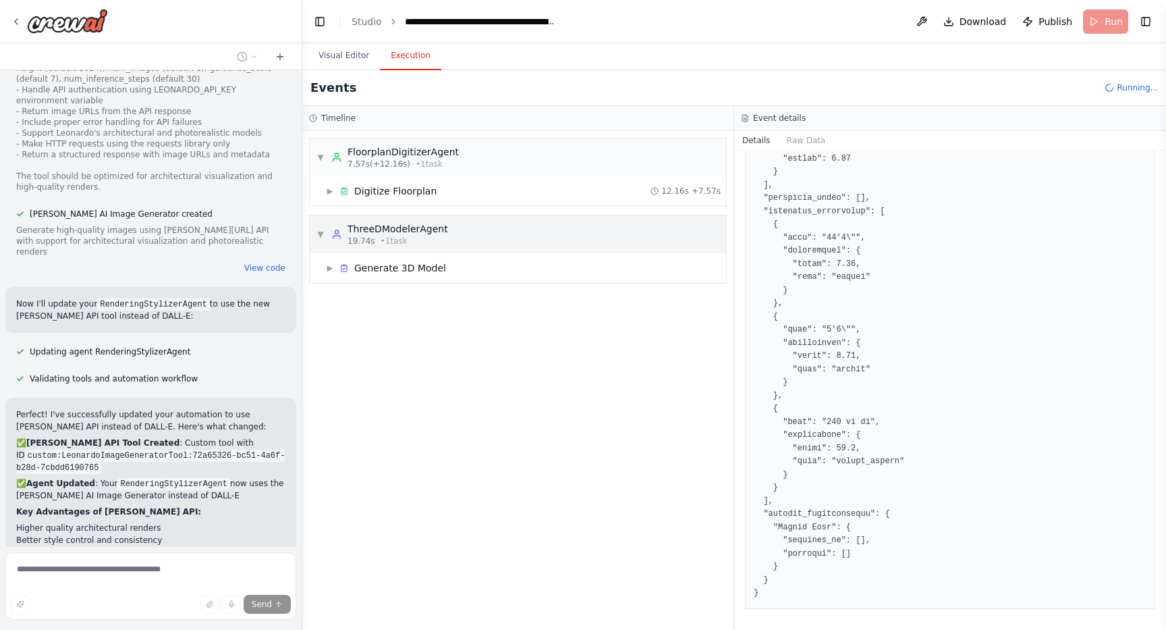
click at [321, 234] on span "▼" at bounding box center [321, 234] width 8 height 11
click at [326, 184] on div "▶ Digitize Floorplan" at bounding box center [381, 191] width 111 height 14
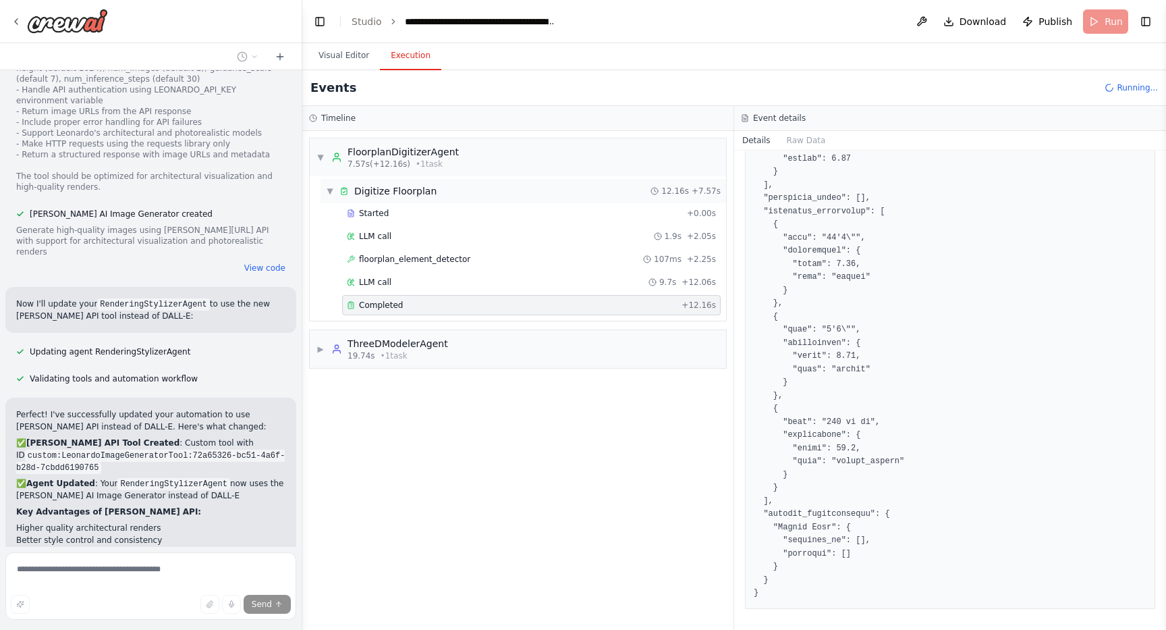
click at [327, 190] on span "▼" at bounding box center [330, 191] width 8 height 11
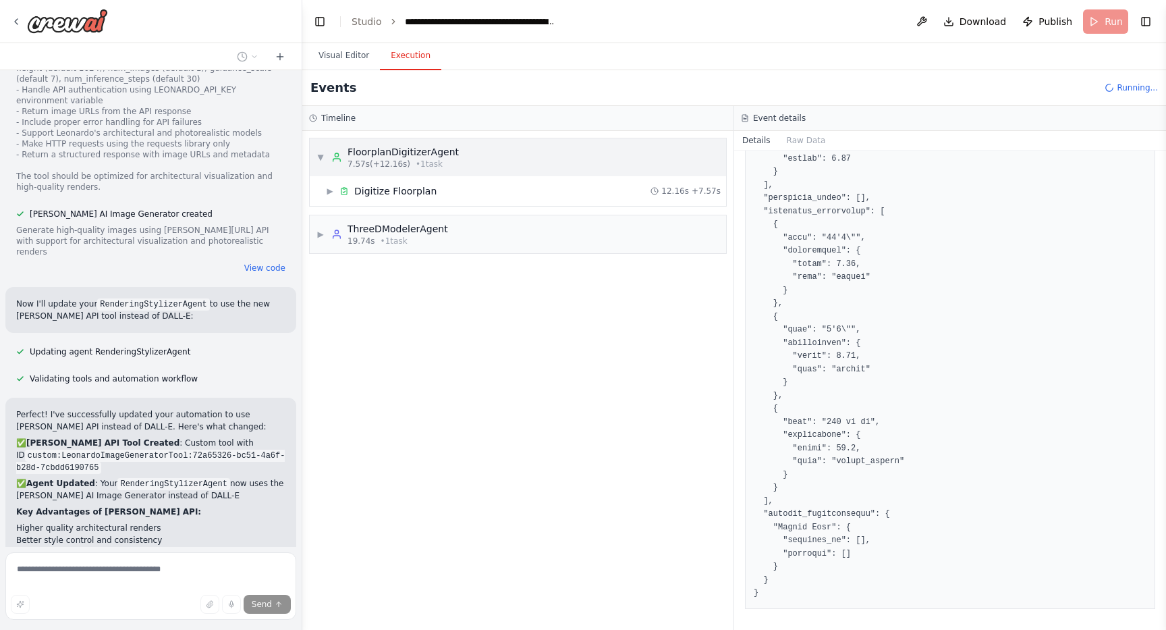
click at [323, 158] on span "▼" at bounding box center [321, 157] width 8 height 11
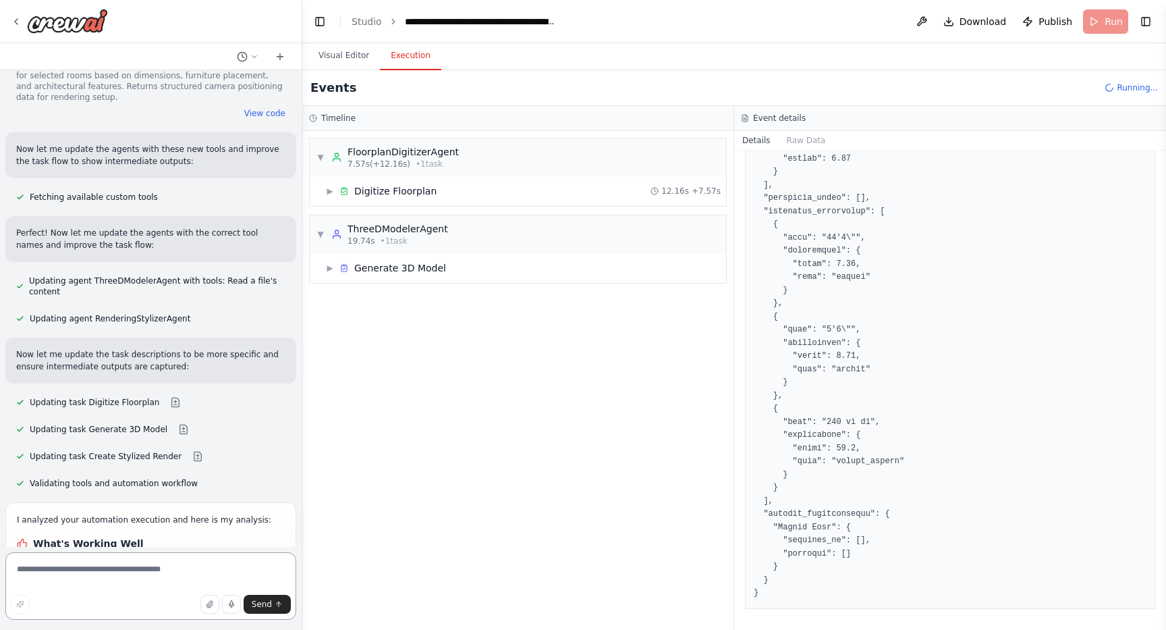
scroll to position [16737, 0]
drag, startPoint x: 94, startPoint y: 398, endPoint x: 5, endPoint y: 192, distance: 224.1
copy ul "Pipeline was bypassing actual floorplan processing and generating generic conte…"
click at [165, 569] on textarea at bounding box center [150, 586] width 291 height 68
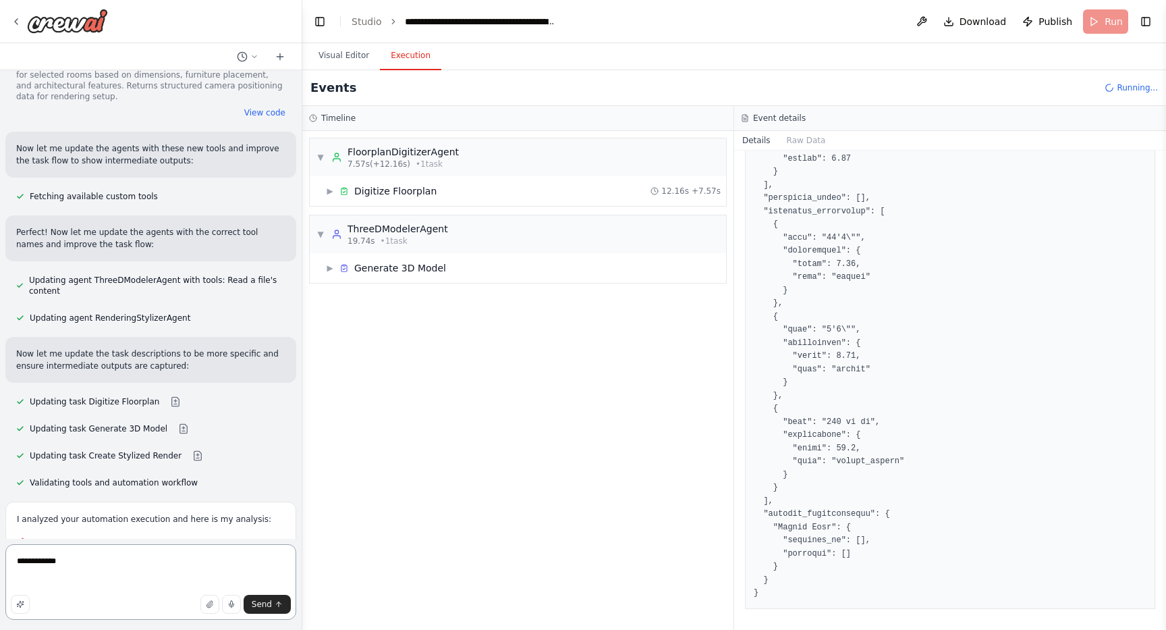
paste textarea "**********"
type textarea "**********"
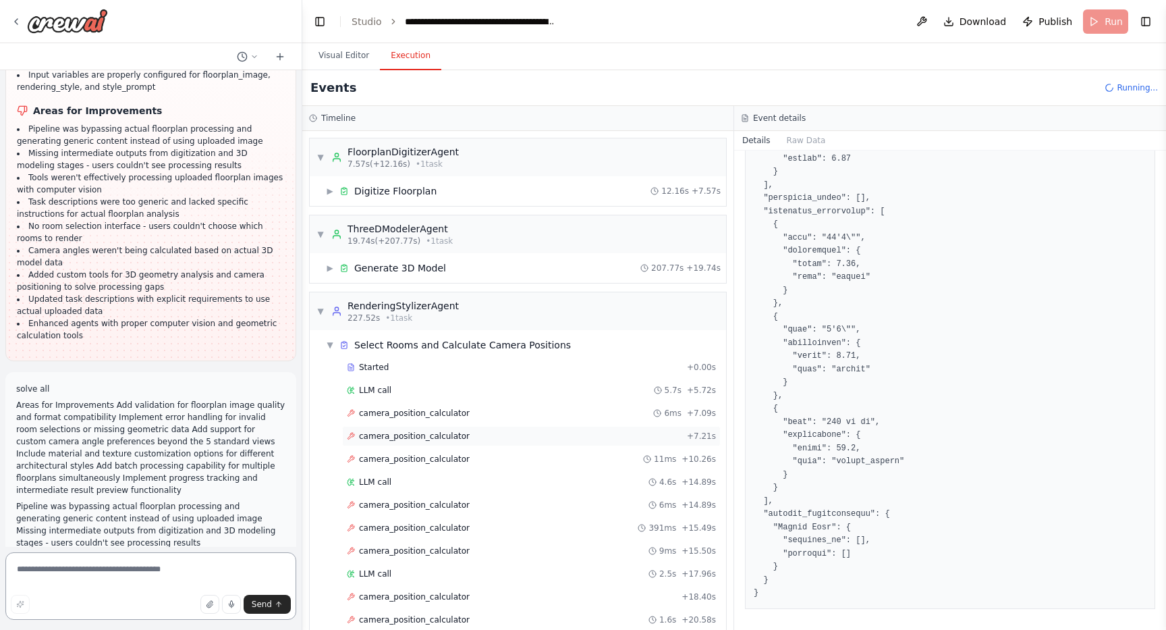
scroll to position [113, 0]
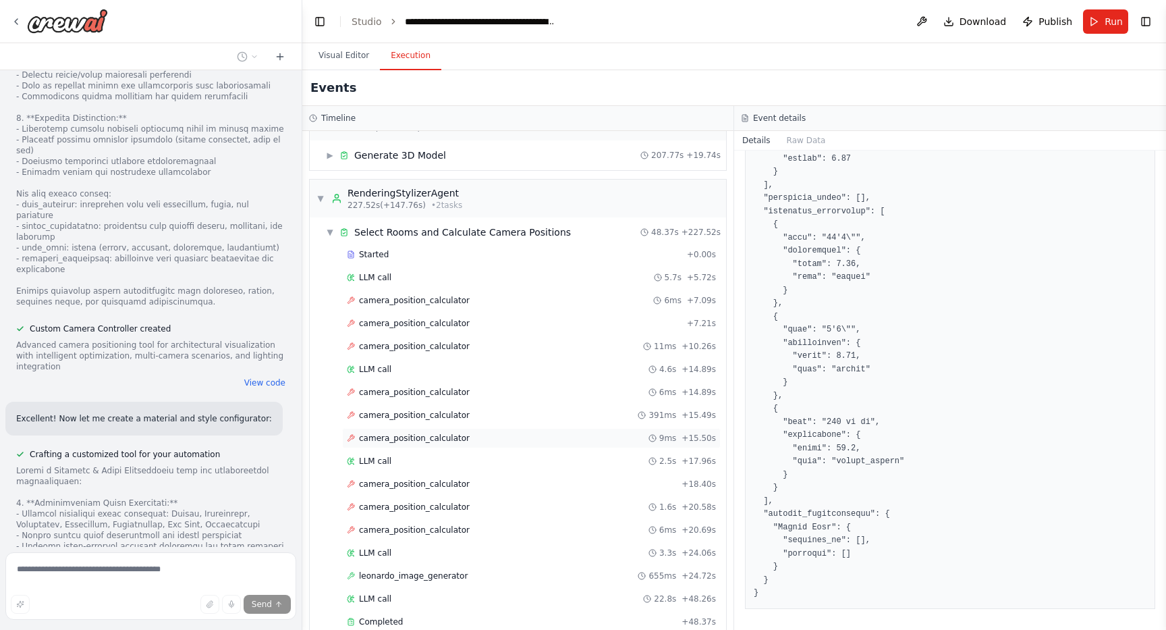
scroll to position [458, 0]
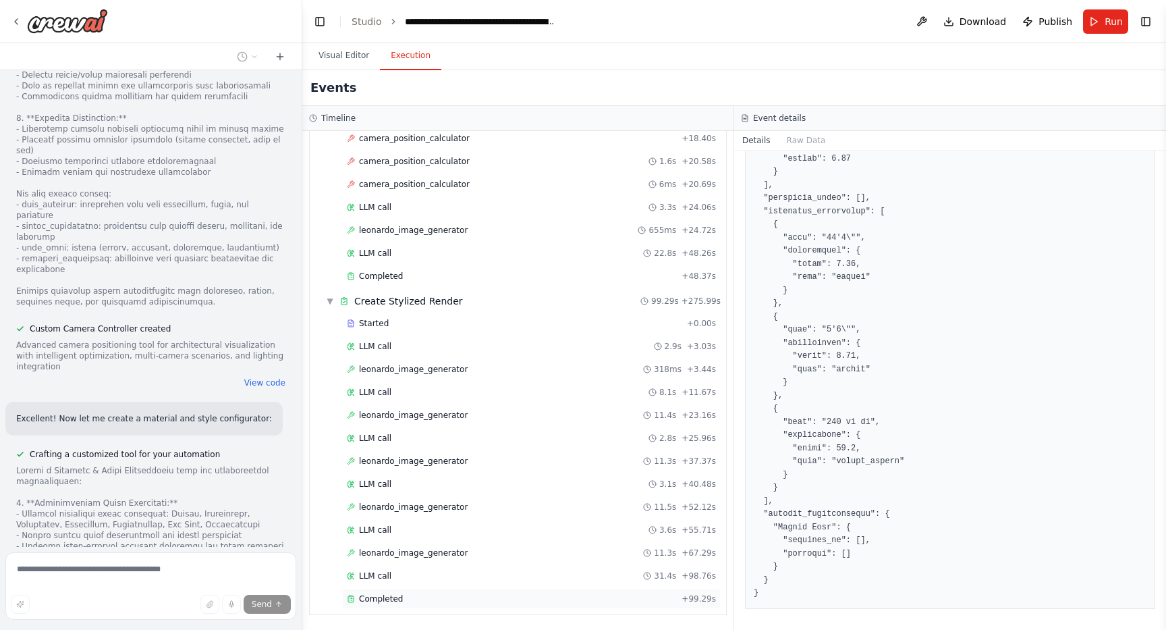
click at [377, 592] on div "Completed + 99.29s" at bounding box center [531, 599] width 379 height 20
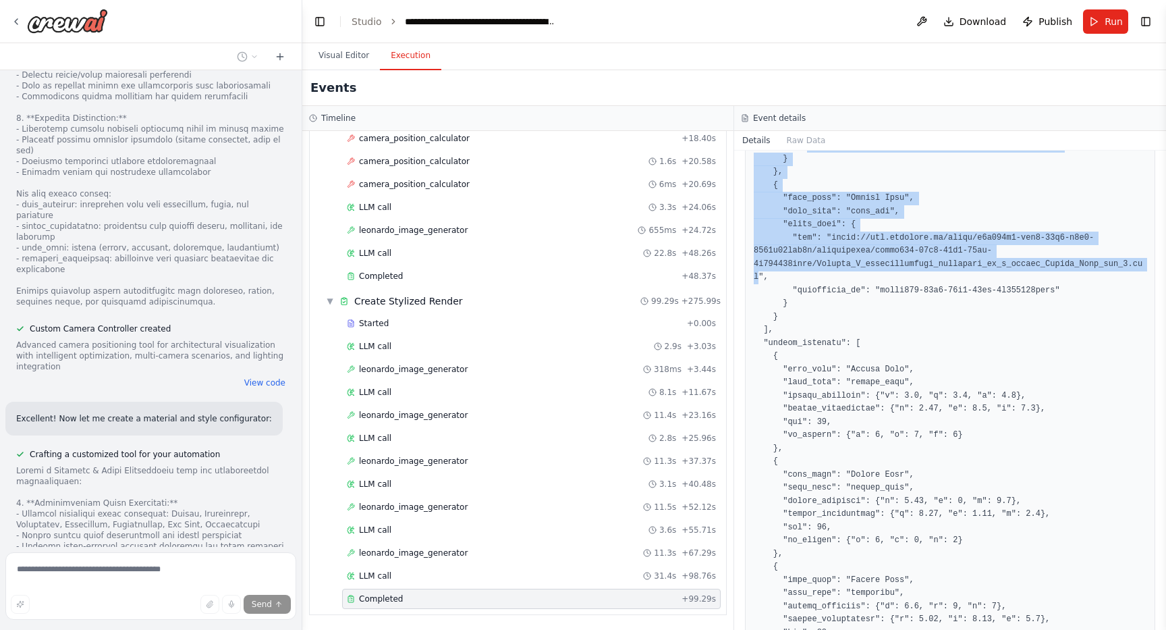
scroll to position [664, 0]
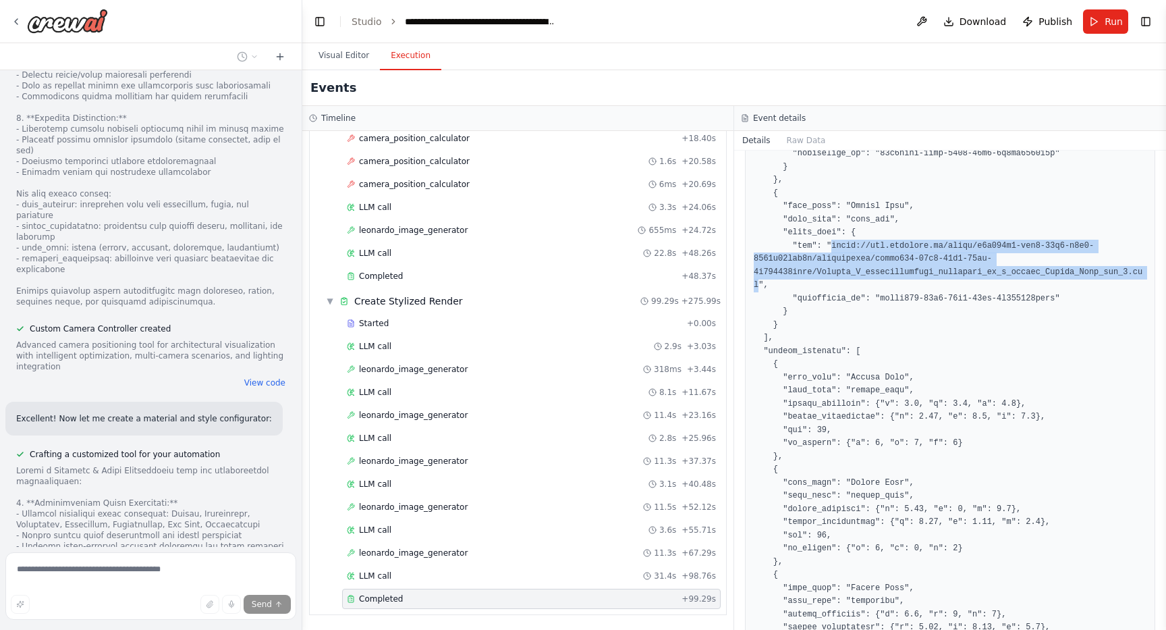
drag, startPoint x: 759, startPoint y: 196, endPoint x: 832, endPoint y: 248, distance: 89.5
click at [832, 248] on pre at bounding box center [950, 338] width 393 height 1225
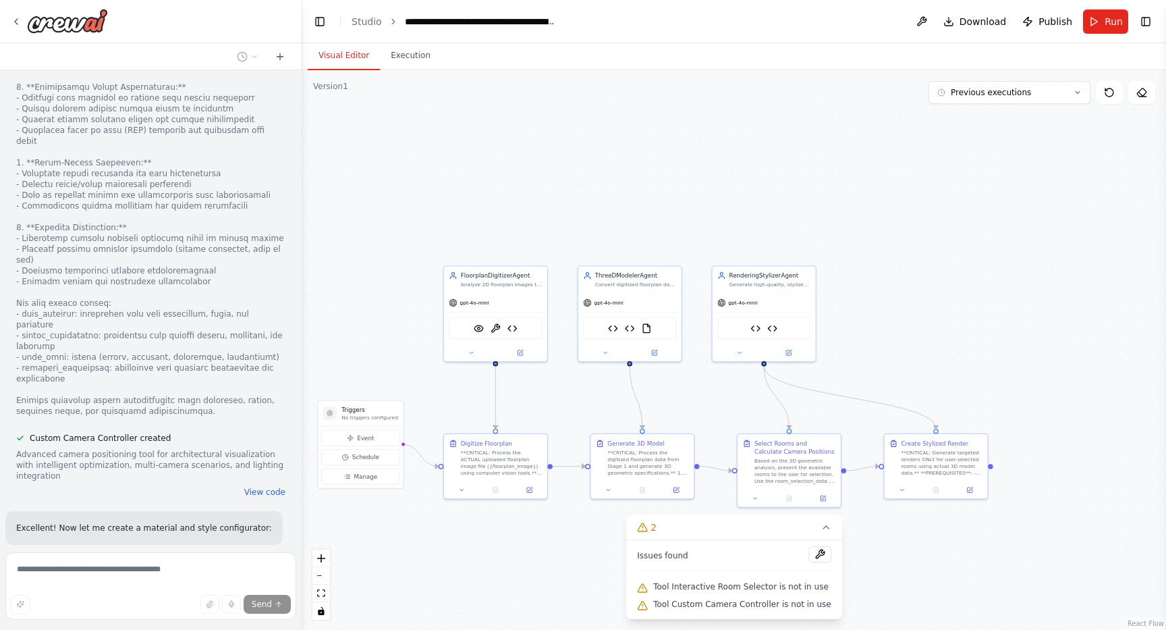
click at [341, 57] on button "Visual Editor" at bounding box center [344, 56] width 72 height 28
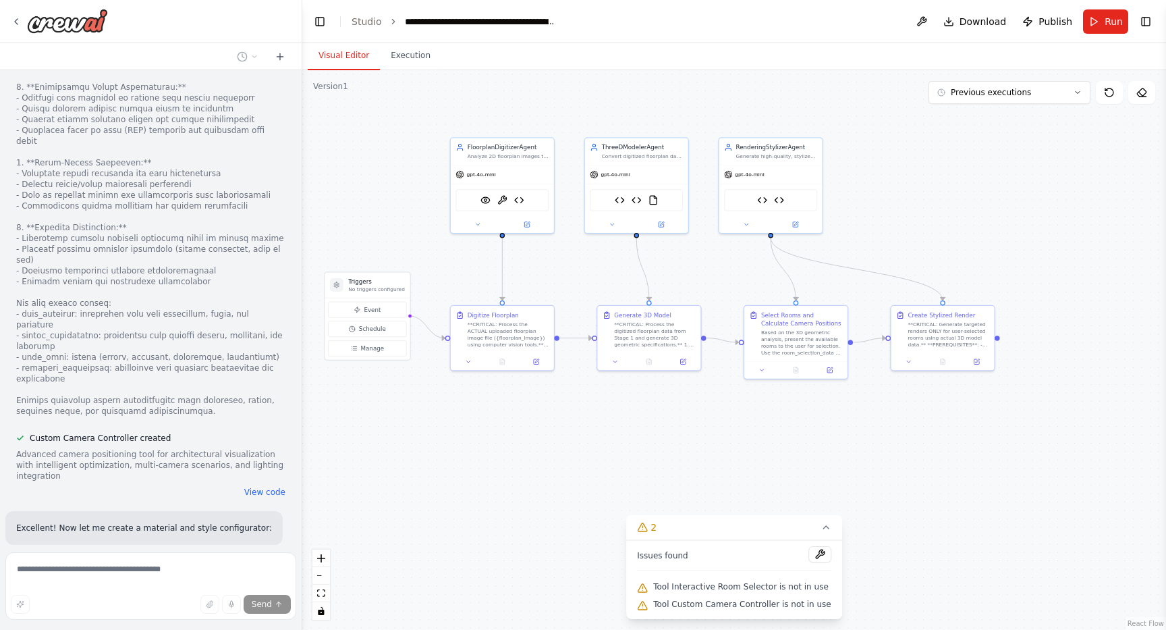
drag, startPoint x: 474, startPoint y: 400, endPoint x: 481, endPoint y: 272, distance: 127.8
click at [481, 272] on div ".deletable-edge-delete-btn { width: 20px; height: 20px; border: 0px solid #ffff…" at bounding box center [734, 350] width 864 height 560
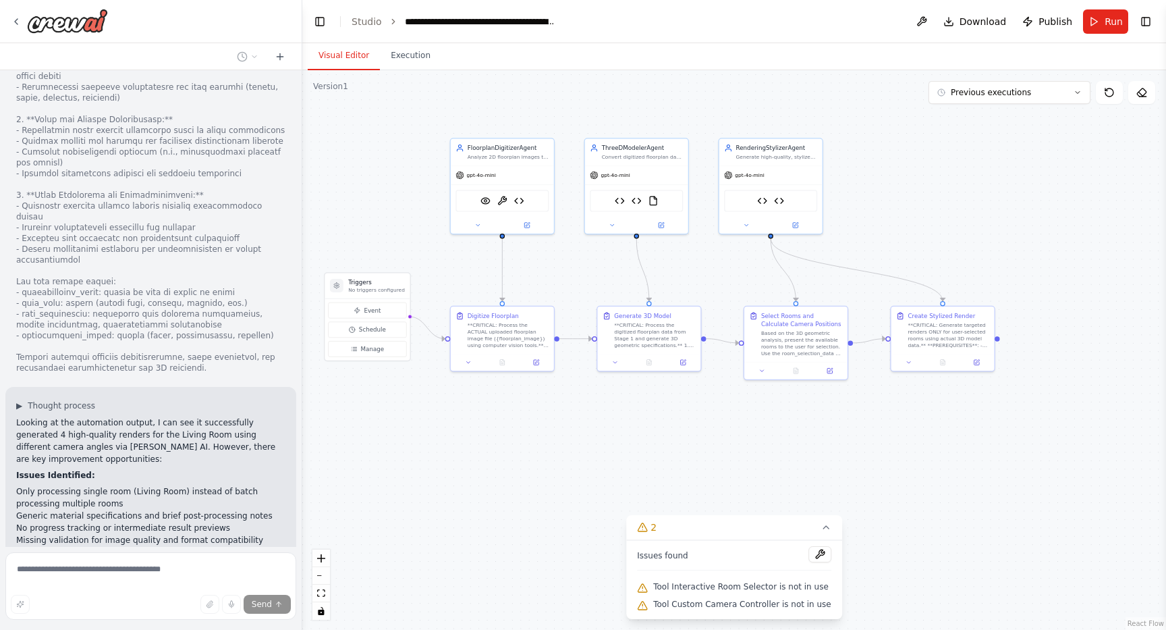
scroll to position [20144, 0]
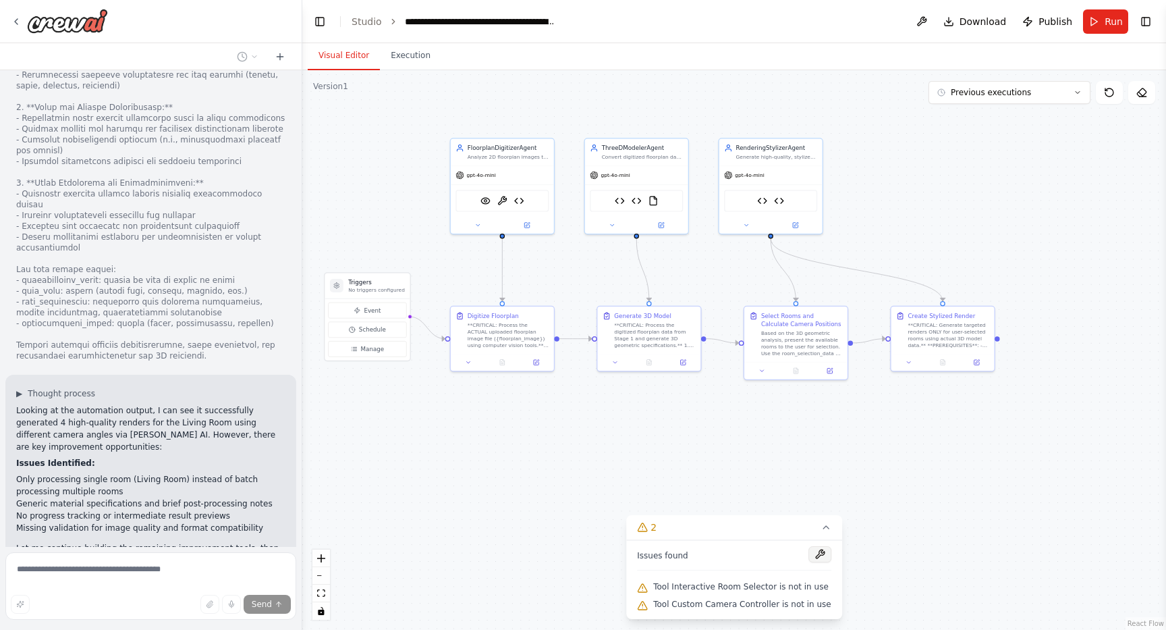
click at [817, 552] on button at bounding box center [820, 554] width 23 height 16
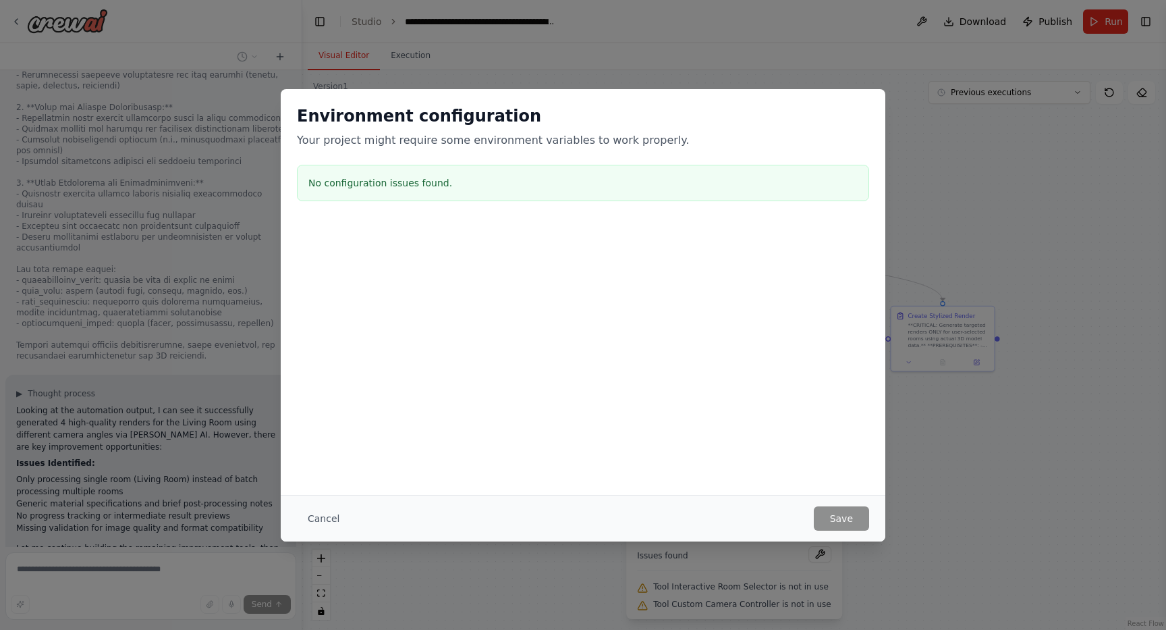
click at [950, 179] on div "Environment configuration Your project might require some environment variables…" at bounding box center [583, 315] width 1166 height 630
click at [324, 514] on button "Cancel" at bounding box center [323, 518] width 53 height 24
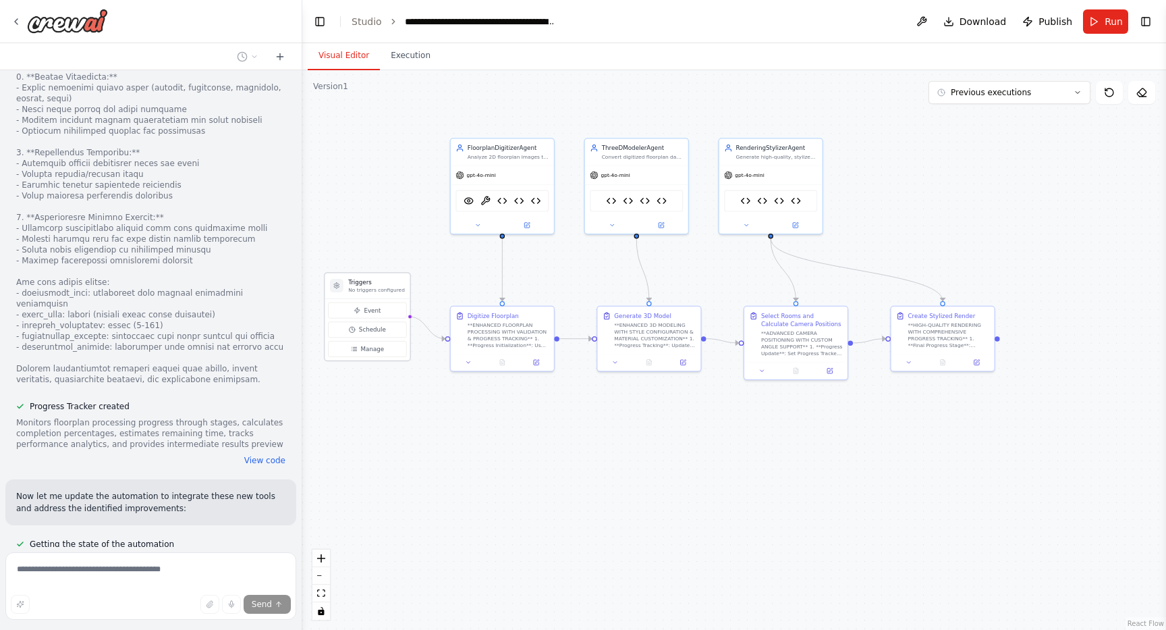
scroll to position [21819, 0]
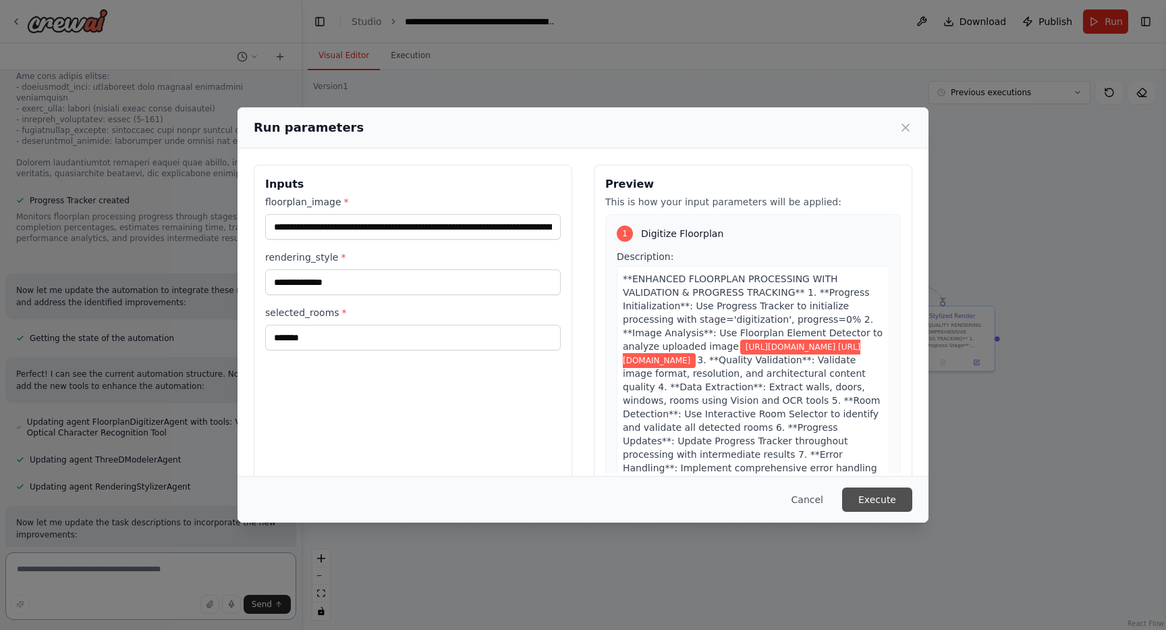
scroll to position [22026, 0]
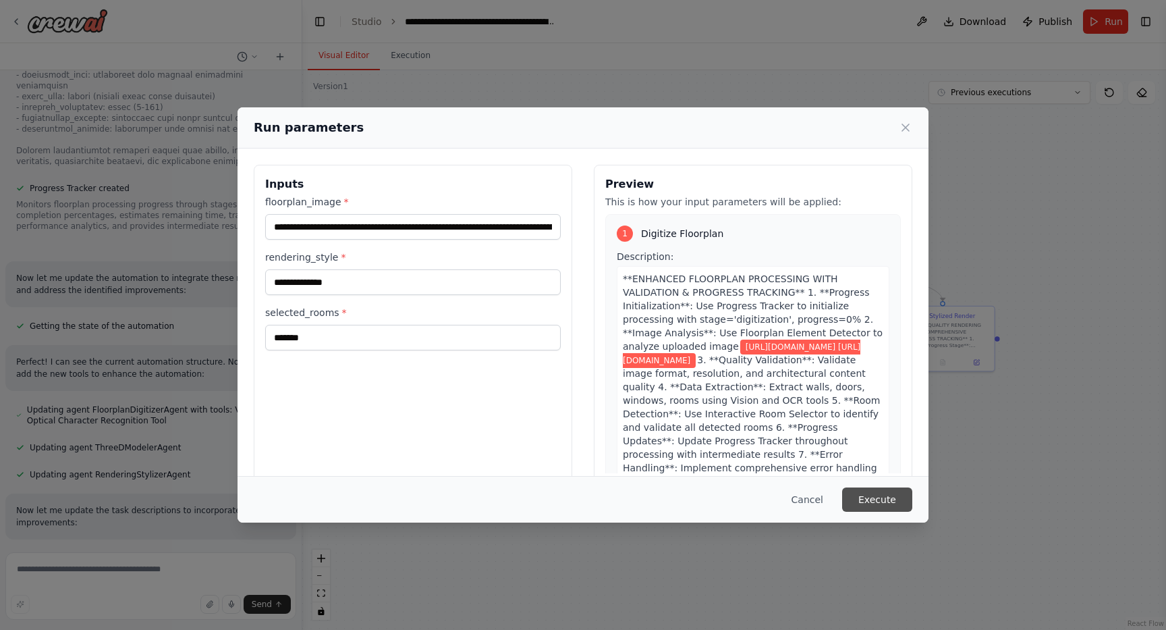
click at [880, 503] on button "Execute" at bounding box center [877, 499] width 70 height 24
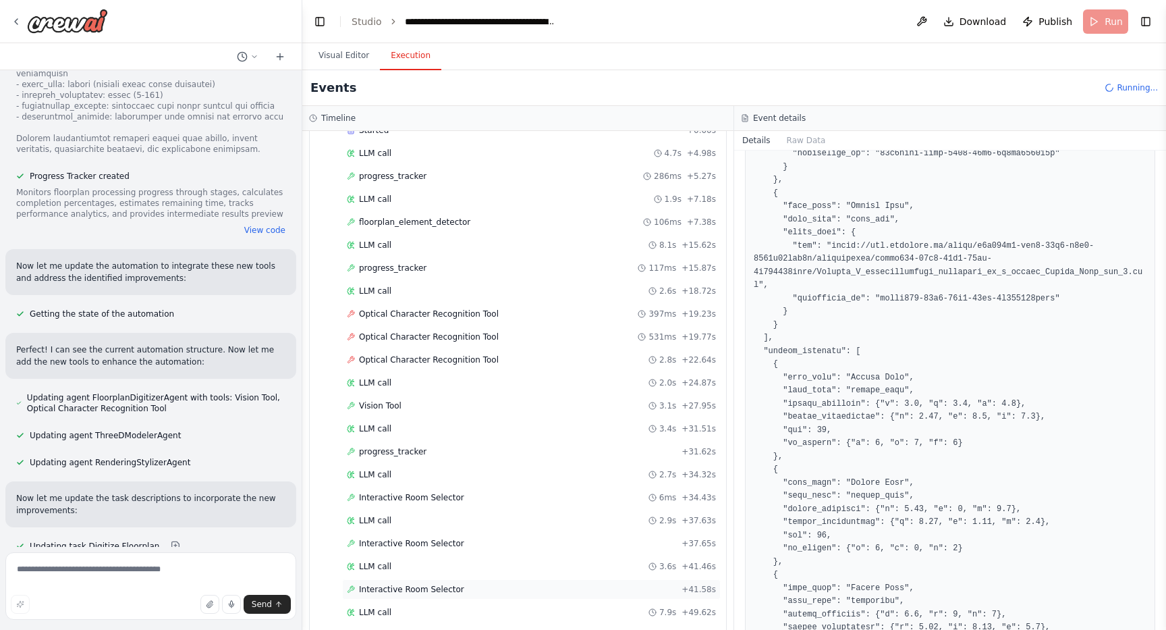
scroll to position [0, 0]
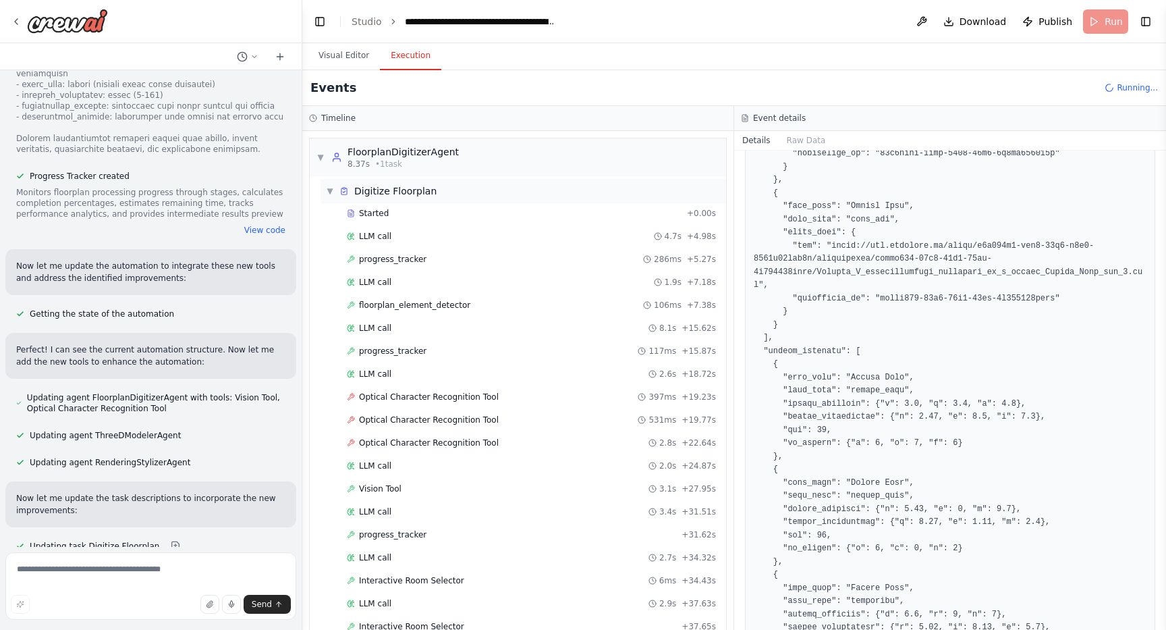
click at [333, 191] on span "▼" at bounding box center [330, 191] width 8 height 11
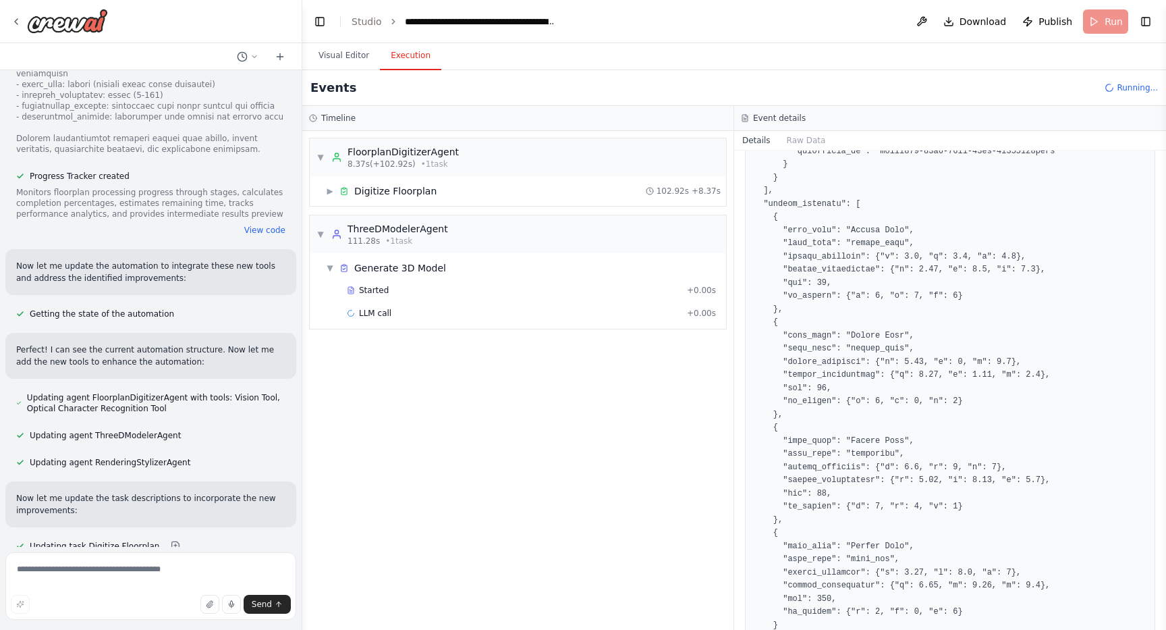
scroll to position [1015, 0]
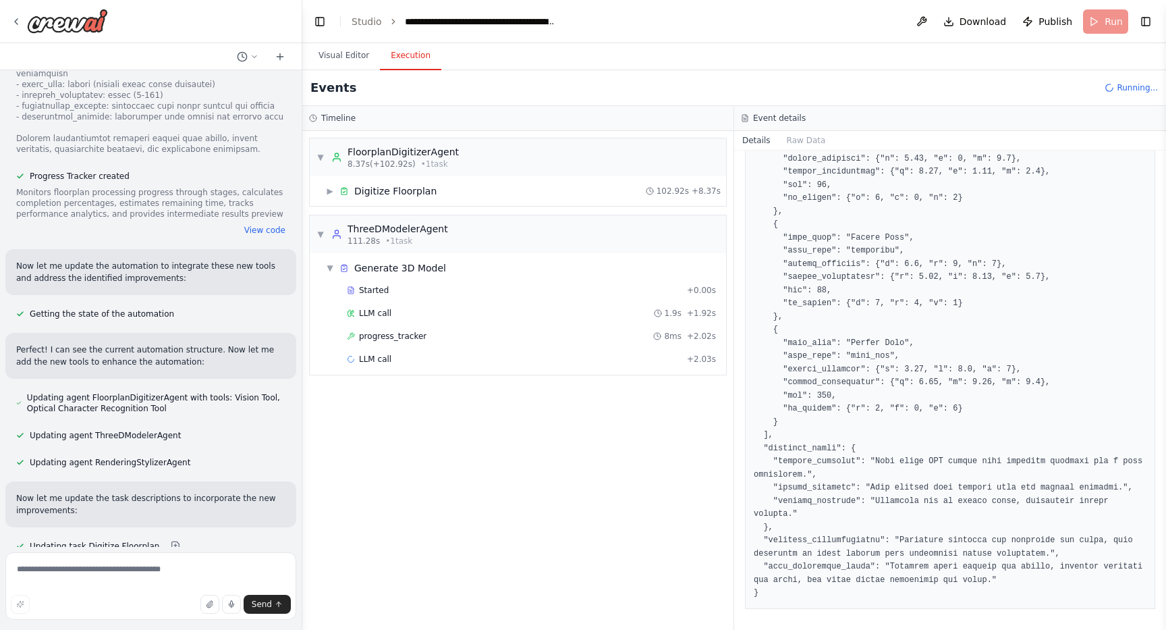
drag, startPoint x: 146, startPoint y: 512, endPoint x: 26, endPoint y: 377, distance: 180.7
copy ul "Enhanced validation for floorplan image quality and format compatibility with c…"
click at [128, 570] on textarea at bounding box center [150, 586] width 291 height 68
paste textarea "**********"
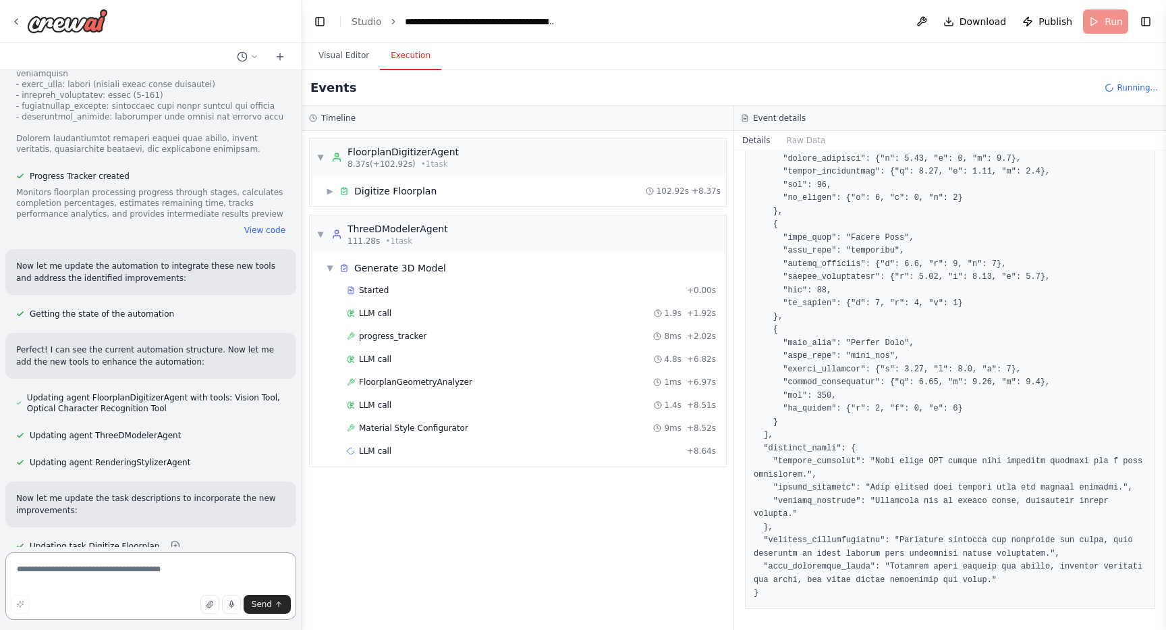
type textarea "**********"
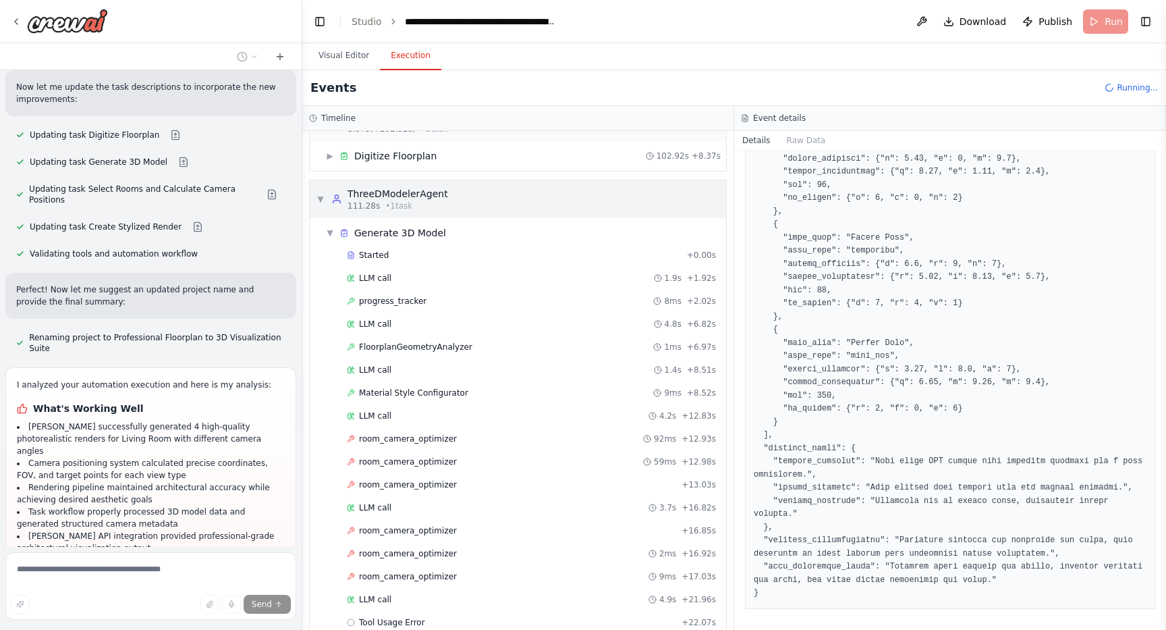
scroll to position [22451, 0]
click at [324, 200] on span "▼" at bounding box center [321, 199] width 8 height 11
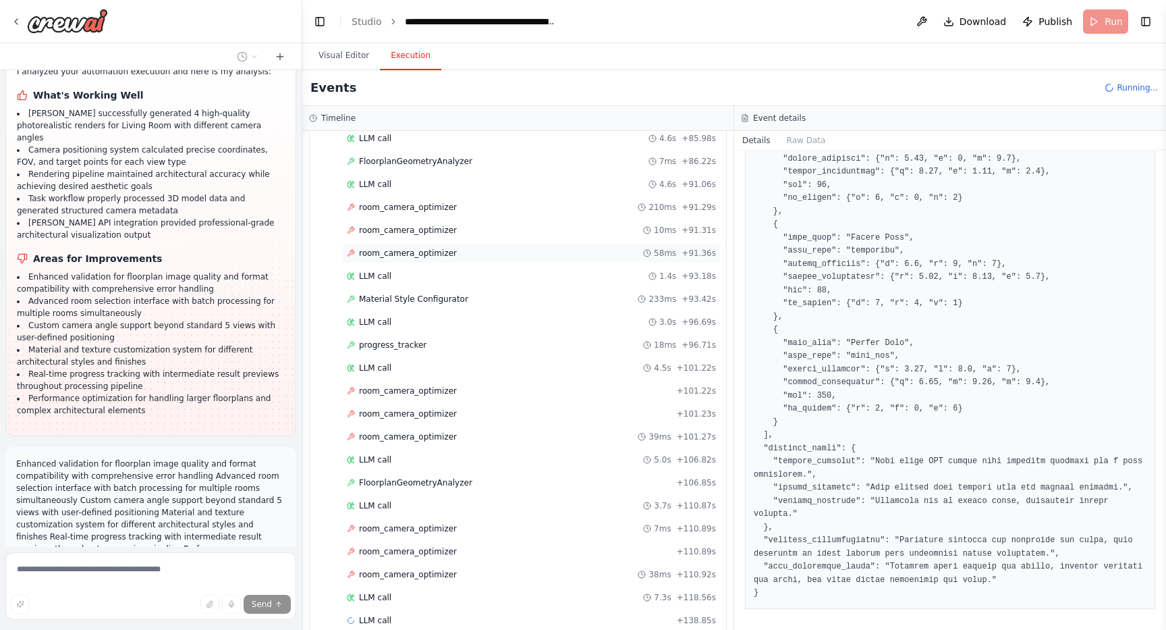
scroll to position [1528, 0]
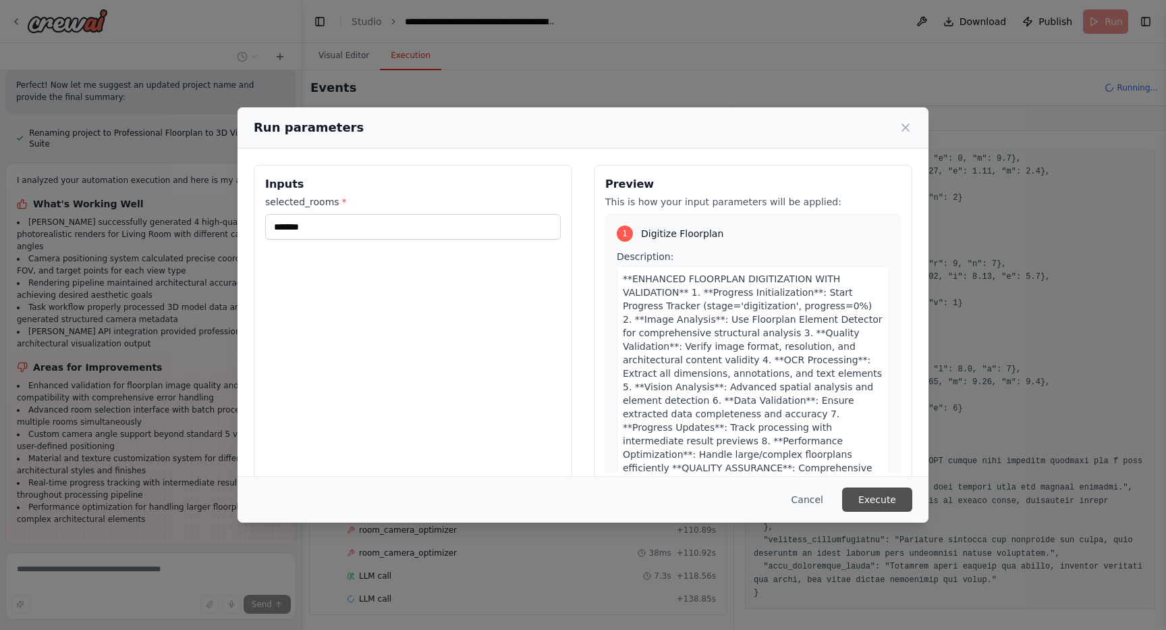
click at [879, 495] on button "Execute" at bounding box center [877, 499] width 70 height 24
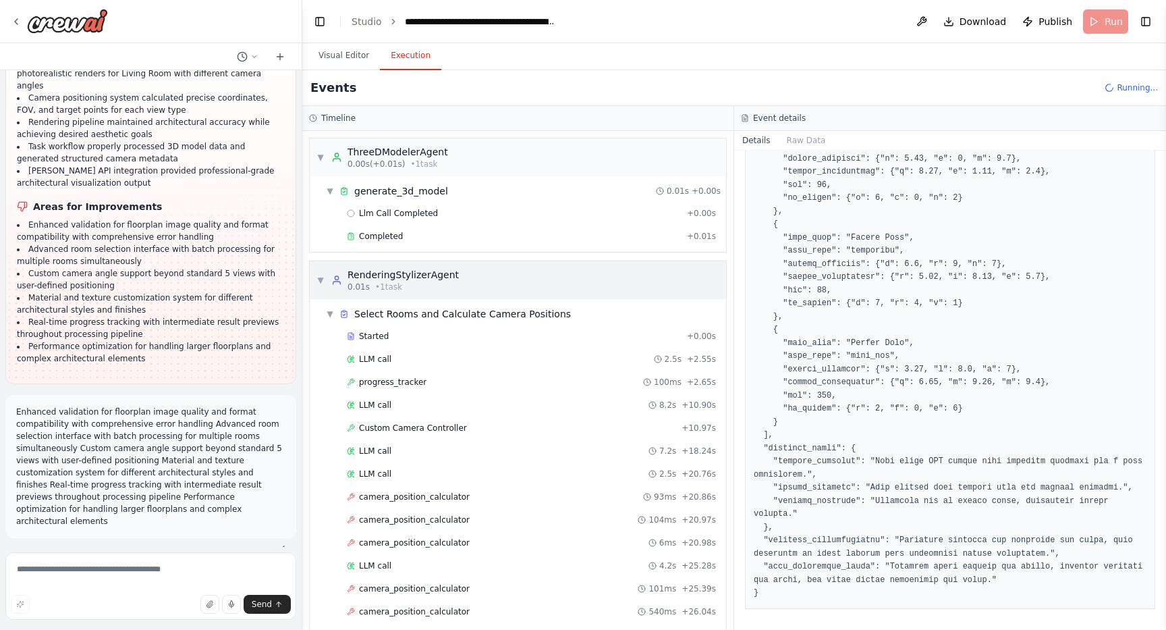
click at [325, 275] on div "▼ RenderingStylizerAgent 0.01s • 1 task" at bounding box center [388, 280] width 142 height 24
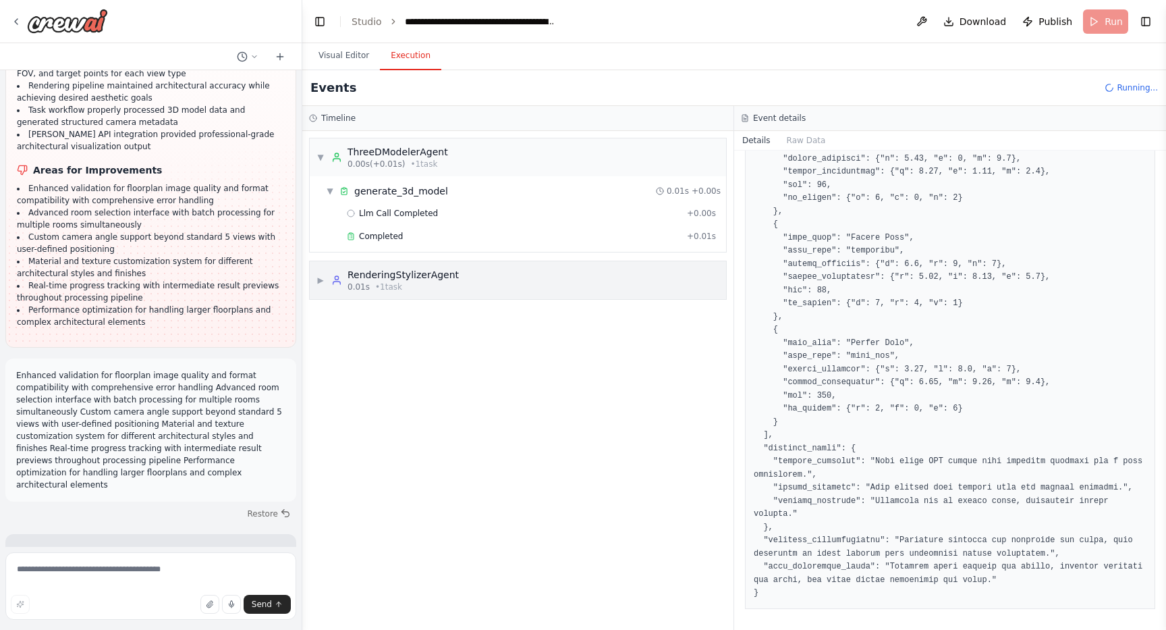
click at [323, 284] on span "▶" at bounding box center [321, 280] width 8 height 11
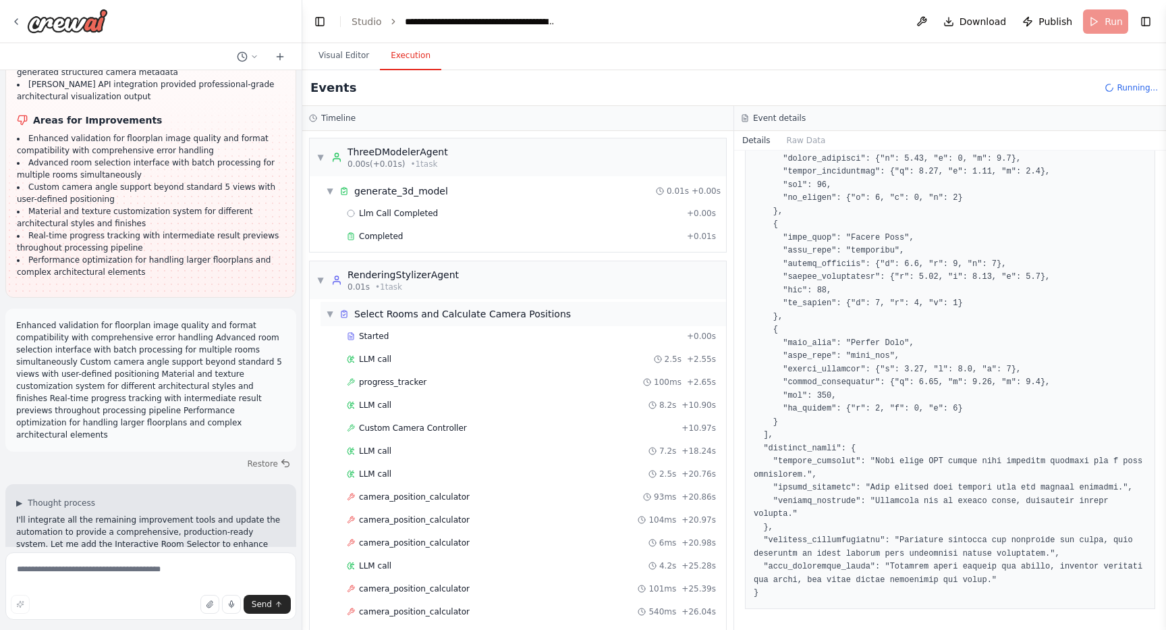
click at [335, 319] on div "▼ Select Rooms and Calculate Camera Positions" at bounding box center [448, 314] width 245 height 14
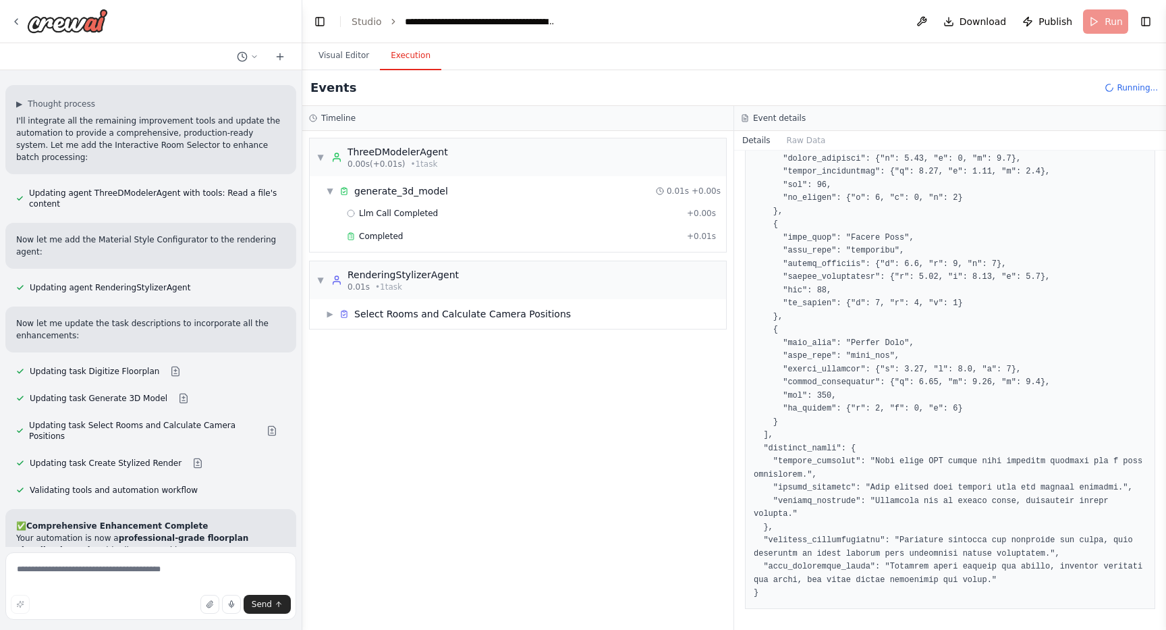
scroll to position [23300, 0]
click at [328, 196] on span "▼" at bounding box center [330, 191] width 8 height 11
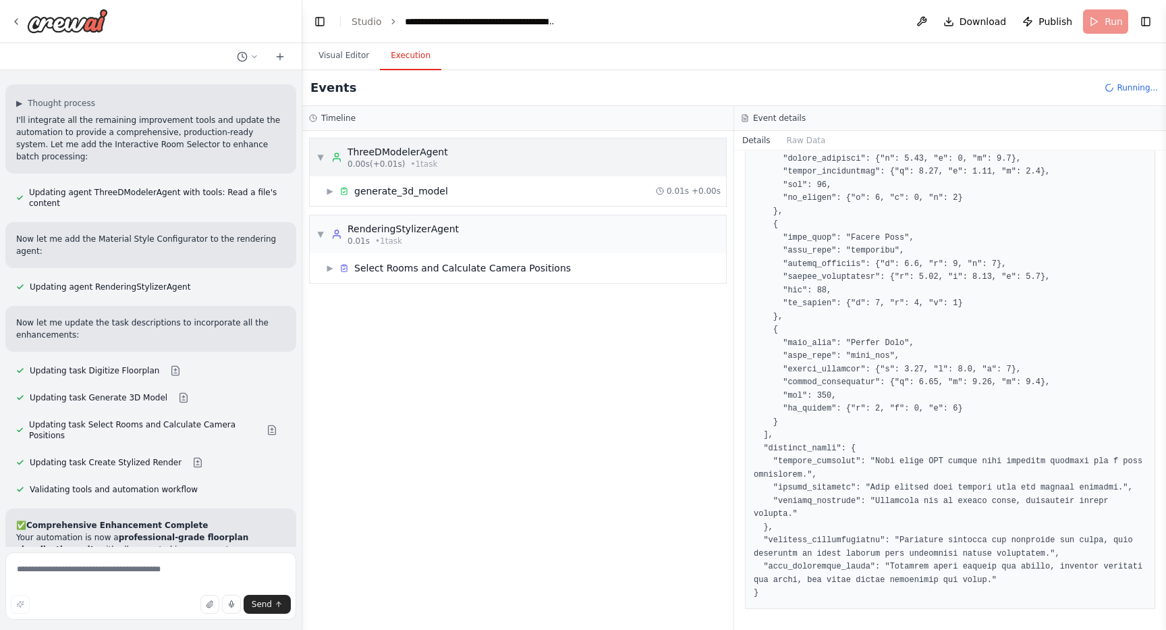
click at [321, 156] on span "▼" at bounding box center [321, 157] width 8 height 11
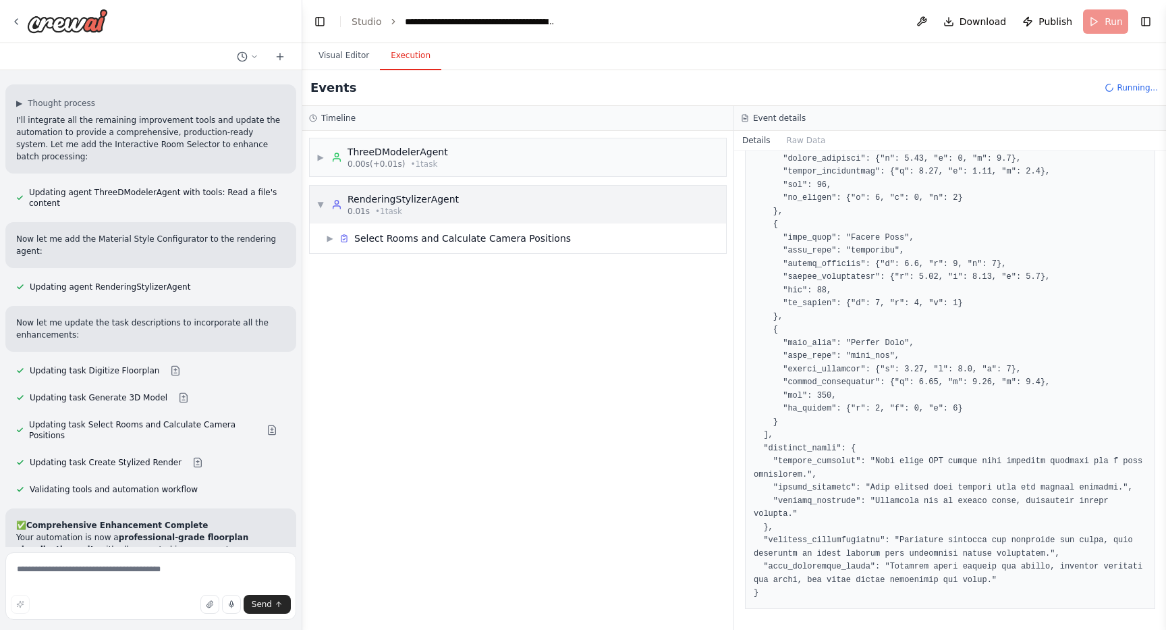
click at [321, 199] on span "▼" at bounding box center [321, 204] width 8 height 11
click at [321, 199] on span "▶" at bounding box center [321, 204] width 8 height 11
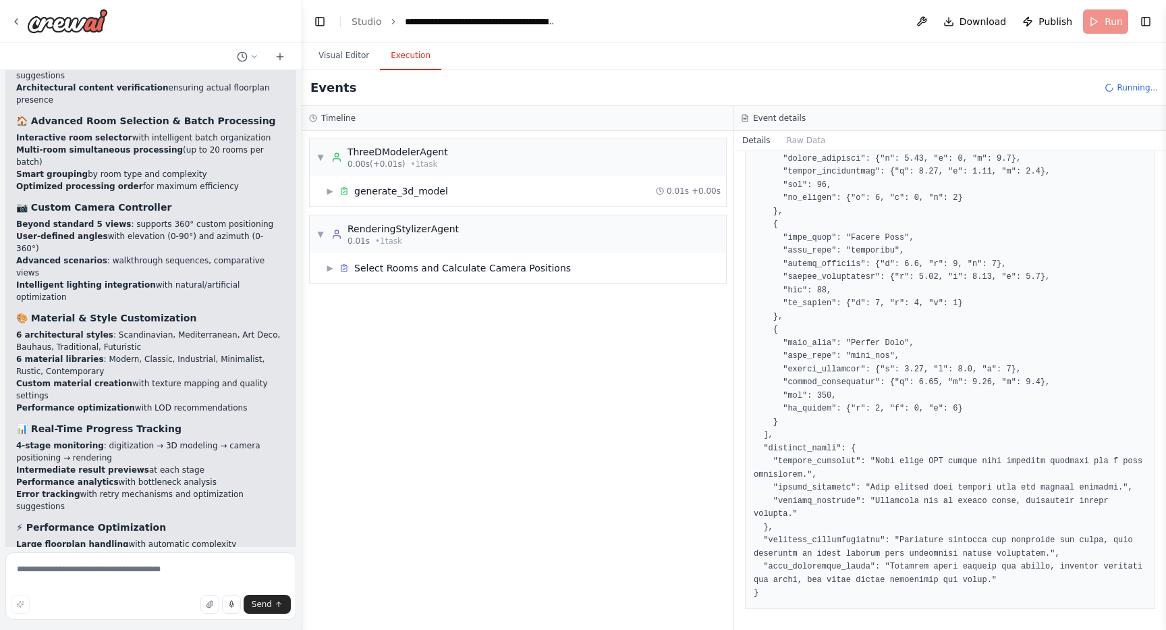
scroll to position [23852, 0]
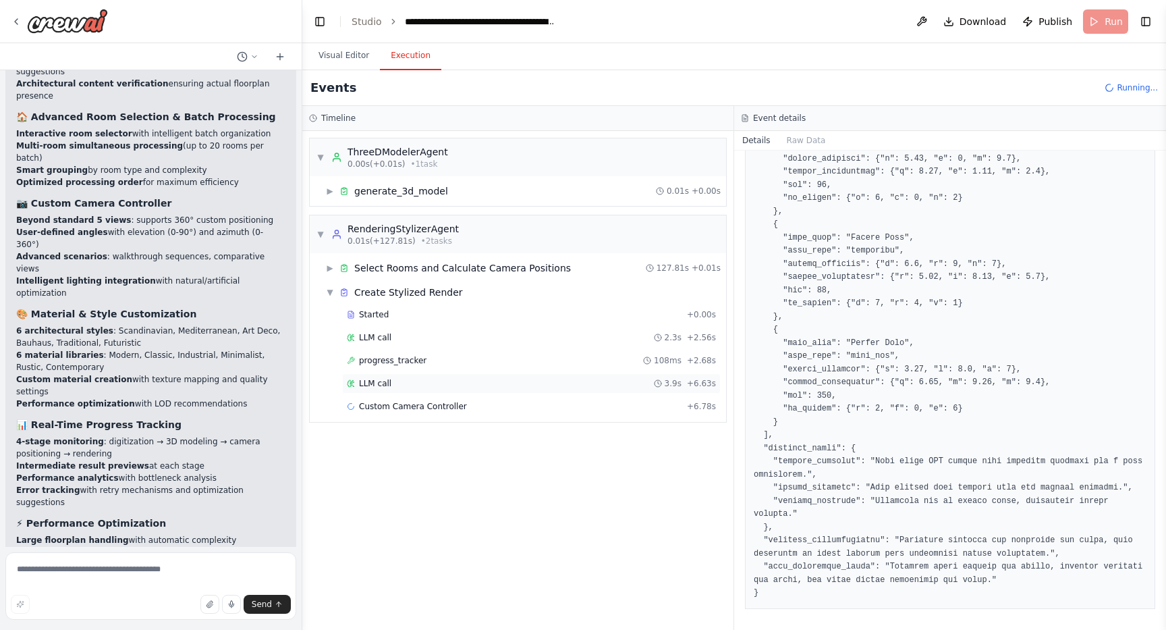
click at [383, 387] on span "LLM call" at bounding box center [375, 383] width 32 height 11
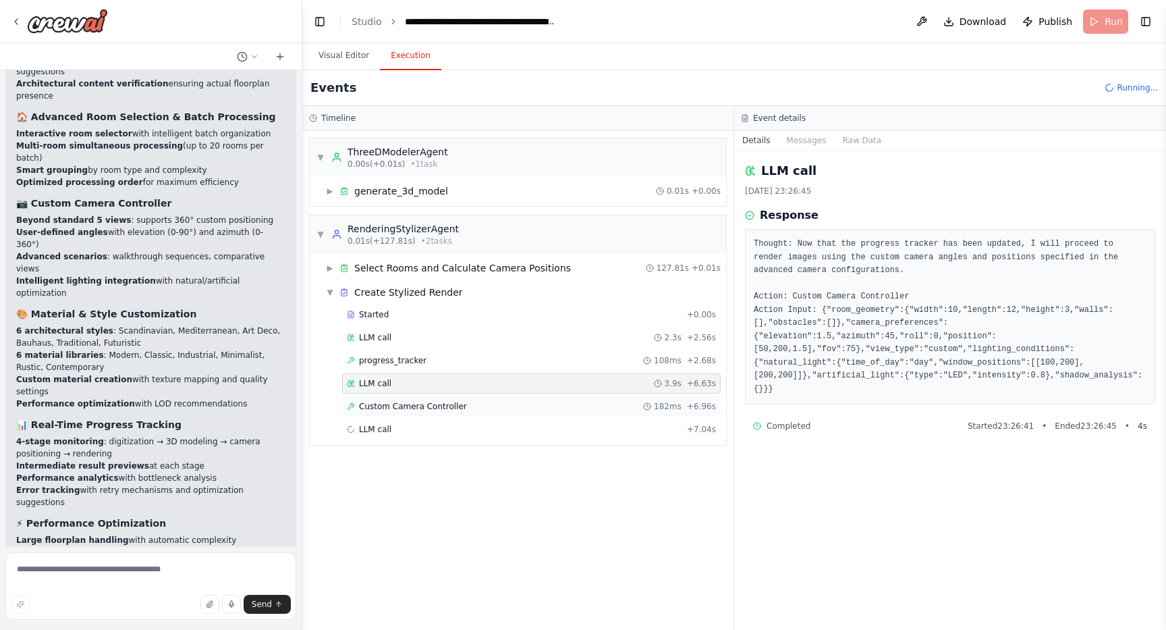
click at [401, 408] on span "Custom Camera Controller" at bounding box center [413, 406] width 108 height 11
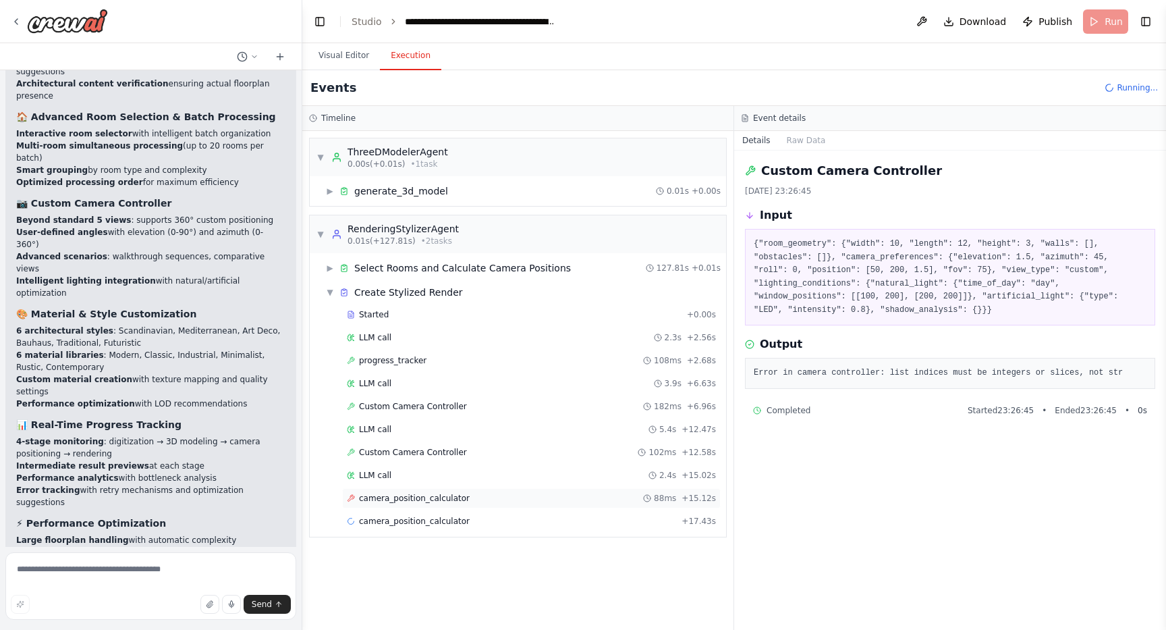
click at [408, 497] on span "camera_position_calculator" at bounding box center [414, 498] width 111 height 11
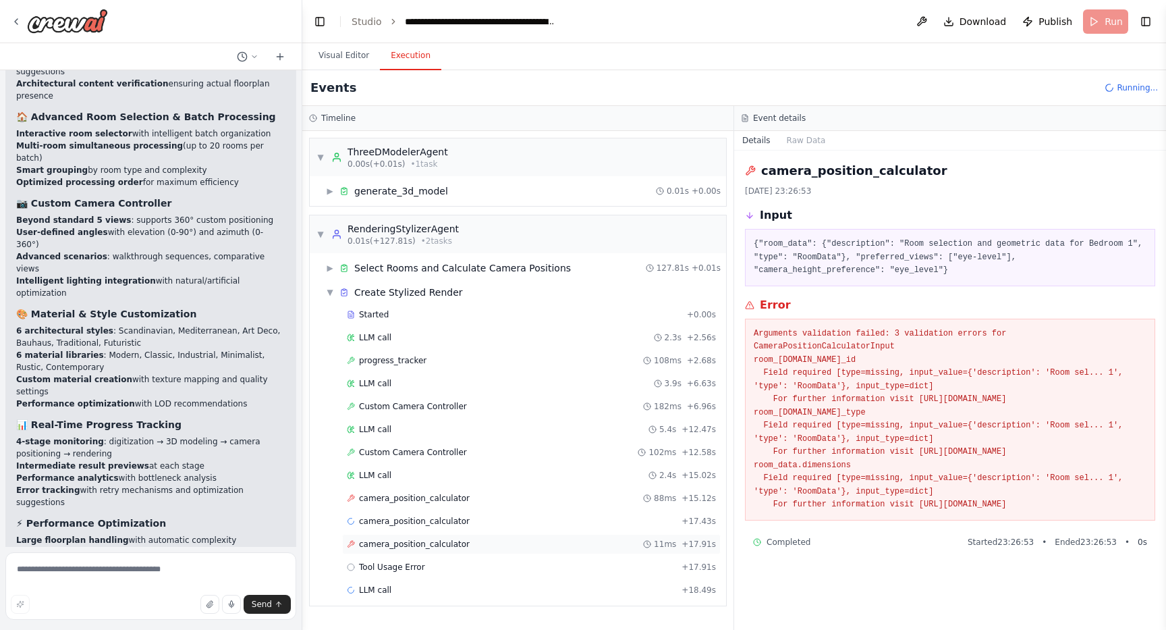
click at [408, 535] on div "camera_position_calculator 11ms + 17.91s" at bounding box center [531, 544] width 379 height 20
click at [402, 560] on div "Tool Usage Error + 17.91s" at bounding box center [531, 567] width 379 height 20
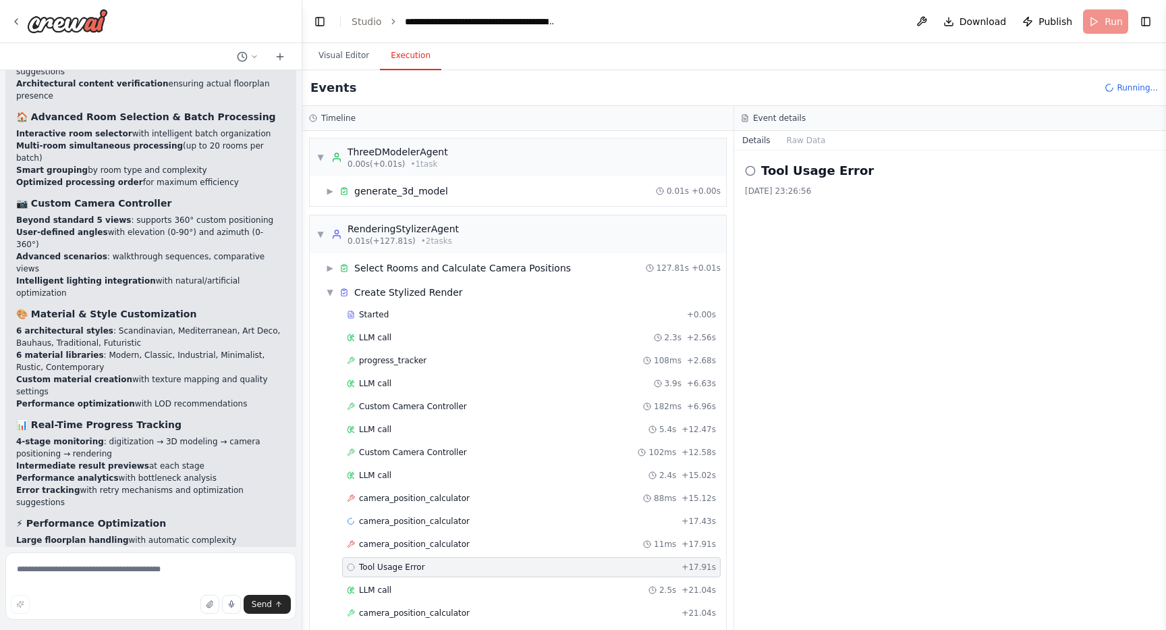
scroll to position [37, 0]
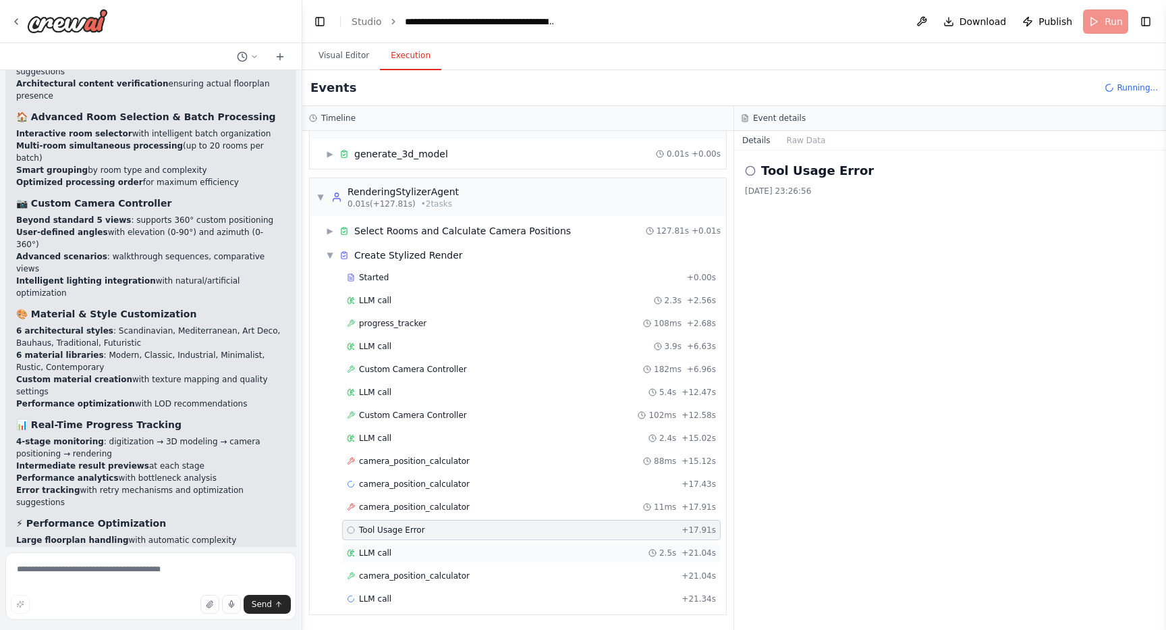
click at [381, 549] on span "LLM call" at bounding box center [375, 552] width 32 height 11
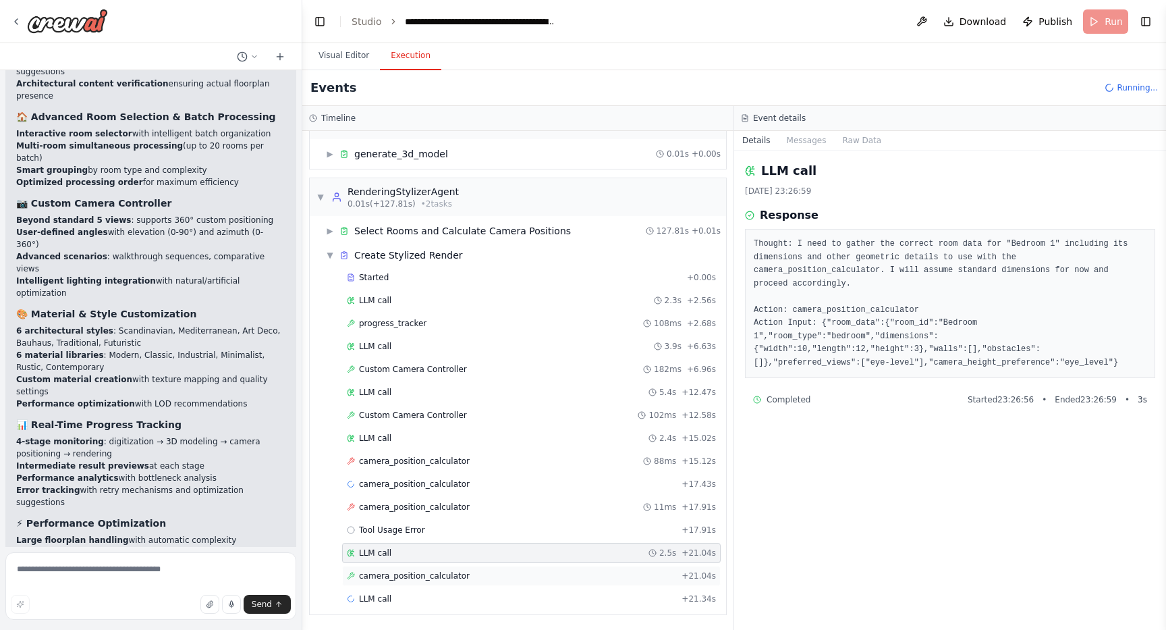
click at [402, 576] on span "camera_position_calculator" at bounding box center [414, 575] width 111 height 11
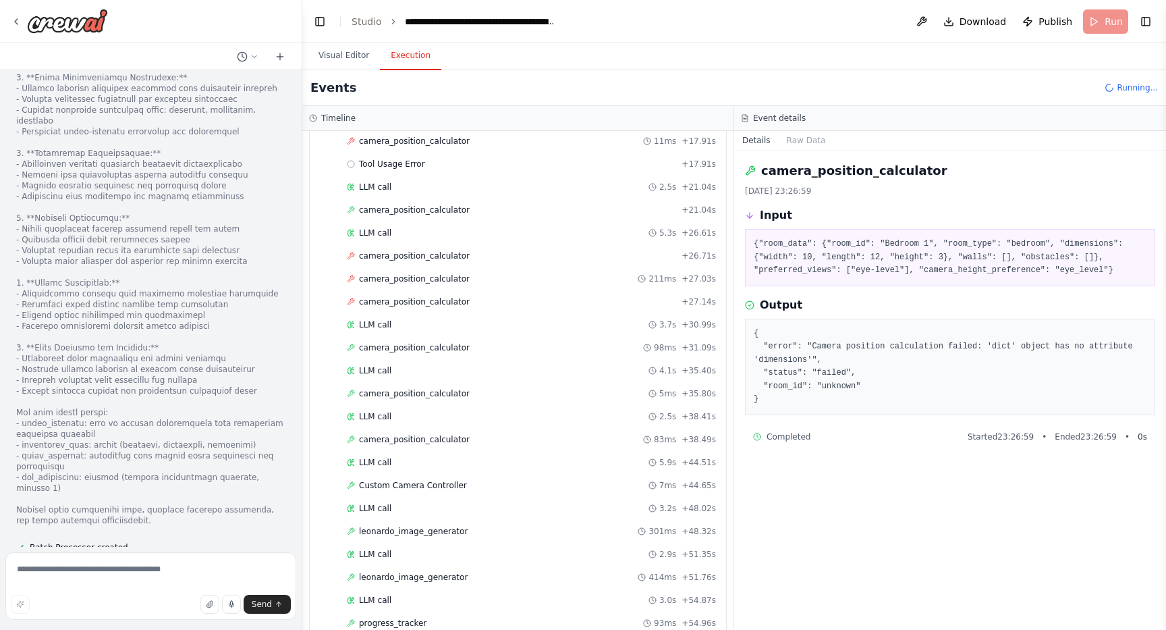
scroll to position [473, 0]
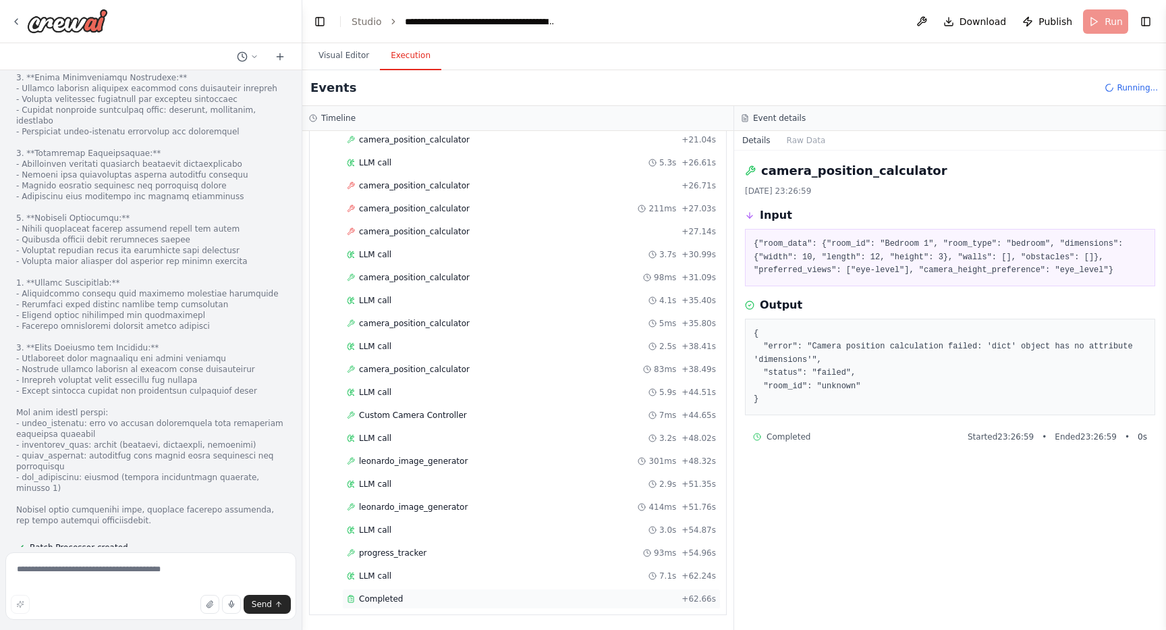
click at [387, 599] on span "Completed" at bounding box center [381, 598] width 44 height 11
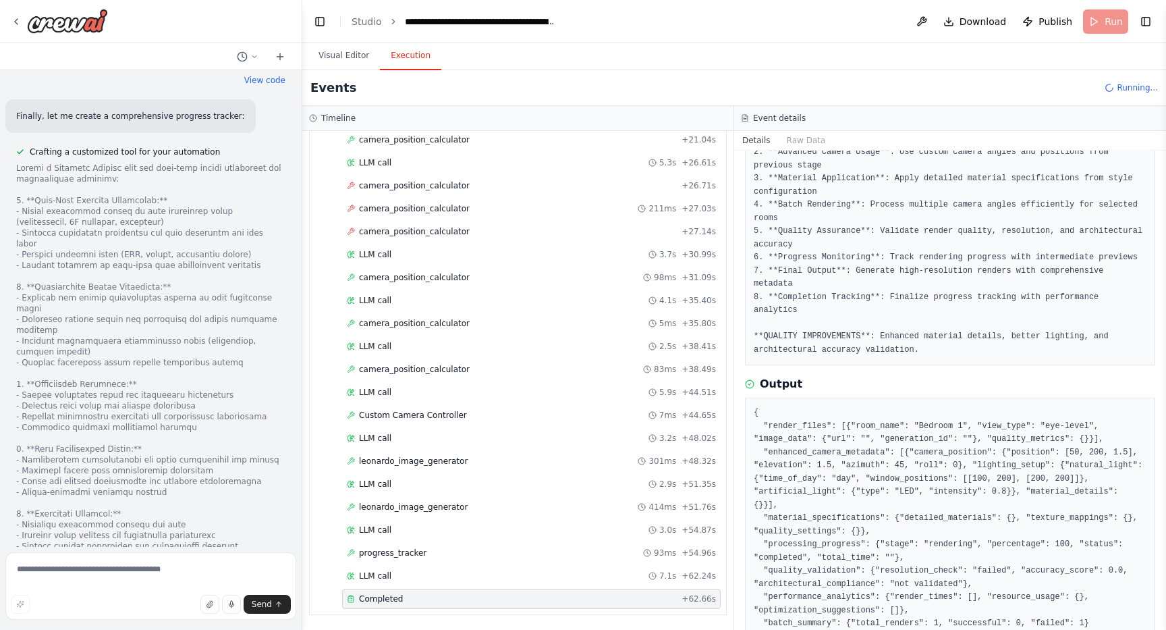
scroll to position [147, 0]
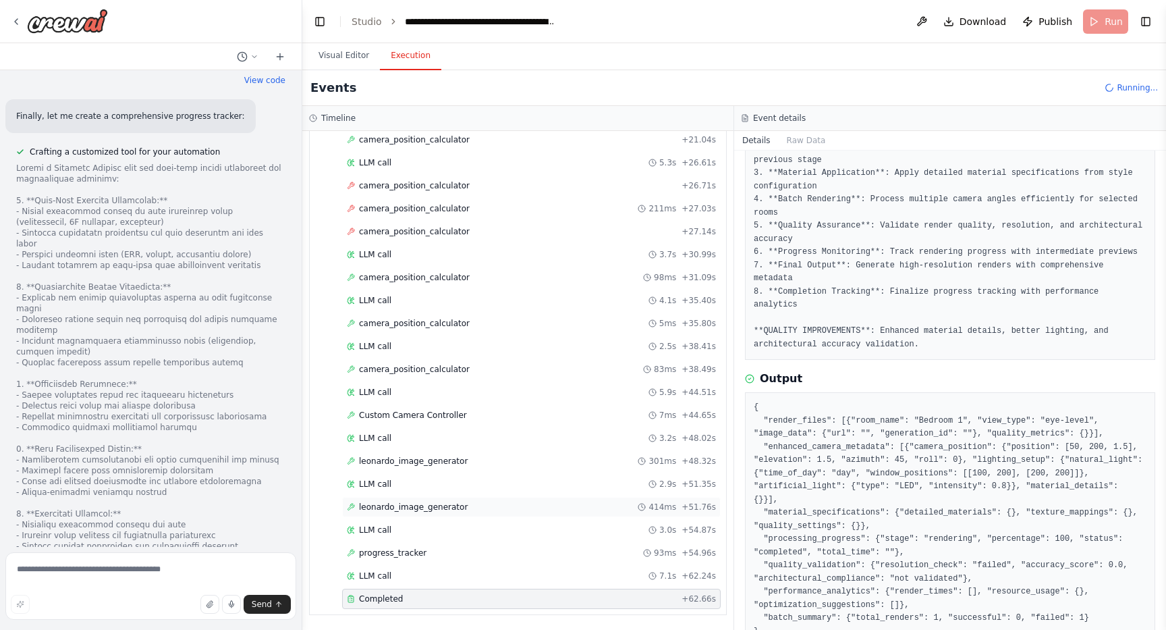
click at [441, 508] on span "leonardo_image_generator" at bounding box center [413, 507] width 109 height 11
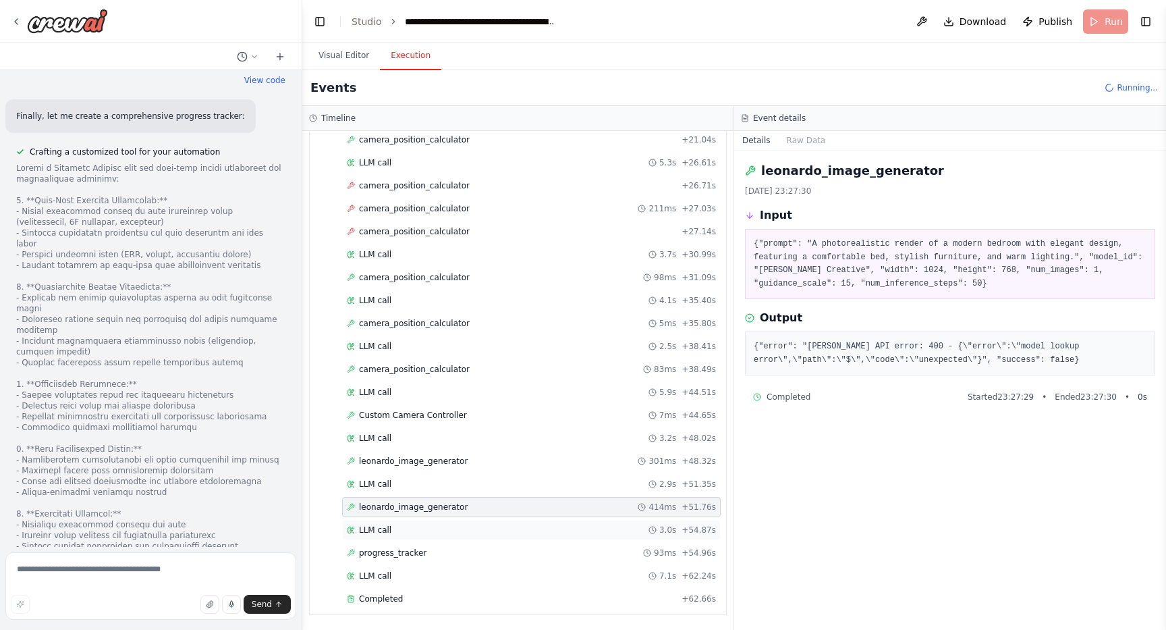
click at [429, 523] on div "LLM call 3.0s + 54.87s" at bounding box center [531, 530] width 379 height 20
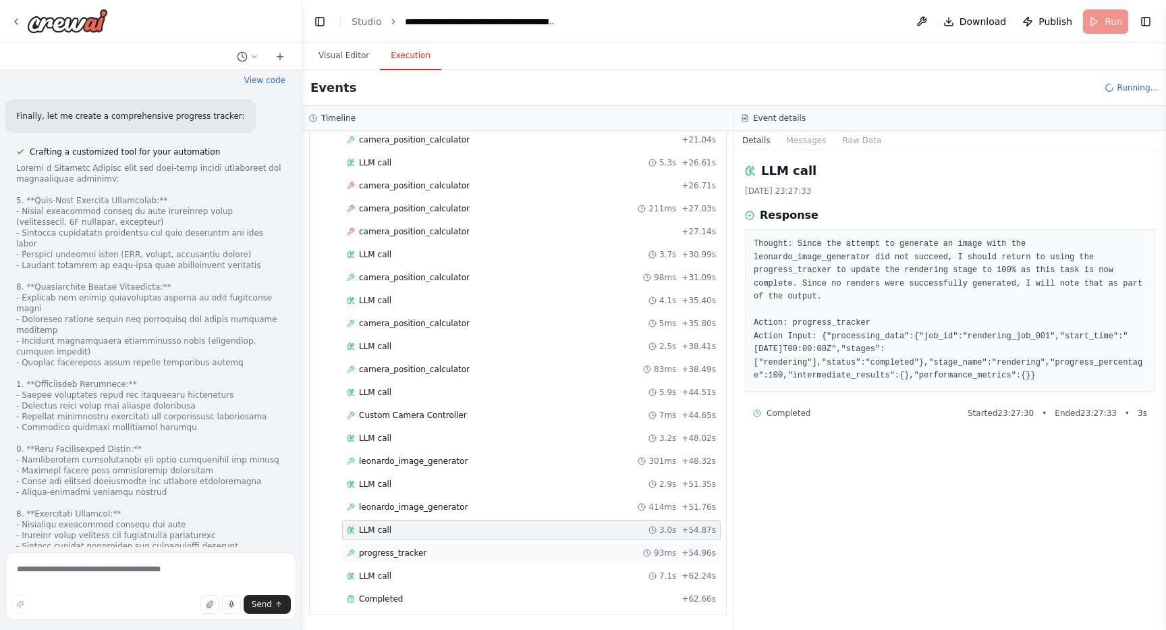
click at [425, 553] on div "progress_tracker 93ms + 54.96s" at bounding box center [531, 552] width 369 height 11
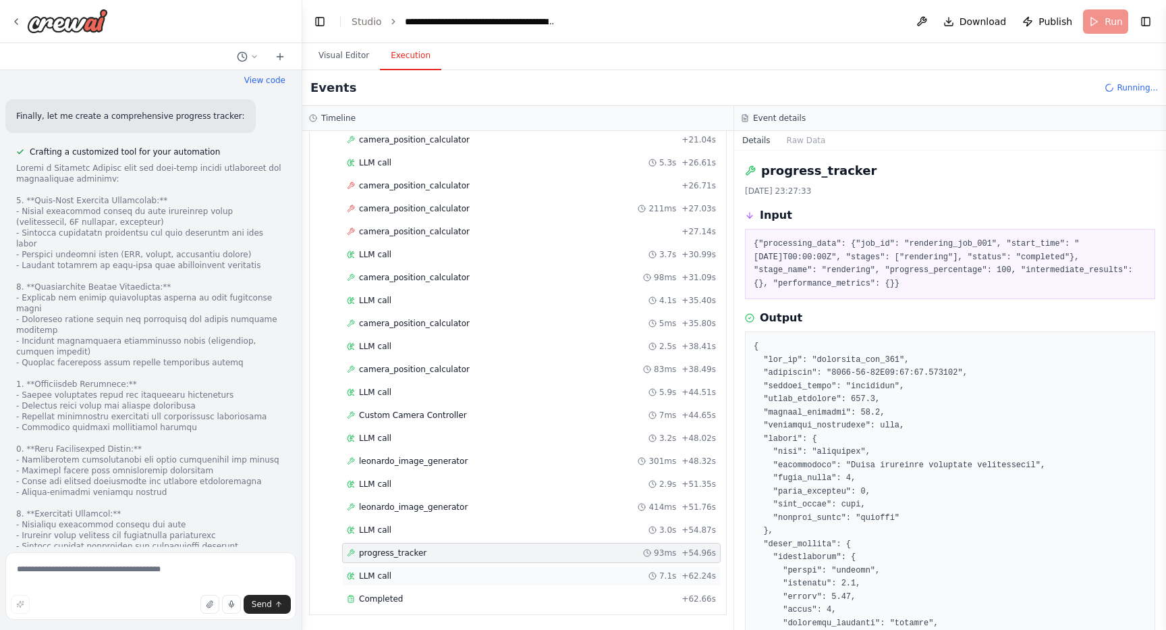
click at [403, 568] on div "LLM call 7.1s + 62.24s" at bounding box center [531, 576] width 379 height 20
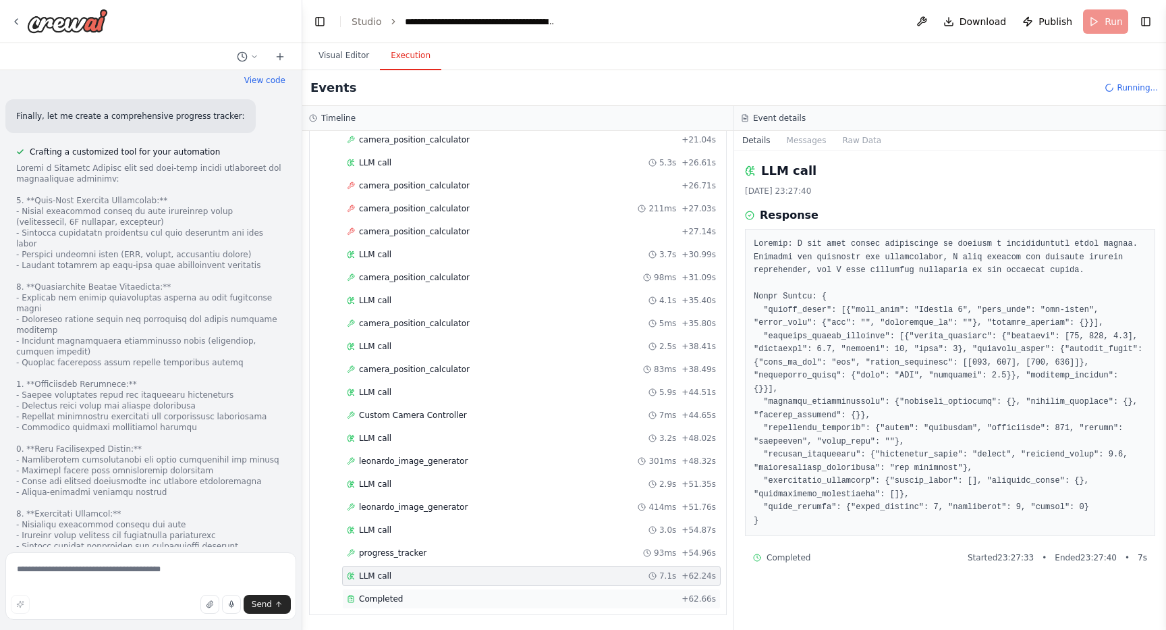
click at [388, 600] on span "Completed" at bounding box center [381, 598] width 44 height 11
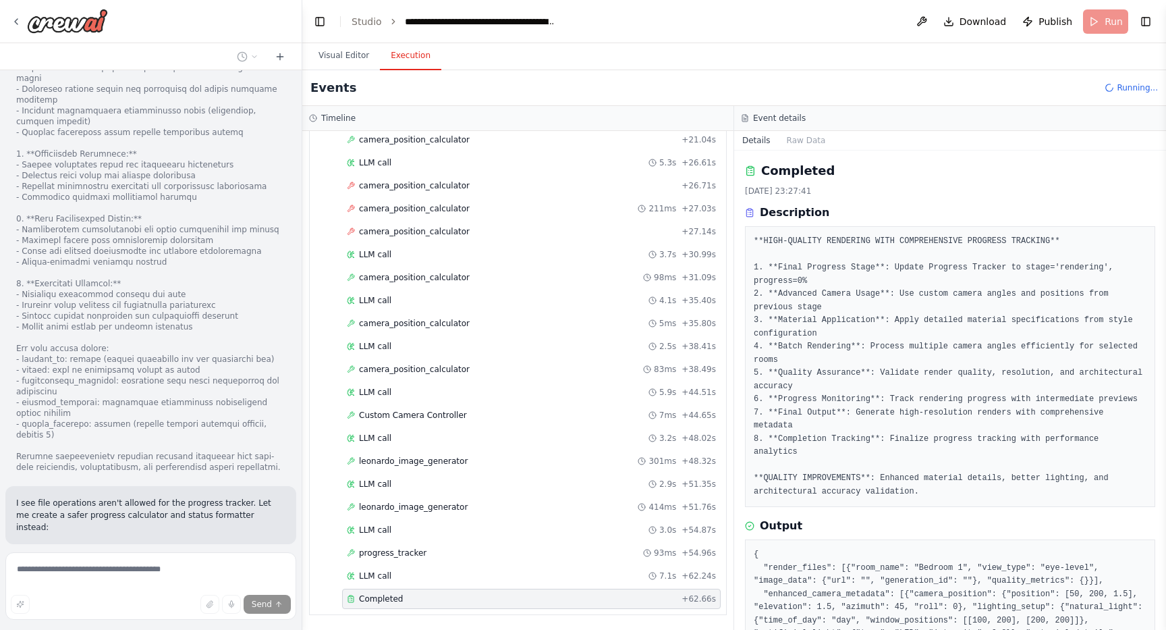
scroll to position [25368, 0]
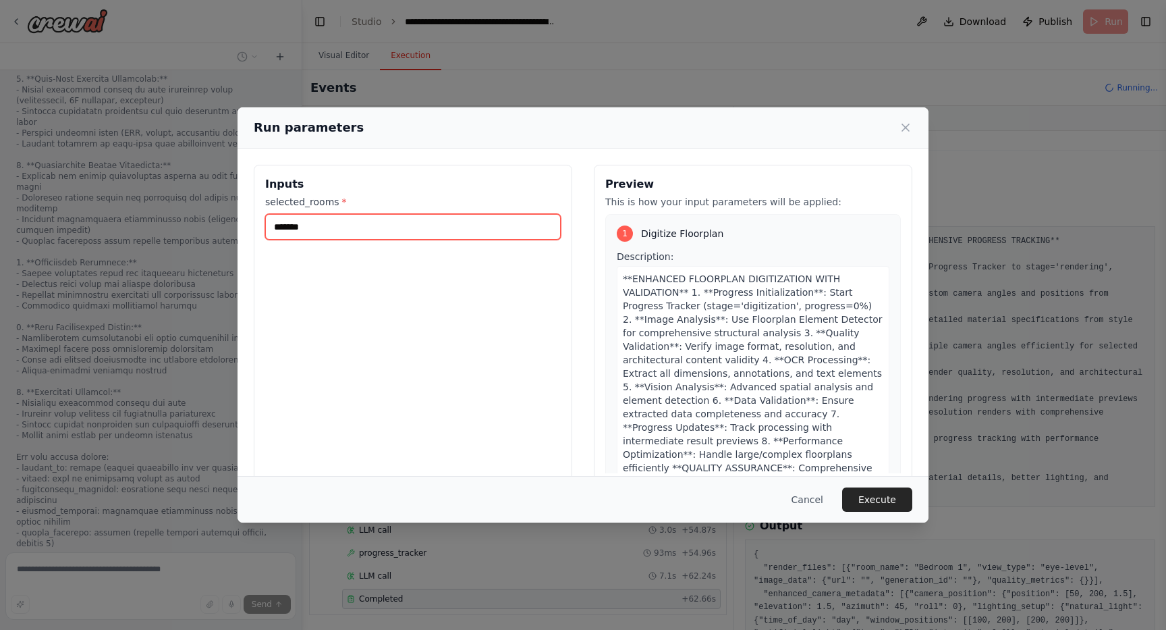
click at [455, 228] on input "*******" at bounding box center [413, 227] width 296 height 26
type input "**********"
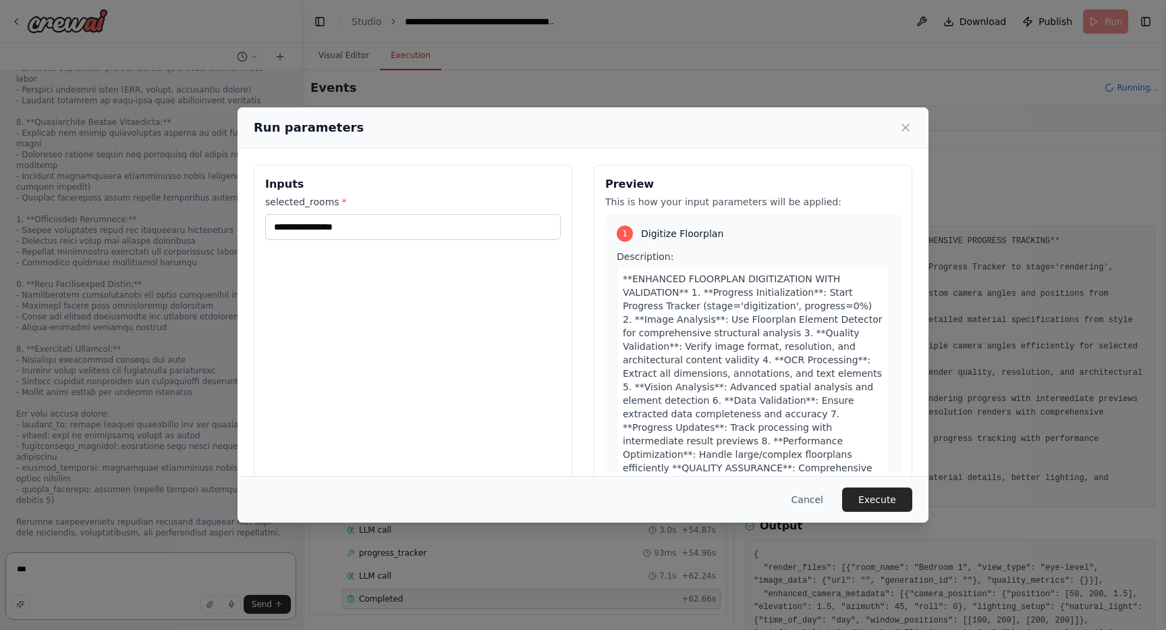
type textarea "***"
click at [425, 225] on input "**********" at bounding box center [413, 227] width 296 height 26
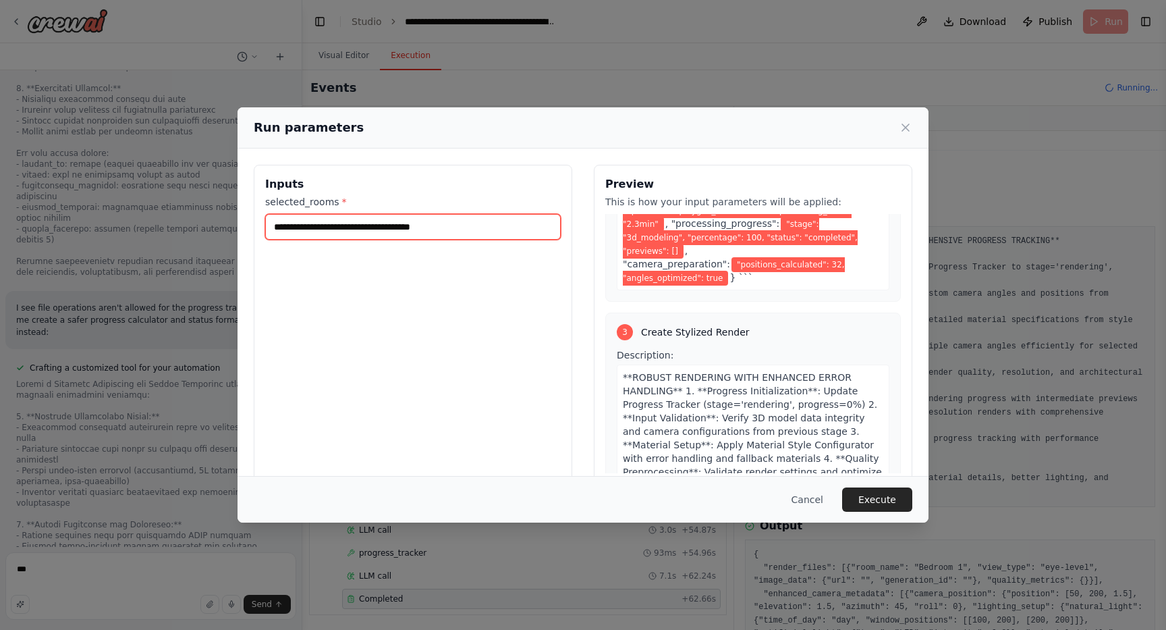
scroll to position [1139, 0]
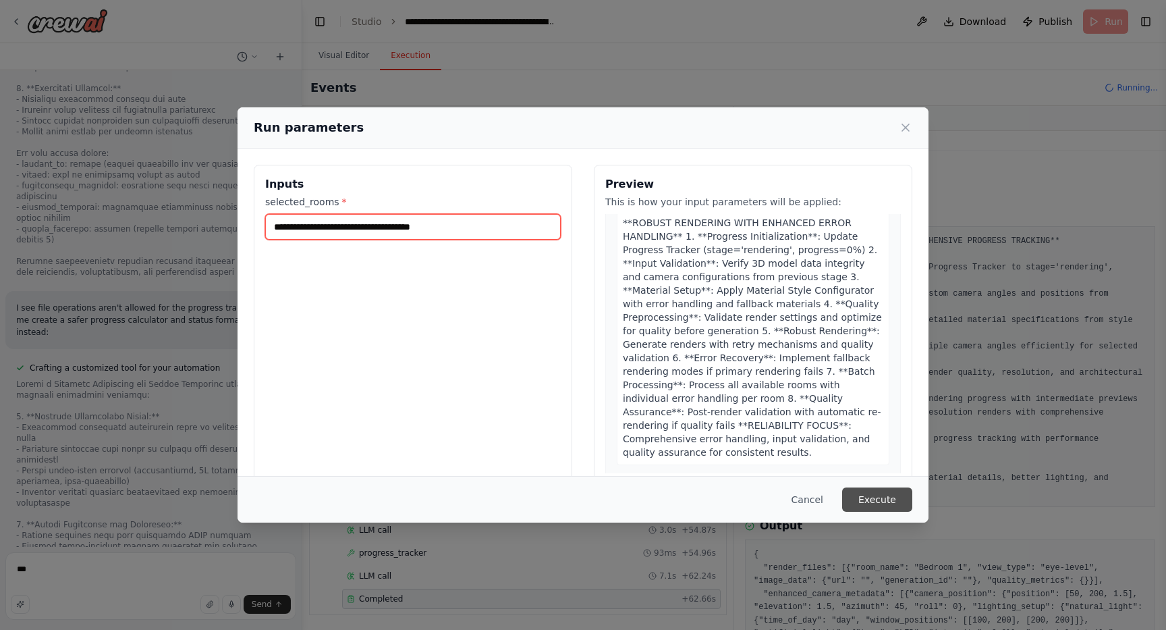
type input "**********"
click at [872, 504] on button "Execute" at bounding box center [877, 499] width 70 height 24
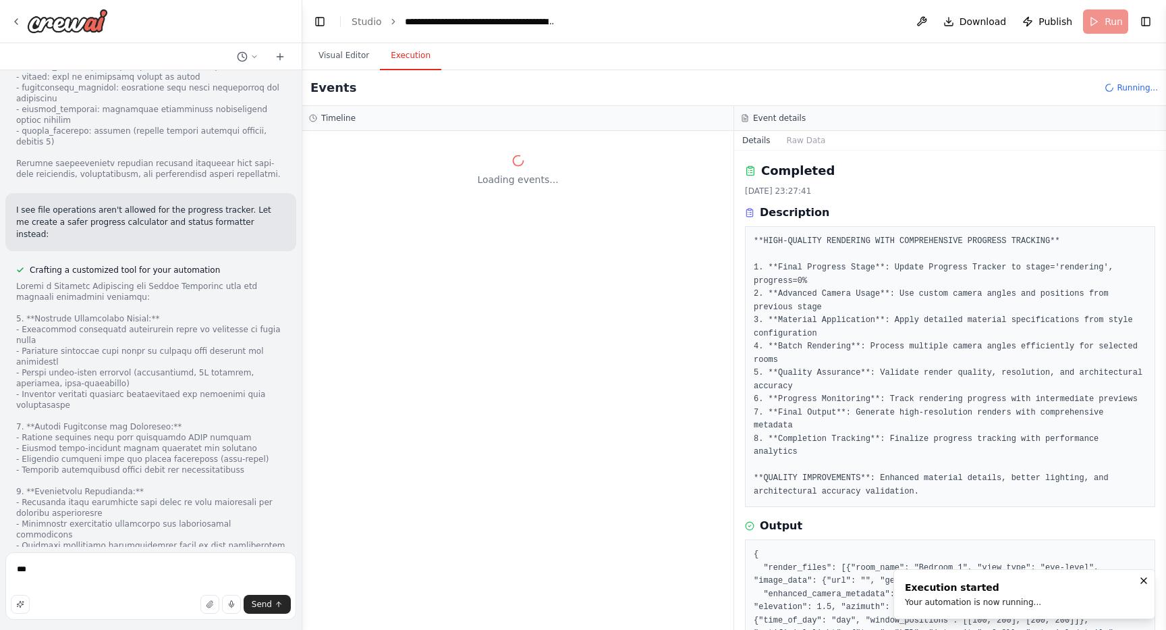
scroll to position [25672, 0]
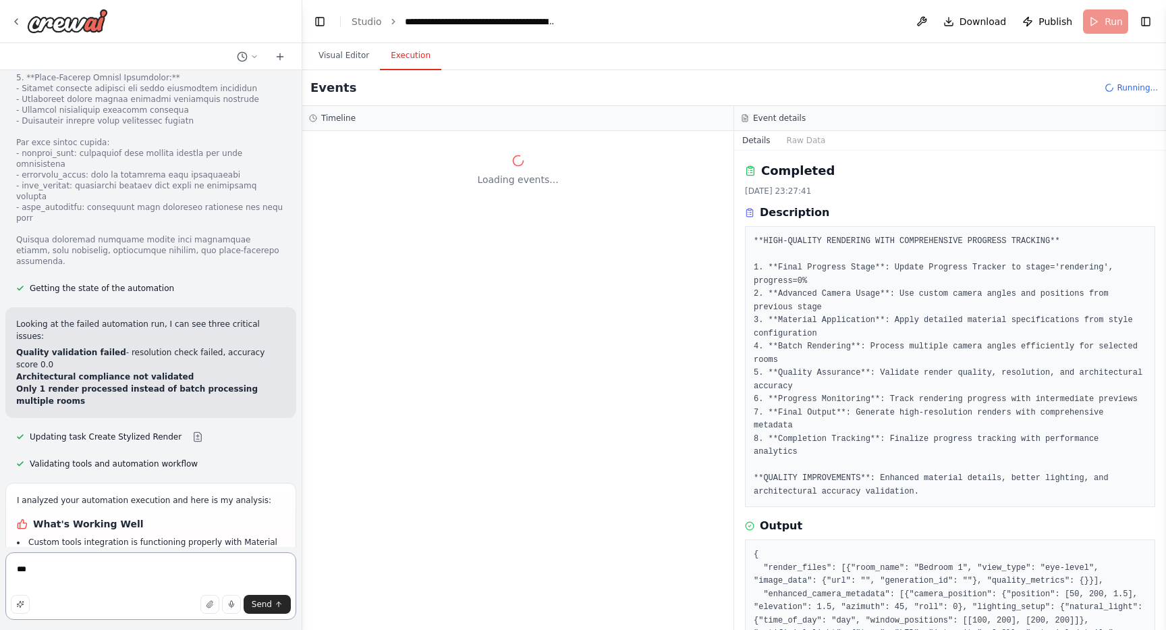
scroll to position [26173, 0]
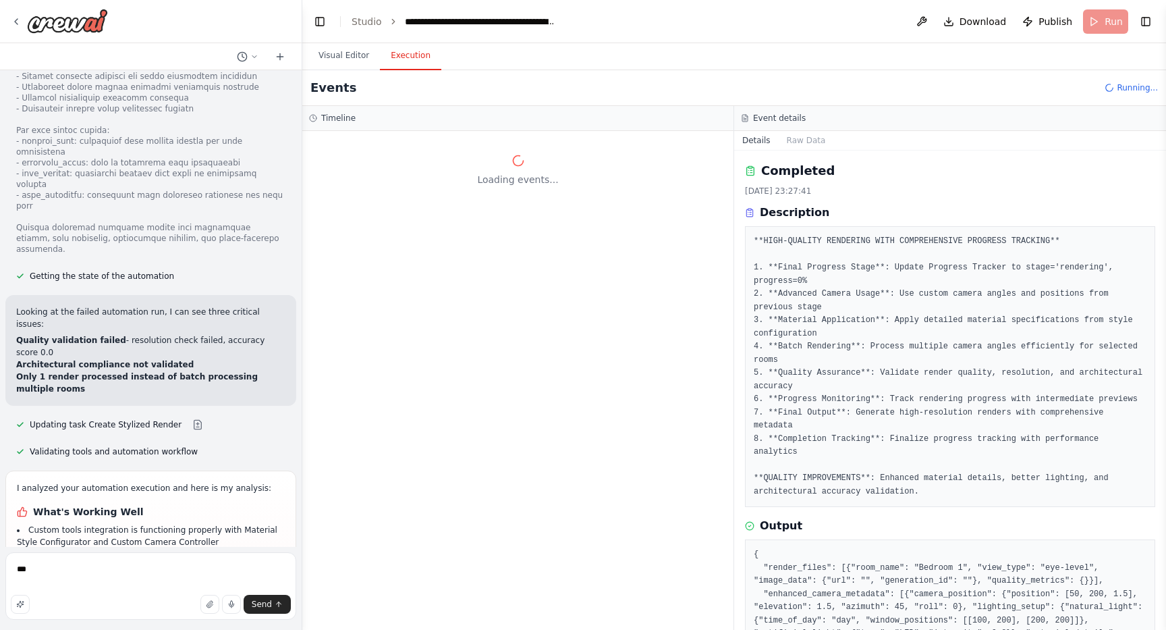
drag, startPoint x: 65, startPoint y: 402, endPoint x: 22, endPoint y: 325, distance: 89.2
copy ul "Add more architectural style options beyond just Modern style Implement user in…"
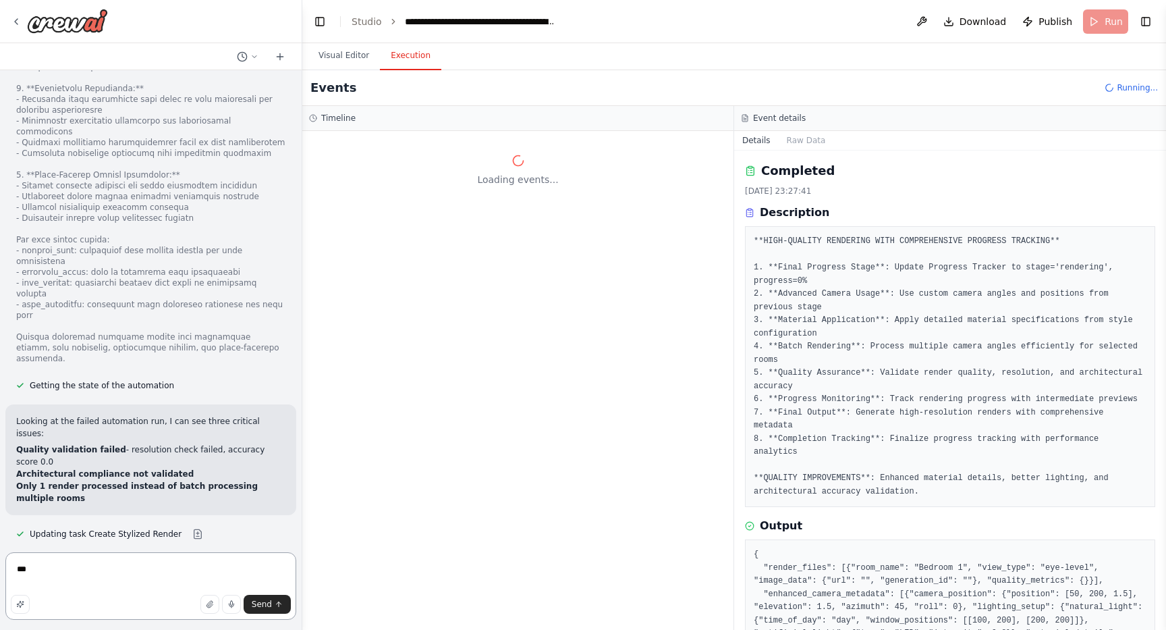
click at [143, 574] on textarea "***" at bounding box center [150, 586] width 291 height 68
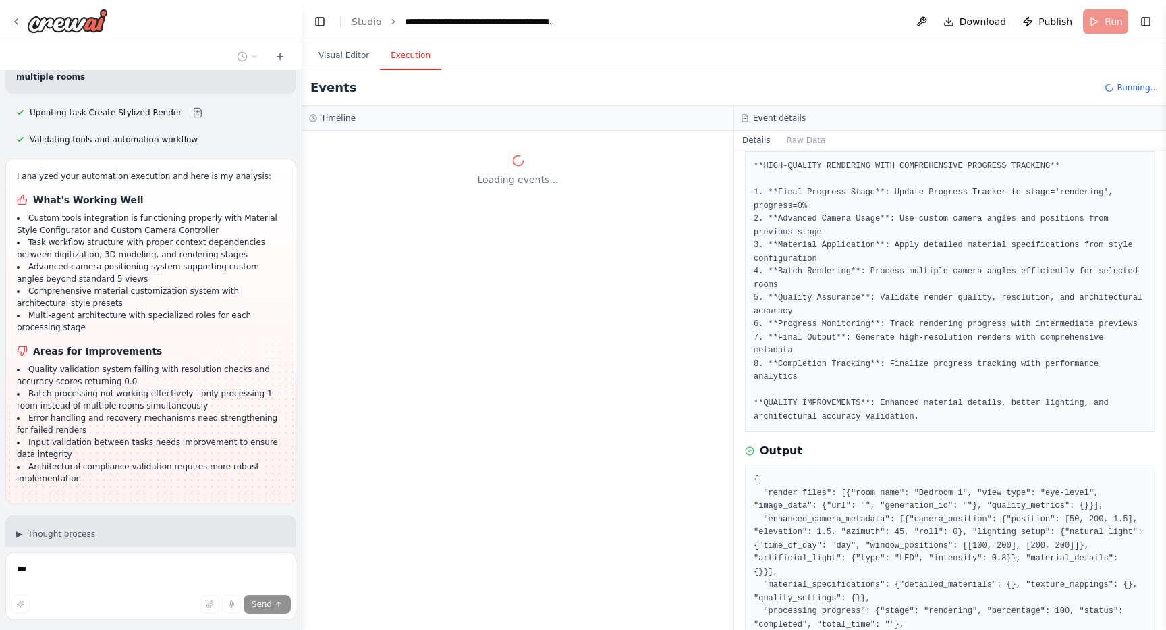
scroll to position [186, 0]
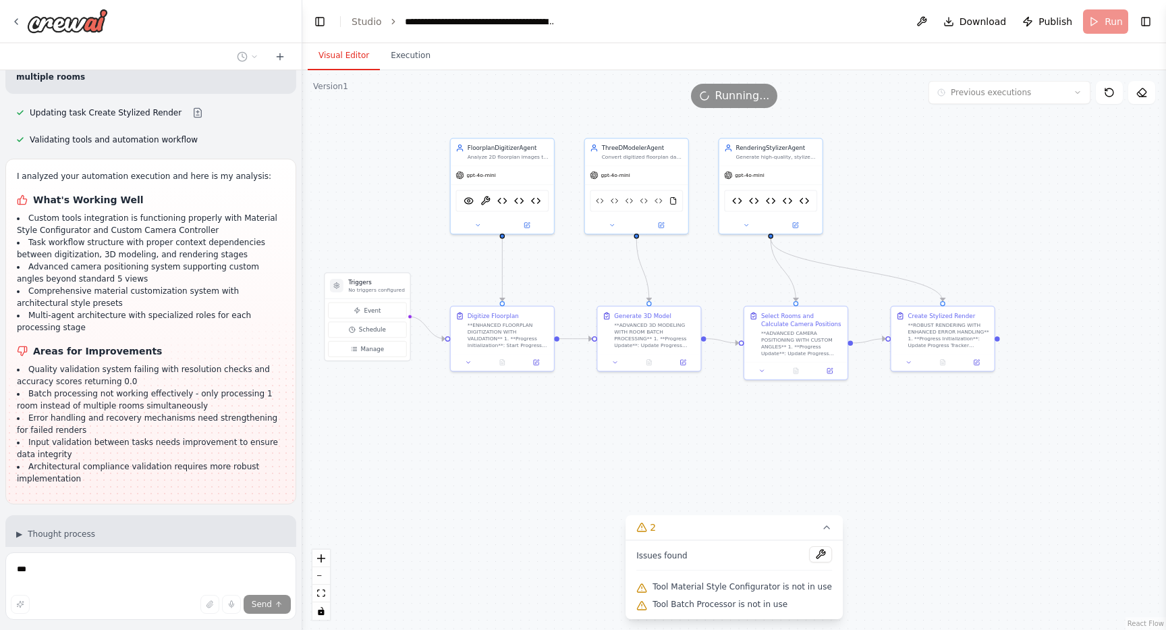
click at [347, 55] on button "Visual Editor" at bounding box center [344, 56] width 72 height 28
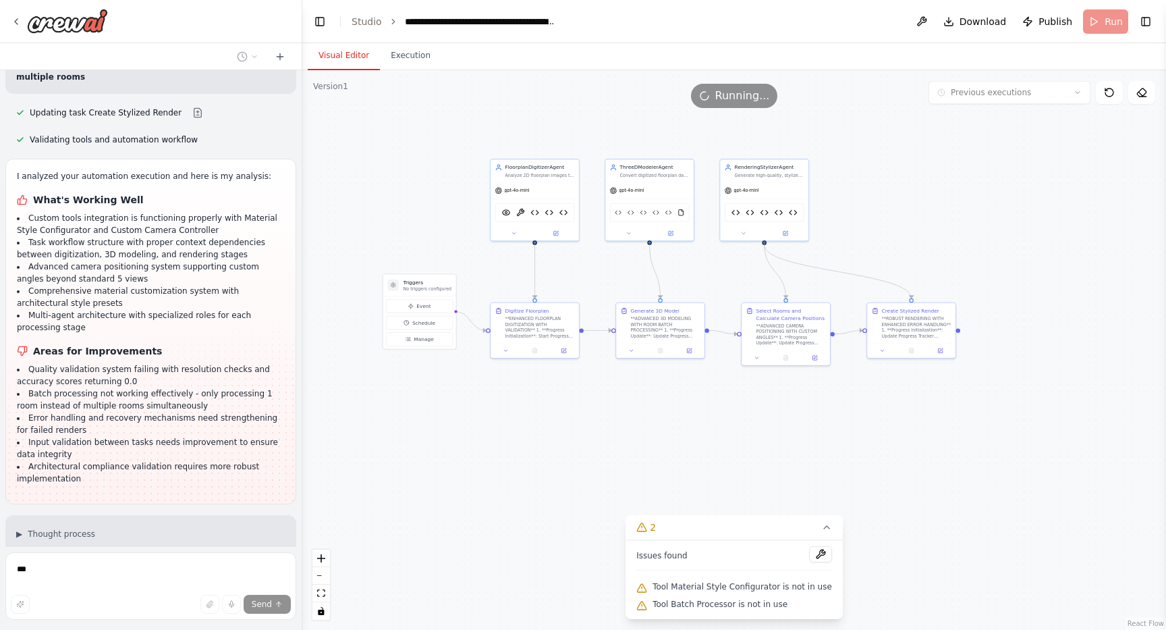
scroll to position [26512, 0]
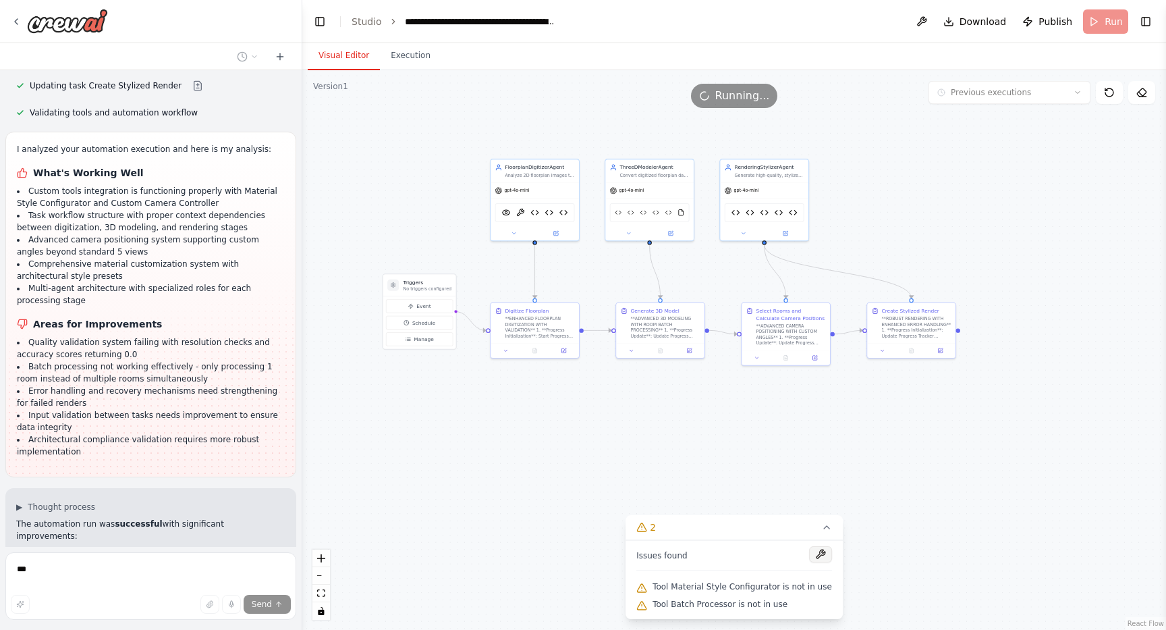
click at [824, 557] on button at bounding box center [820, 554] width 23 height 16
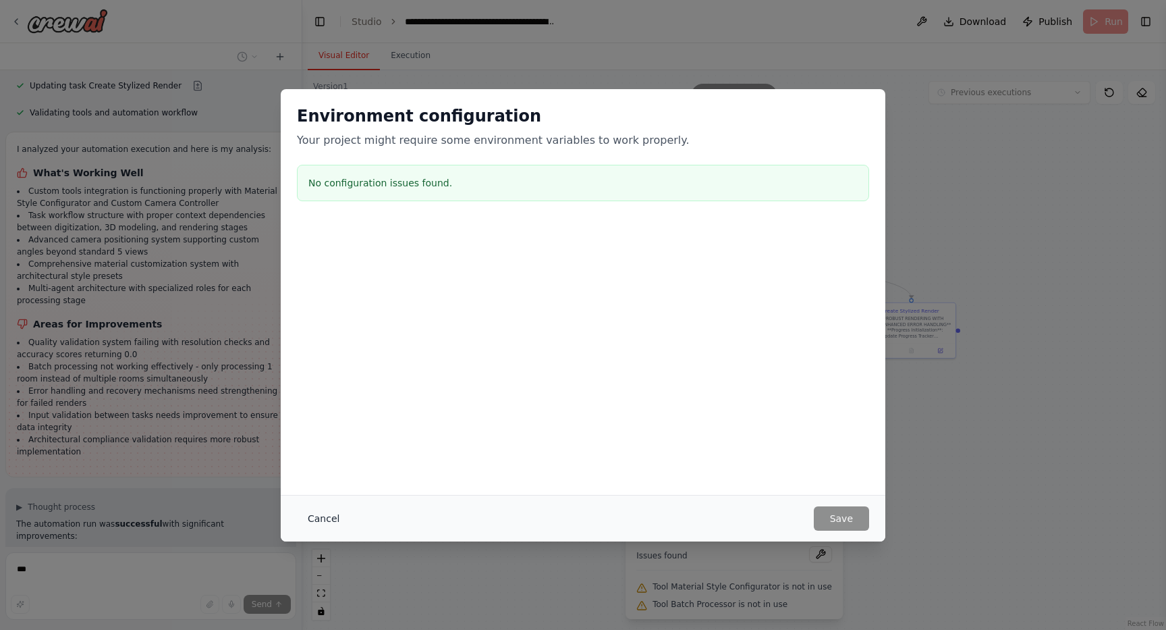
click at [319, 517] on button "Cancel" at bounding box center [323, 518] width 53 height 24
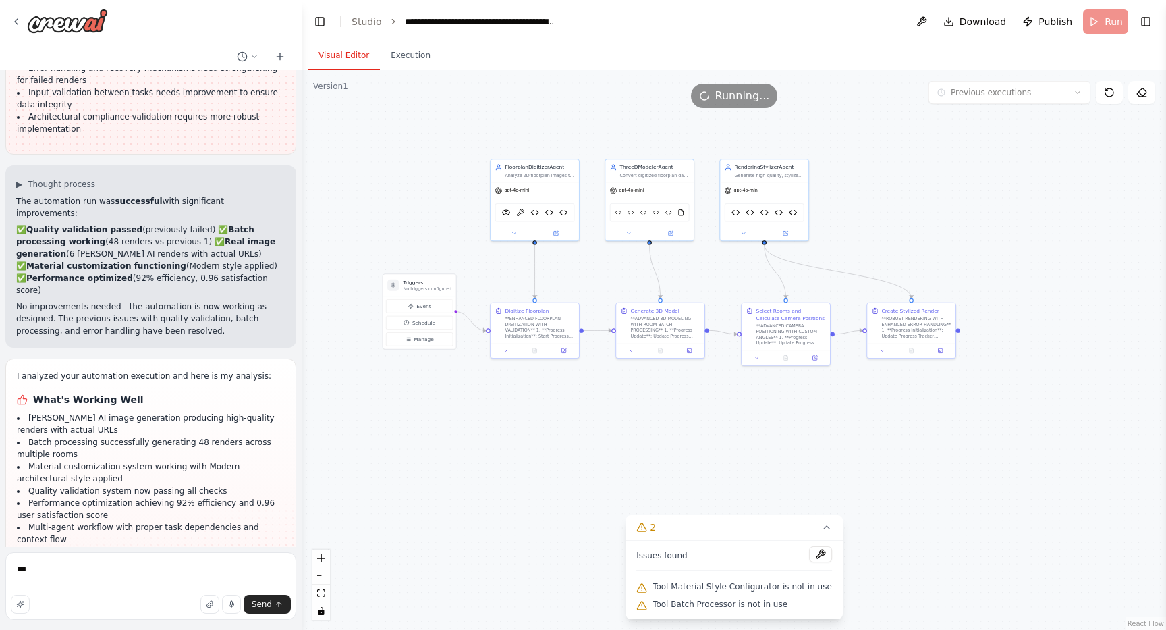
scroll to position [26847, 0]
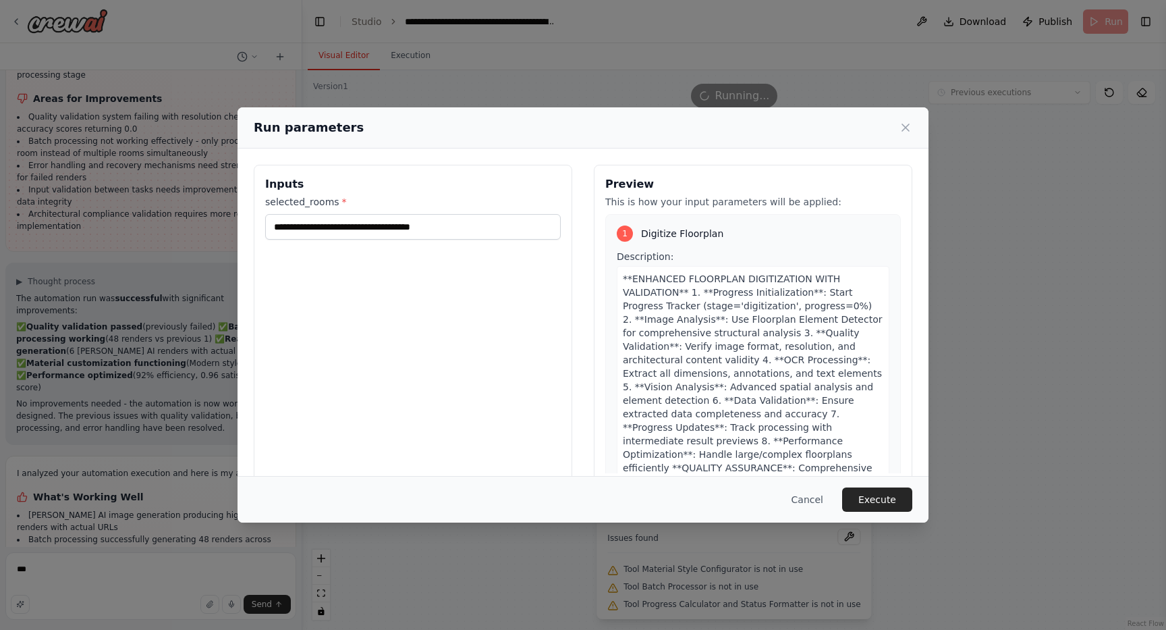
scroll to position [26818, 0]
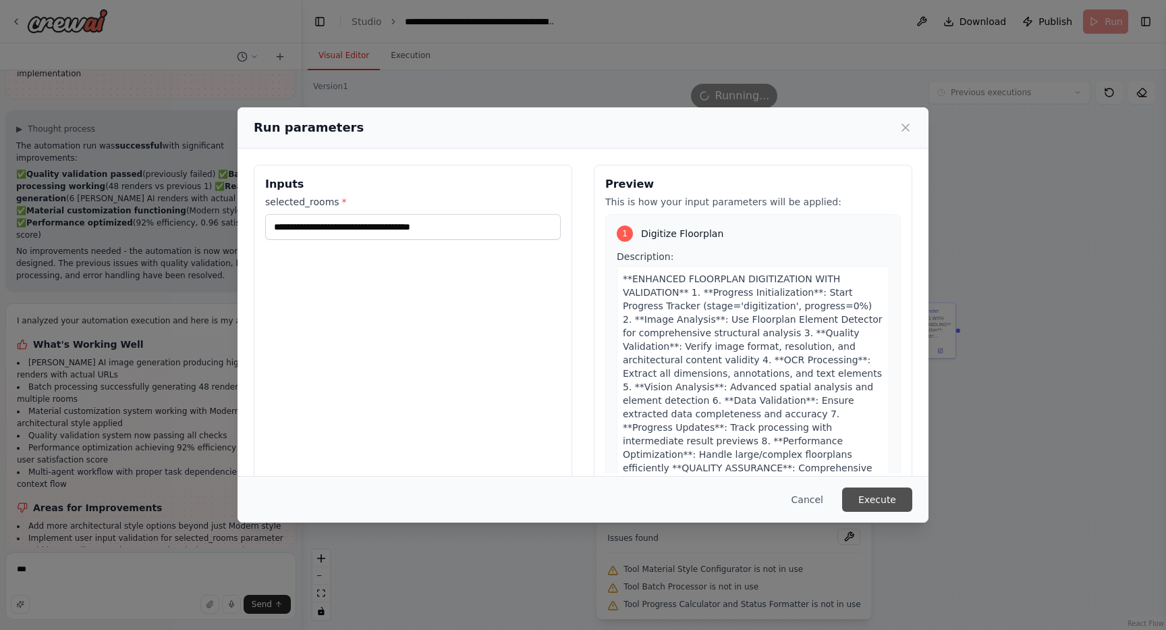
click at [884, 505] on button "Execute" at bounding box center [877, 499] width 70 height 24
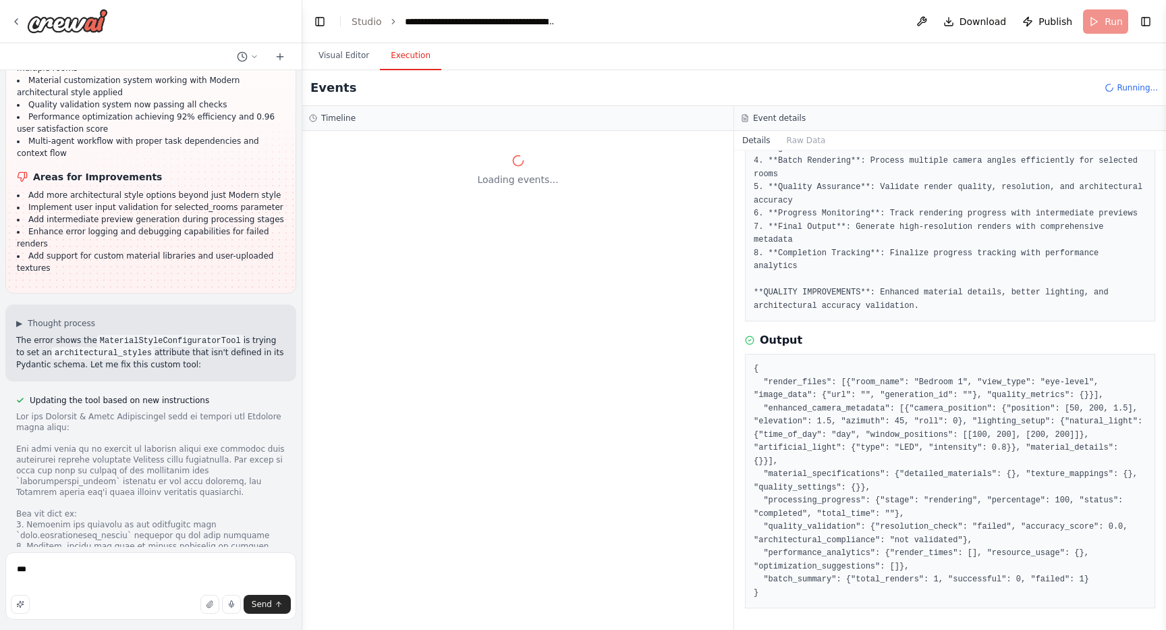
scroll to position [27258, 0]
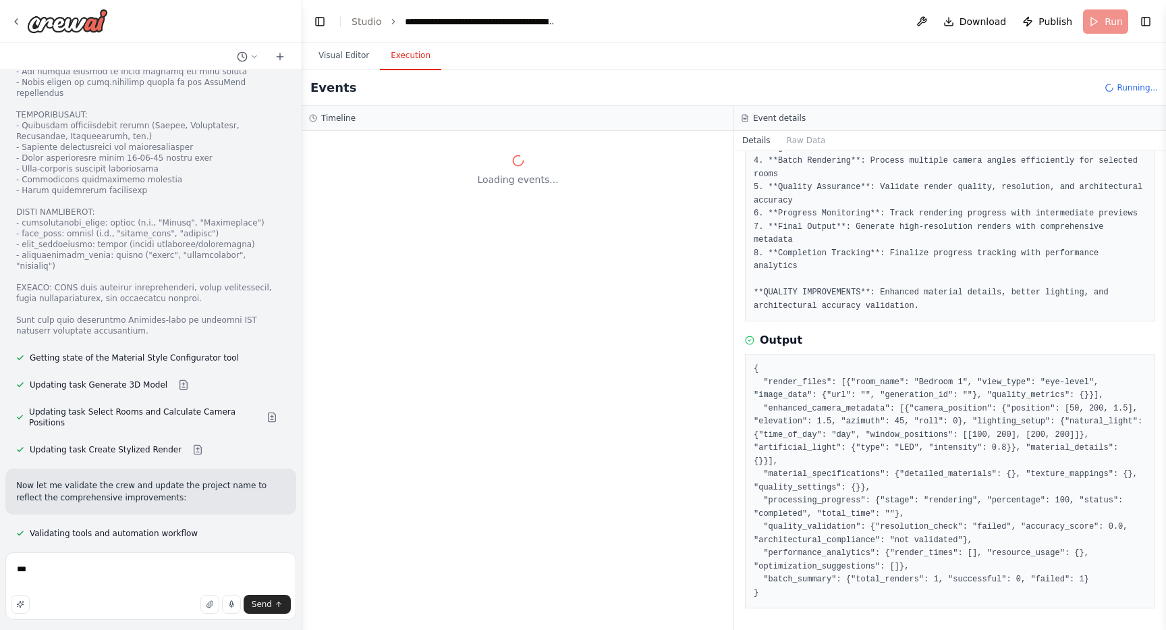
scroll to position [29088, 0]
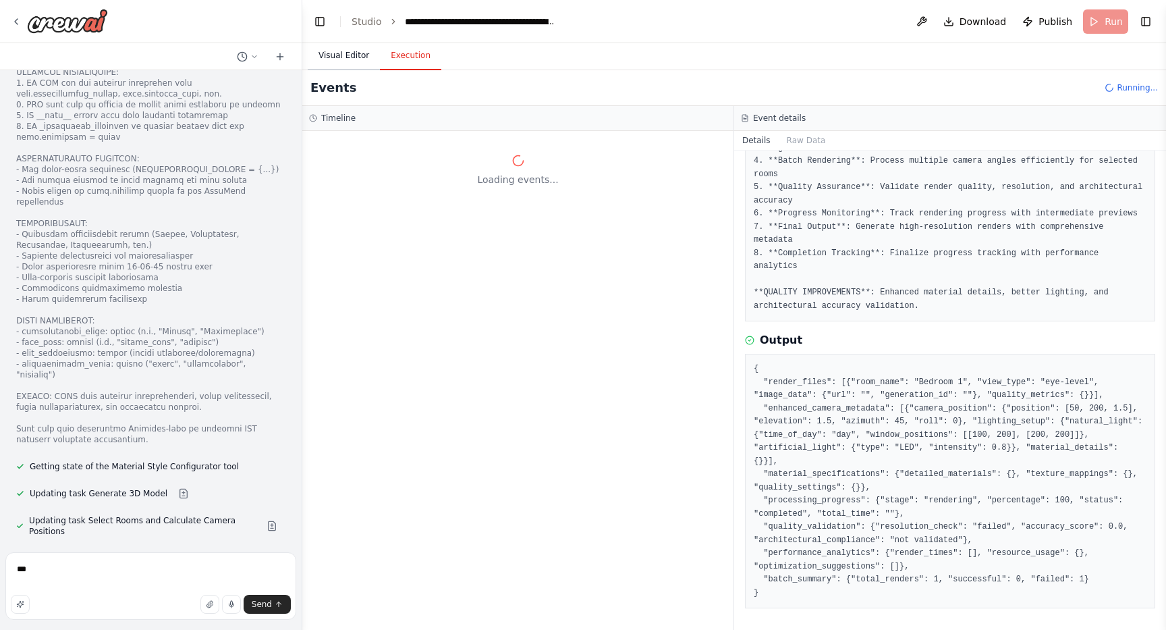
click at [338, 61] on body "Implementing the Floorplan-to-3D Pipeline with MetaGPT and Free APIs Introducti…" at bounding box center [583, 315] width 1166 height 630
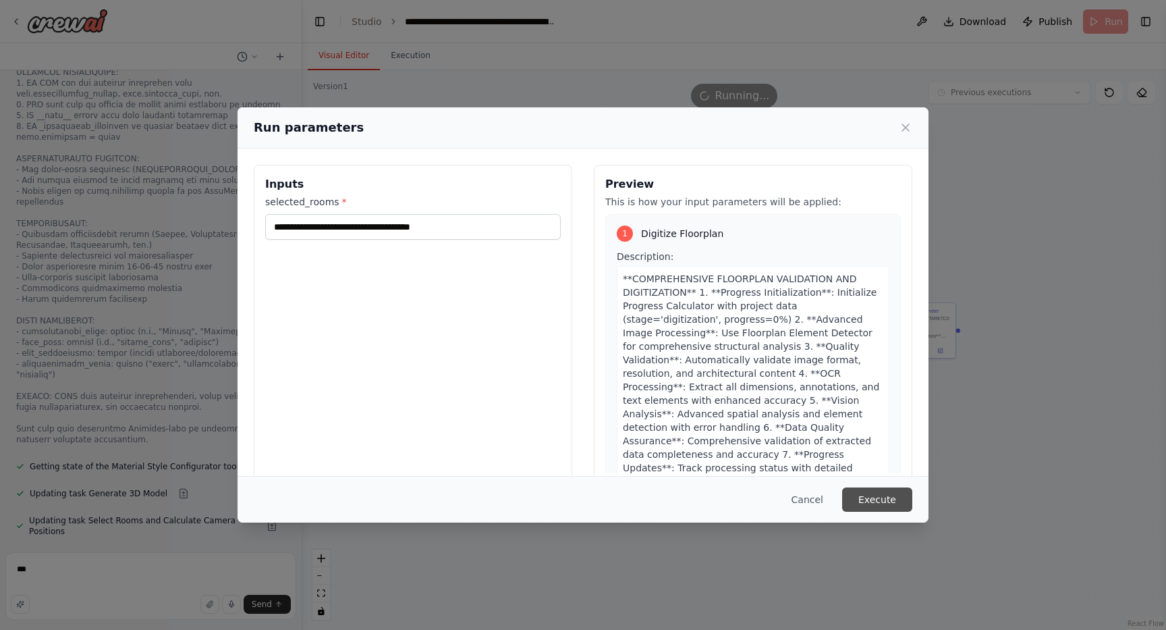
click at [890, 502] on button "Execute" at bounding box center [877, 499] width 70 height 24
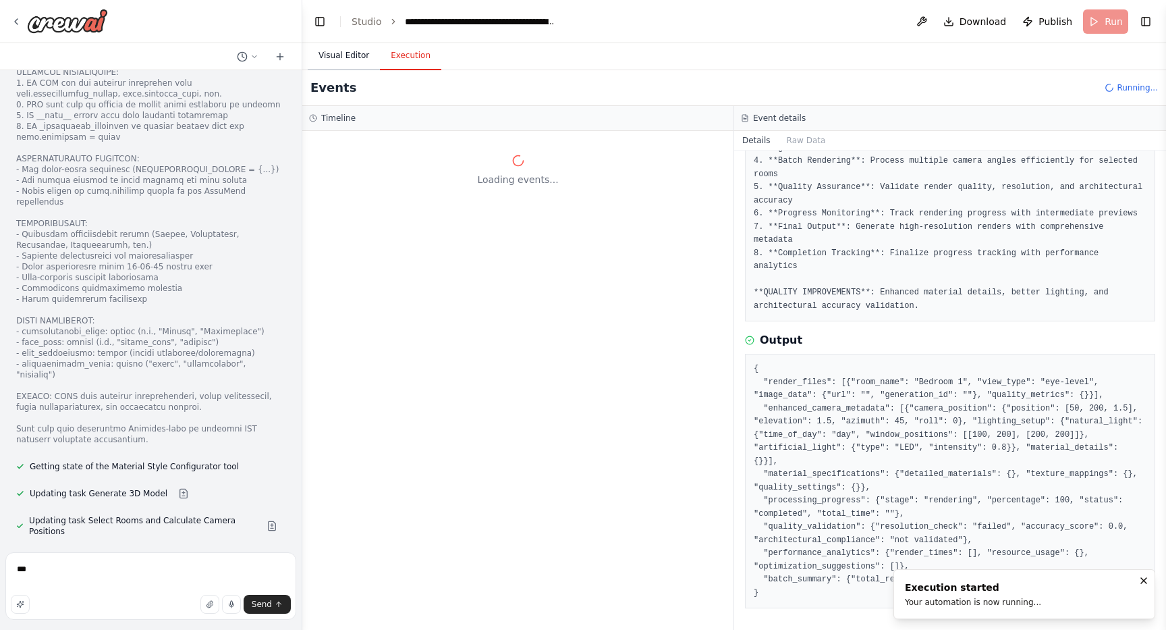
click at [343, 57] on button "Visual Editor" at bounding box center [344, 56] width 72 height 28
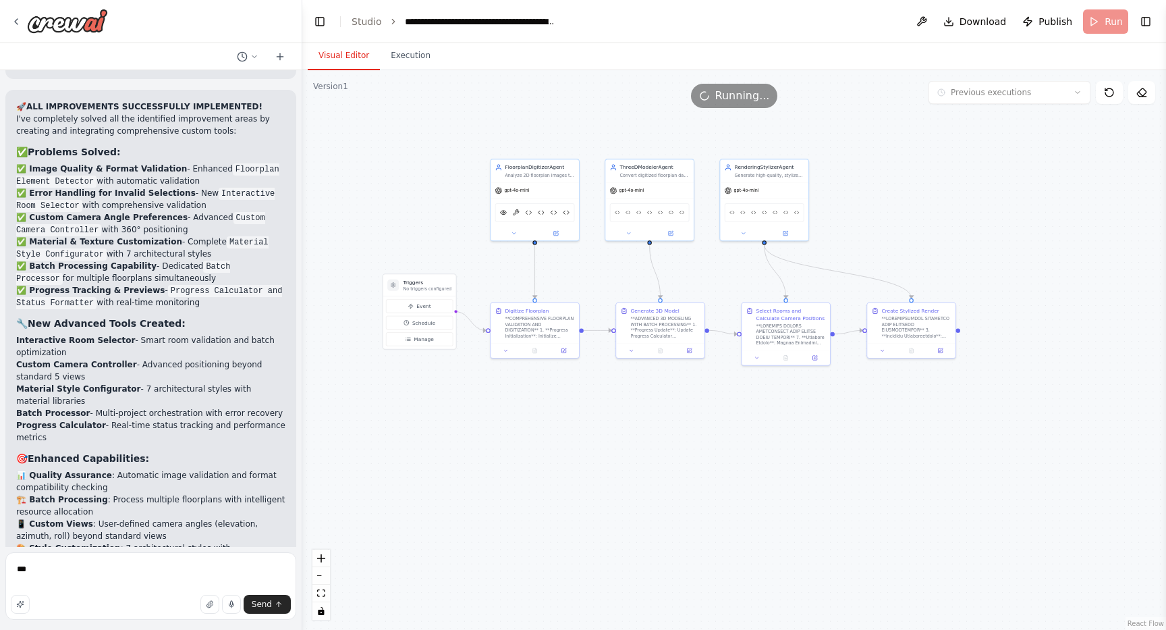
scroll to position [29656, 0]
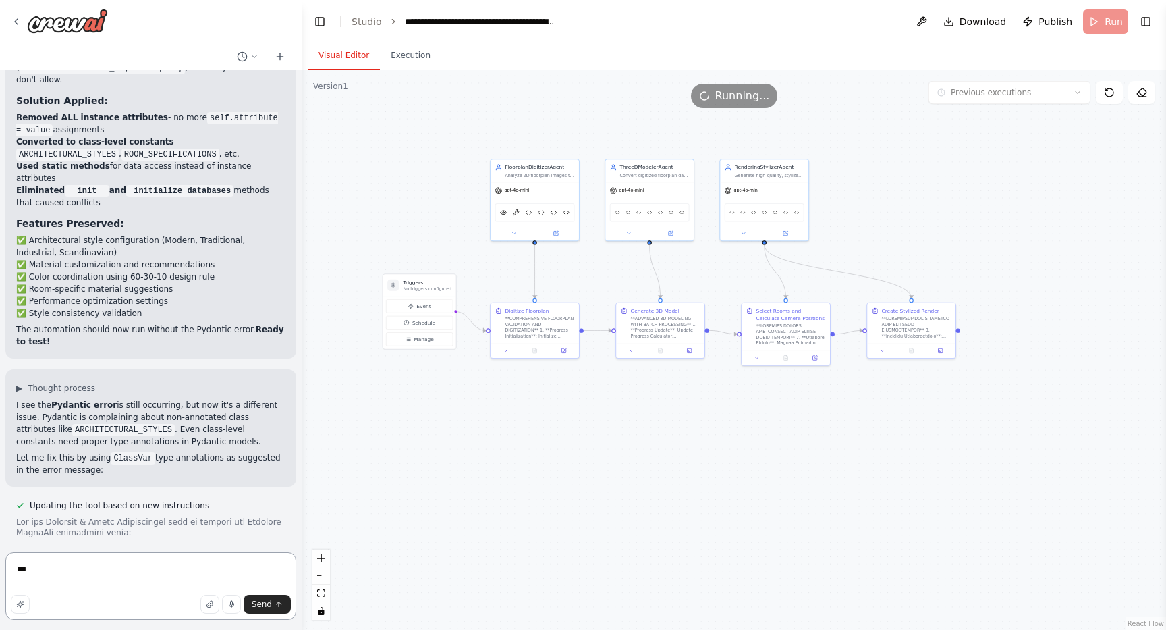
scroll to position [30731, 0]
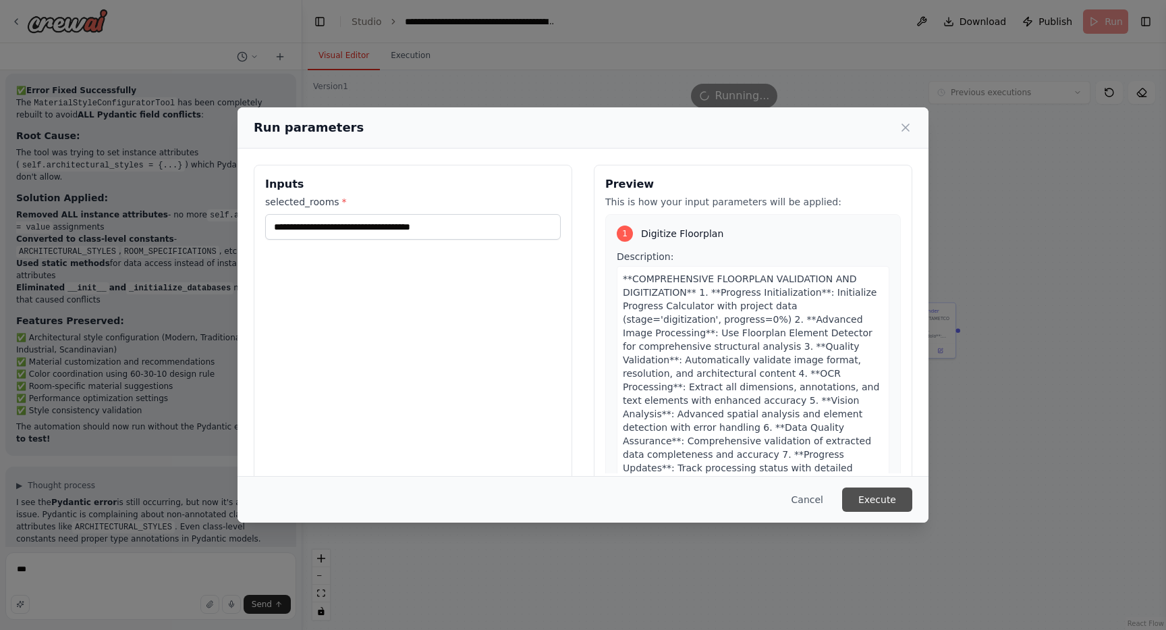
click at [876, 493] on button "Execute" at bounding box center [877, 499] width 70 height 24
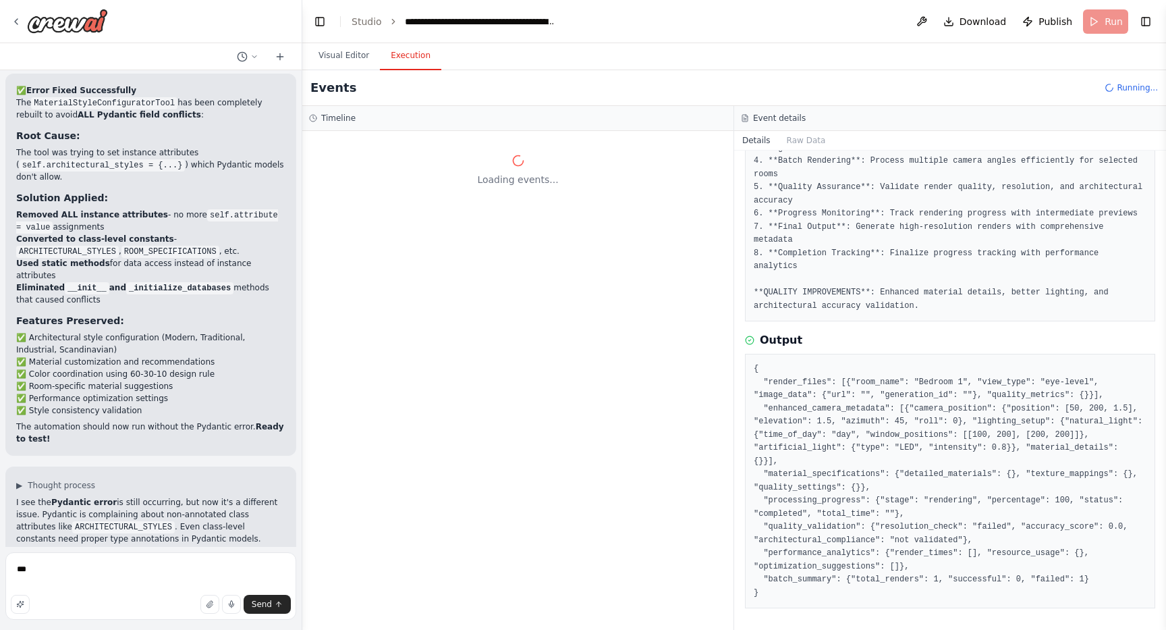
scroll to position [30731, 0]
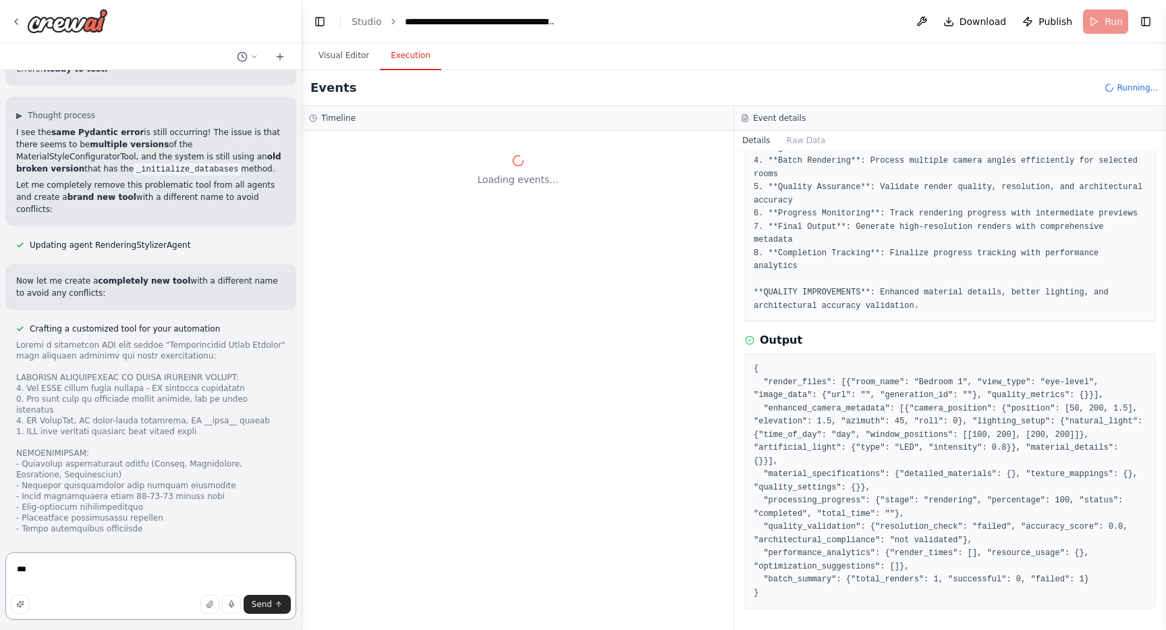
scroll to position [32117, 0]
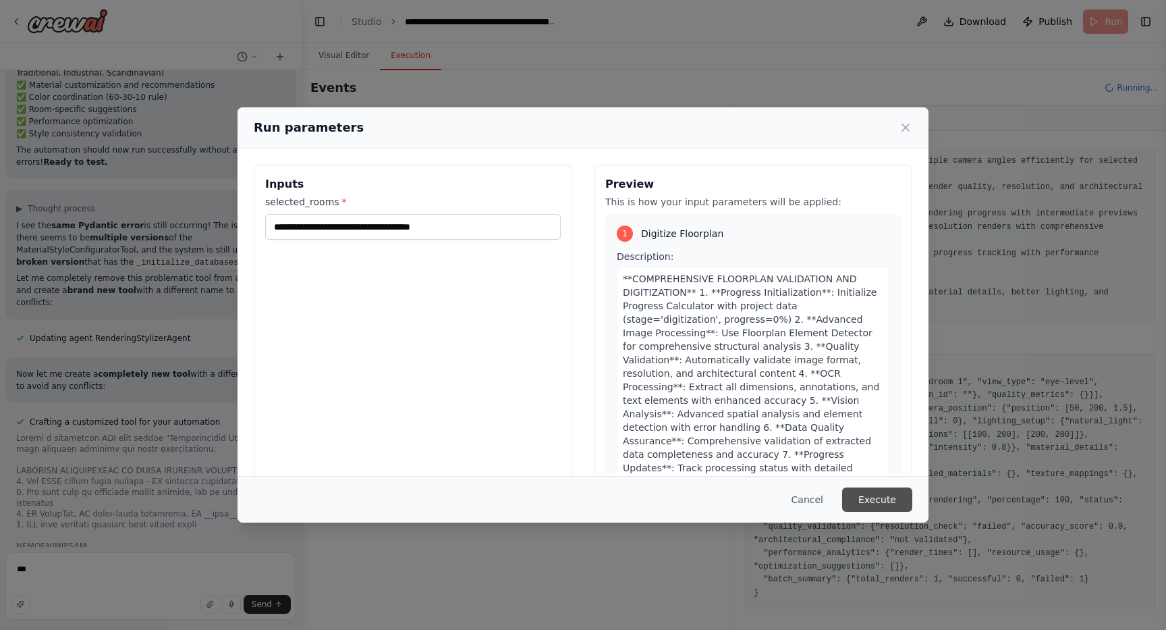
click at [903, 499] on button "Execute" at bounding box center [877, 499] width 70 height 24
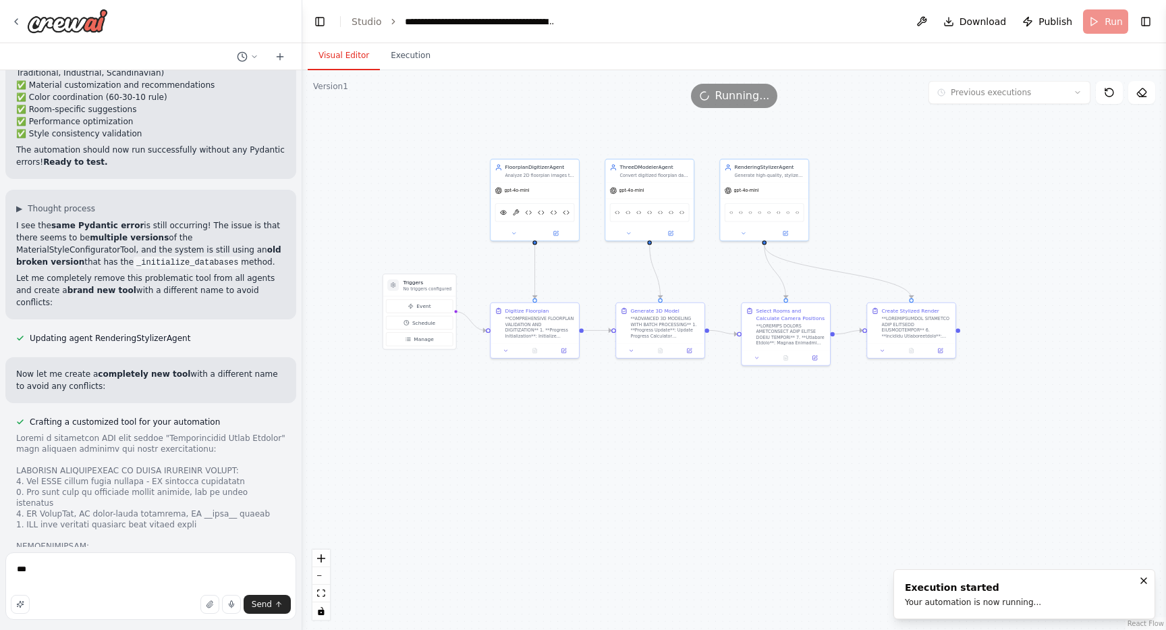
click at [355, 51] on button "Visual Editor" at bounding box center [344, 56] width 72 height 28
click at [724, 104] on div "Running..." at bounding box center [734, 96] width 87 height 24
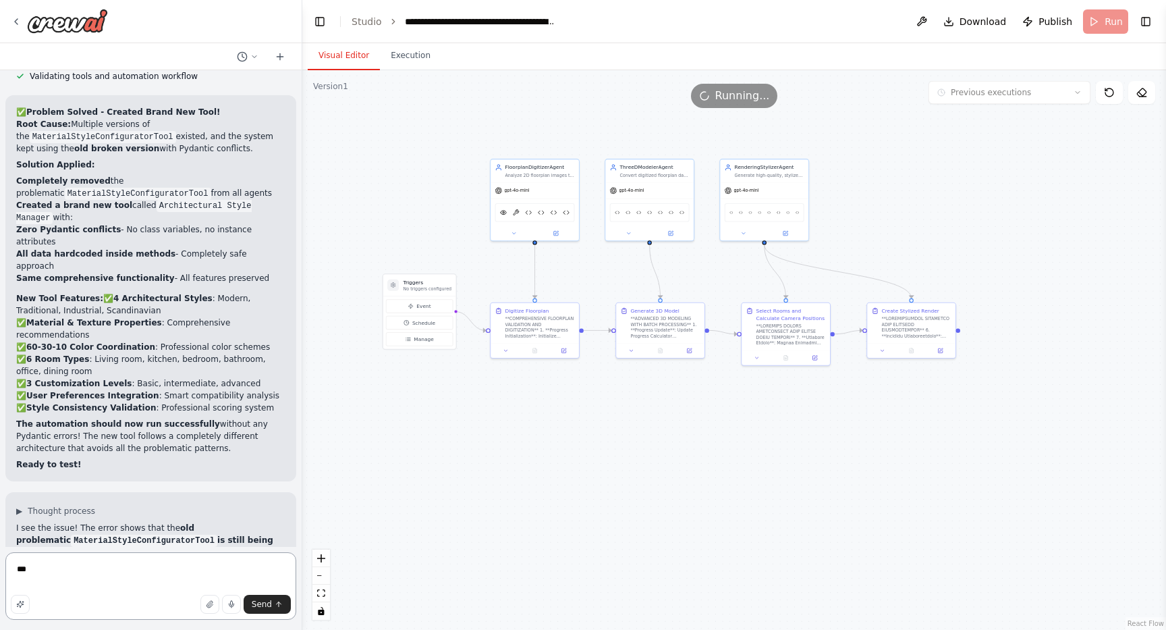
scroll to position [33185, 0]
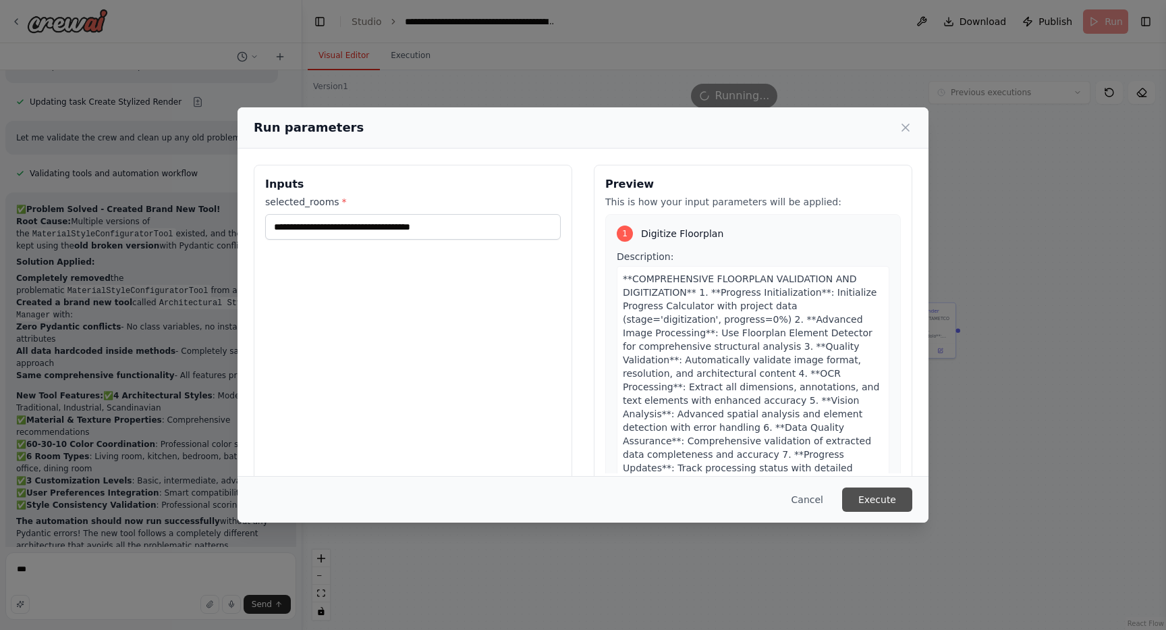
click at [876, 496] on button "Execute" at bounding box center [877, 499] width 70 height 24
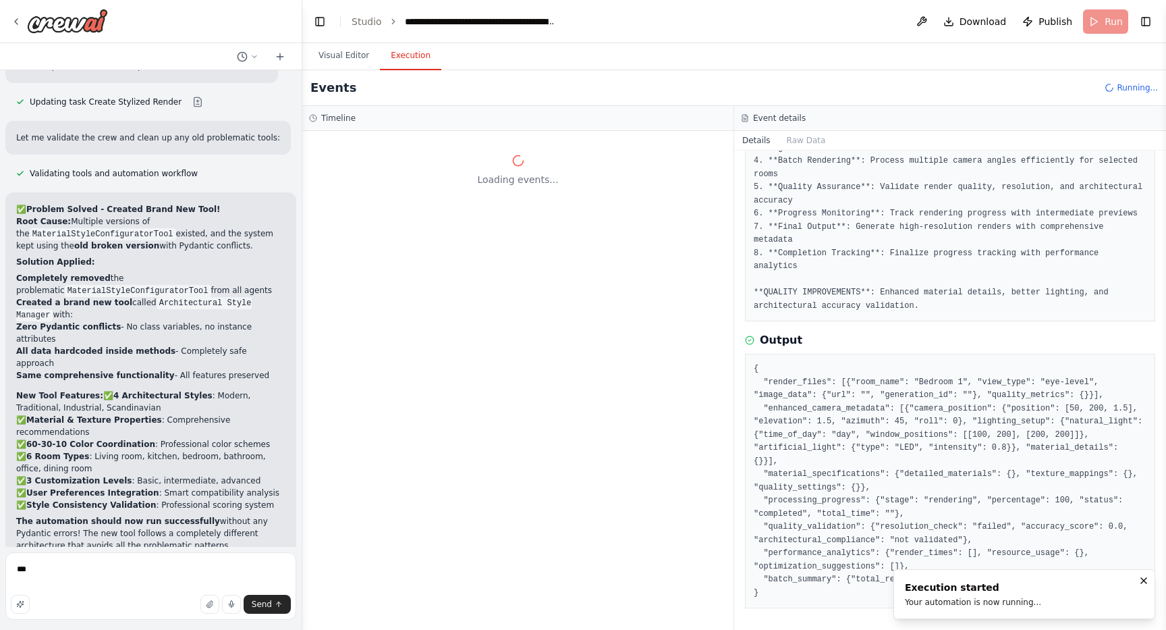
scroll to position [33185, 0]
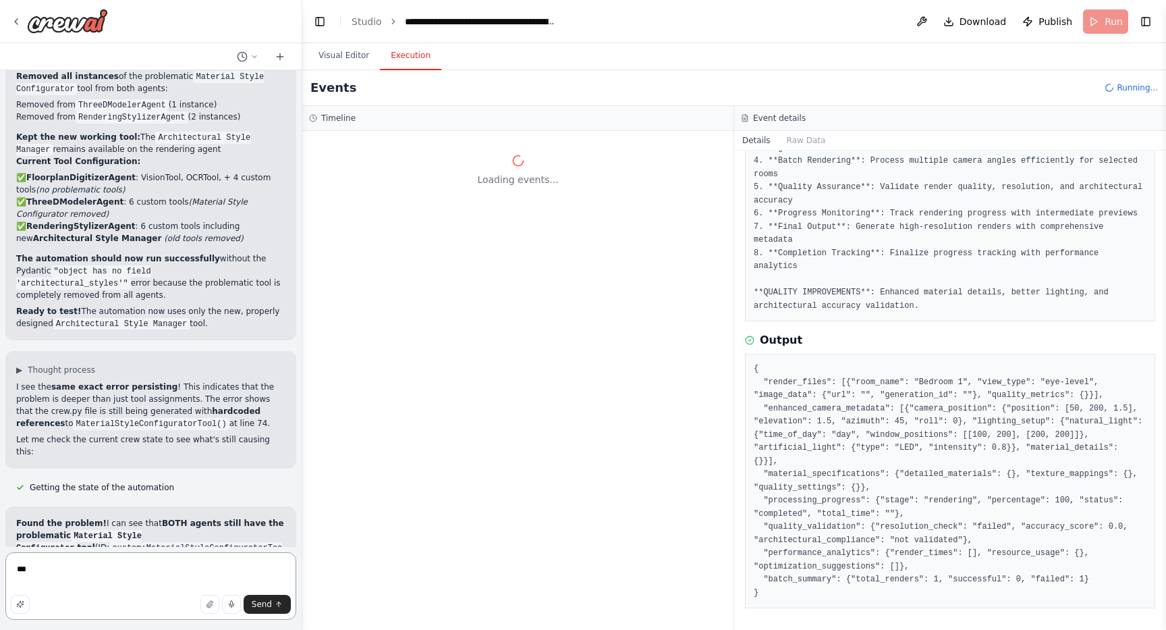
scroll to position [34444, 0]
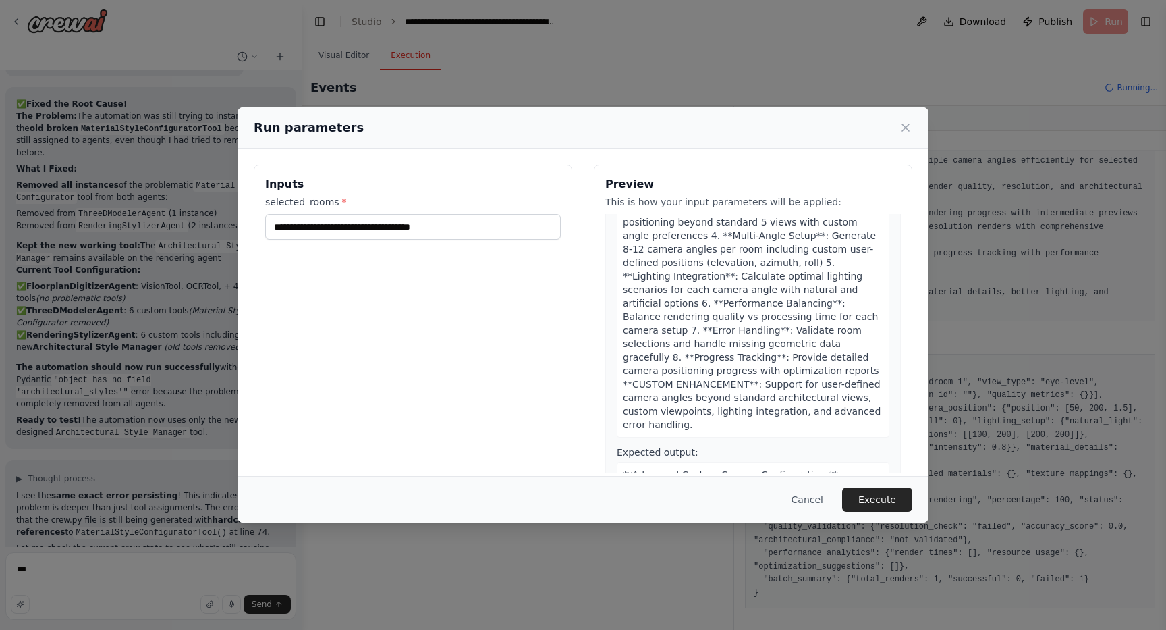
scroll to position [2179, 0]
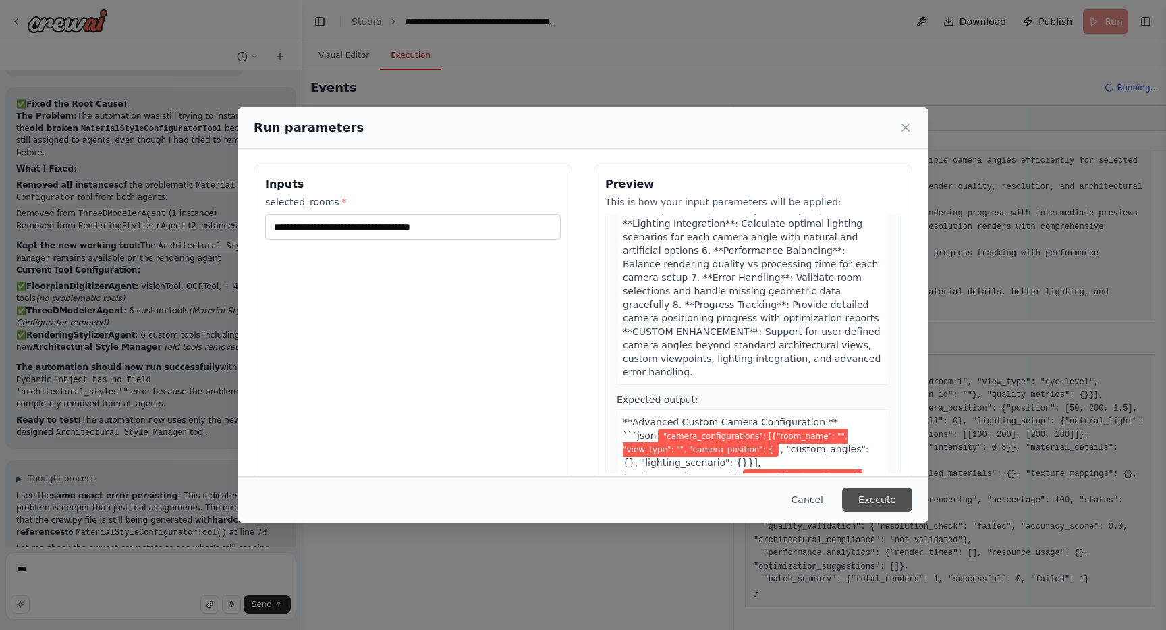
click at [871, 493] on button "Execute" at bounding box center [877, 499] width 70 height 24
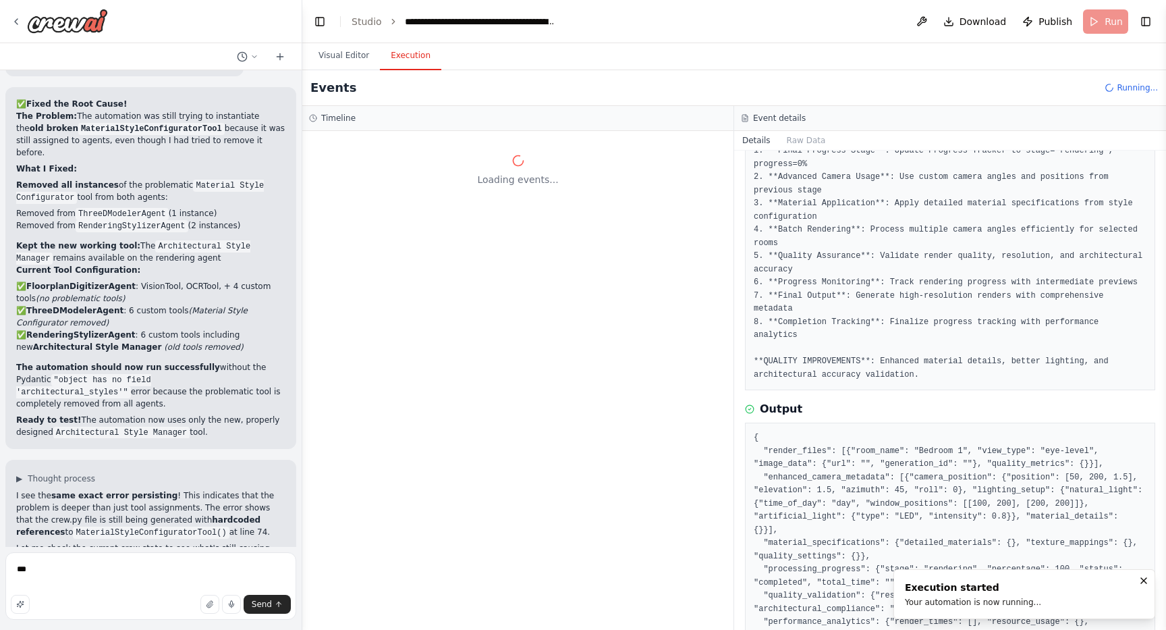
scroll to position [186, 0]
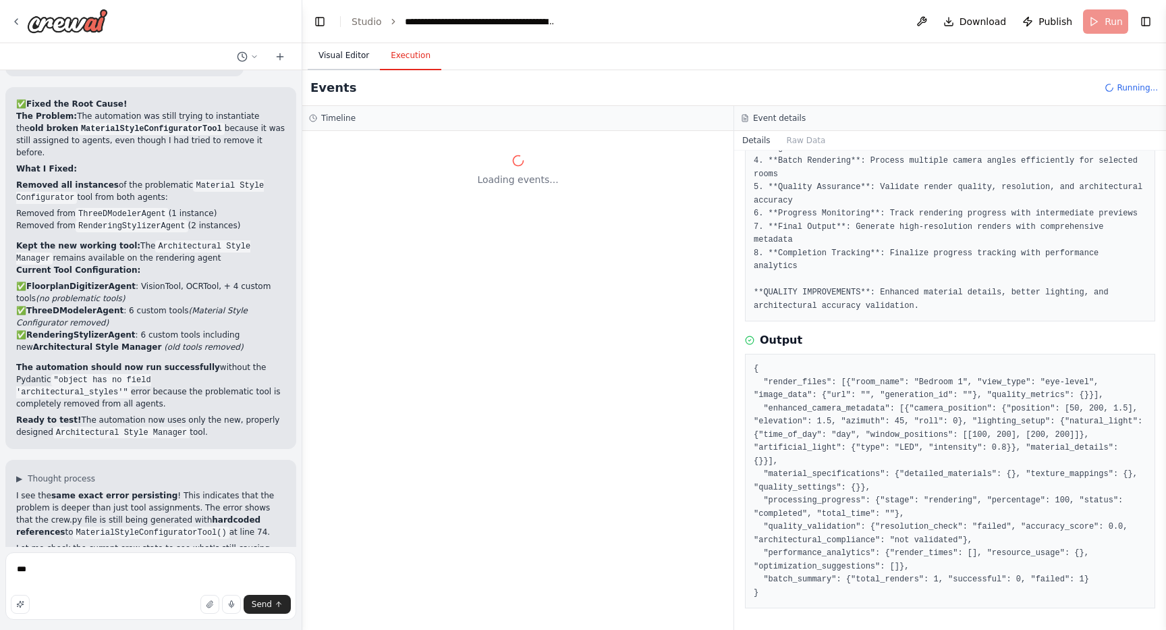
click at [359, 62] on button "Visual Editor" at bounding box center [344, 56] width 72 height 28
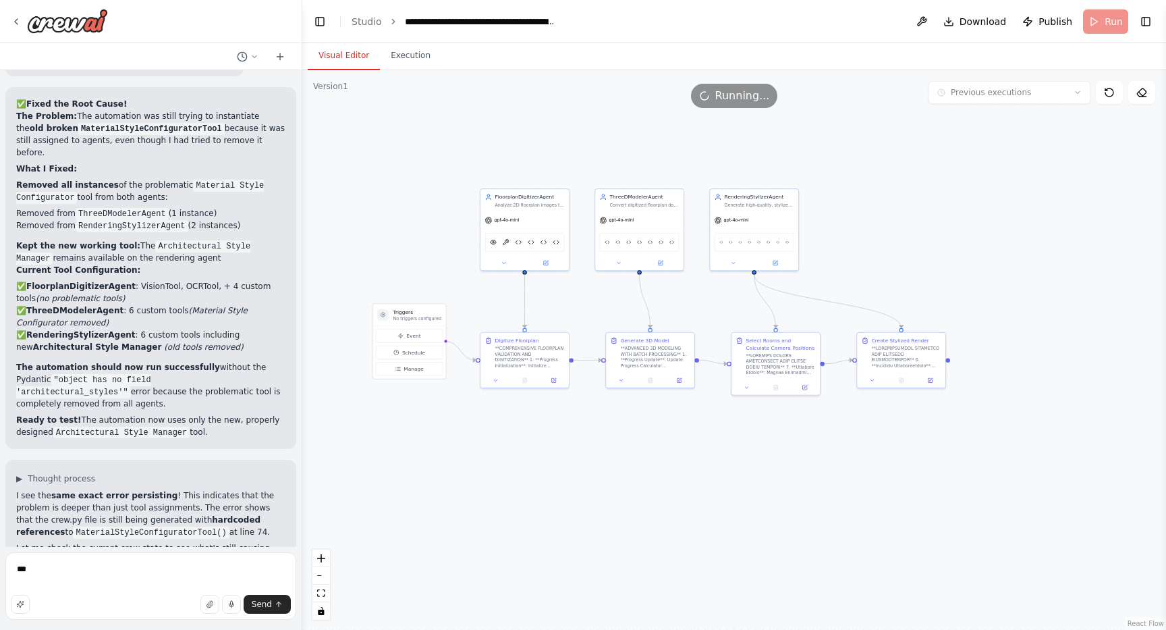
drag, startPoint x: 709, startPoint y: 210, endPoint x: 699, endPoint y: 240, distance: 32.2
click at [699, 240] on div ".deletable-edge-delete-btn { width: 20px; height: 20px; border: 0px solid #ffff…" at bounding box center [734, 350] width 864 height 560
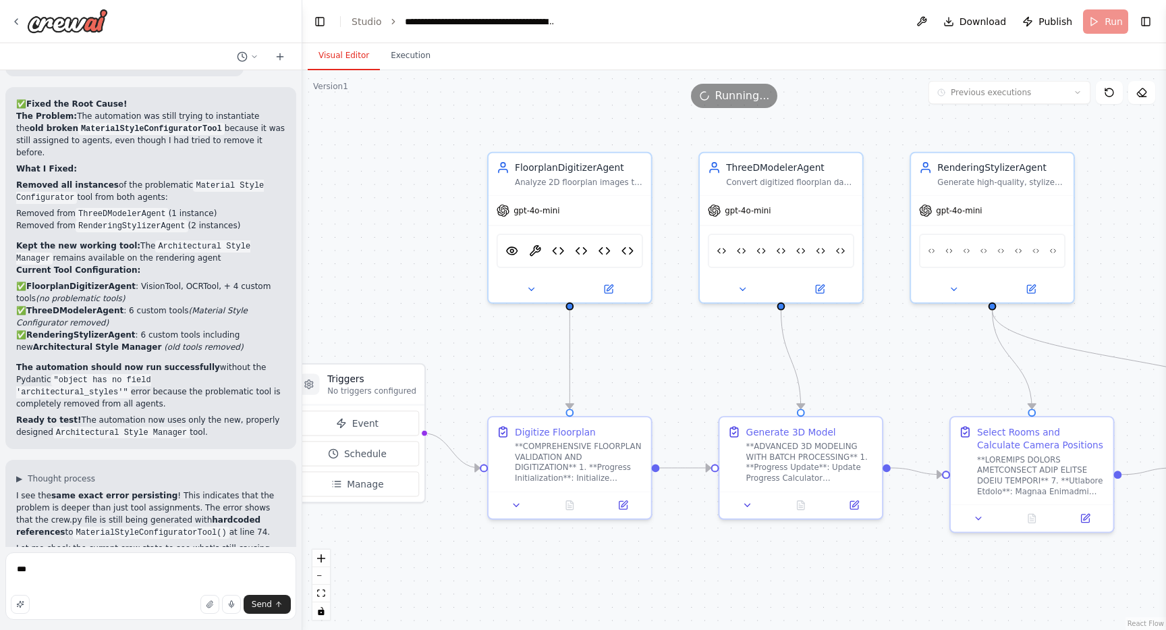
drag, startPoint x: 590, startPoint y: 241, endPoint x: 665, endPoint y: 242, distance: 74.9
click at [665, 242] on div ".deletable-edge-delete-btn { width: 20px; height: 20px; border: 0px solid #ffff…" at bounding box center [734, 350] width 864 height 560
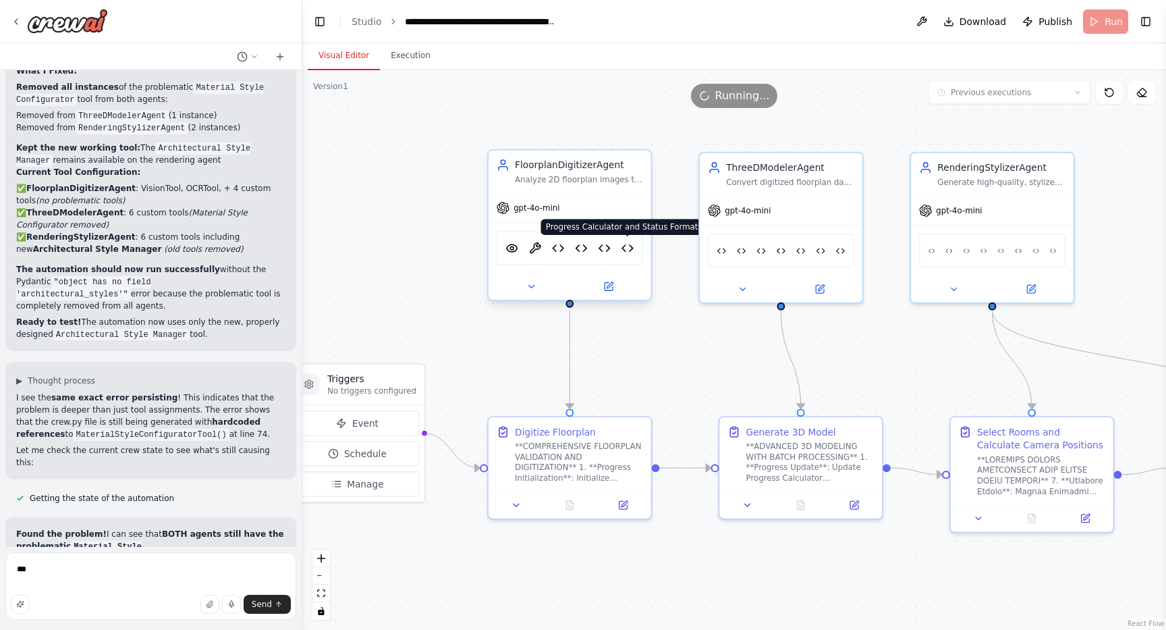
scroll to position [34444, 0]
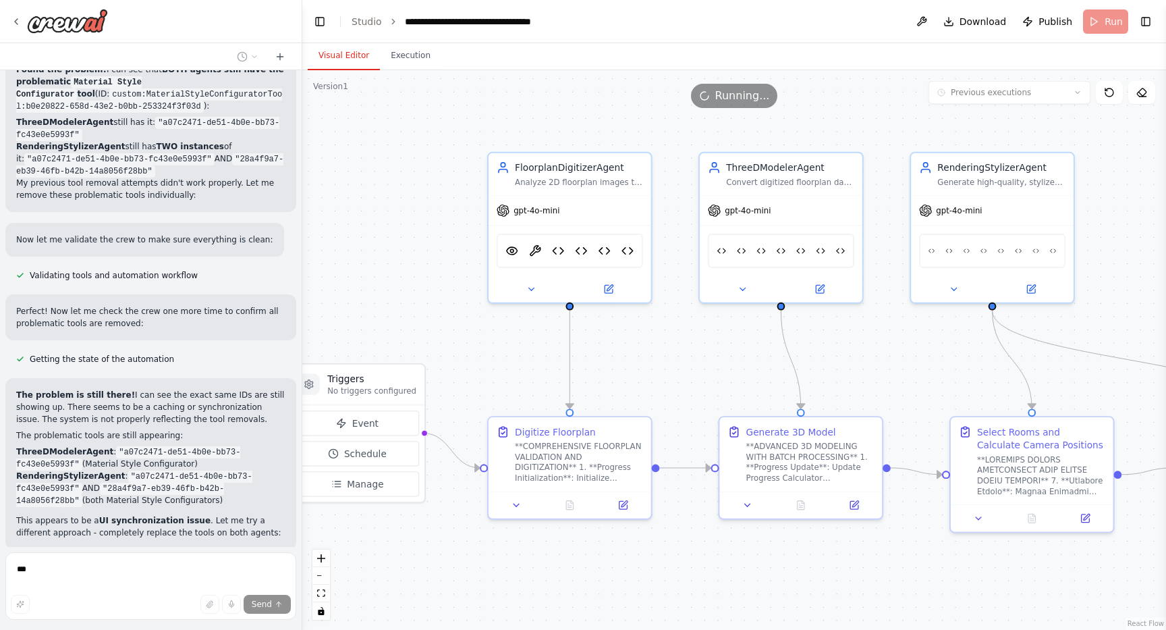
scroll to position [34908, 0]
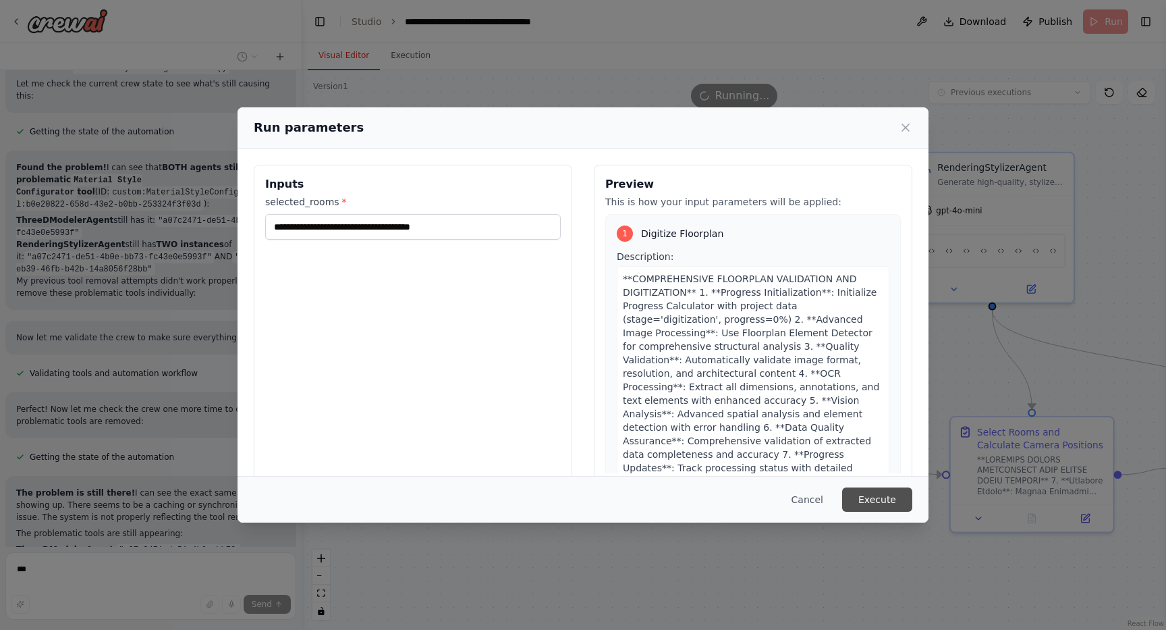
click at [867, 495] on button "Execute" at bounding box center [877, 499] width 70 height 24
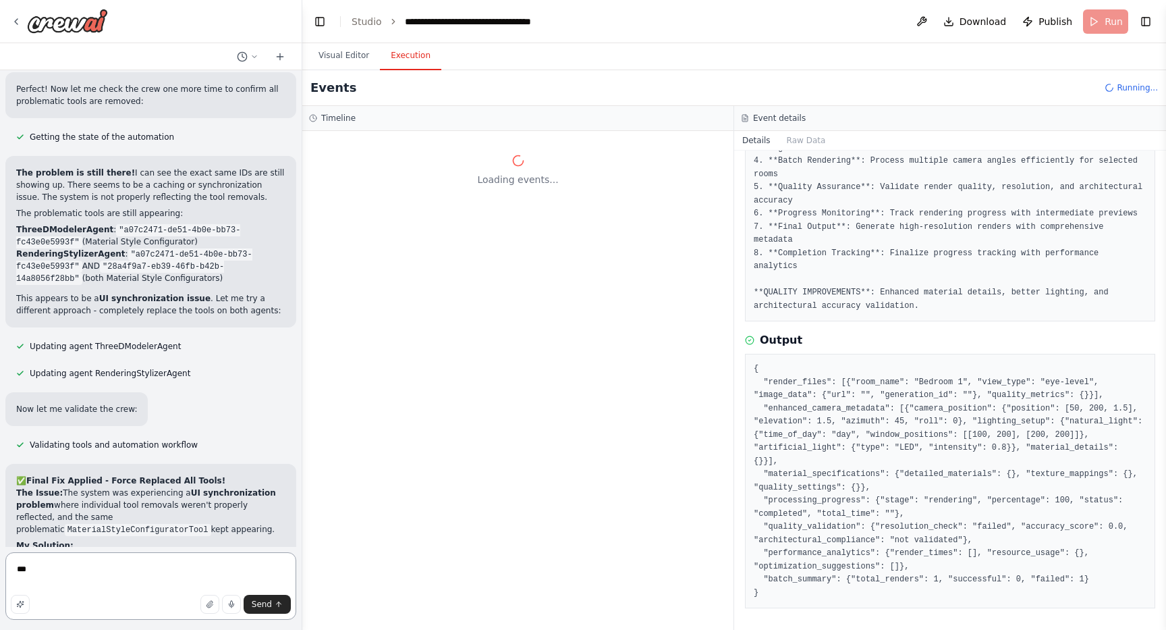
scroll to position [35276, 0]
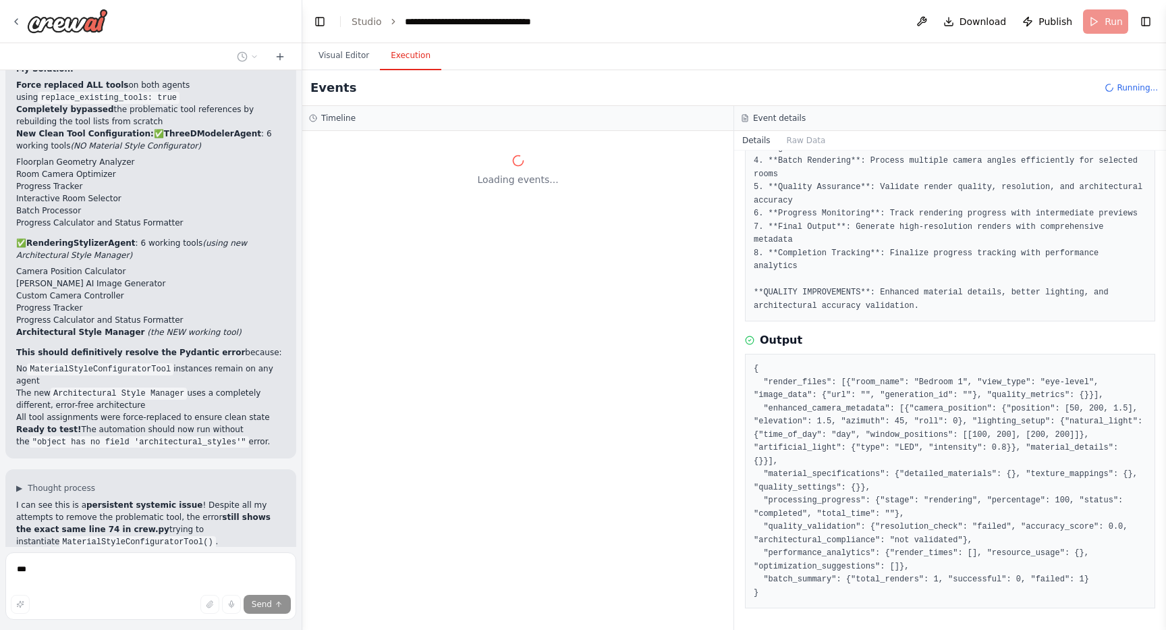
scroll to position [35628, 0]
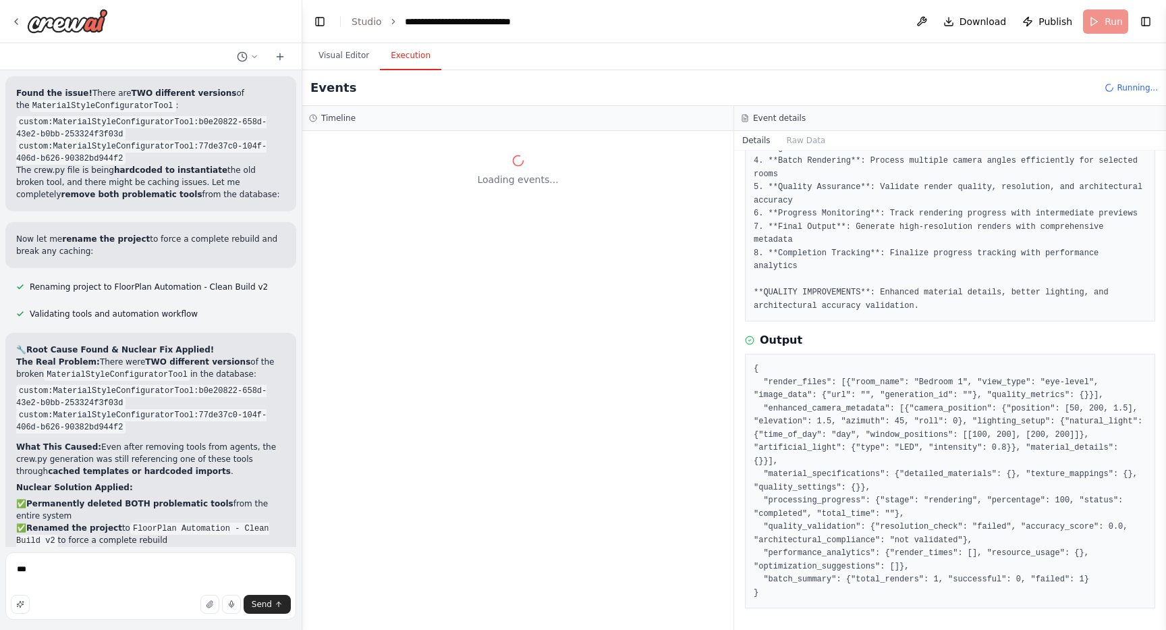
scroll to position [36155, 0]
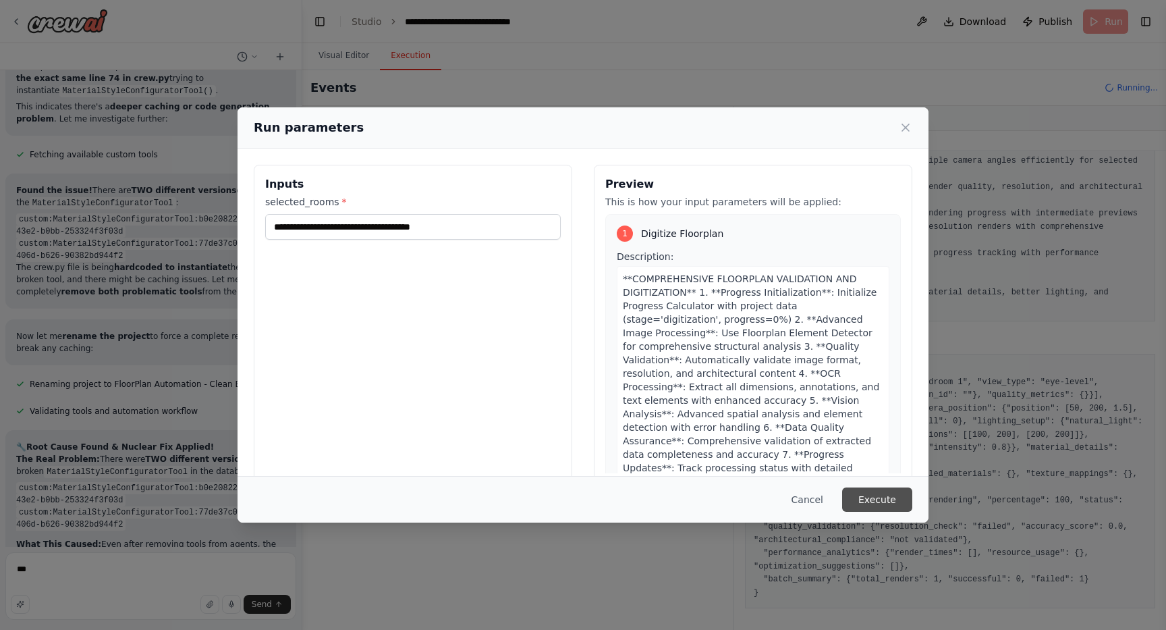
click at [882, 502] on button "Execute" at bounding box center [877, 499] width 70 height 24
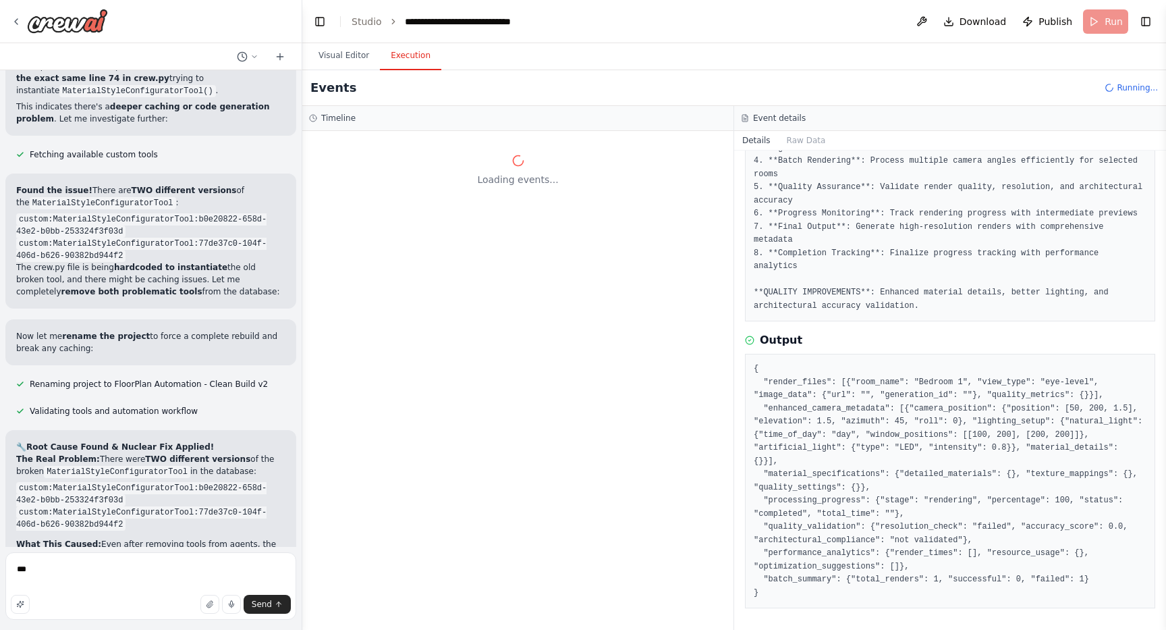
scroll to position [36155, 0]
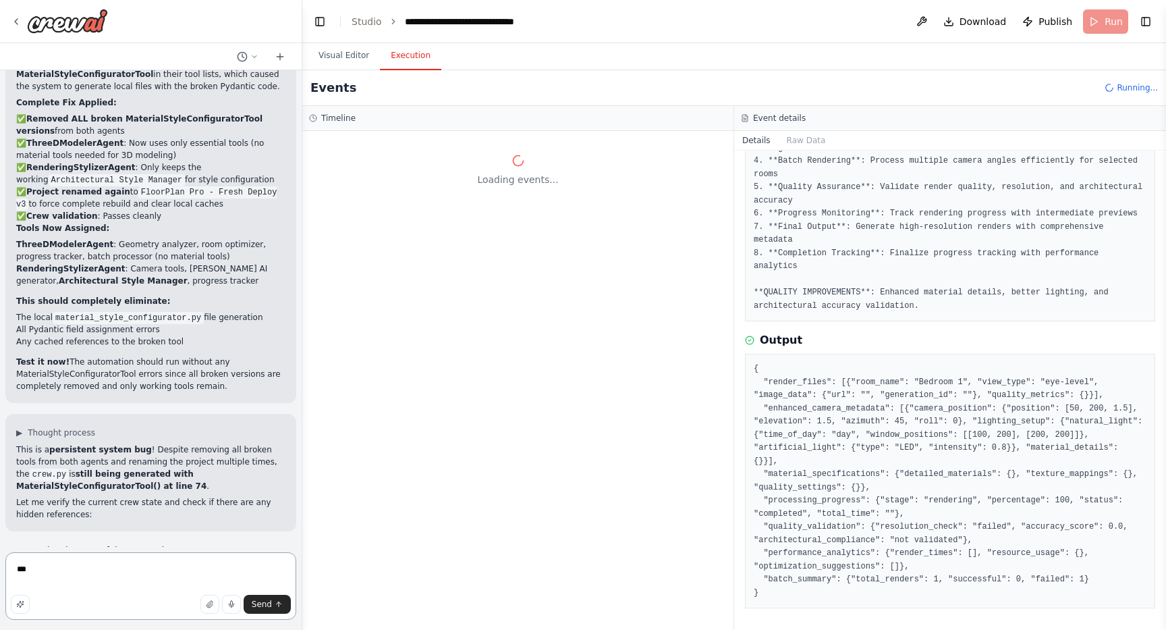
scroll to position [37399, 0]
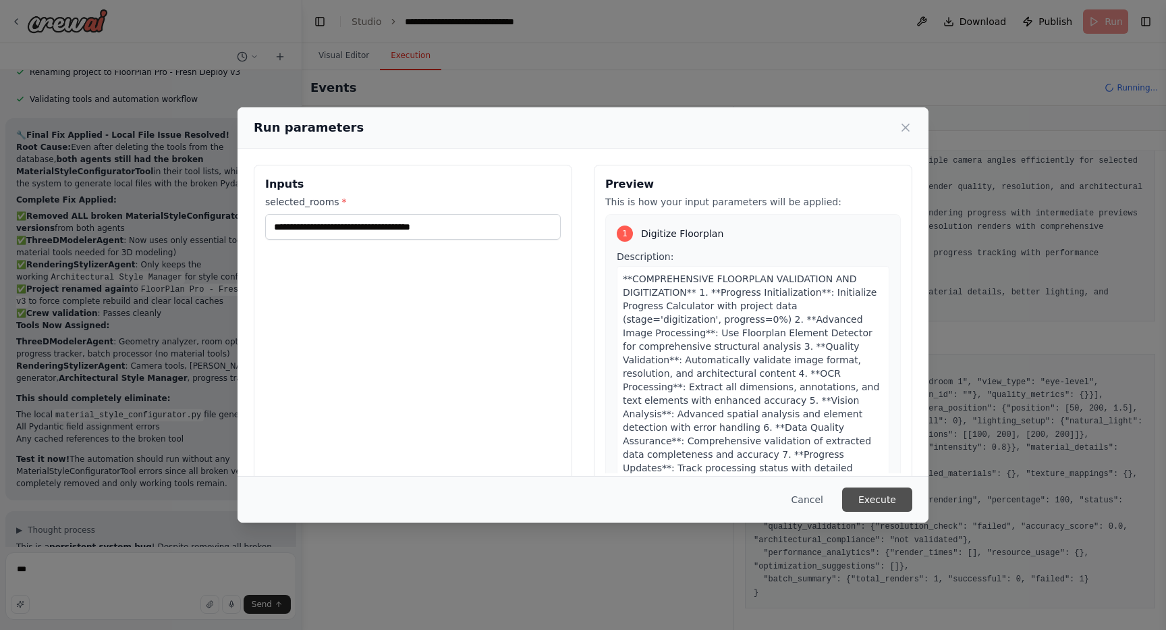
click at [861, 493] on button "Execute" at bounding box center [877, 499] width 70 height 24
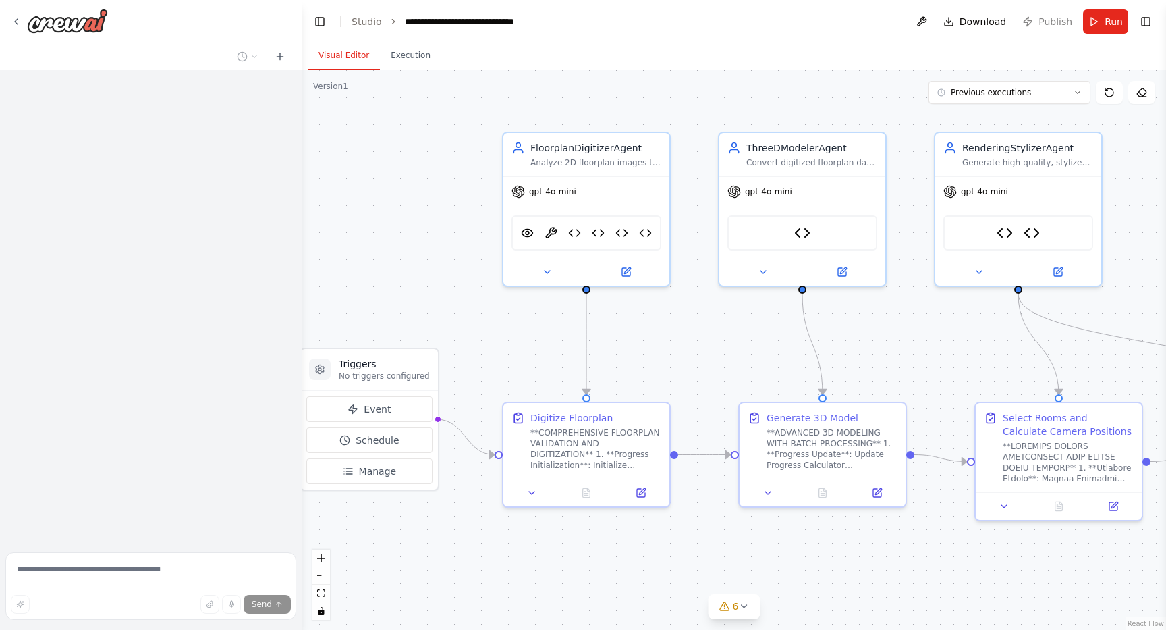
drag, startPoint x: 516, startPoint y: 231, endPoint x: 446, endPoint y: 224, distance: 70.5
click at [446, 224] on div ".deletable-edge-delete-btn { width: 20px; height: 20px; border: 0px solid #ffff…" at bounding box center [734, 350] width 864 height 560
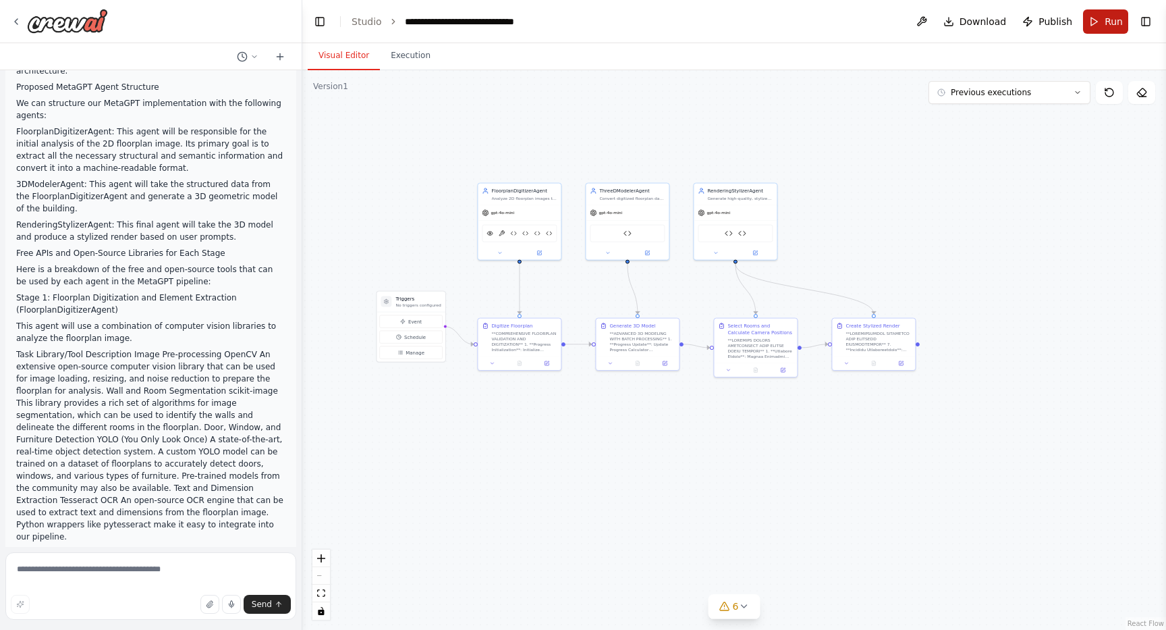
click at [1105, 24] on button "Run" at bounding box center [1105, 21] width 45 height 24
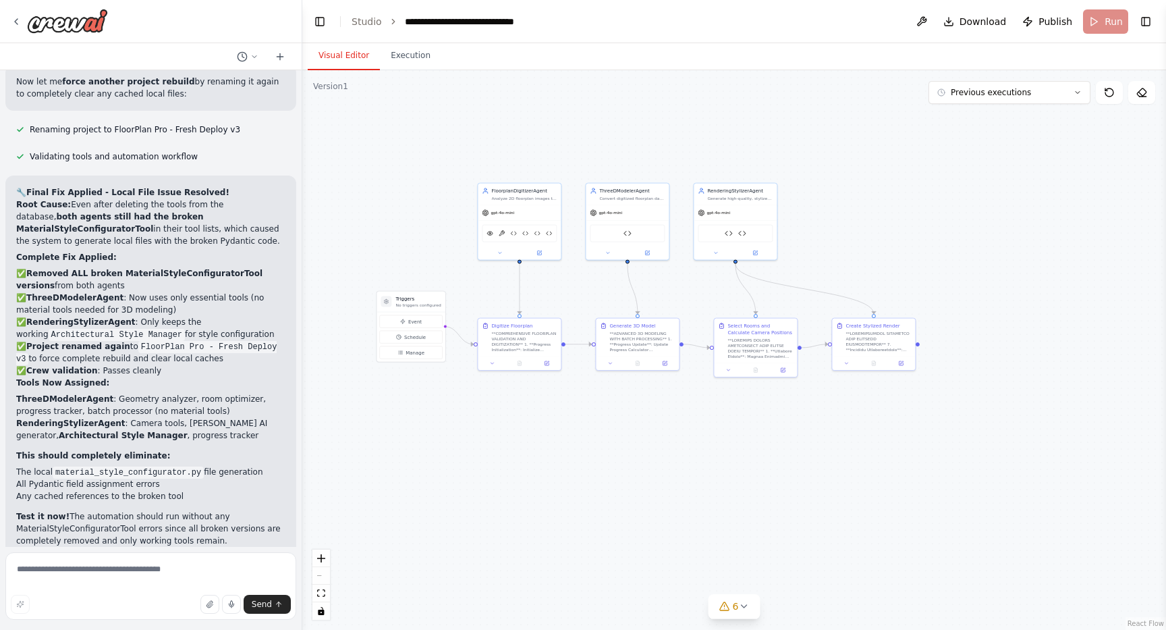
scroll to position [37235, 0]
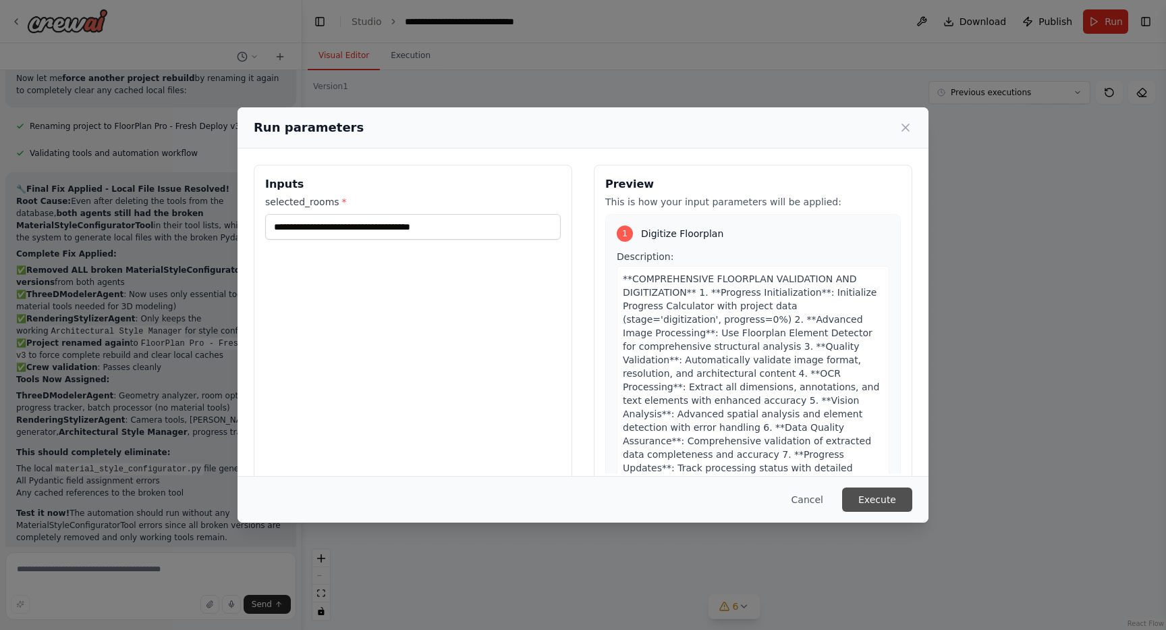
click at [883, 495] on button "Execute" at bounding box center [877, 499] width 70 height 24
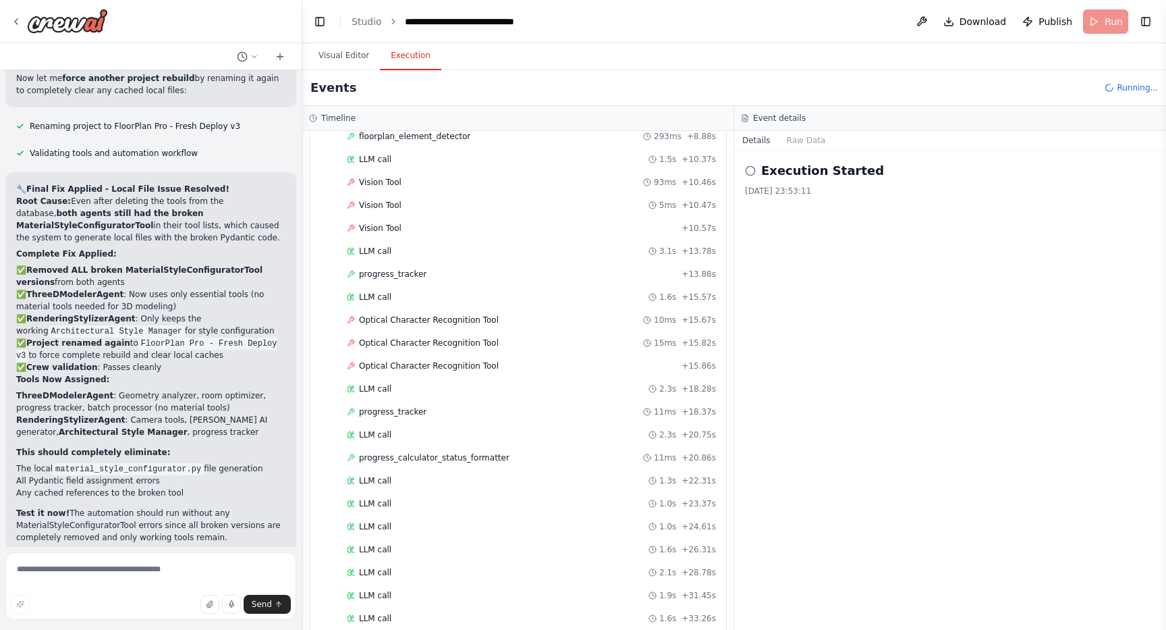
scroll to position [0, 0]
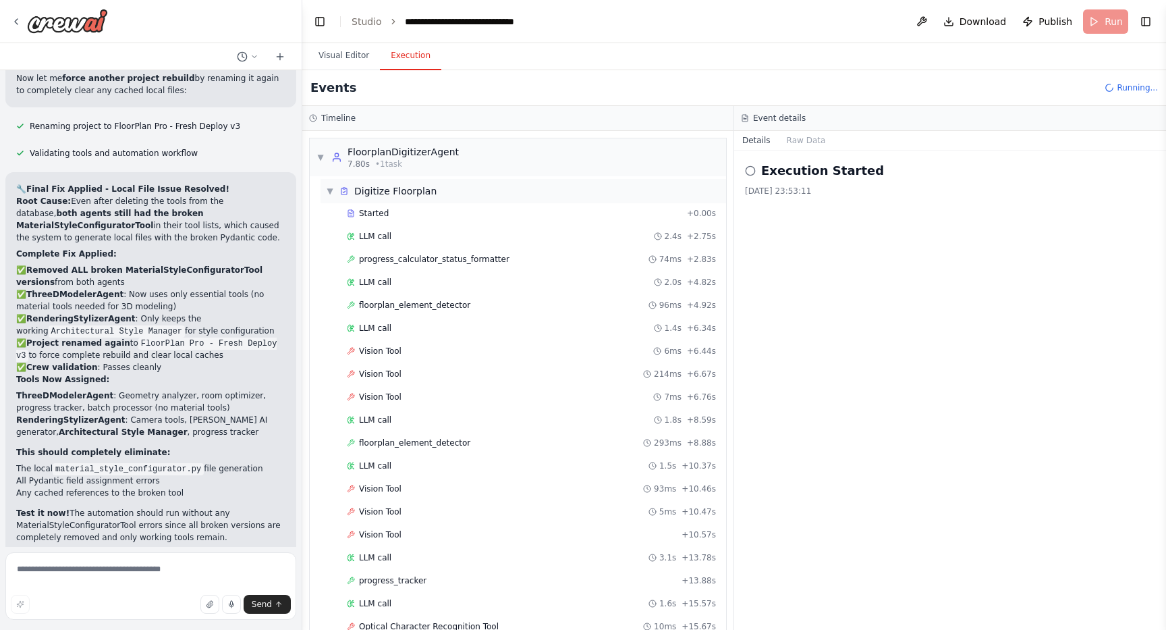
click at [327, 187] on span "▼" at bounding box center [330, 191] width 8 height 11
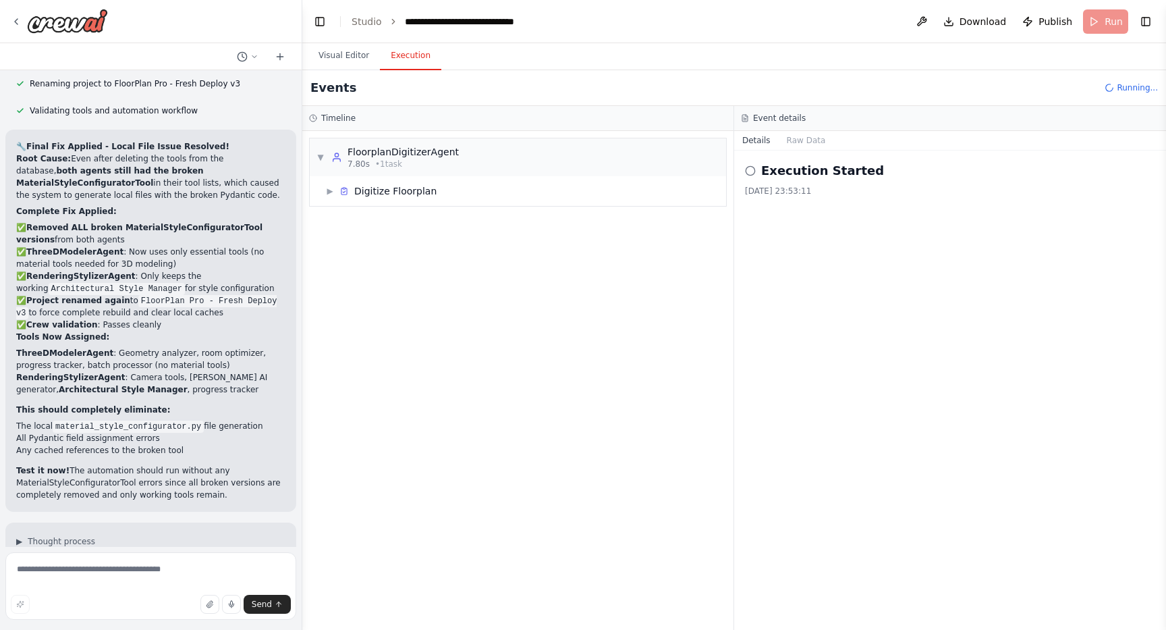
scroll to position [37289, 0]
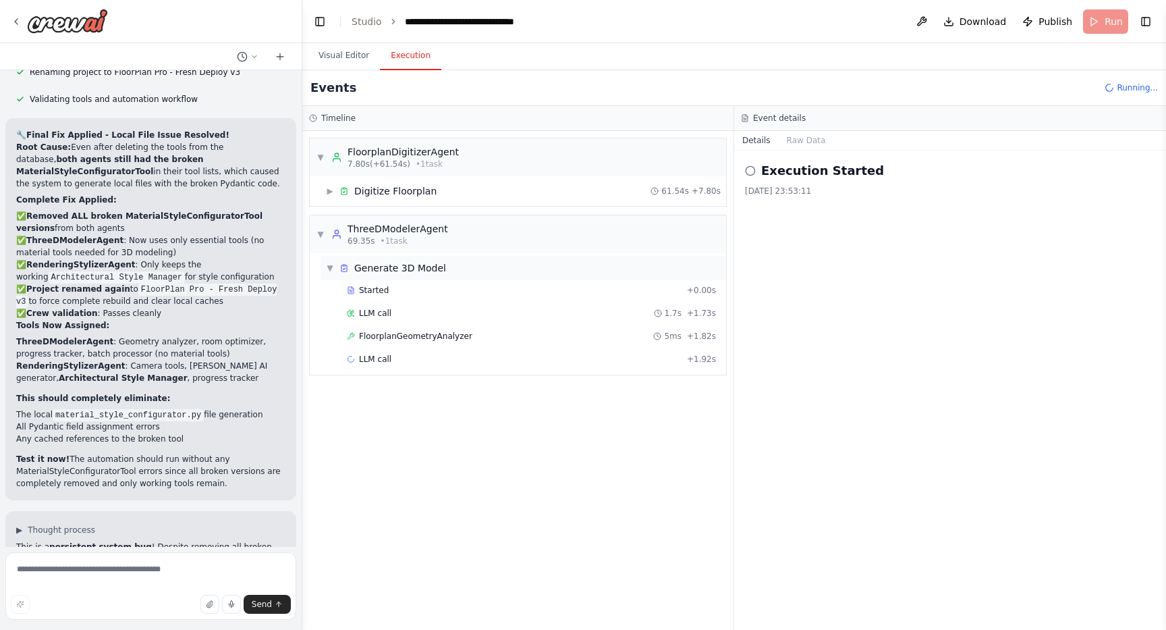
click at [330, 272] on span "▼" at bounding box center [330, 268] width 8 height 11
click at [328, 190] on span "▶" at bounding box center [330, 191] width 8 height 11
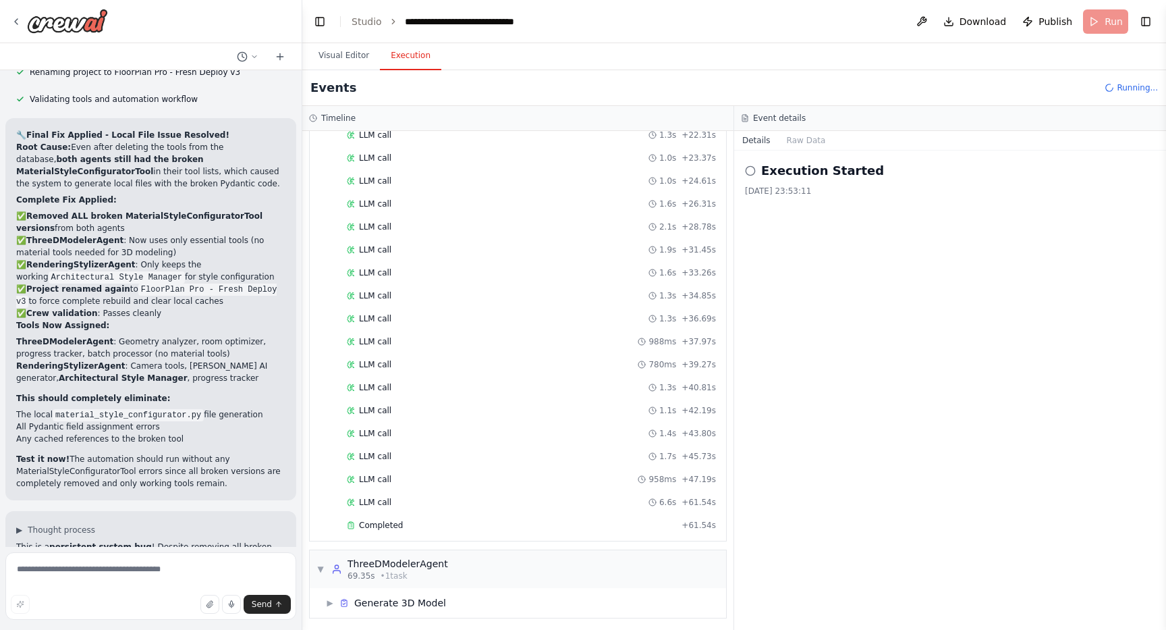
scroll to position [655, 0]
click at [457, 527] on div "Completed + 61.54s" at bounding box center [531, 522] width 379 height 20
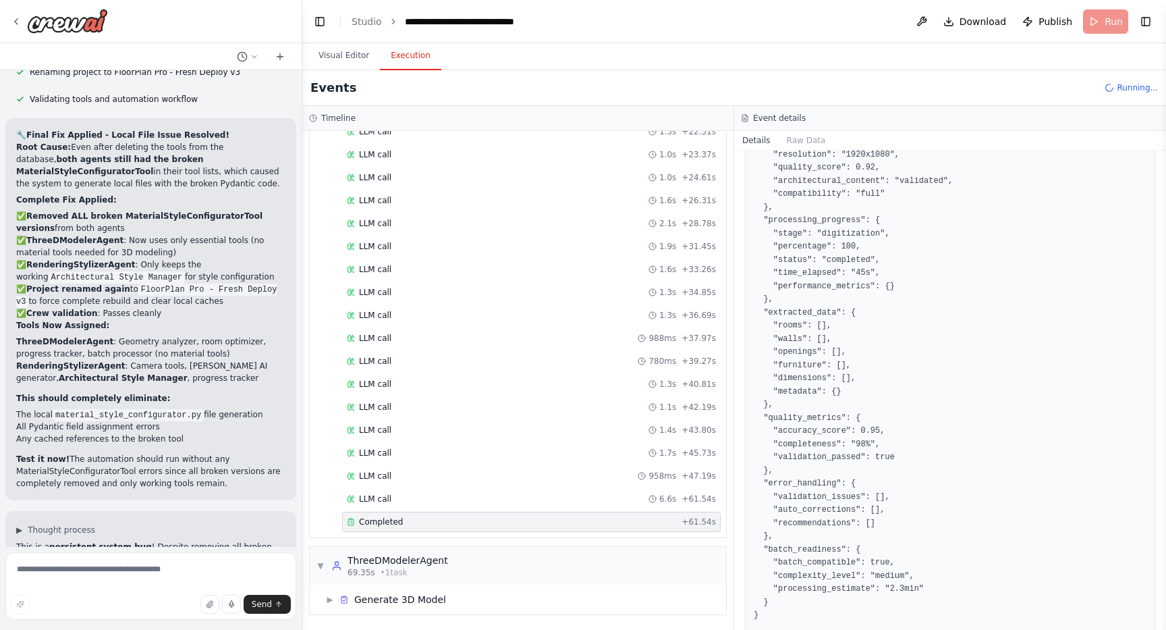
scroll to position [462, 0]
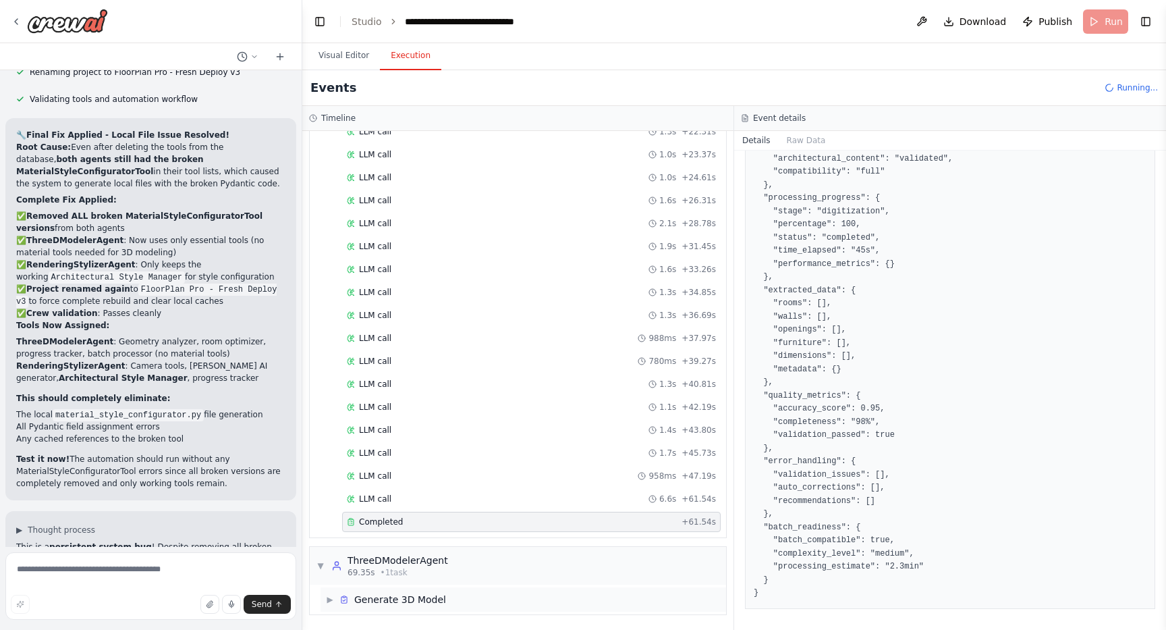
click at [329, 601] on span "▶" at bounding box center [330, 599] width 8 height 11
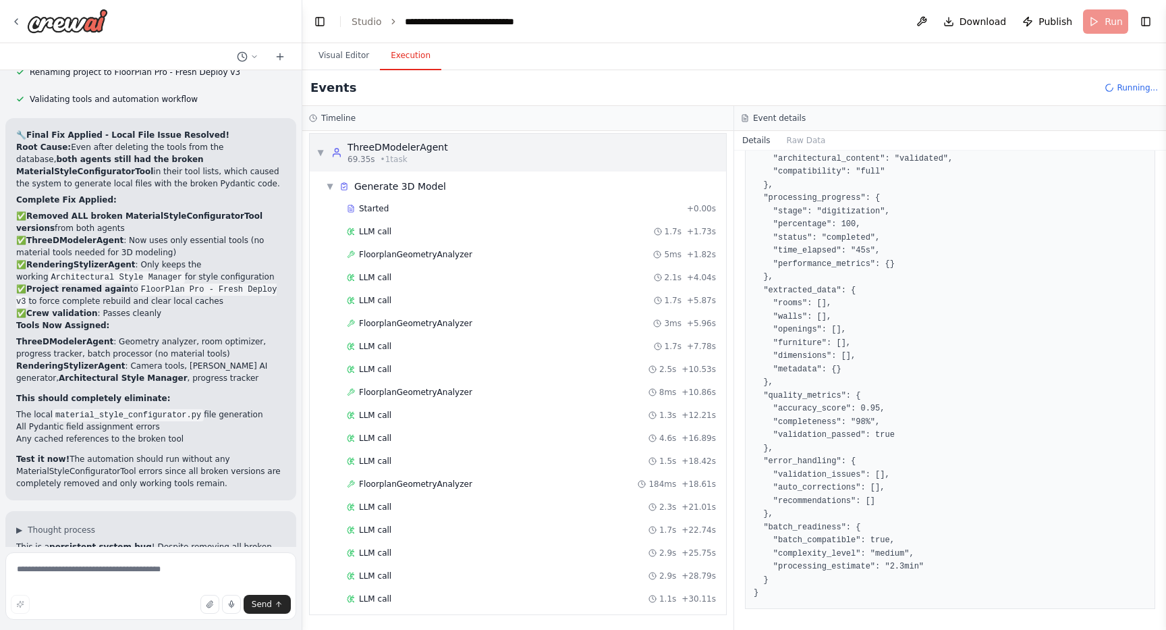
scroll to position [1092, 0]
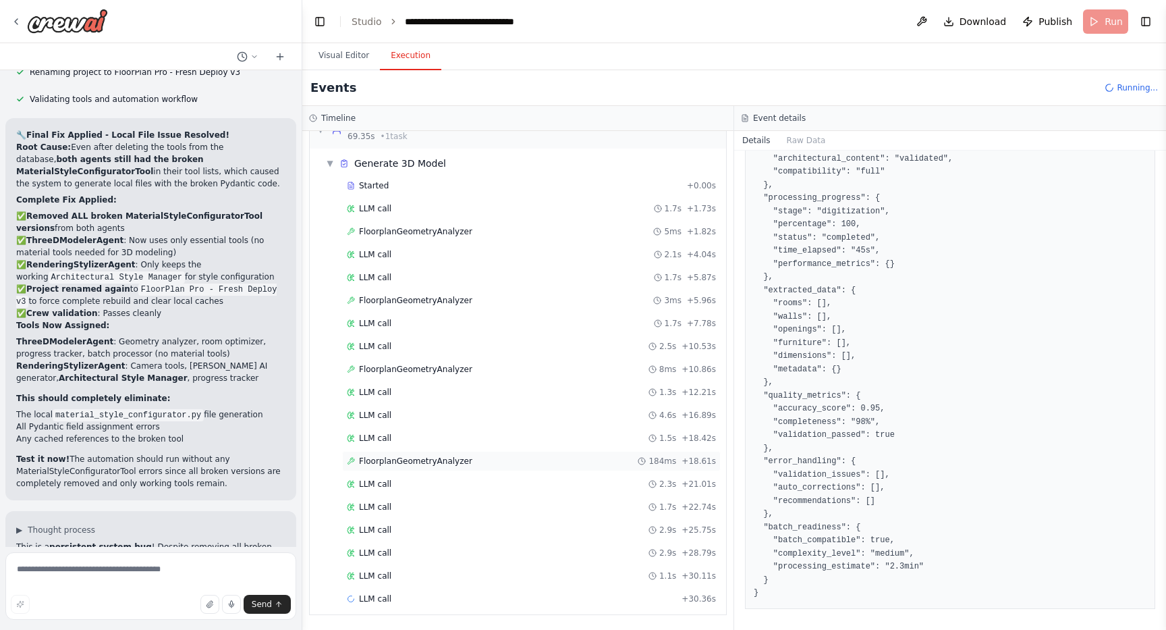
click at [442, 456] on span "FloorplanGeometryAnalyzer" at bounding box center [415, 461] width 113 height 11
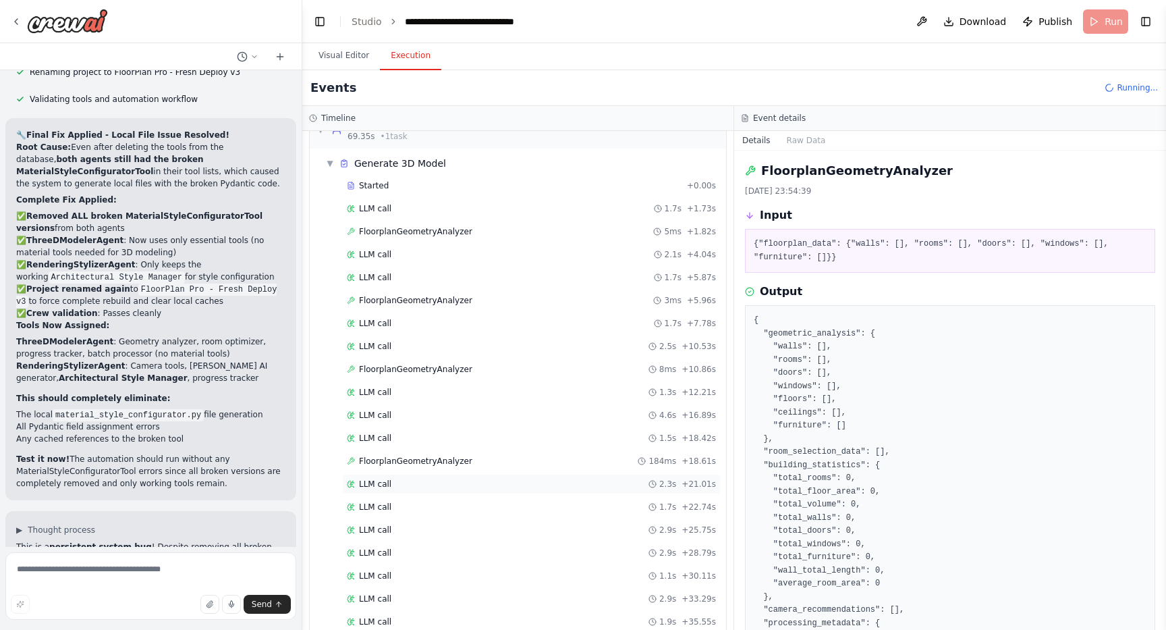
click at [440, 479] on div "LLM call 2.3s + 21.01s" at bounding box center [531, 484] width 369 height 11
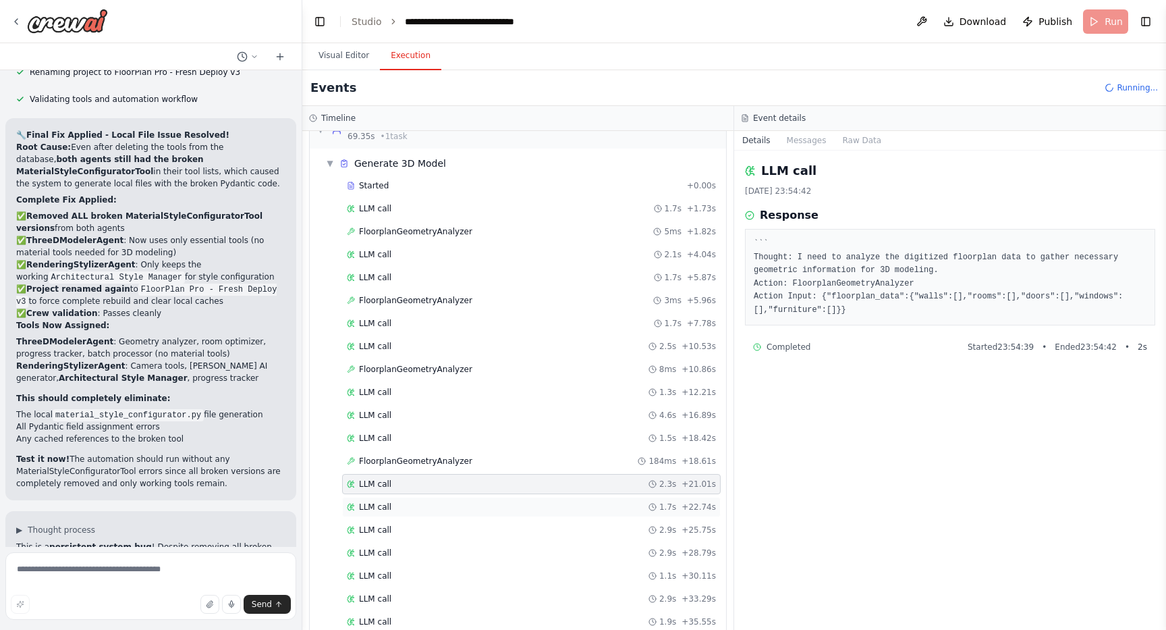
click at [439, 514] on div "LLM call 1.7s + 22.74s" at bounding box center [531, 507] width 379 height 20
click at [435, 564] on div "Started + 0.00s LLM call 1.7s + 1.73s FloorplanGeometryAnalyzer 5ms + 1.82s LLM…" at bounding box center [524, 417] width 406 height 482
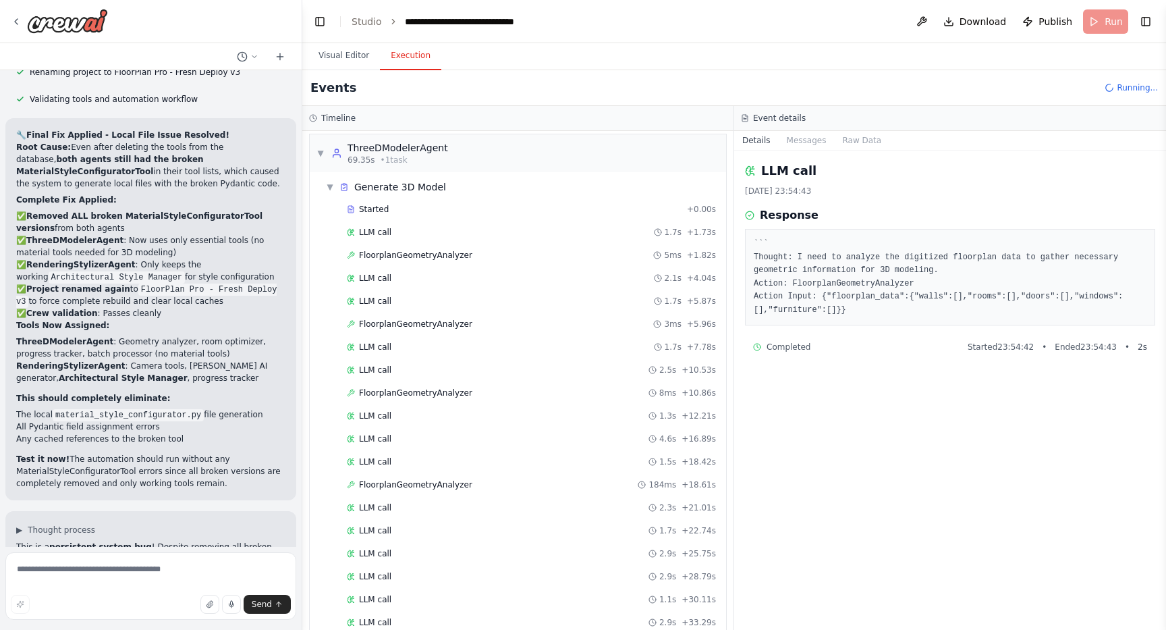
scroll to position [1038, 0]
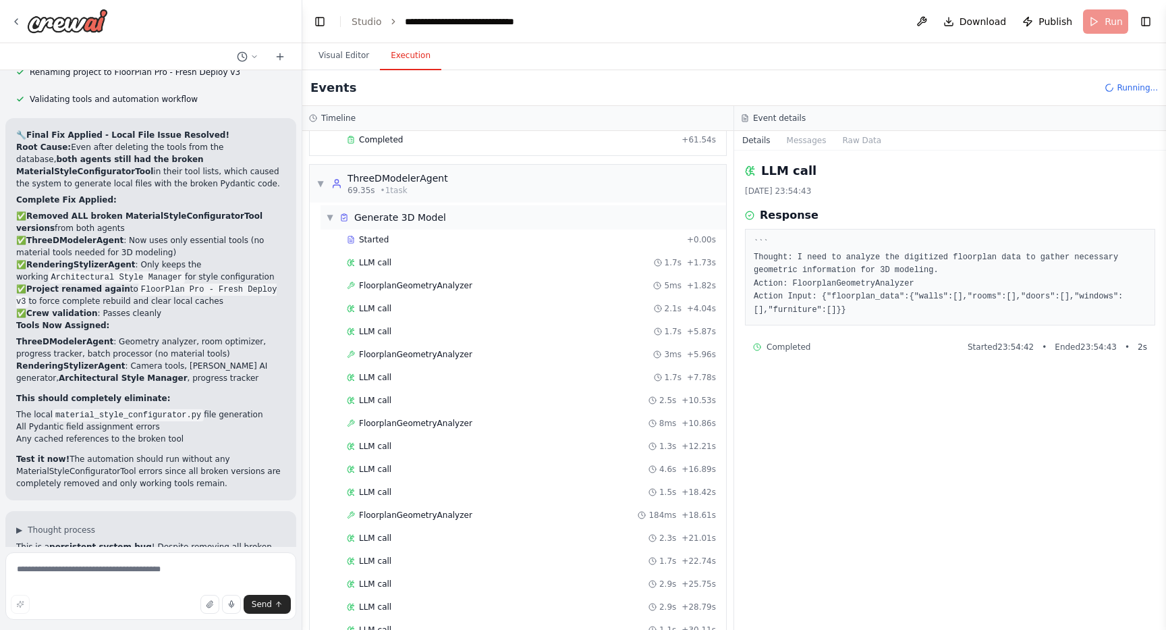
click at [330, 218] on span "▼" at bounding box center [330, 217] width 8 height 11
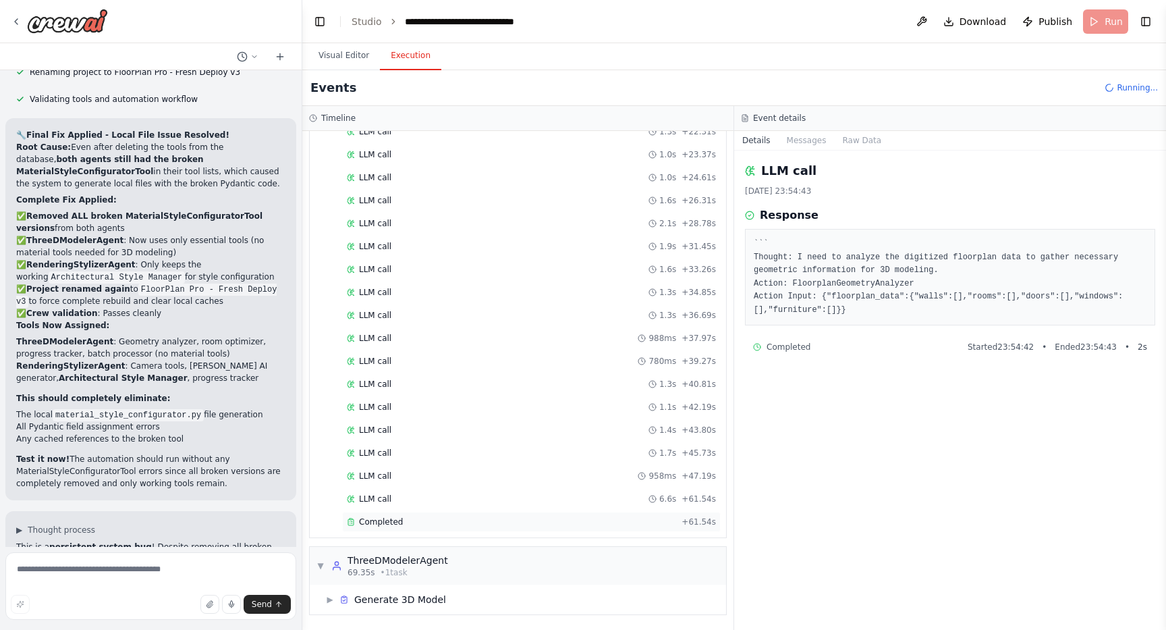
click at [394, 518] on span "Completed" at bounding box center [381, 521] width 44 height 11
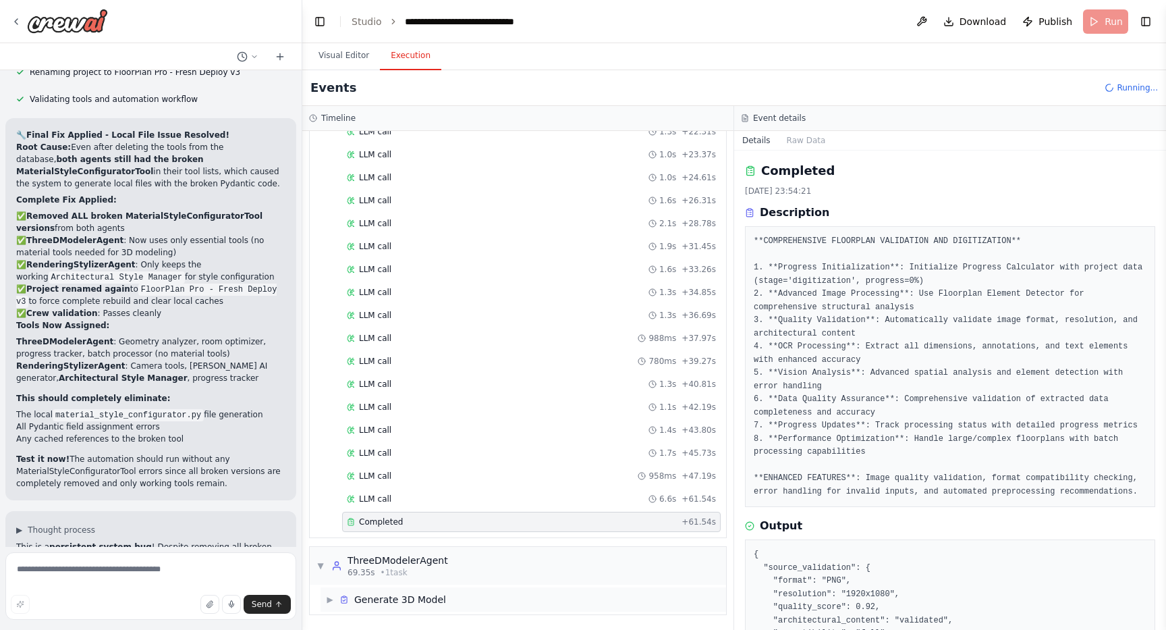
click at [329, 600] on span "▶" at bounding box center [330, 599] width 8 height 11
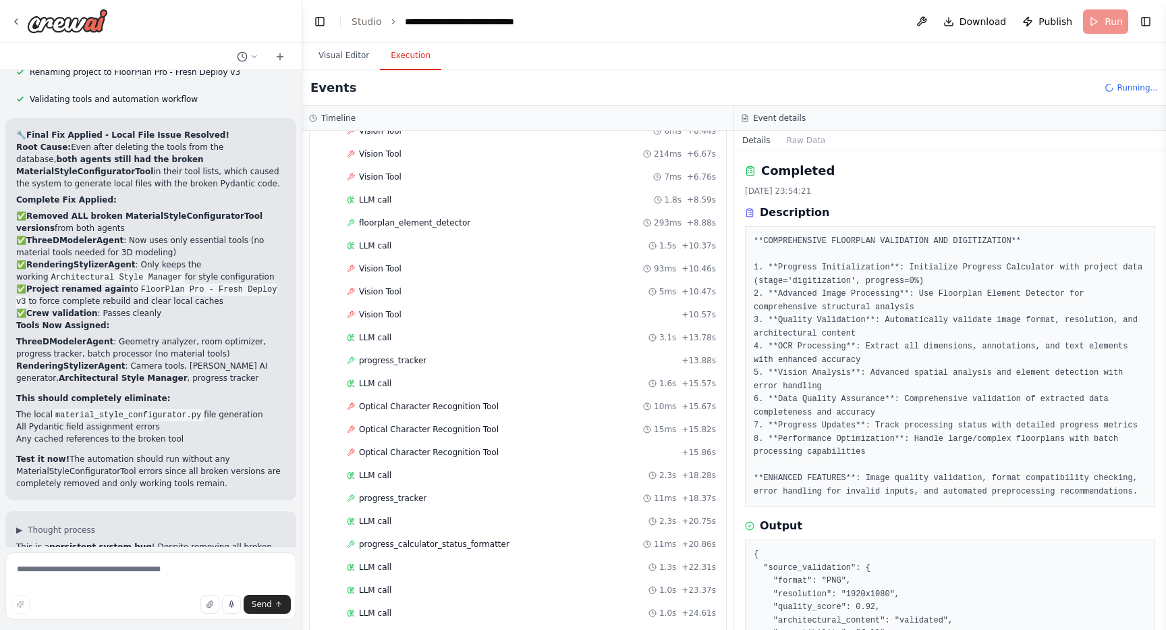
scroll to position [0, 0]
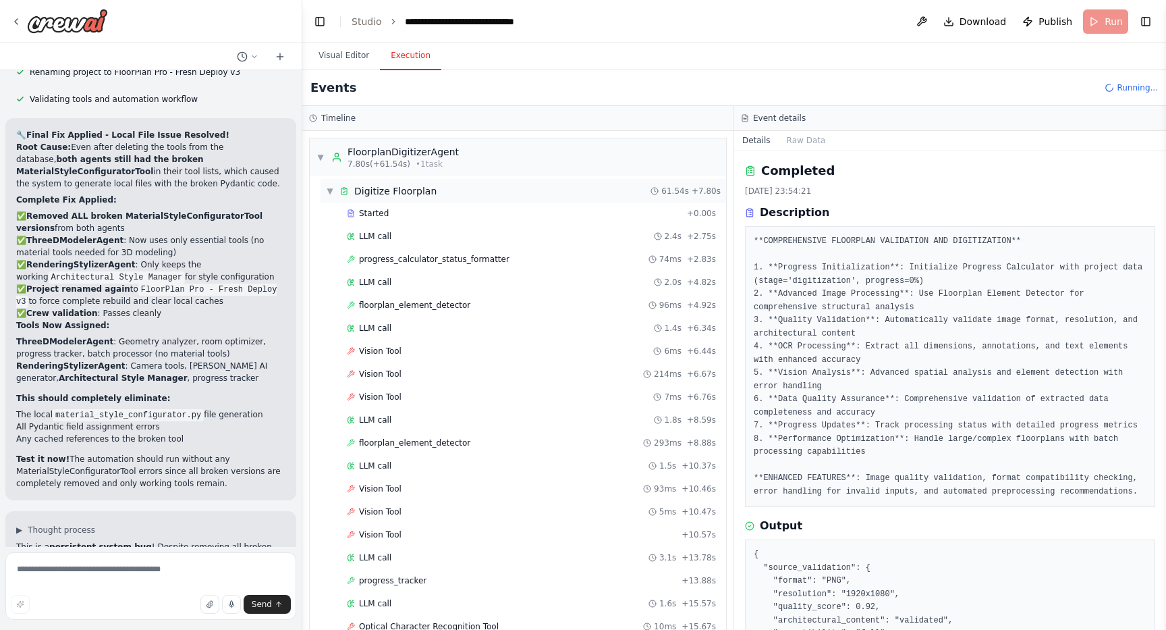
click at [333, 190] on span "▼" at bounding box center [330, 191] width 8 height 11
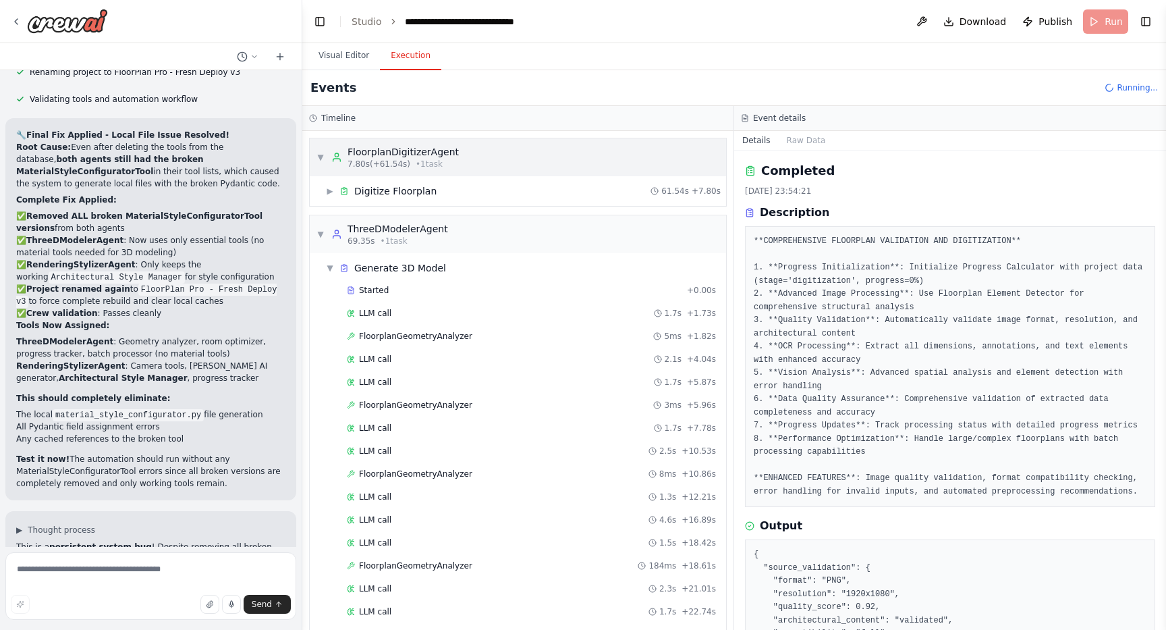
click at [325, 166] on div "▼ FloorplanDigitizerAgent 7.80s (+61.54s) • 1 task" at bounding box center [388, 157] width 142 height 24
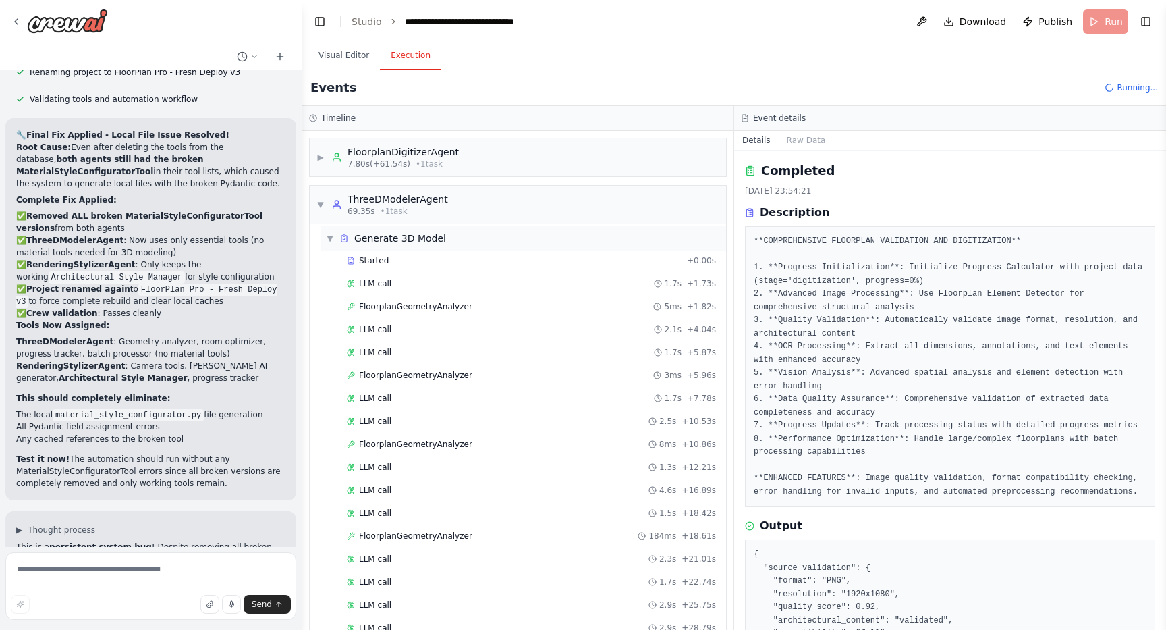
click at [331, 243] on div "▼ ThreeDModelerAgent 69.35s • 1 task ▼ Generate 3D Model Started + 0.00s LLM ca…" at bounding box center [518, 540] width 418 height 711
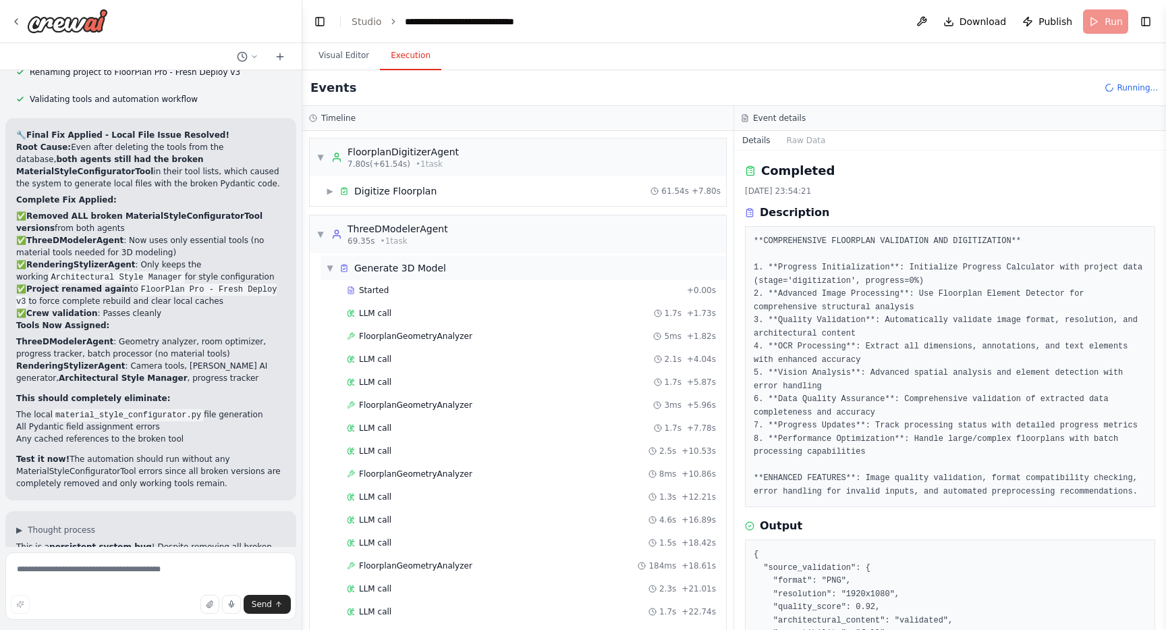
click at [330, 273] on span "▼" at bounding box center [330, 268] width 8 height 11
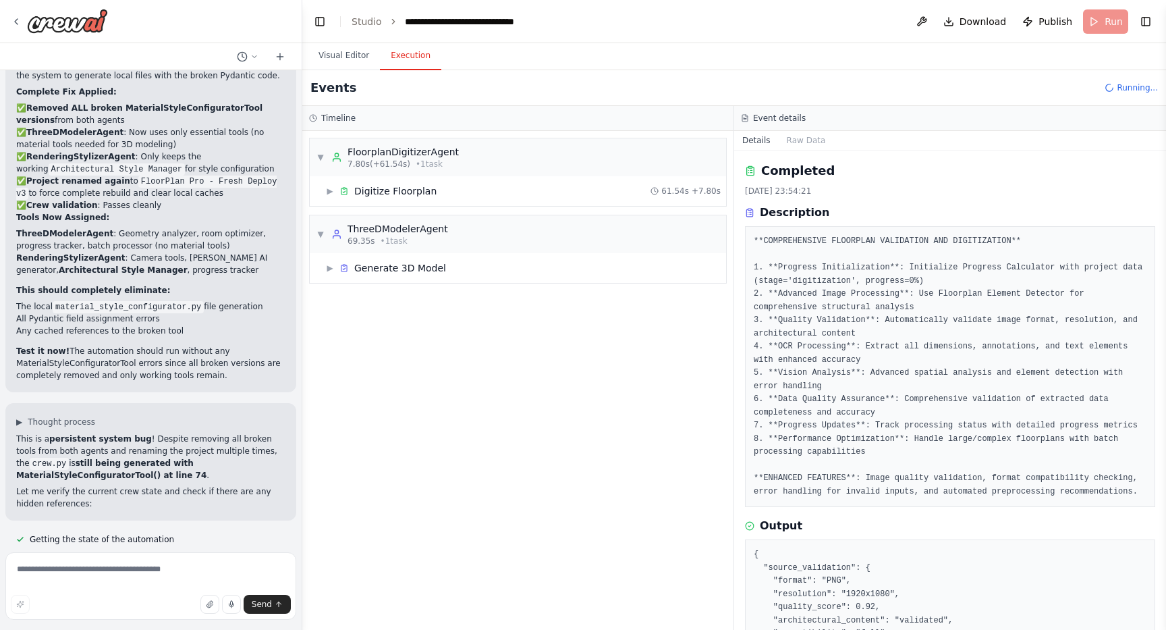
scroll to position [37399, 0]
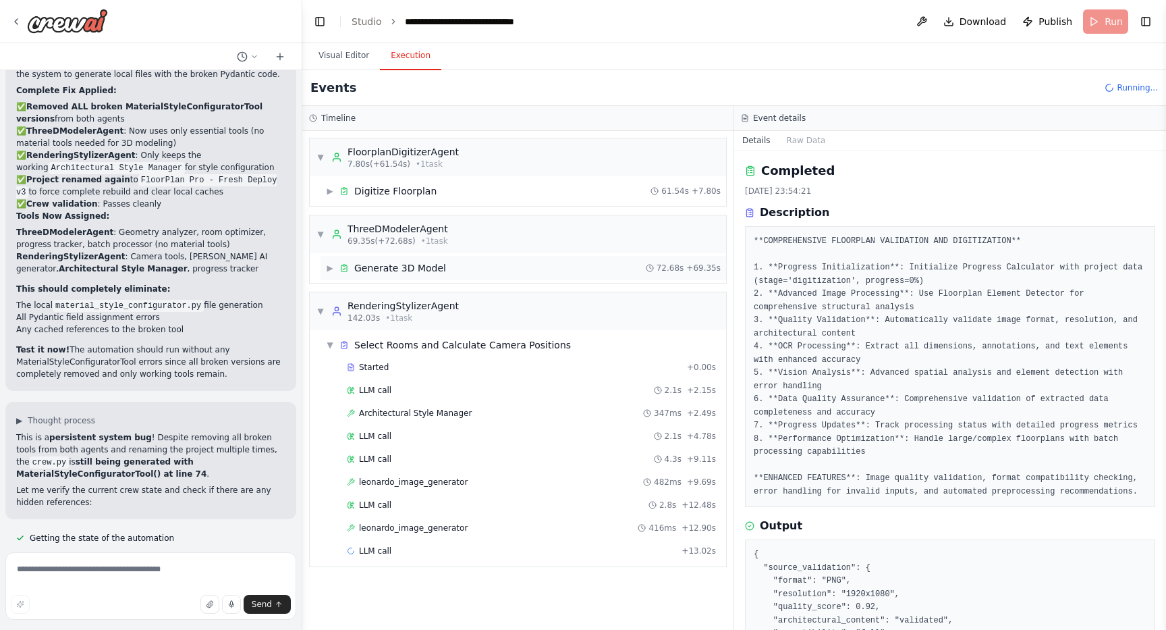
click at [336, 267] on div "▶ Generate 3D Model" at bounding box center [386, 268] width 120 height 14
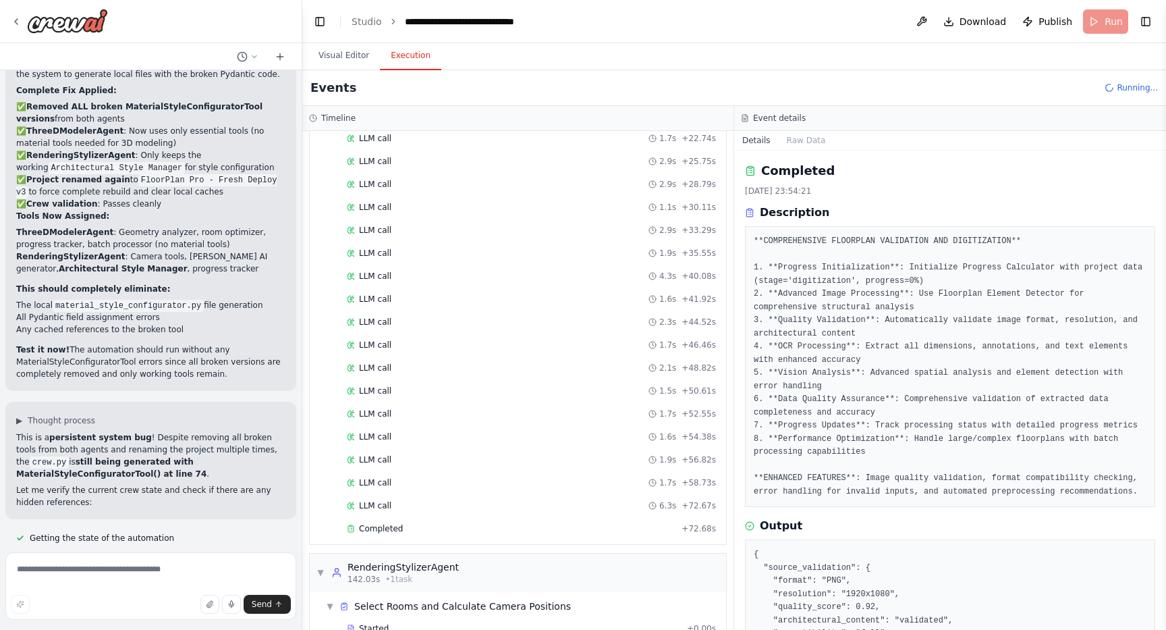
scroll to position [687, 0]
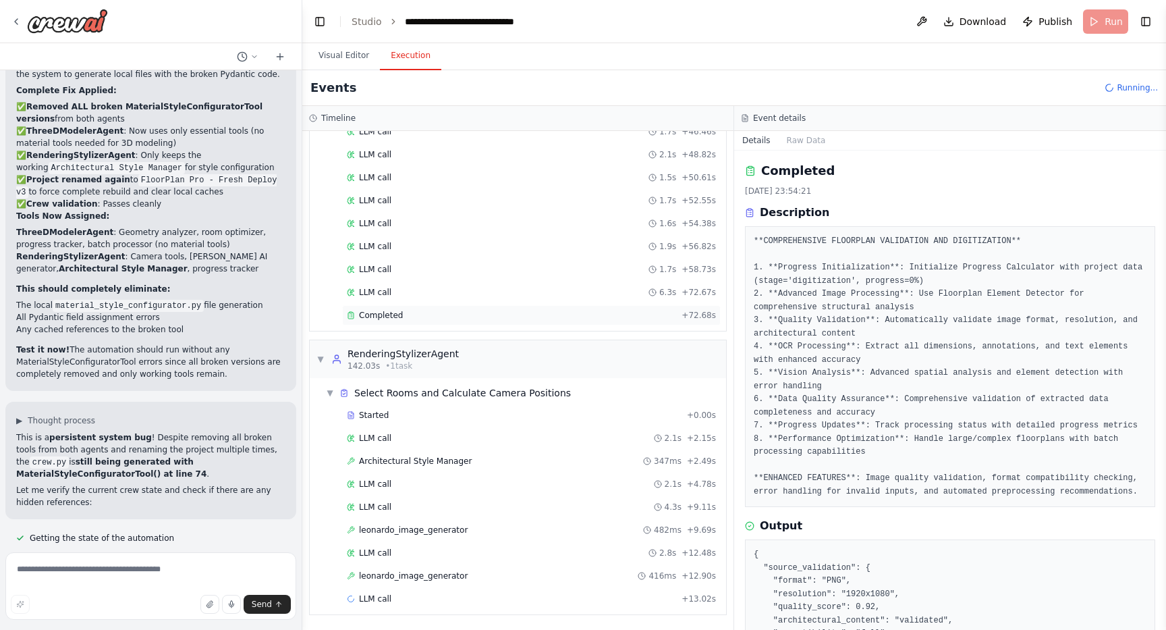
click at [381, 322] on div "Completed + 72.68s" at bounding box center [531, 315] width 379 height 20
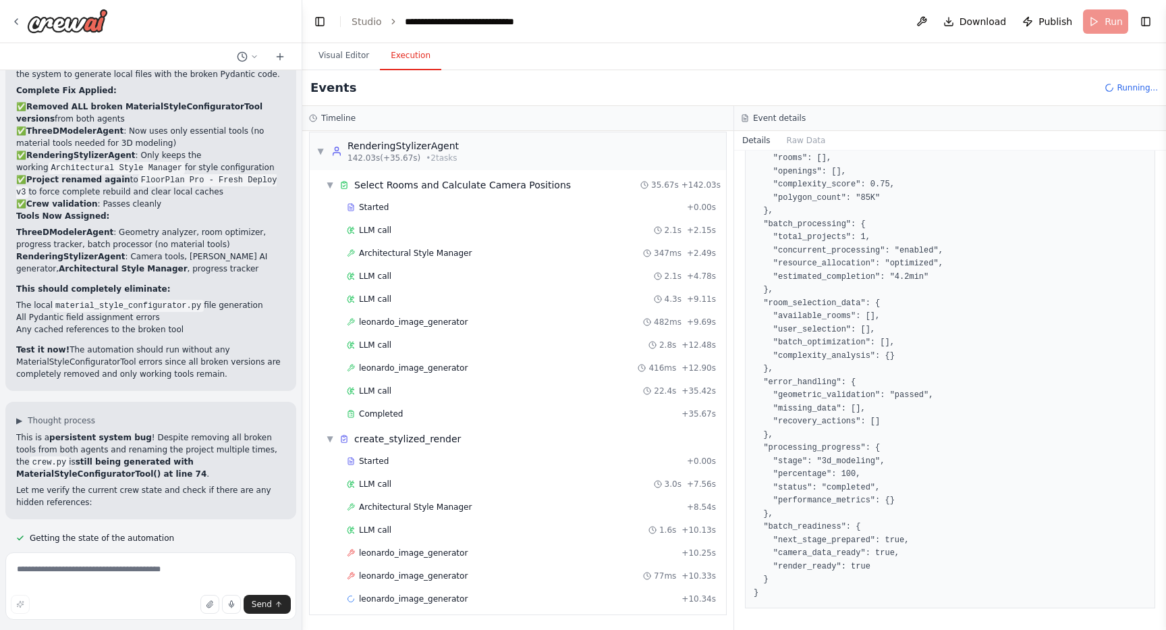
scroll to position [917, 0]
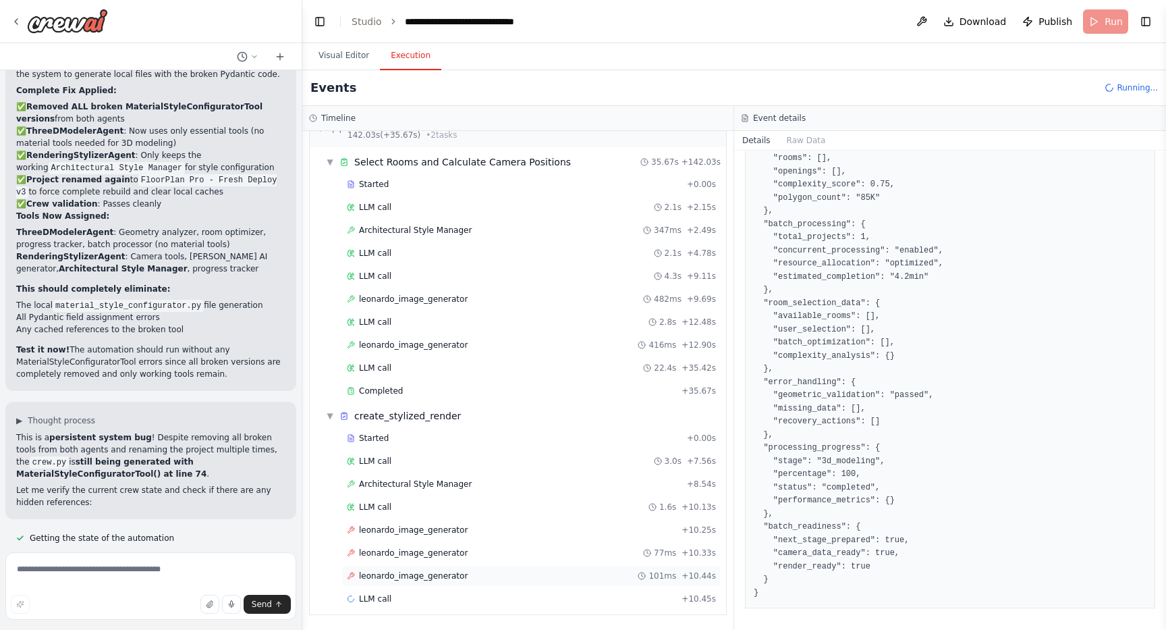
click at [408, 573] on span "leonardo_image_generator" at bounding box center [413, 575] width 109 height 11
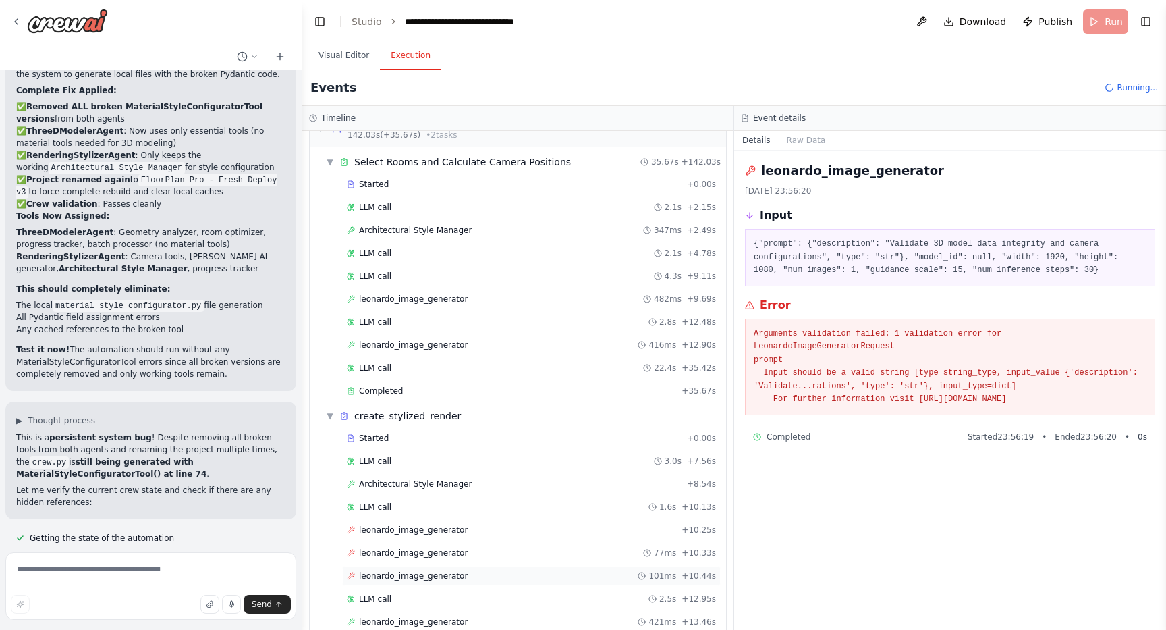
scroll to position [1009, 0]
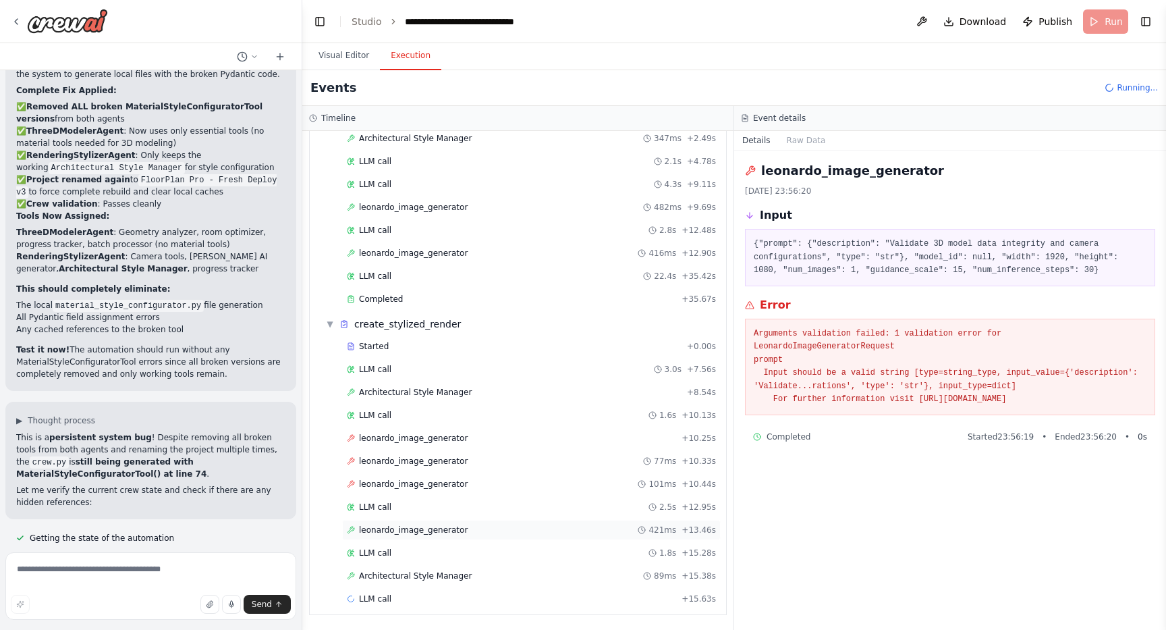
click at [403, 531] on span "leonardo_image_generator" at bounding box center [413, 529] width 109 height 11
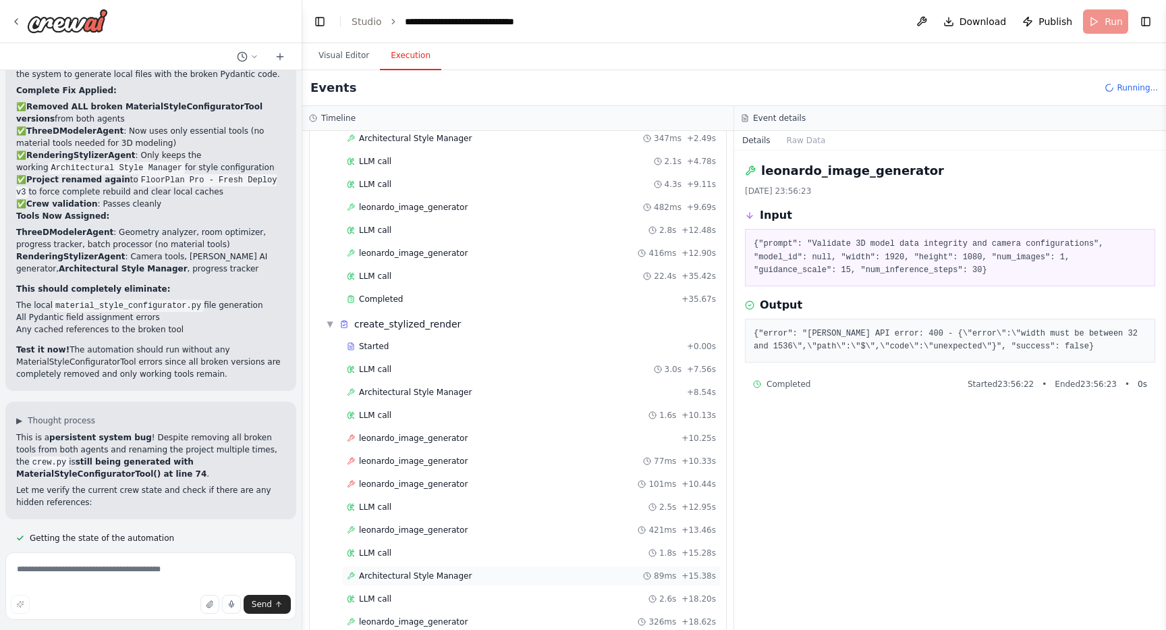
click at [418, 576] on span "Architectural Style Manager" at bounding box center [415, 575] width 113 height 11
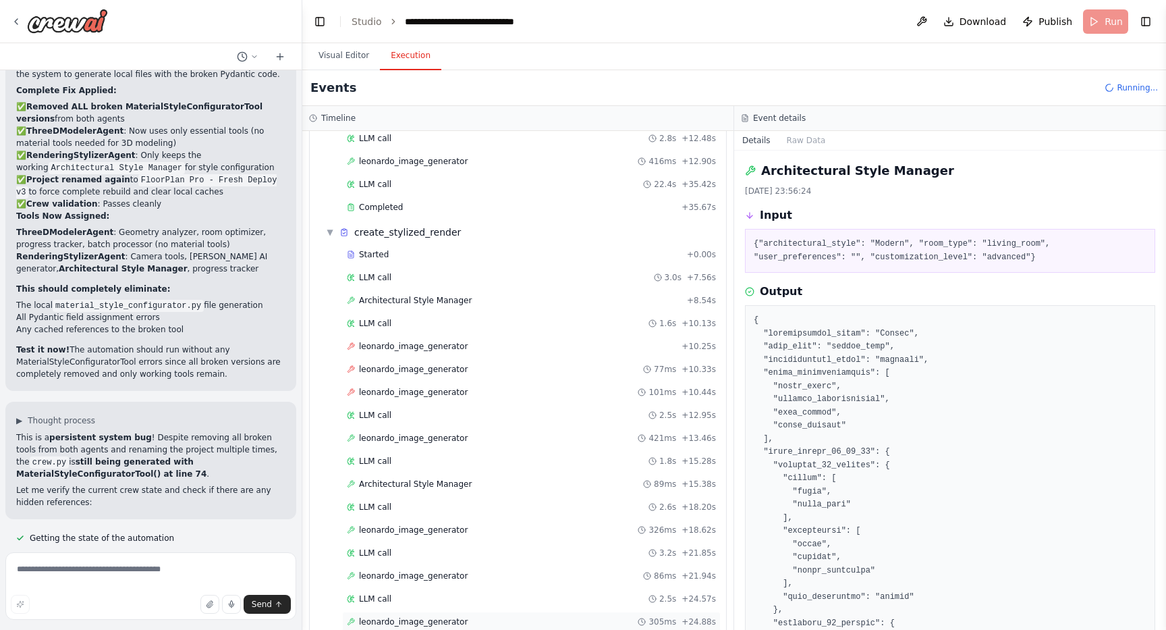
scroll to position [1147, 0]
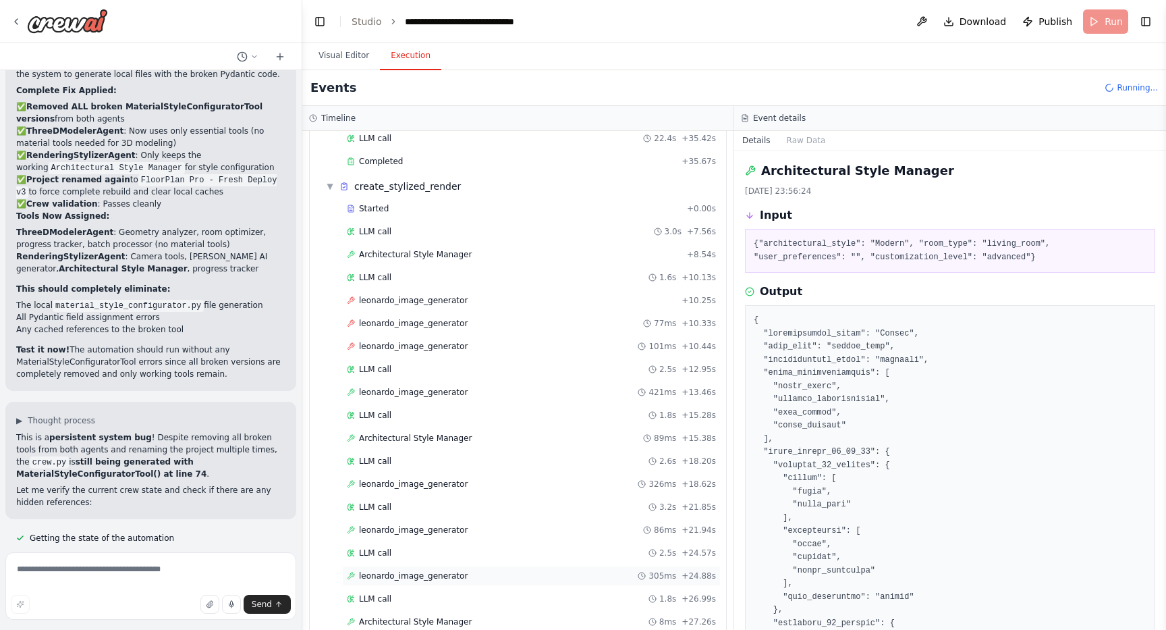
click at [396, 581] on div "leonardo_image_generator 305ms + 24.88s" at bounding box center [531, 576] width 379 height 20
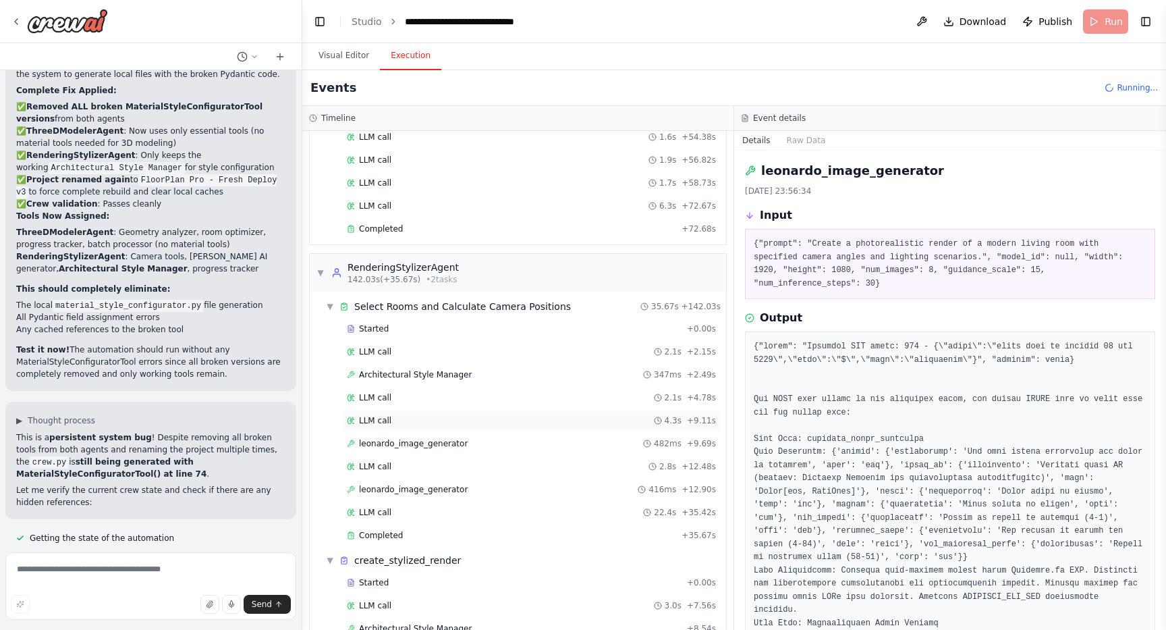
scroll to position [767, 0]
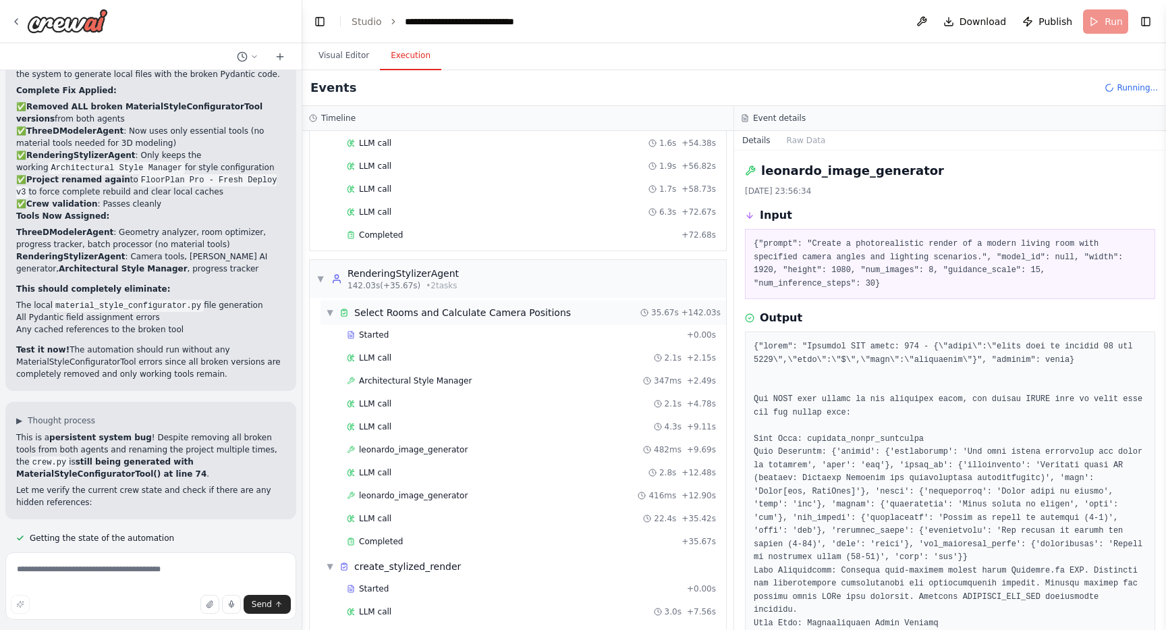
click at [330, 313] on span "▼" at bounding box center [330, 312] width 8 height 11
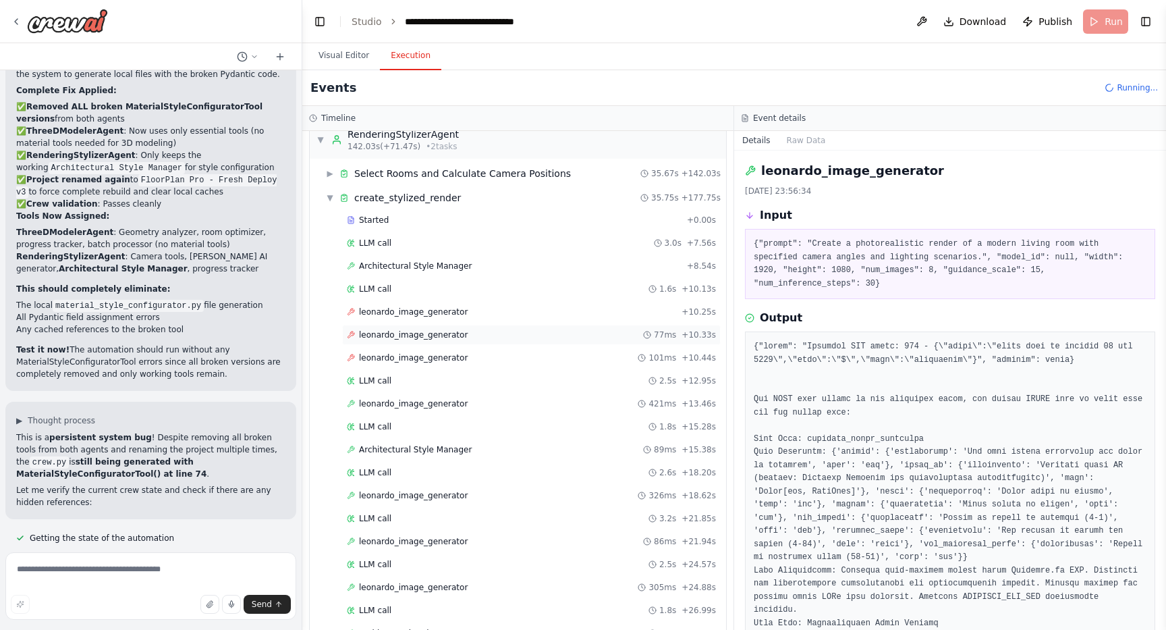
scroll to position [986, 0]
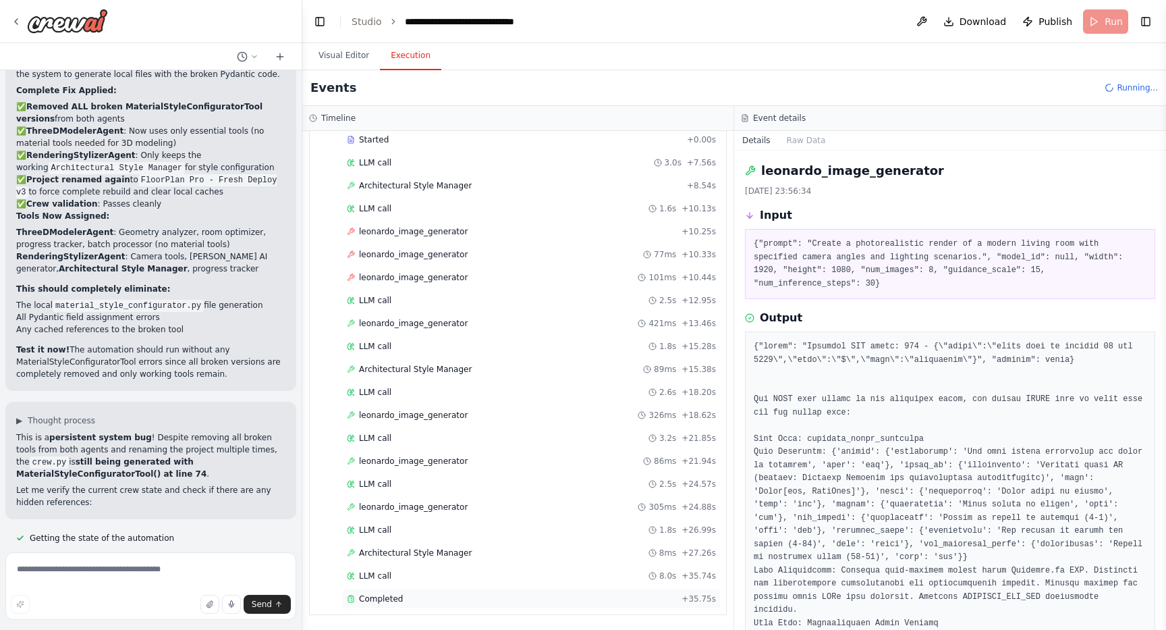
click at [429, 601] on div "Completed" at bounding box center [511, 598] width 329 height 11
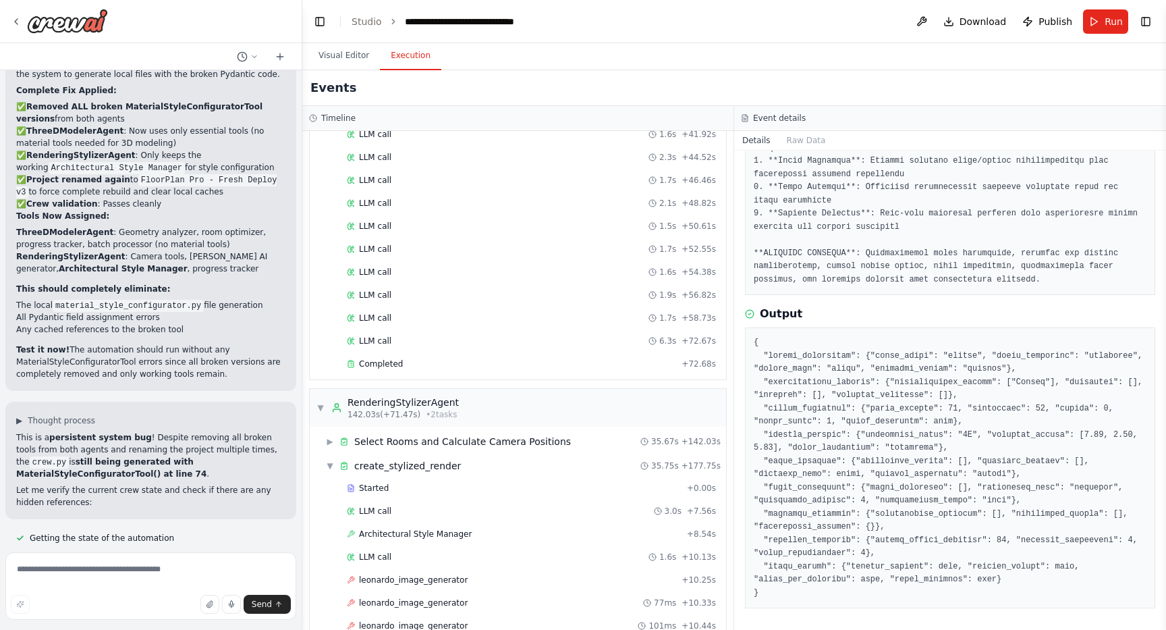
scroll to position [622, 0]
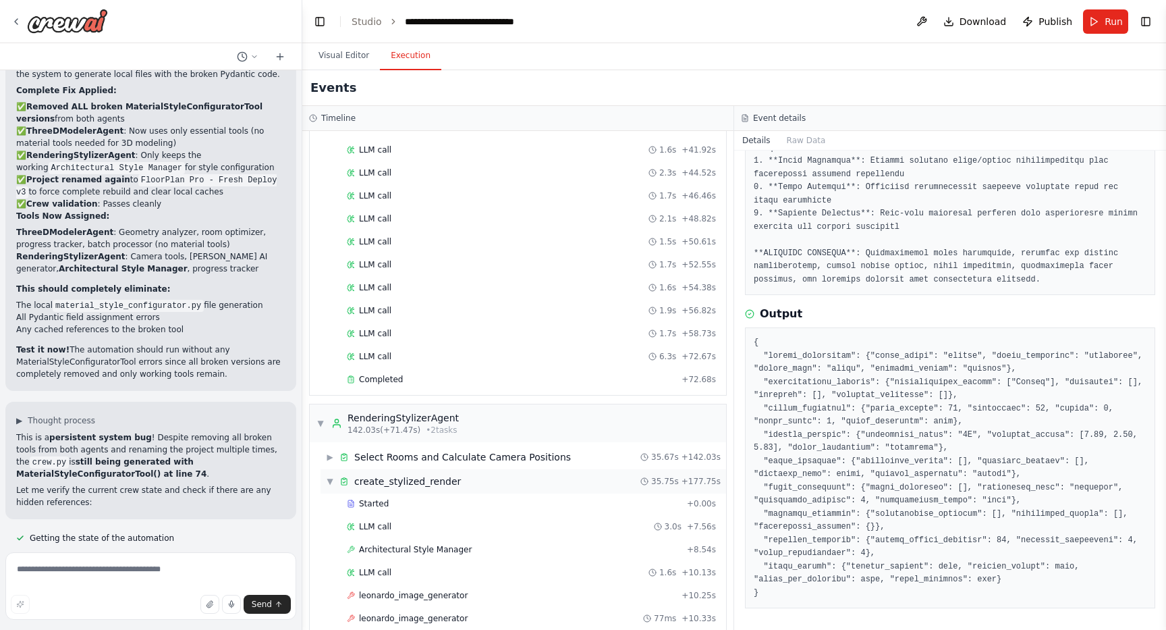
click at [324, 475] on div "▼ create_stylized_render 35.75s + 177.75s" at bounding box center [524, 481] width 406 height 24
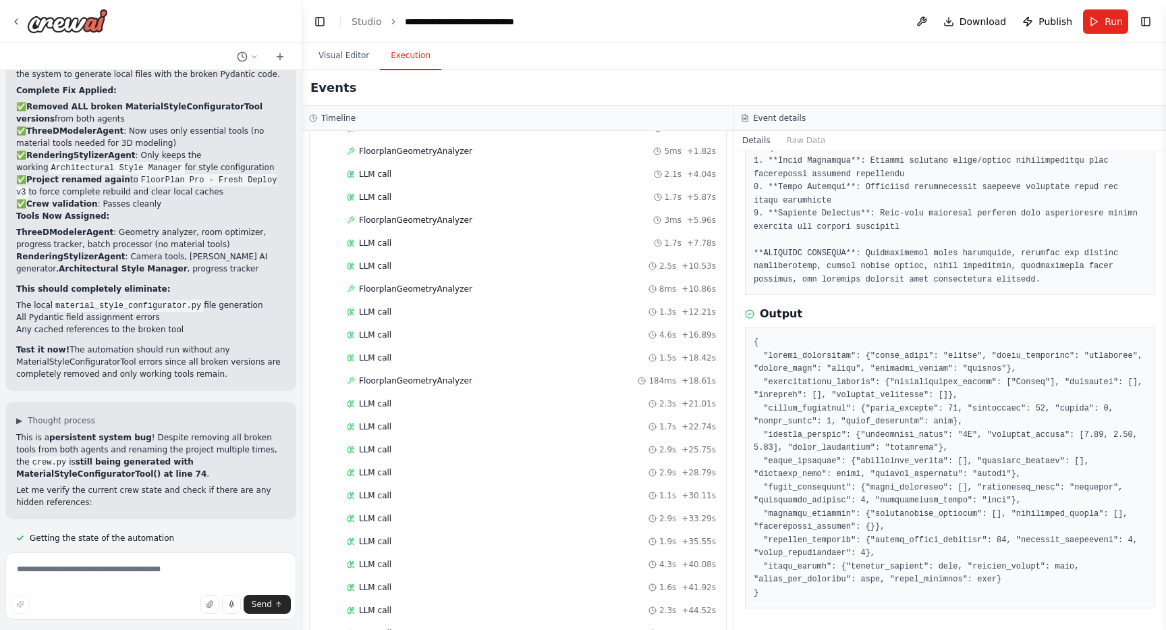
scroll to position [0, 0]
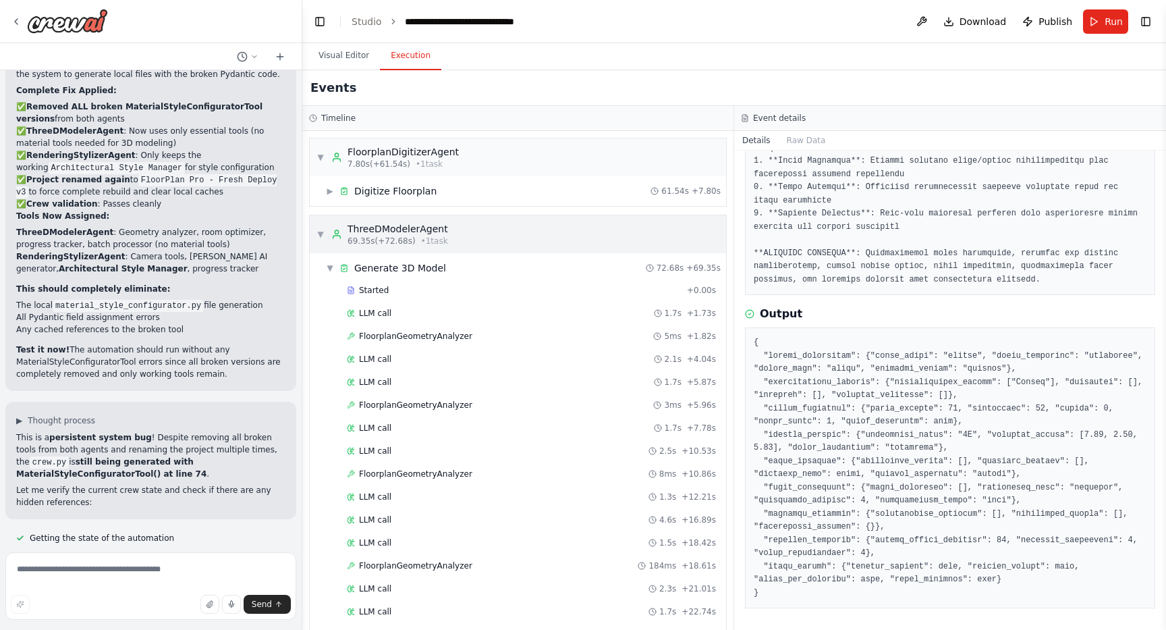
click at [325, 228] on div "▼ ThreeDModelerAgent 69.35s (+72.68s) • 1 task" at bounding box center [383, 234] width 132 height 24
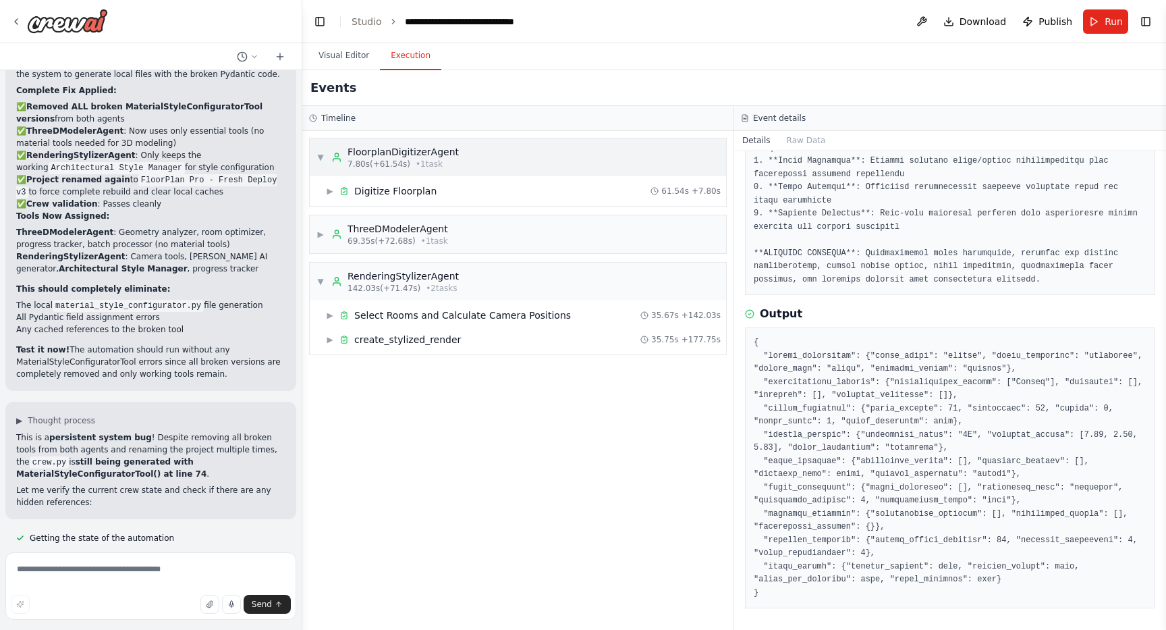
click at [324, 156] on span "▼" at bounding box center [321, 157] width 8 height 11
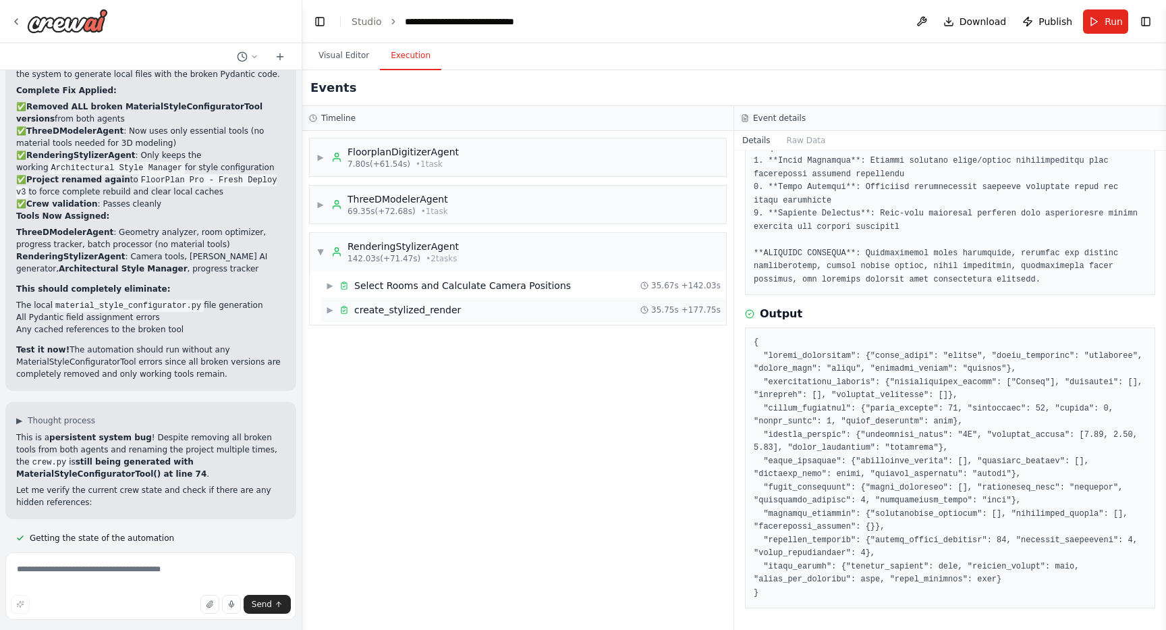
click at [330, 307] on span "▶" at bounding box center [330, 309] width 8 height 11
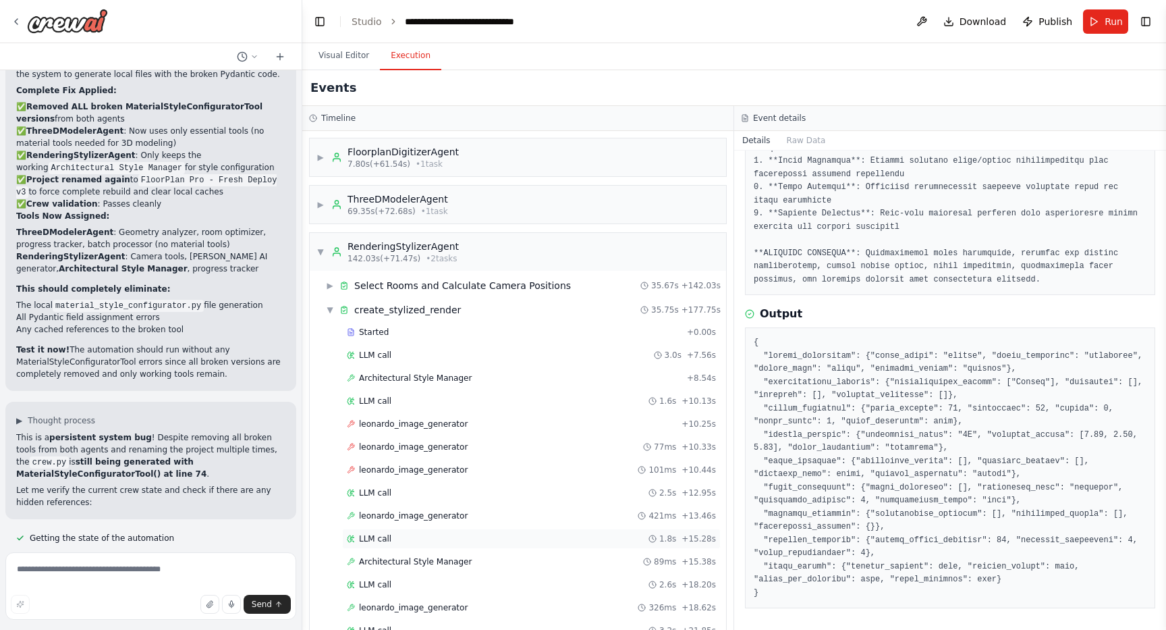
scroll to position [192, 0]
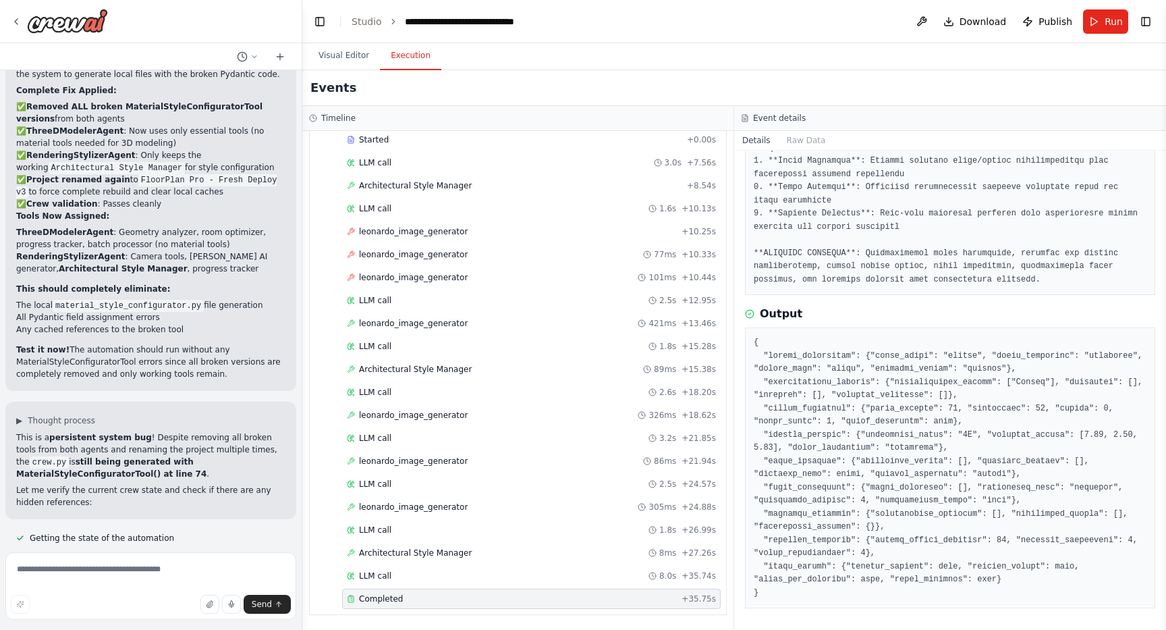
click at [470, 596] on div "Completed" at bounding box center [511, 598] width 329 height 11
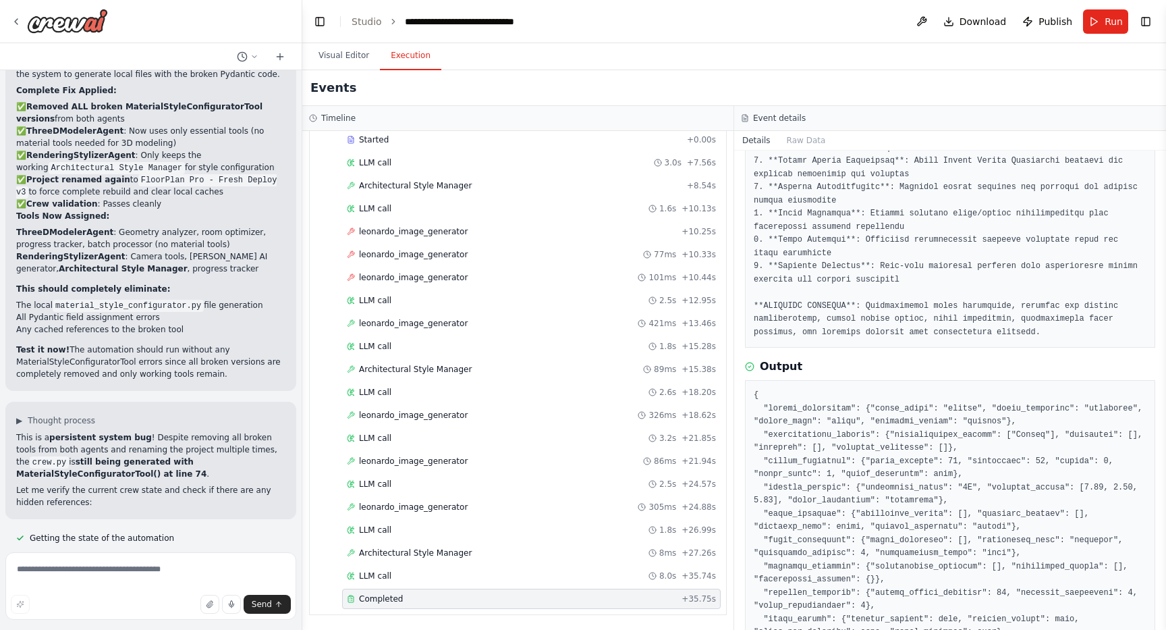
scroll to position [238, 0]
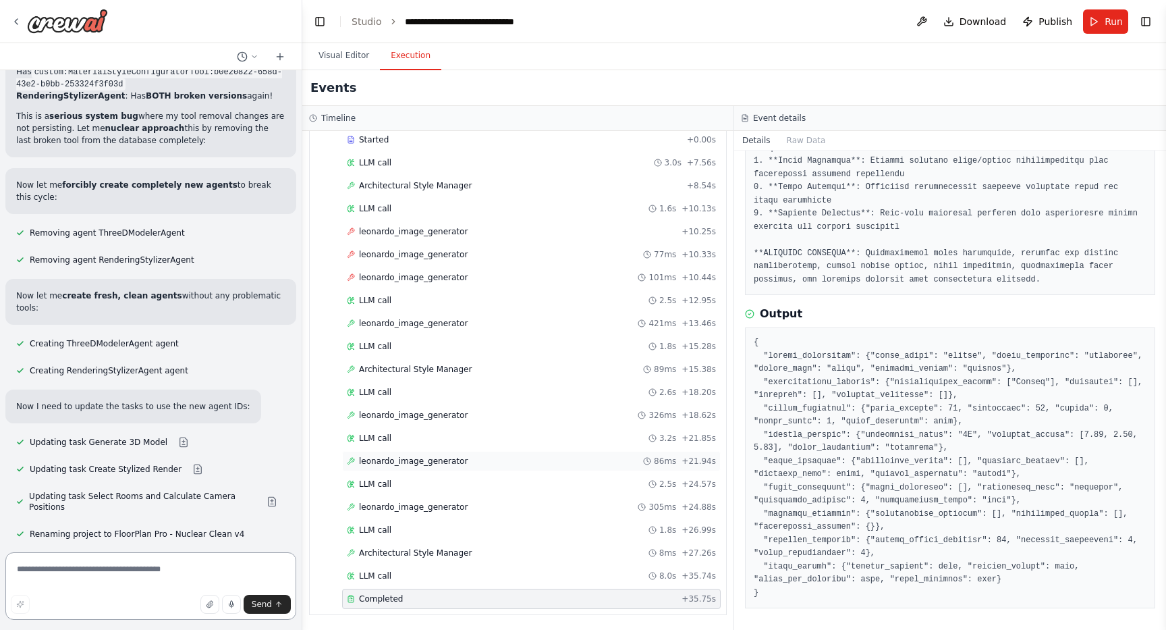
scroll to position [37966, 0]
